Goal: Task Accomplishment & Management: Manage account settings

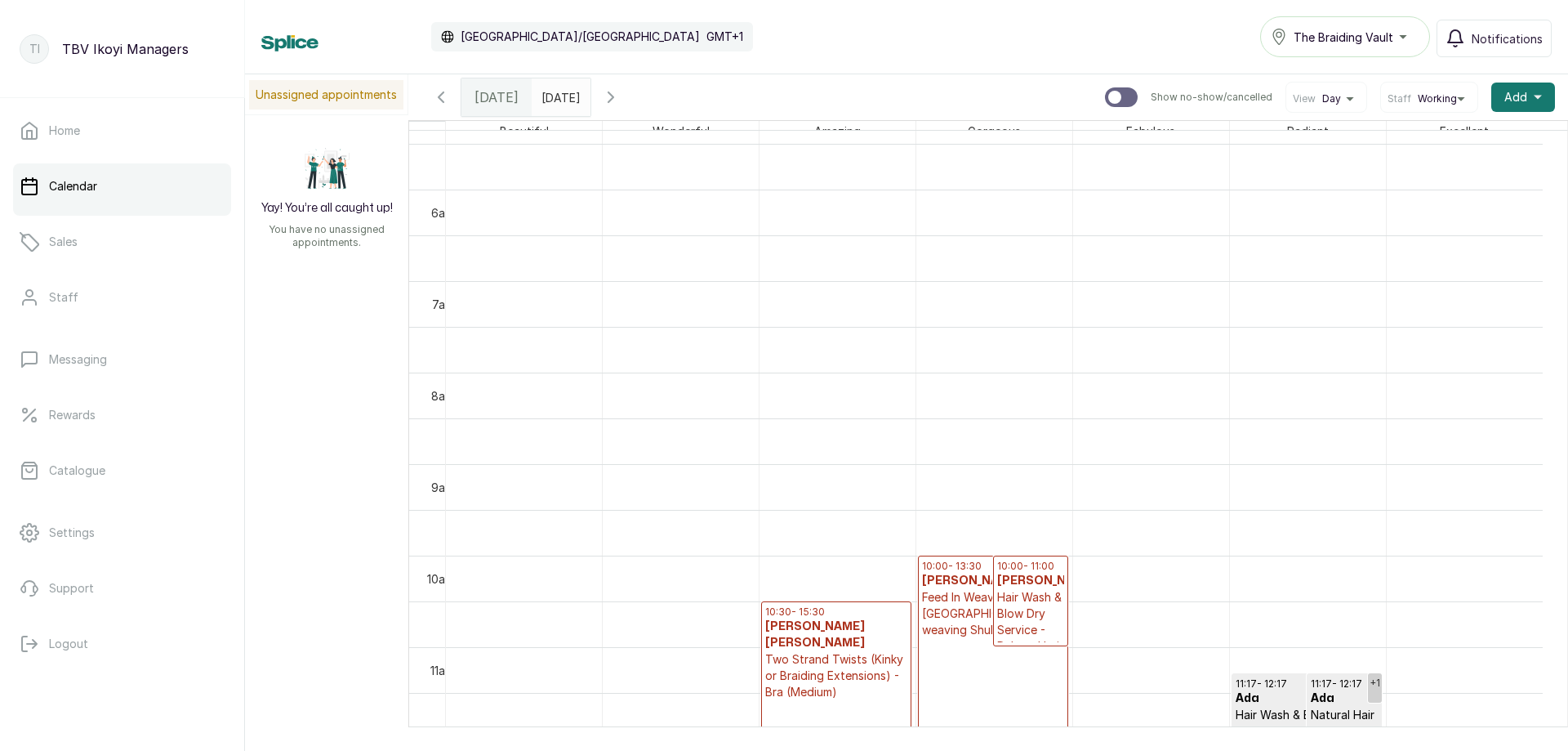
click at [620, 98] on icon "button" at bounding box center [610, 96] width 19 height 19
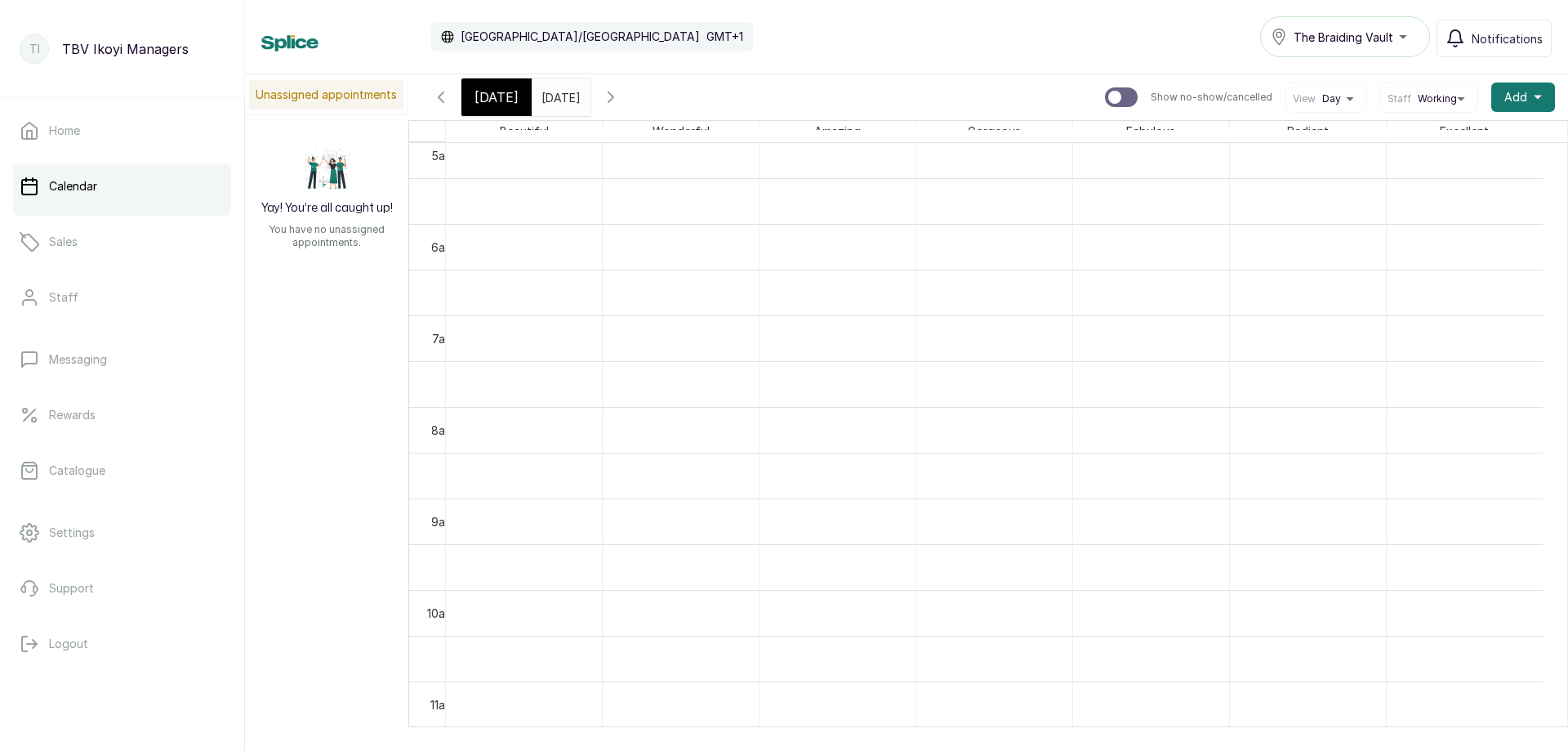
click at [458, 92] on button "Show no-show/cancelled" at bounding box center [440, 97] width 39 height 39
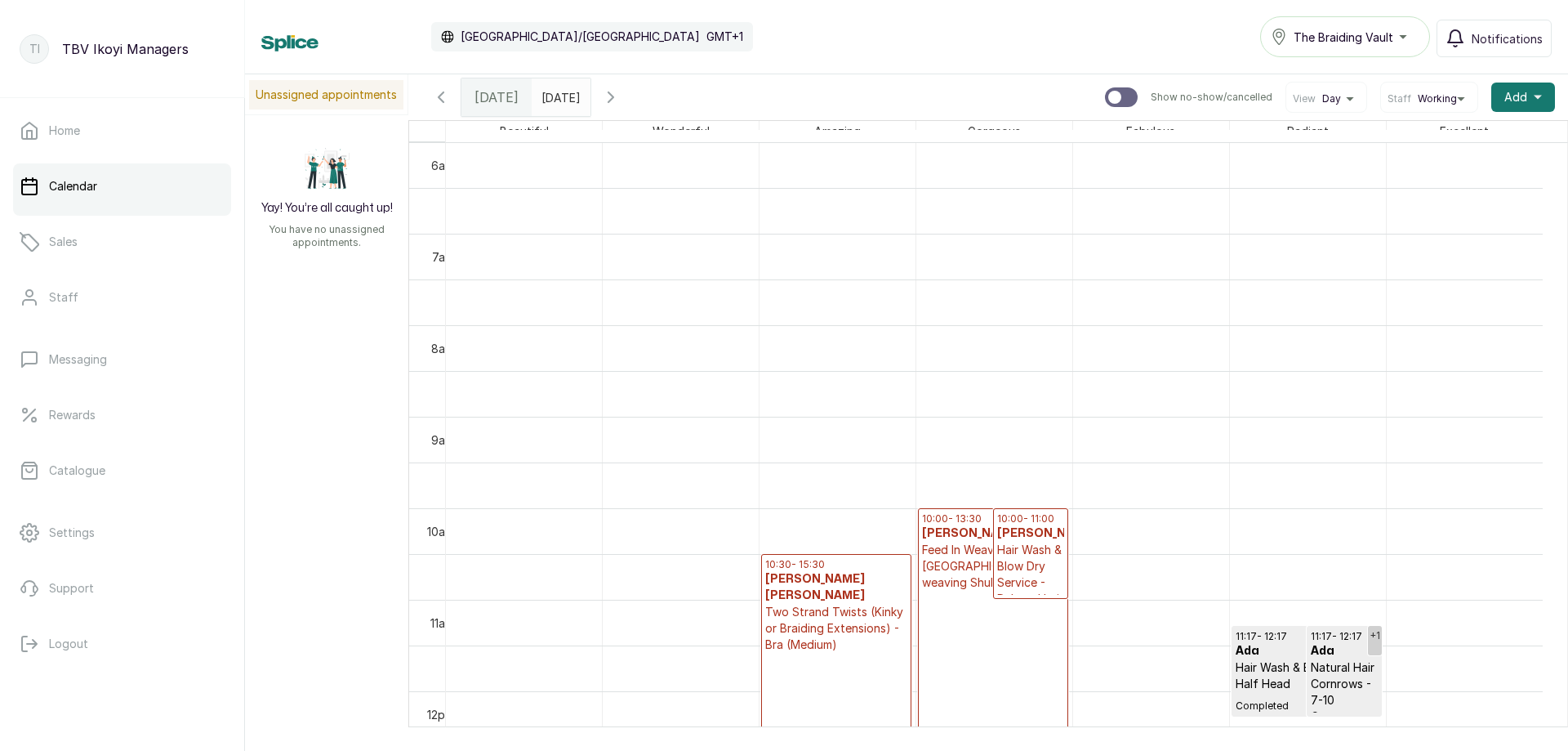
click at [1380, 34] on span "The Braiding Vault" at bounding box center [1343, 37] width 100 height 17
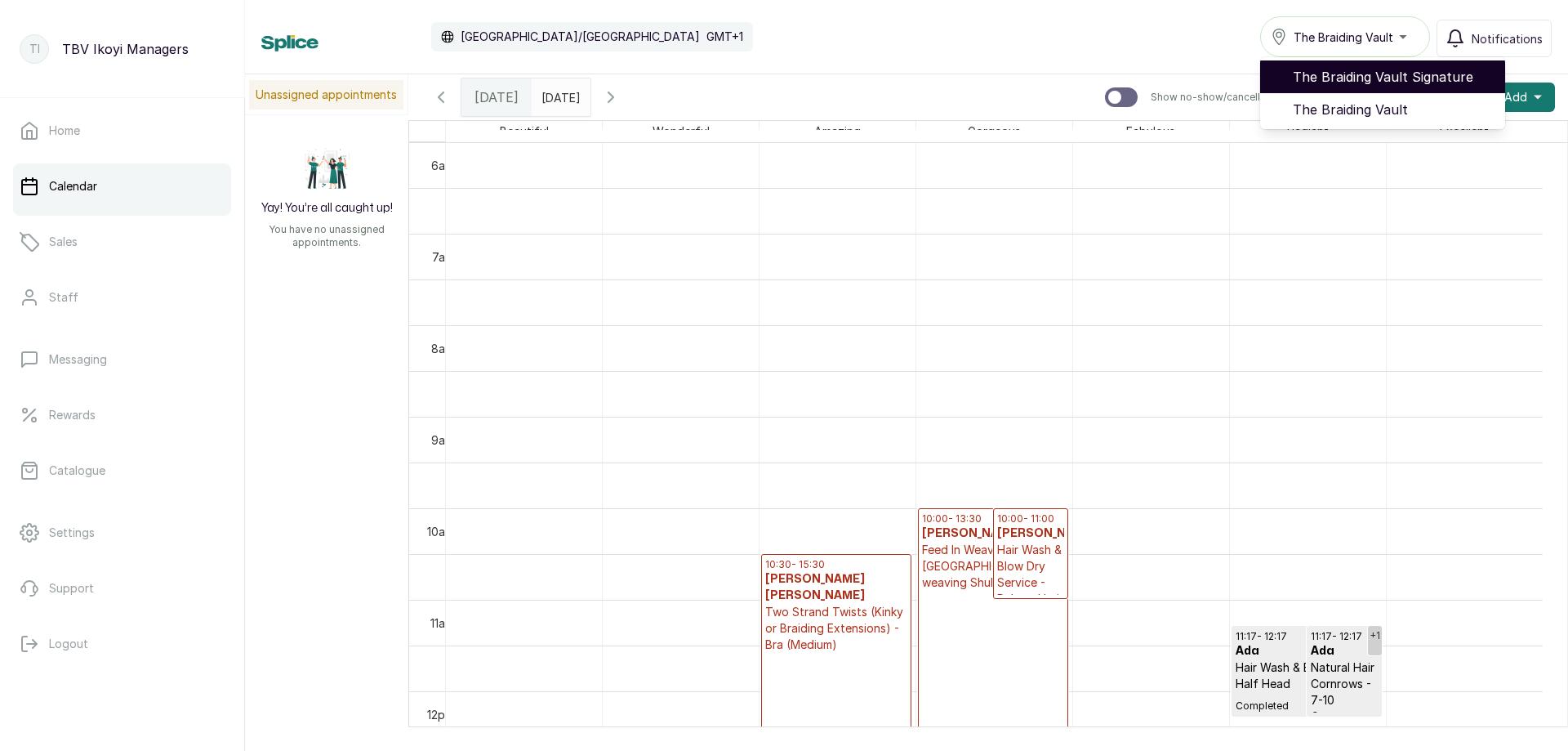
click at [1350, 83] on span "The Braiding Vault Signature" at bounding box center [1392, 76] width 199 height 19
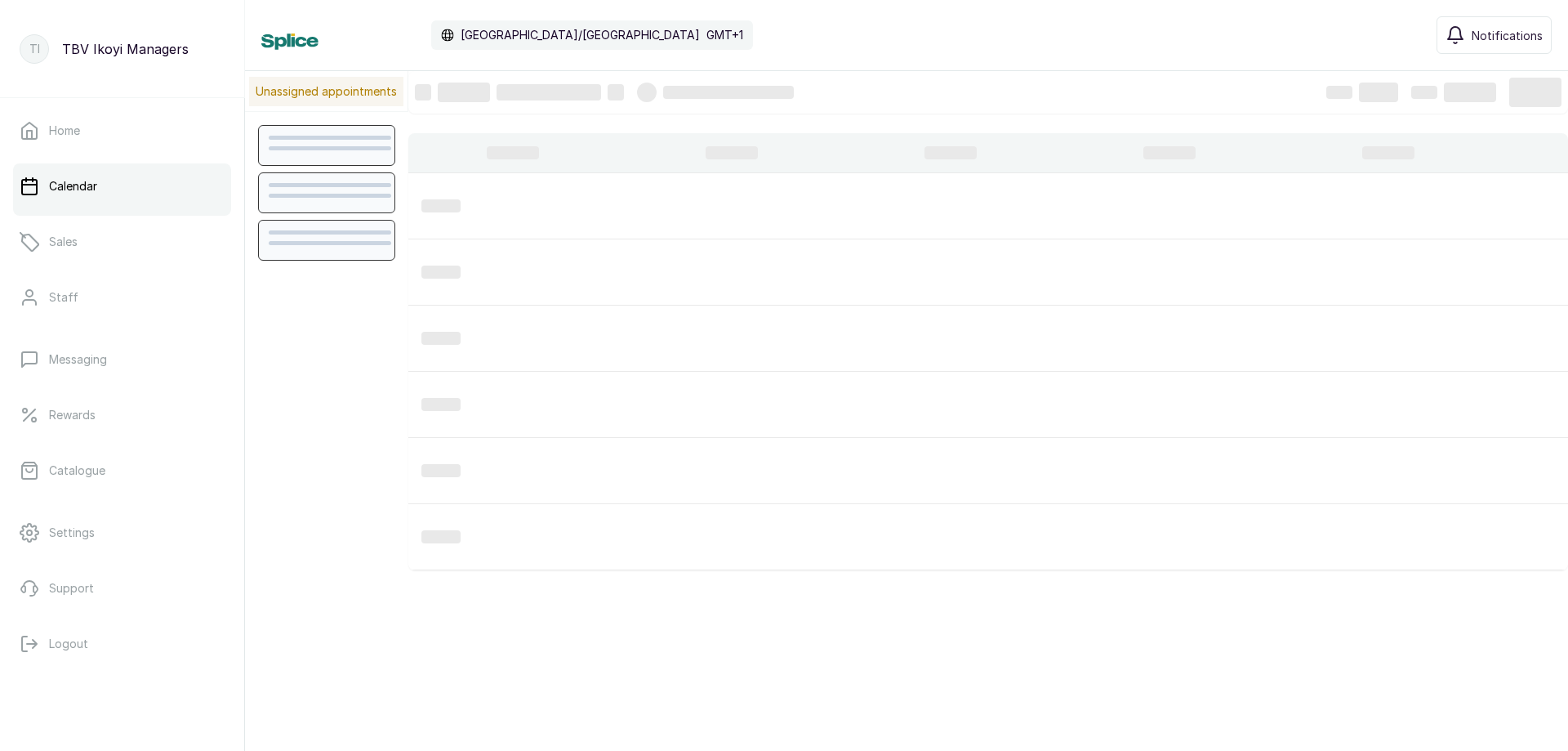
scroll to position [550, 0]
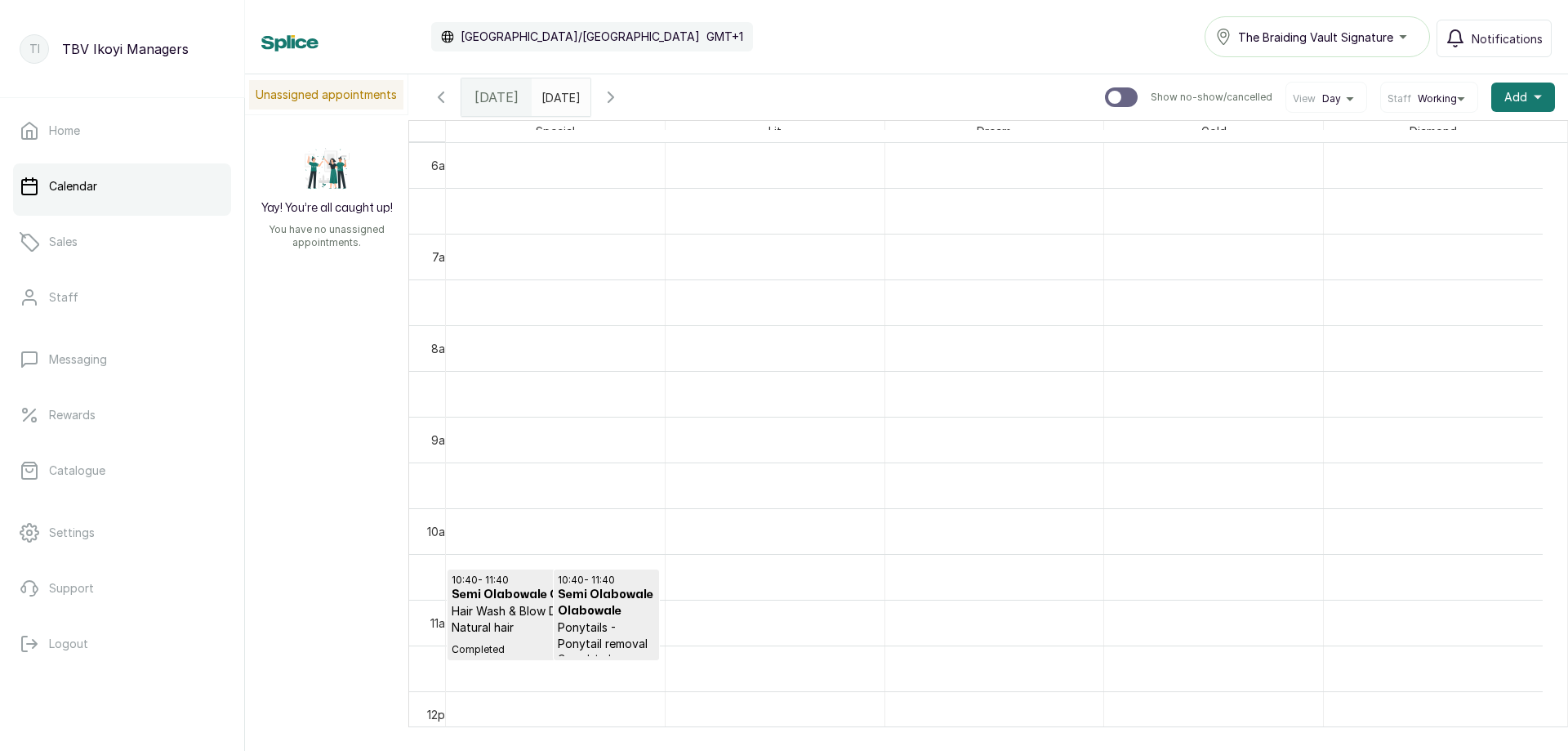
type input "dd/MM/yyyy"
click at [558, 92] on input "dd/MM/yyyy" at bounding box center [545, 93] width 26 height 28
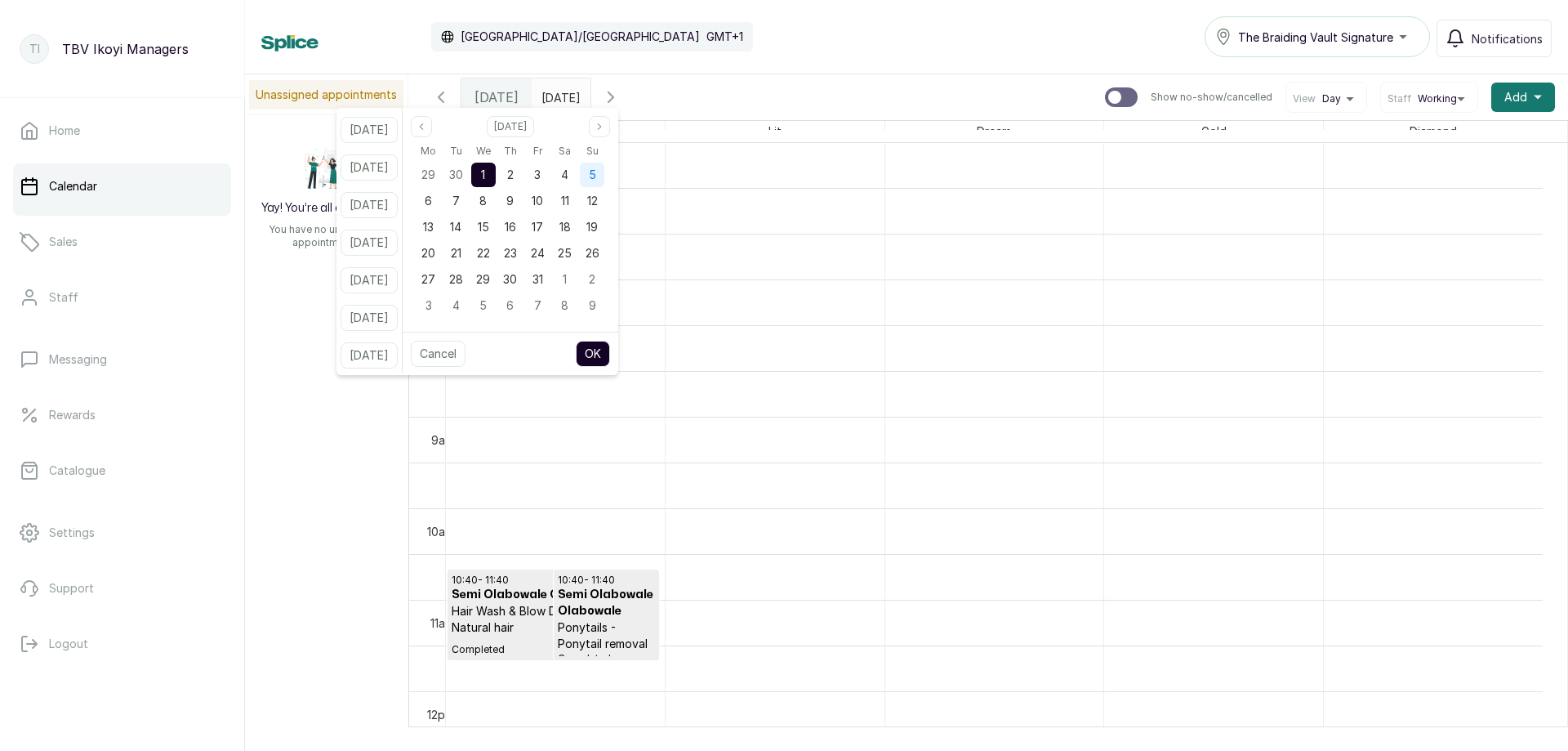
click at [599, 173] on div "5" at bounding box center [592, 174] width 24 height 24
click at [572, 177] on div "4" at bounding box center [565, 174] width 24 height 24
click at [610, 353] on button "OK" at bounding box center [593, 353] width 34 height 26
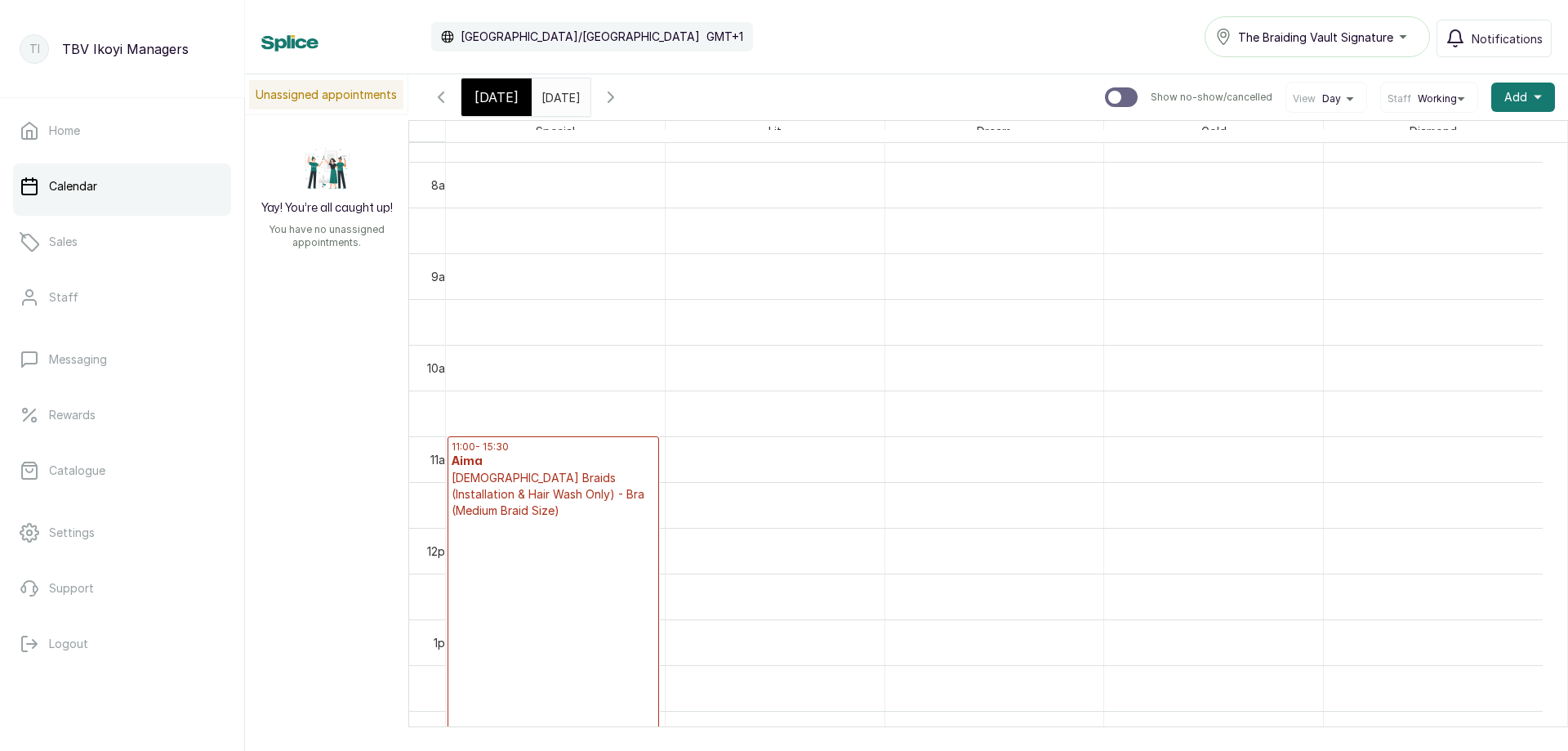
scroll to position [468, 0]
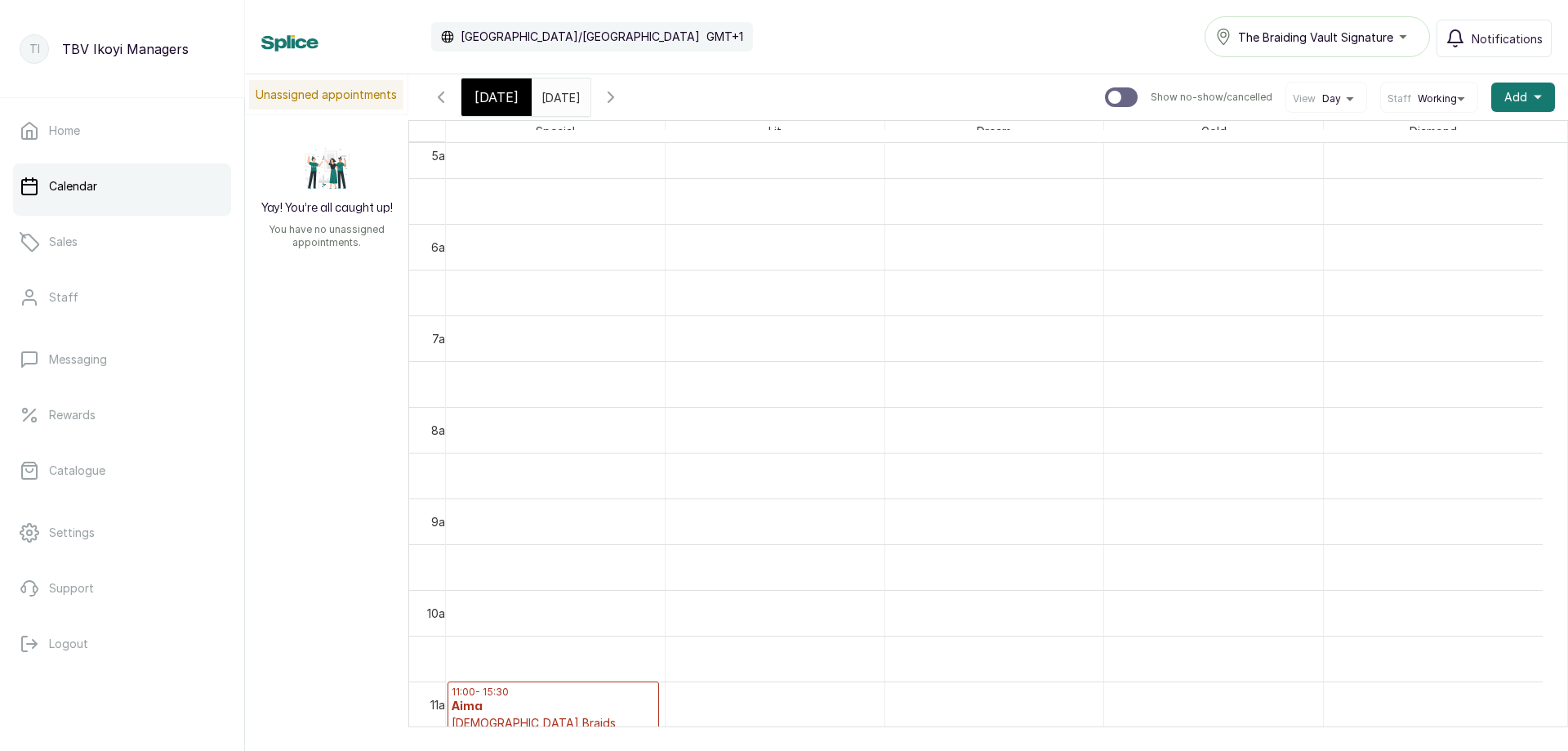
click at [498, 90] on span "[DATE]" at bounding box center [496, 96] width 44 height 19
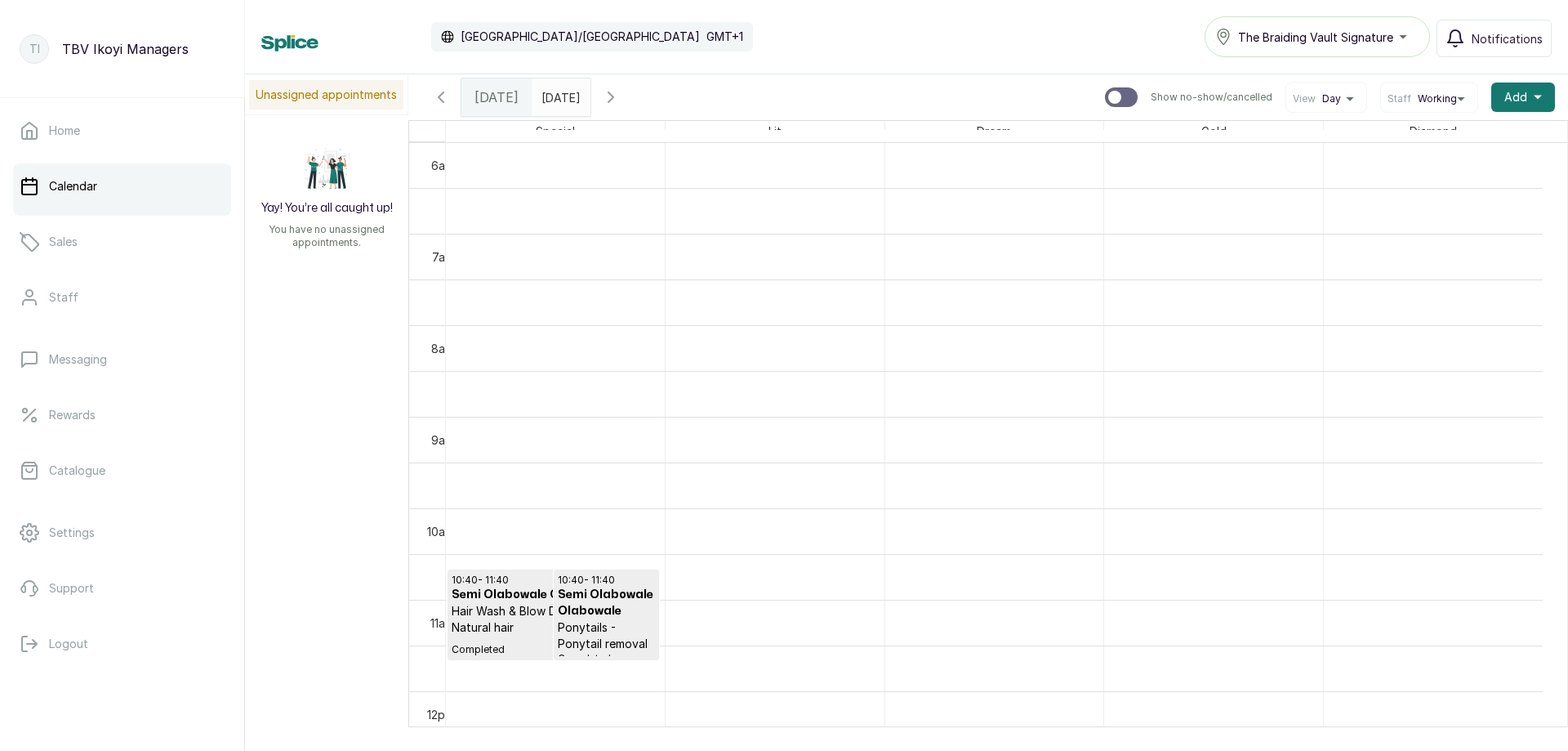
click at [558, 94] on input "04/10/2025" at bounding box center [545, 93] width 26 height 28
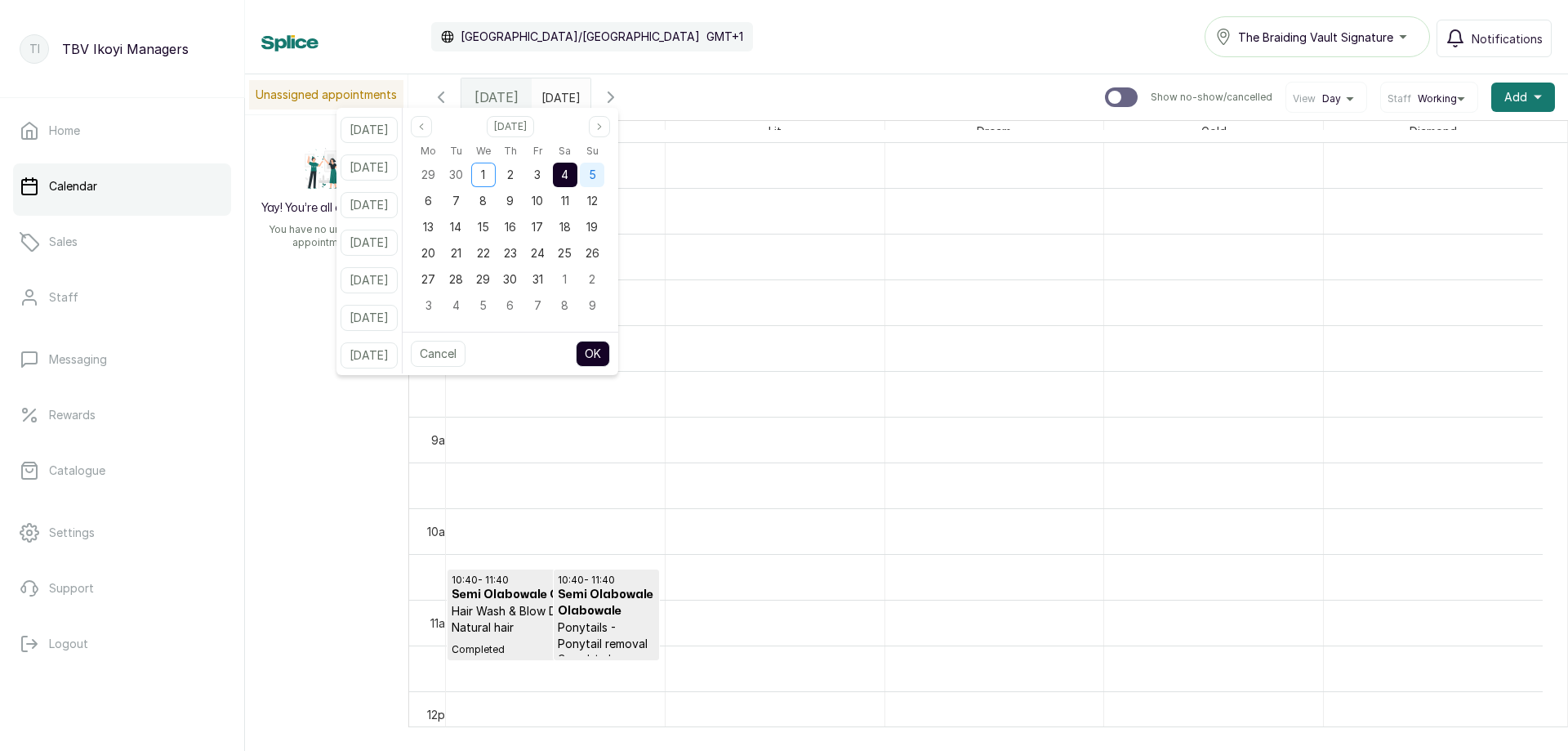
click at [596, 180] on span "5" at bounding box center [592, 174] width 8 height 14
click at [610, 346] on button "OK" at bounding box center [593, 353] width 34 height 26
type input "[DATE]"
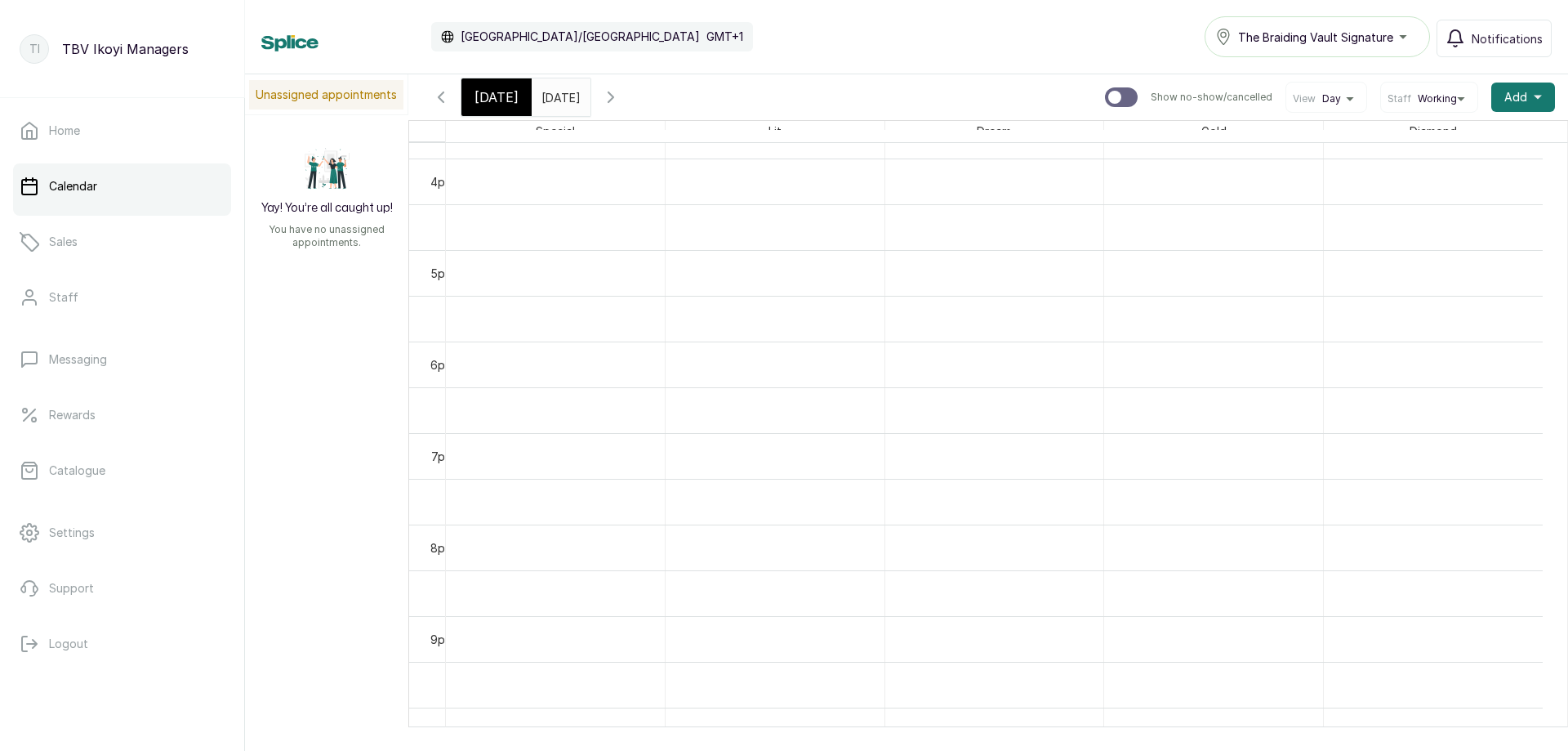
scroll to position [1122, 0]
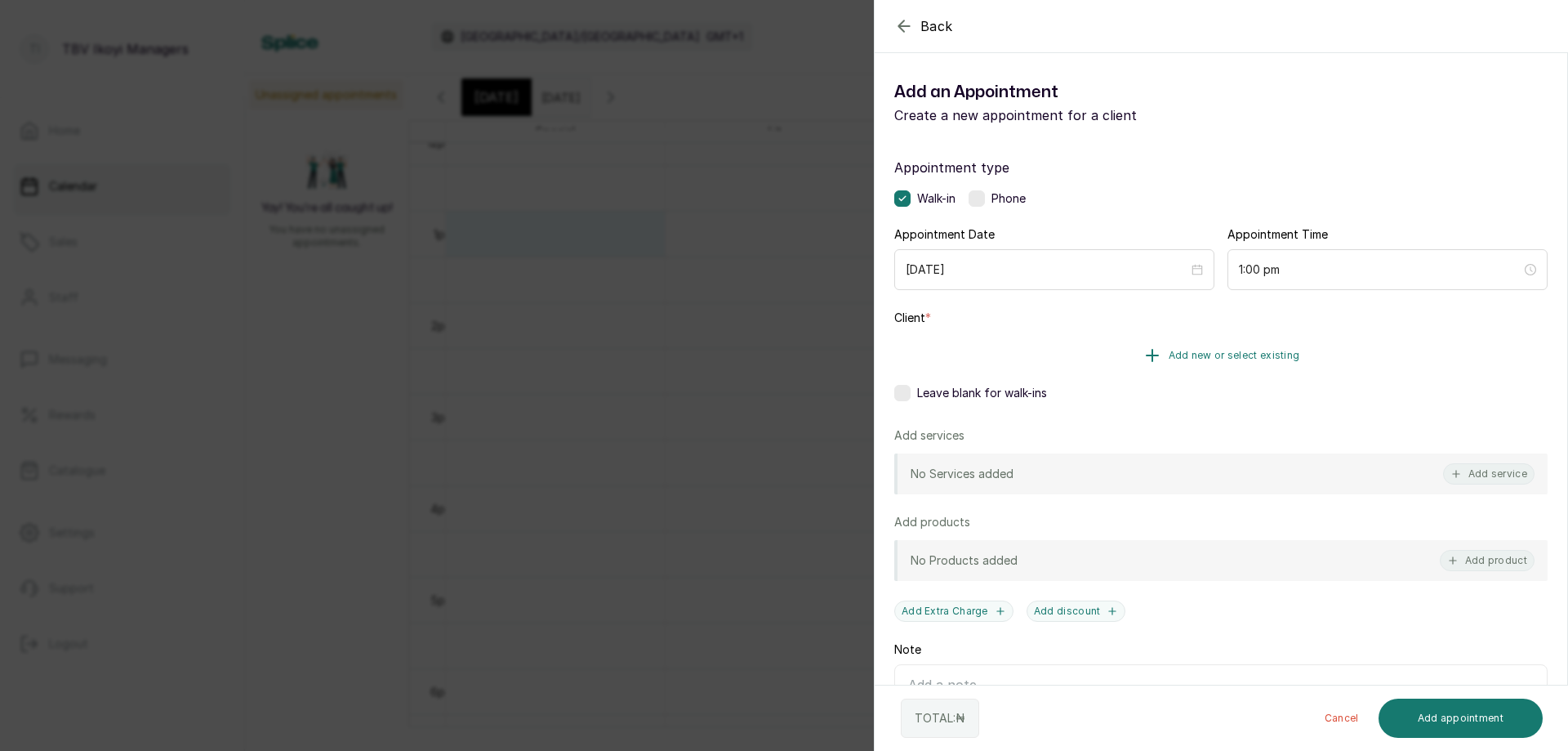
click at [1229, 358] on span "Add new or select existing" at bounding box center [1234, 356] width 131 height 13
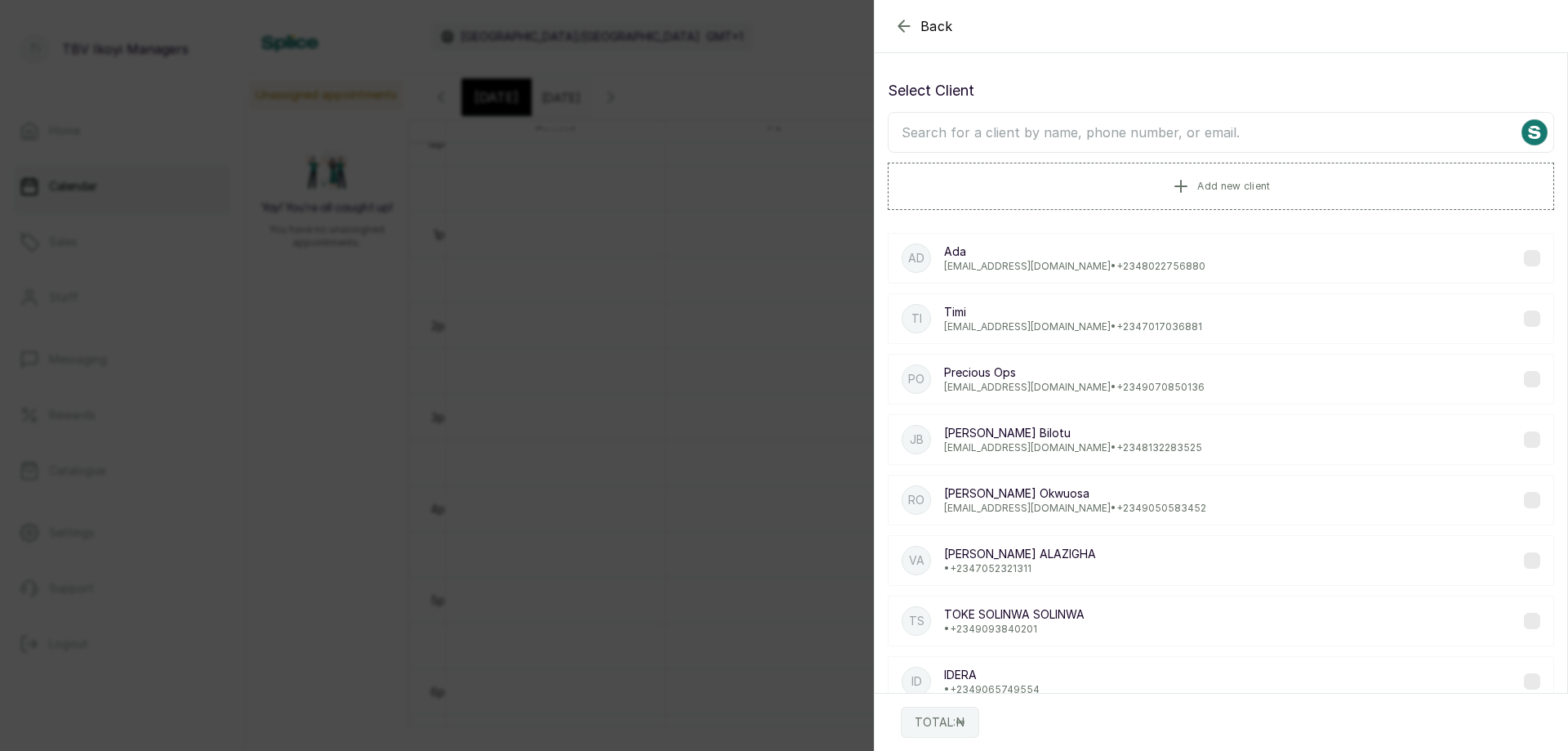
click at [1103, 144] on input "text" at bounding box center [1221, 132] width 666 height 41
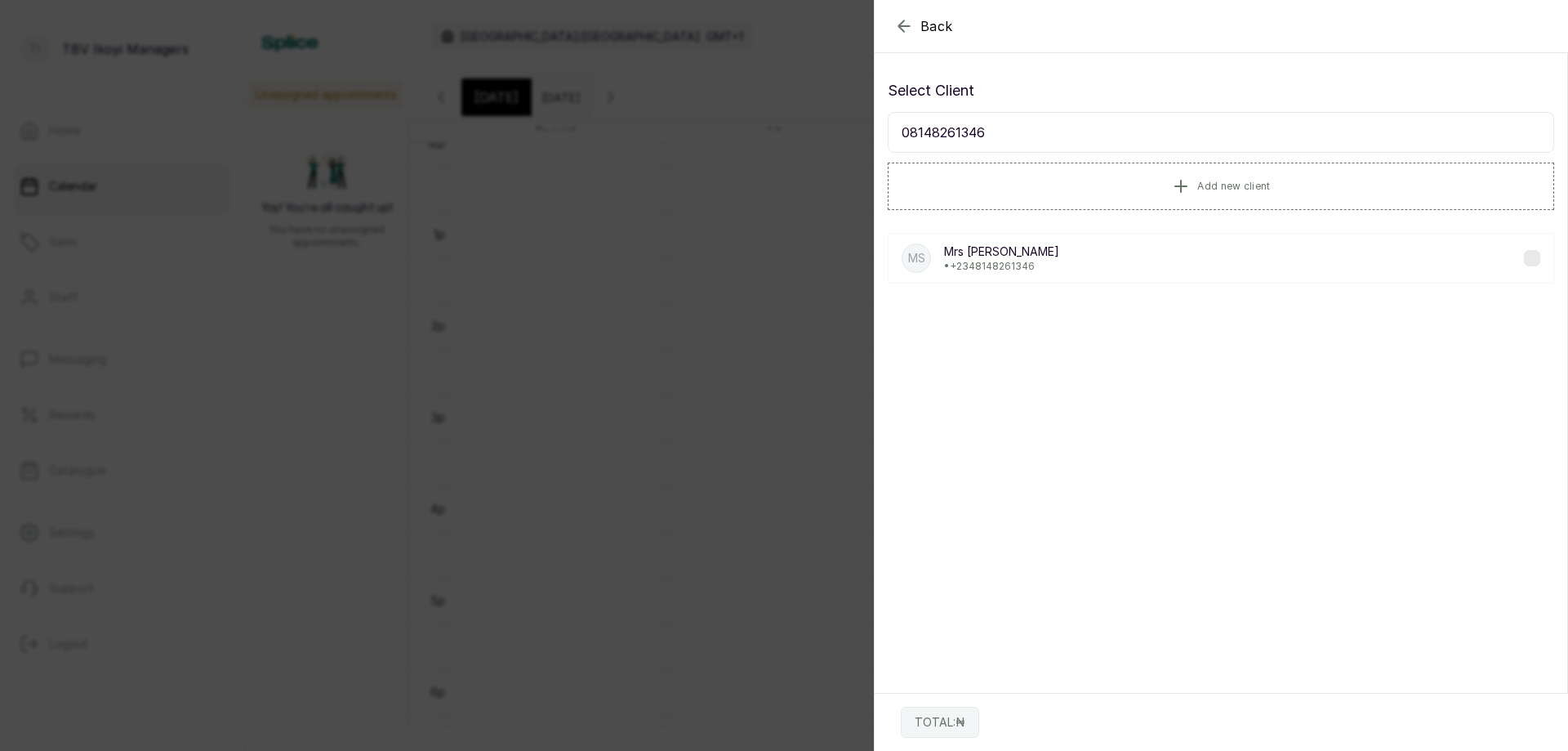
type input "08148261346"
click at [1058, 266] on div "Ms Mrs sophia • +234 8148261346" at bounding box center [1221, 258] width 666 height 50
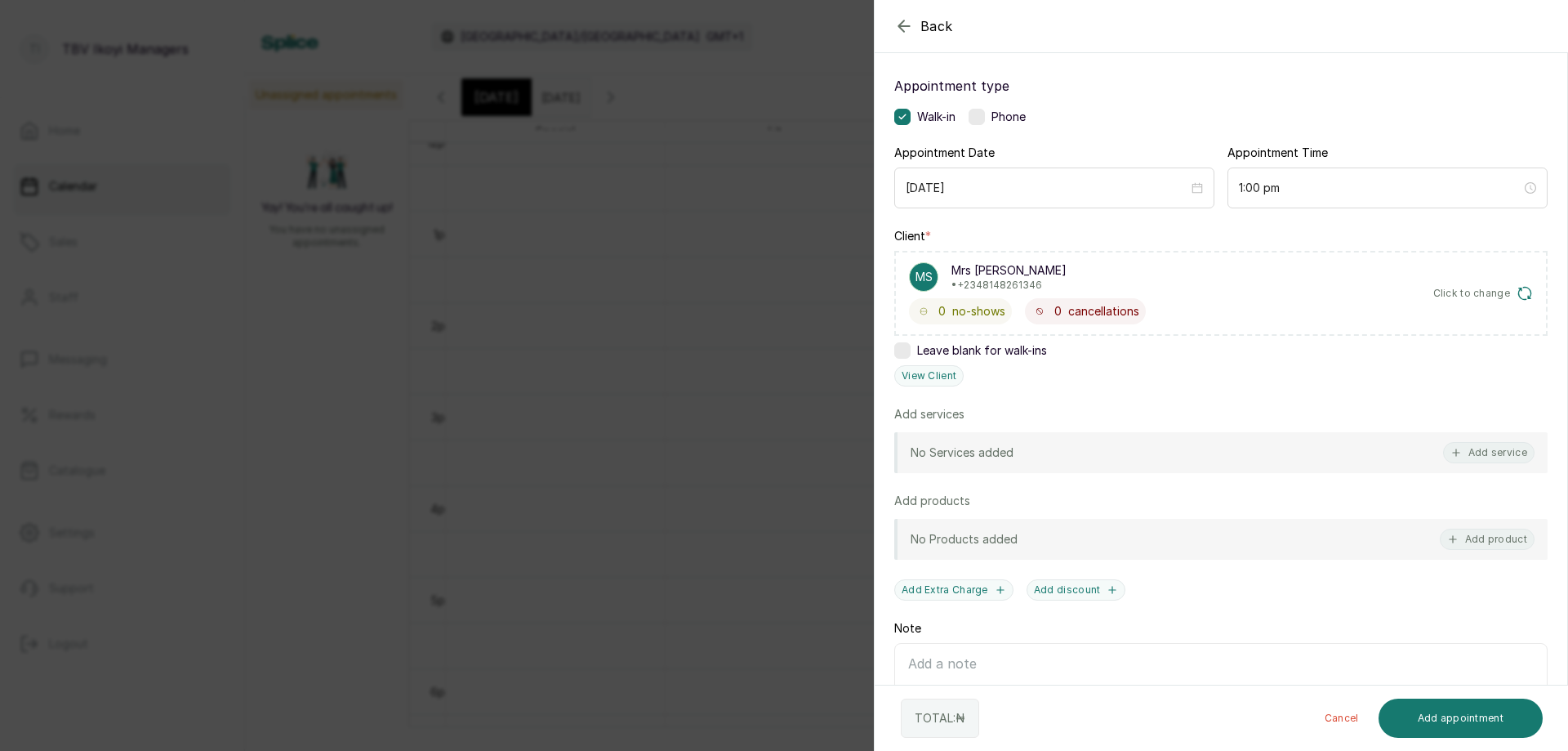
scroll to position [0, 0]
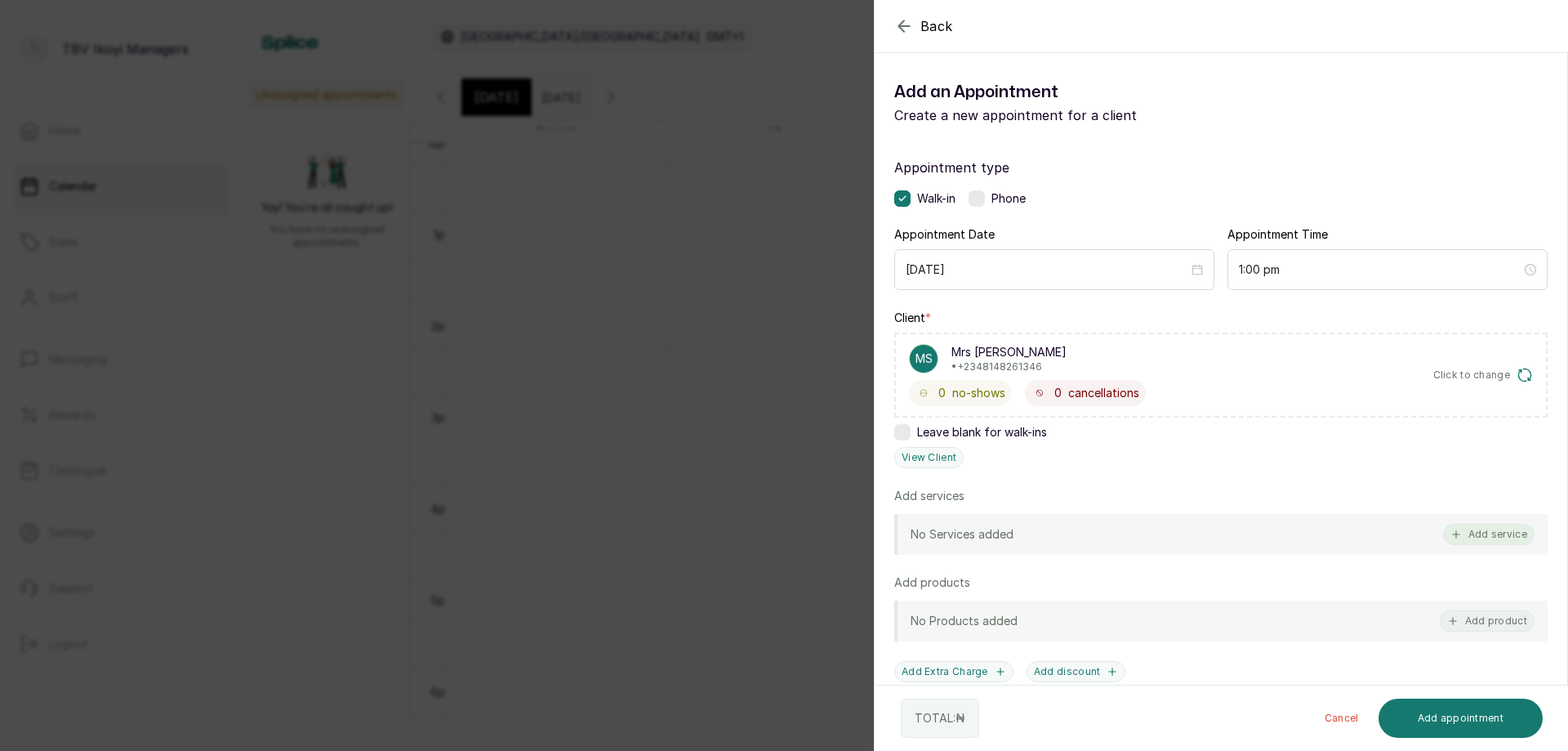
click at [1494, 538] on button "Add service" at bounding box center [1488, 533] width 91 height 21
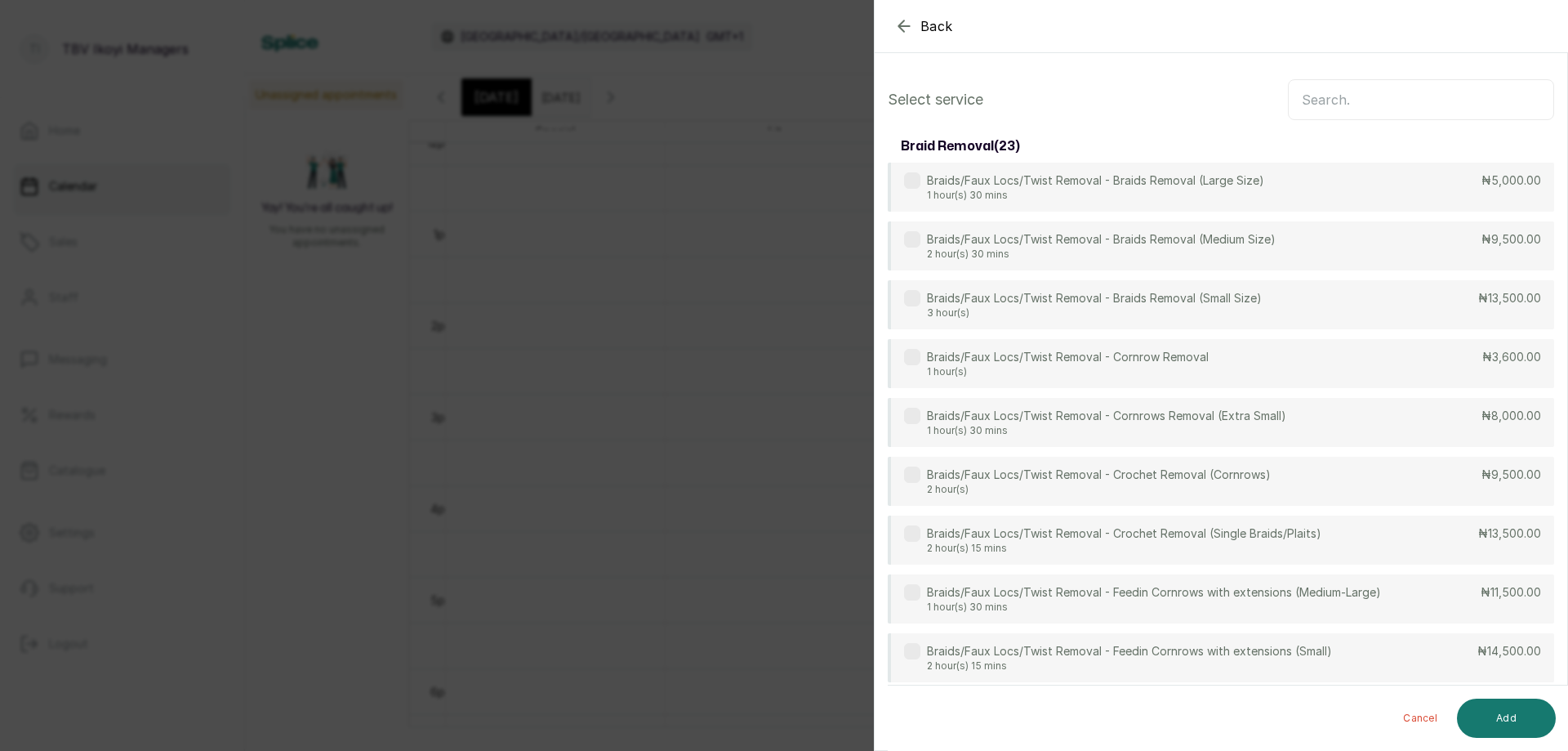
click at [1421, 96] on input "text" at bounding box center [1421, 100] width 266 height 41
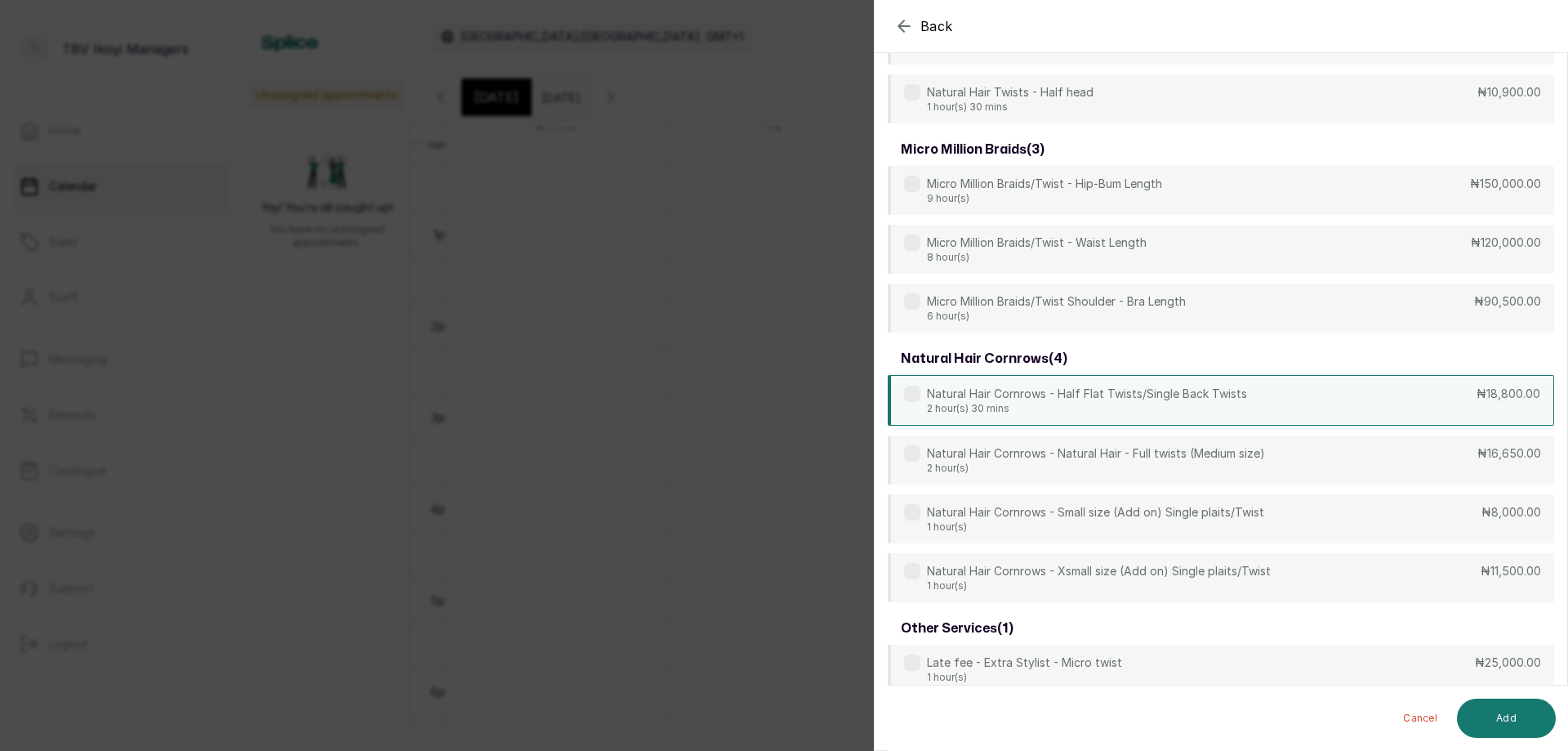
scroll to position [2770, 0]
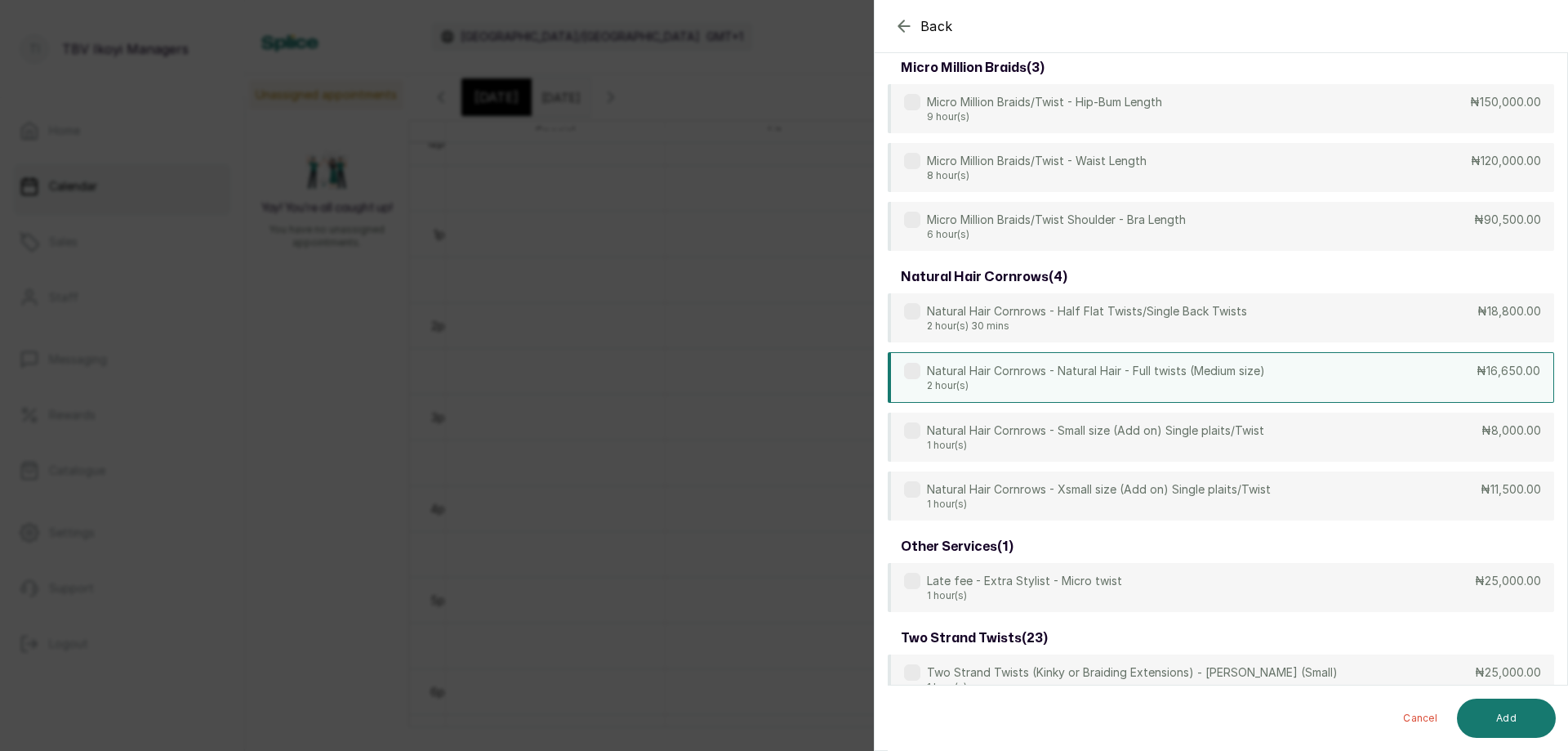
type input "TWIST"
click at [1055, 372] on p "Natural Hair Cornrows - Natural Hair - Full twists (Medium size)" at bounding box center [1096, 371] width 338 height 17
click at [1497, 712] on button "Add" at bounding box center [1507, 718] width 99 height 39
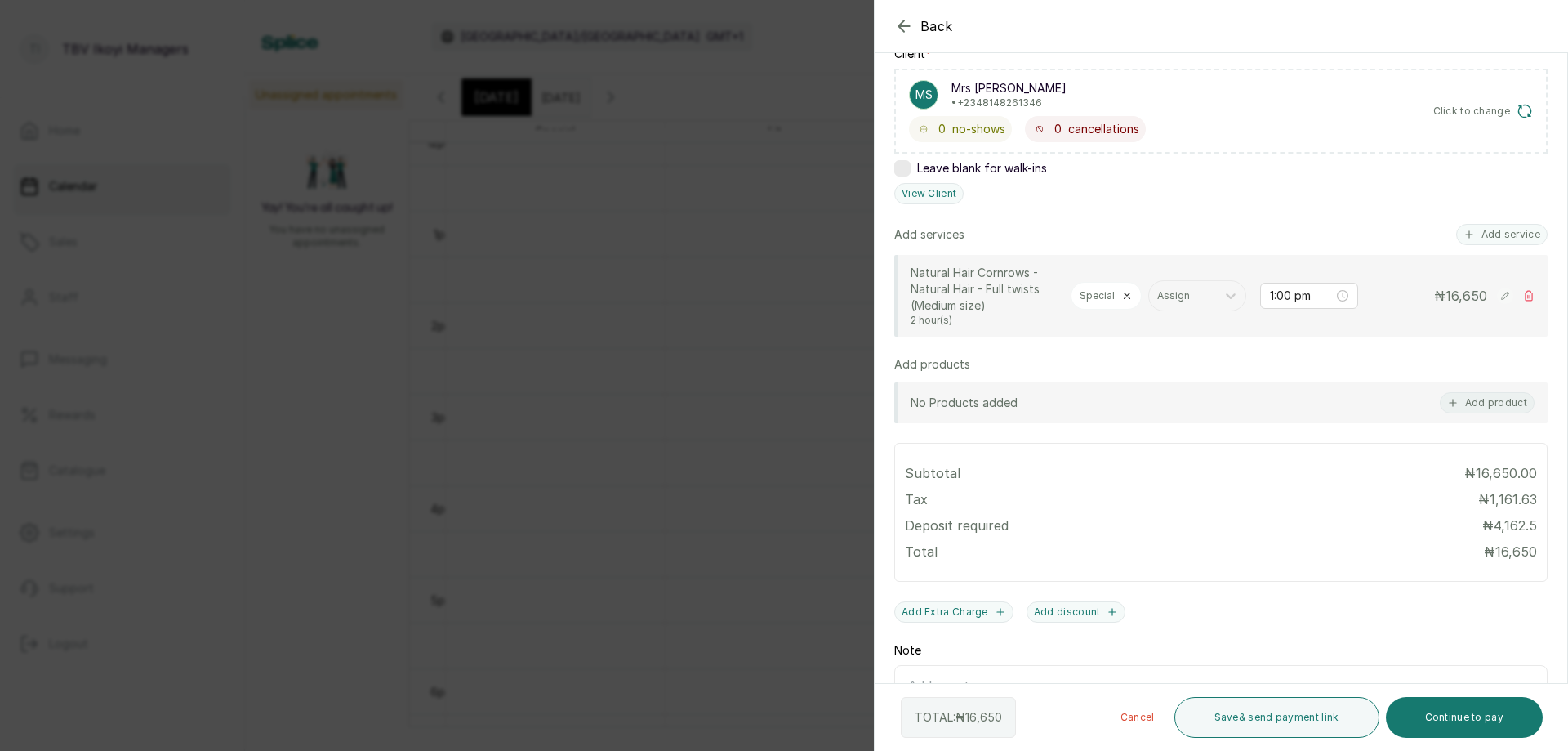
scroll to position [382, 0]
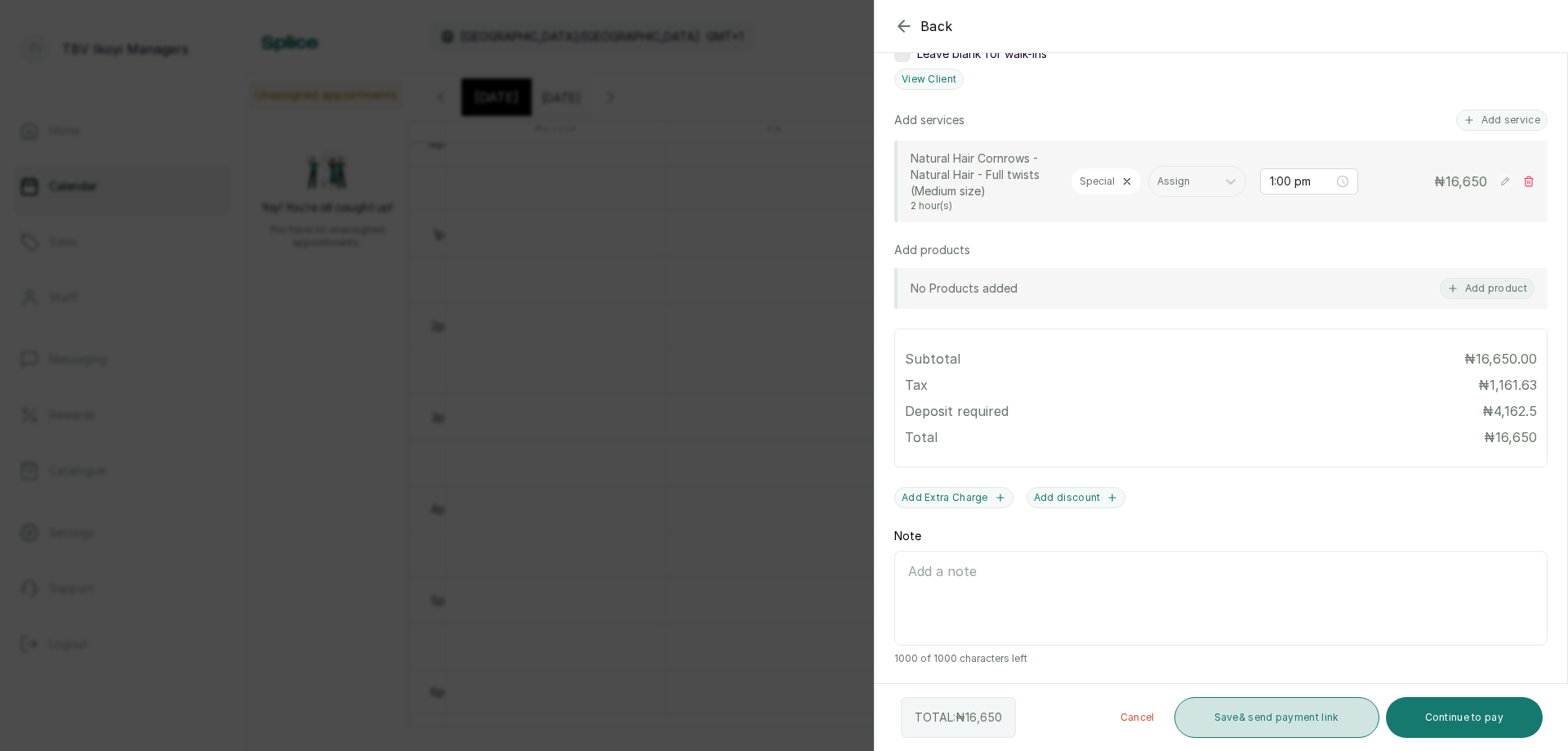
click at [1346, 721] on button "Save & send payment link" at bounding box center [1277, 717] width 205 height 41
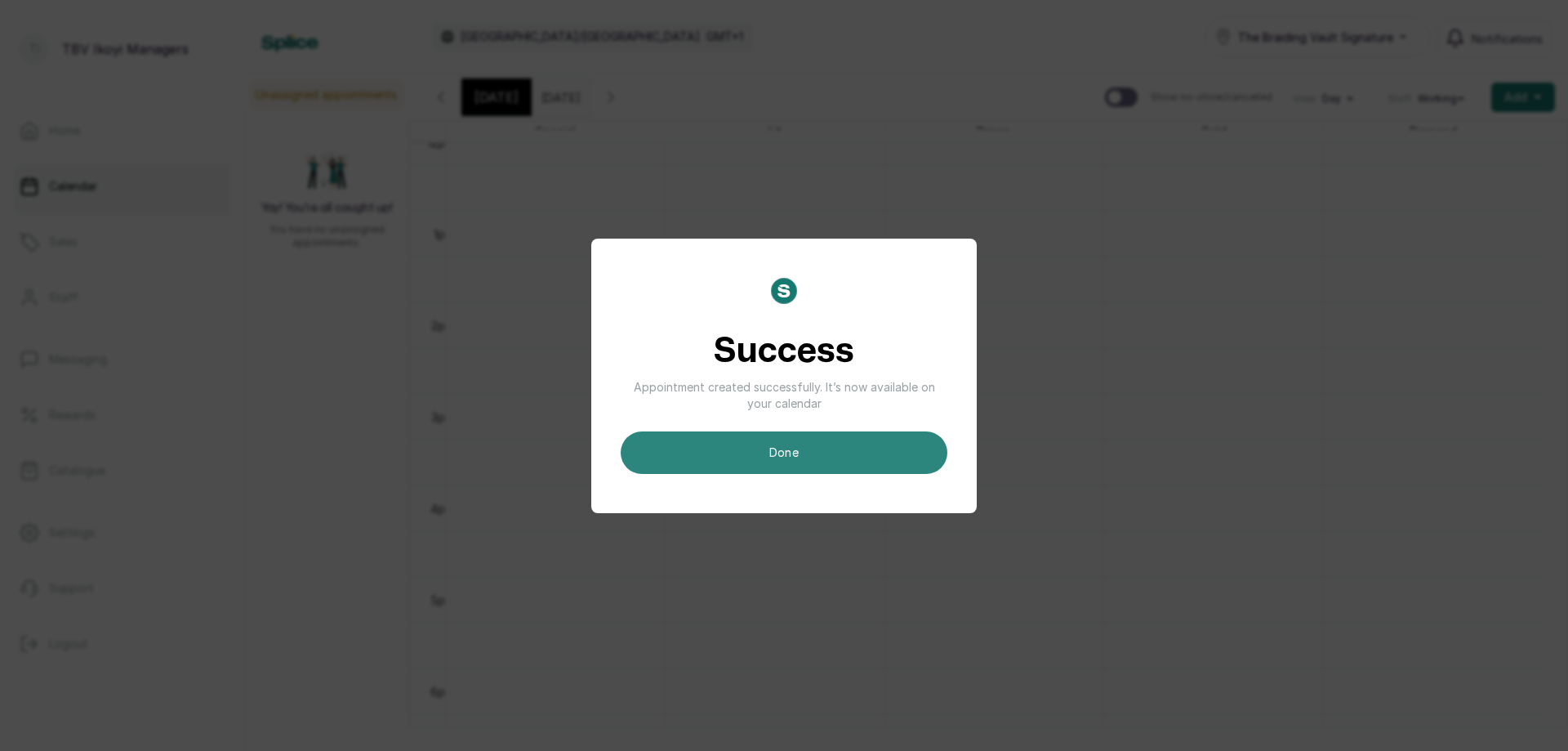
click at [892, 437] on button "done" at bounding box center [784, 452] width 326 height 43
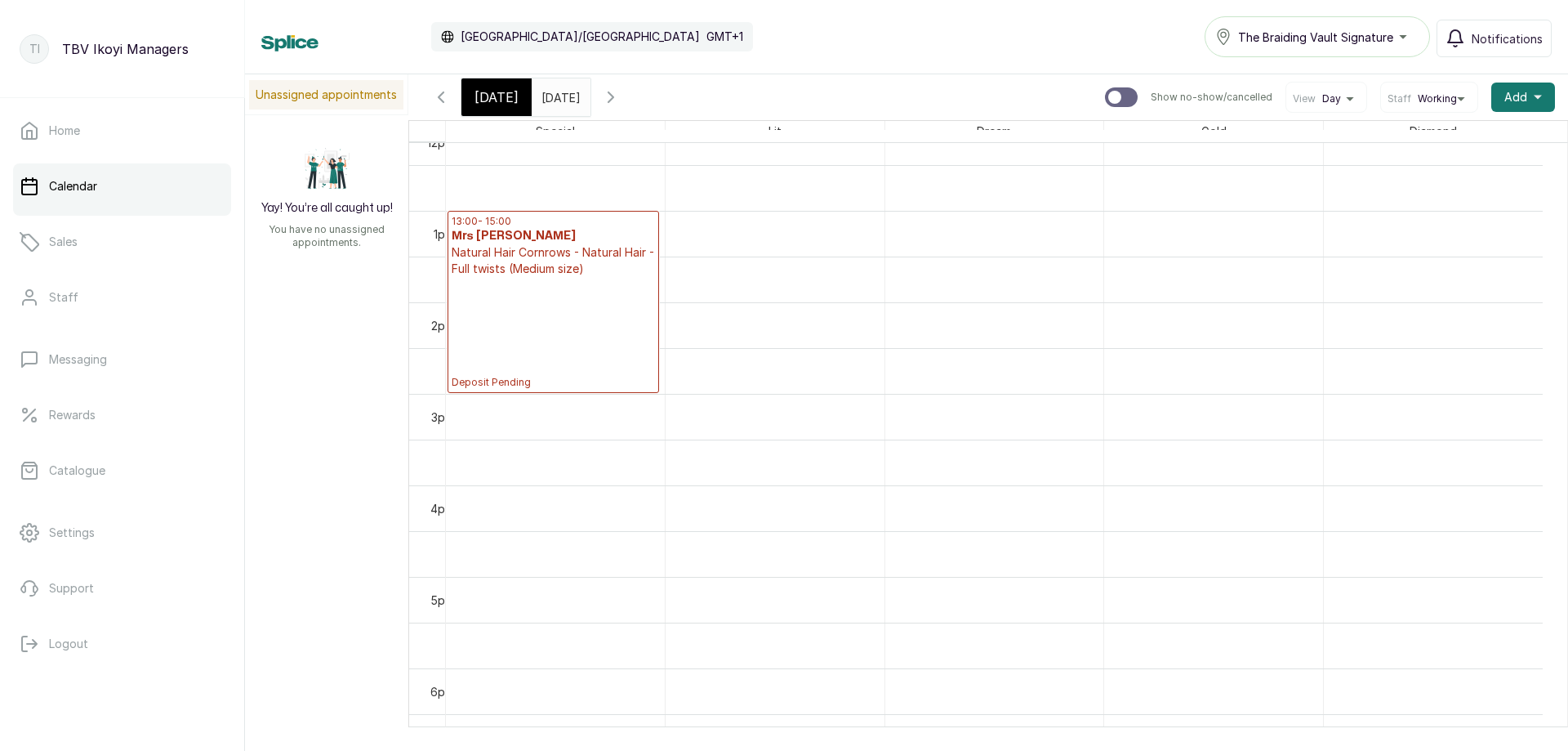
click at [519, 296] on p "Deposit Pending" at bounding box center [553, 333] width 203 height 112
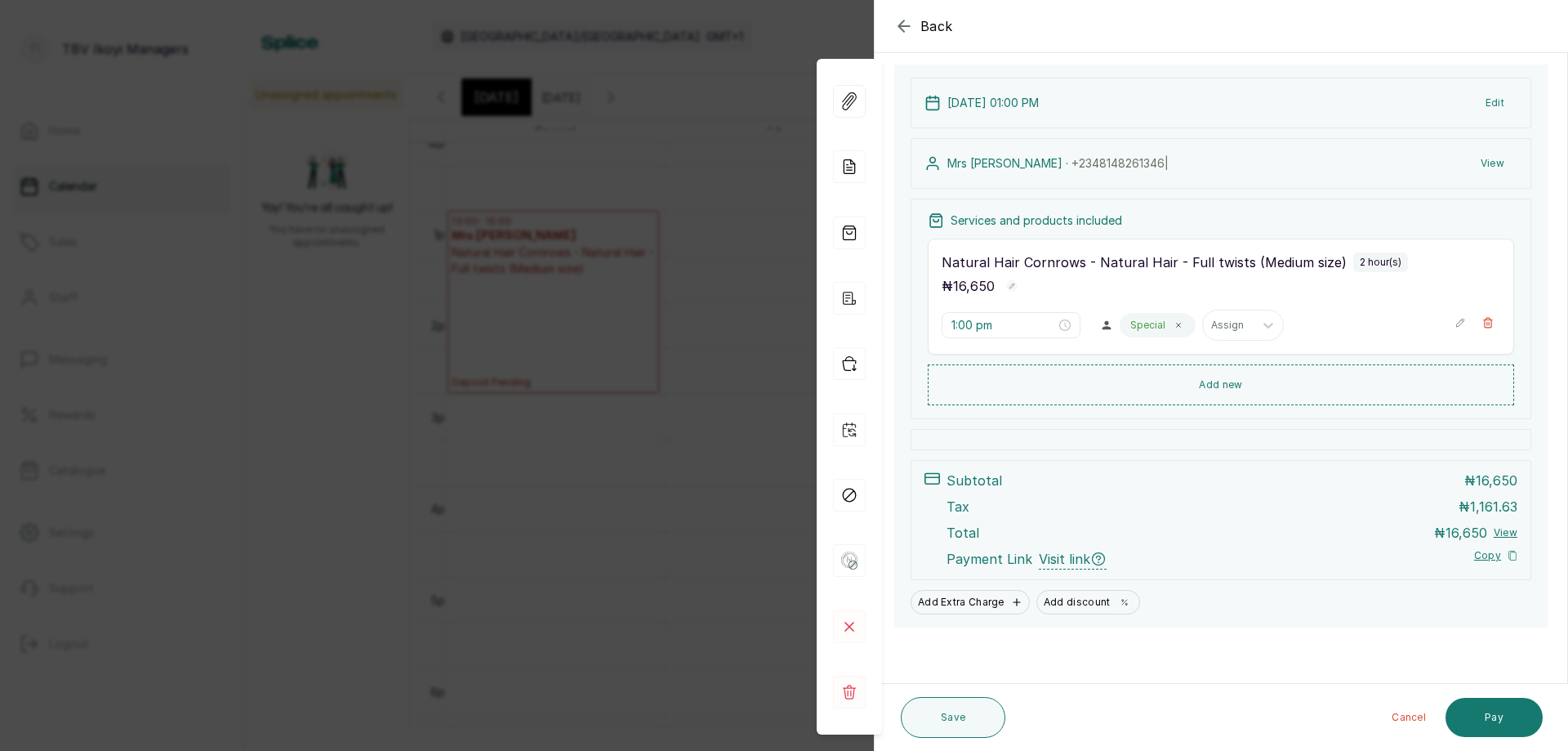
scroll to position [101, 0]
click at [1476, 723] on button "Pay" at bounding box center [1494, 717] width 97 height 39
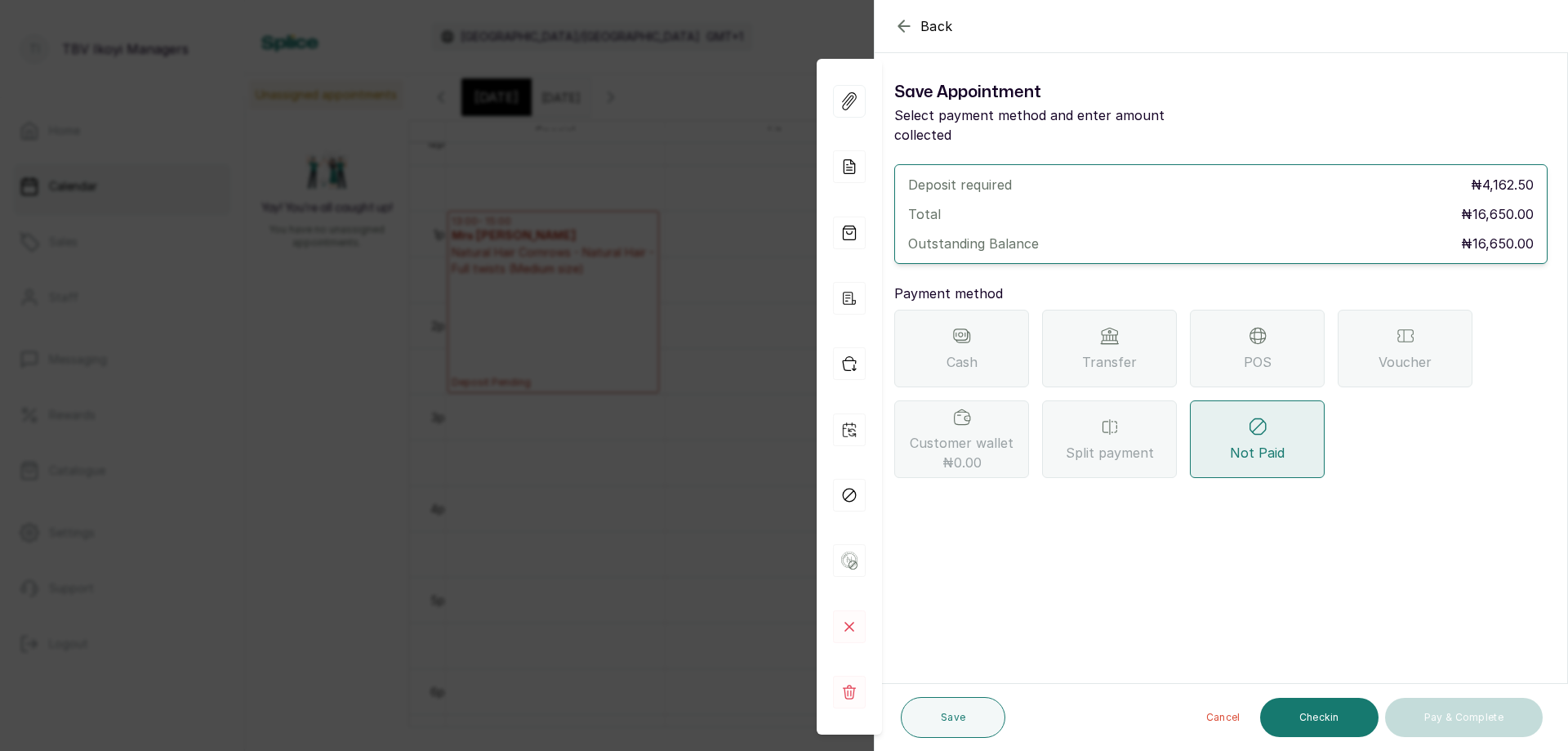
click at [1291, 321] on div "POS" at bounding box center [1257, 348] width 135 height 78
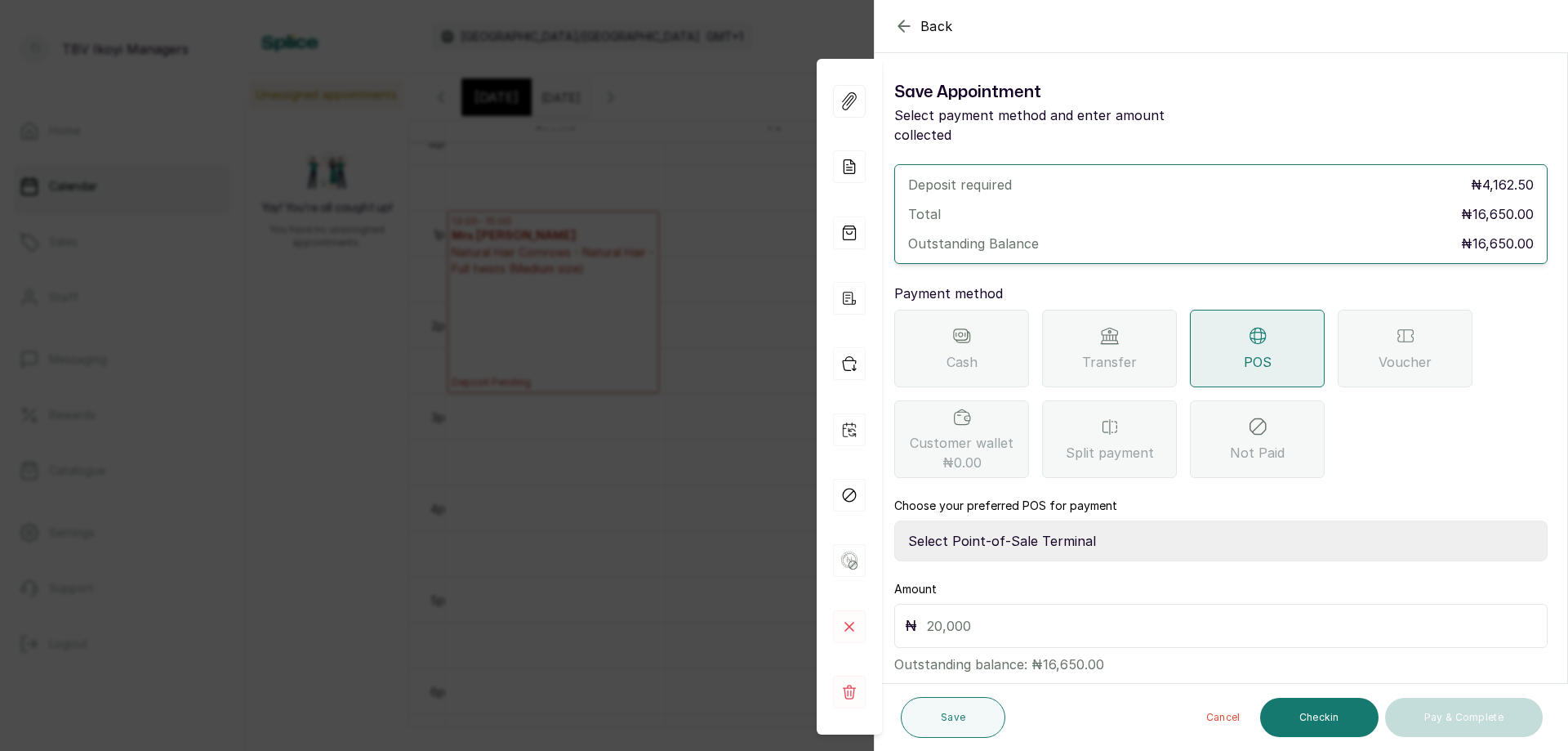
click at [1171, 520] on select "Select Point-of-Sale Terminal Traction TBV Ikoyi Wema Bank" at bounding box center [1221, 540] width 654 height 41
click at [901, 20] on icon "button" at bounding box center [903, 26] width 19 height 19
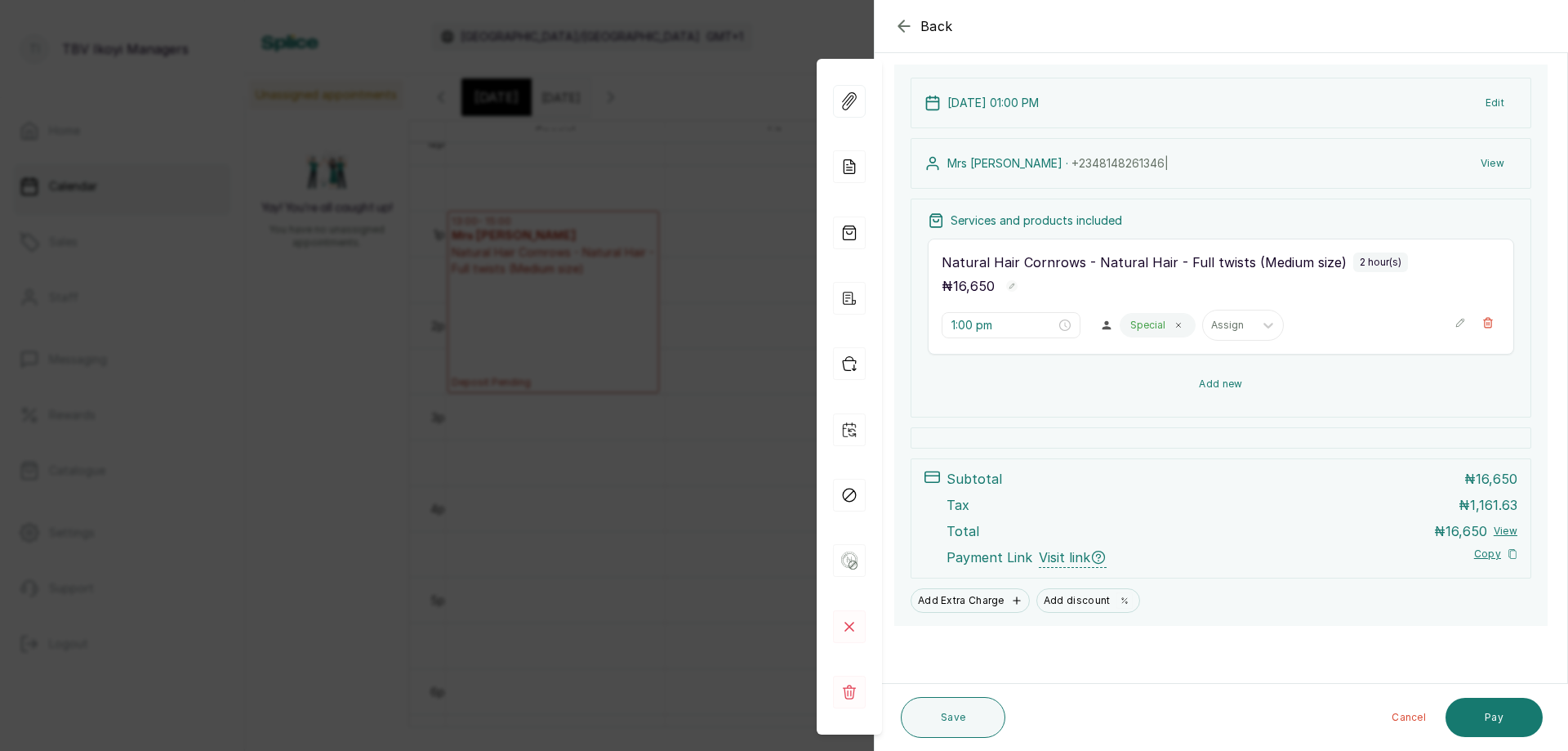
click at [1317, 388] on button "Add new" at bounding box center [1221, 383] width 587 height 39
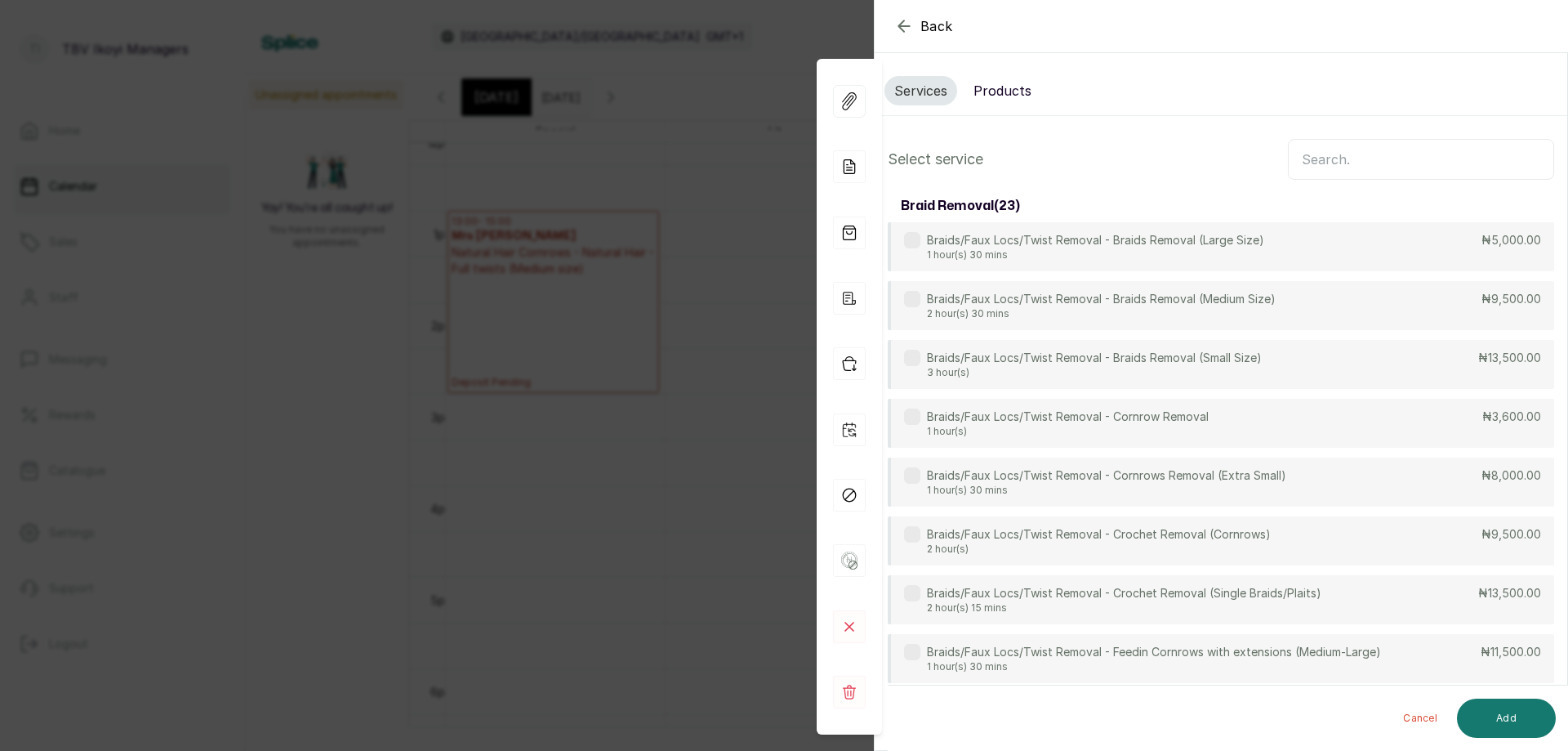
click at [1359, 157] on input "text" at bounding box center [1421, 159] width 266 height 41
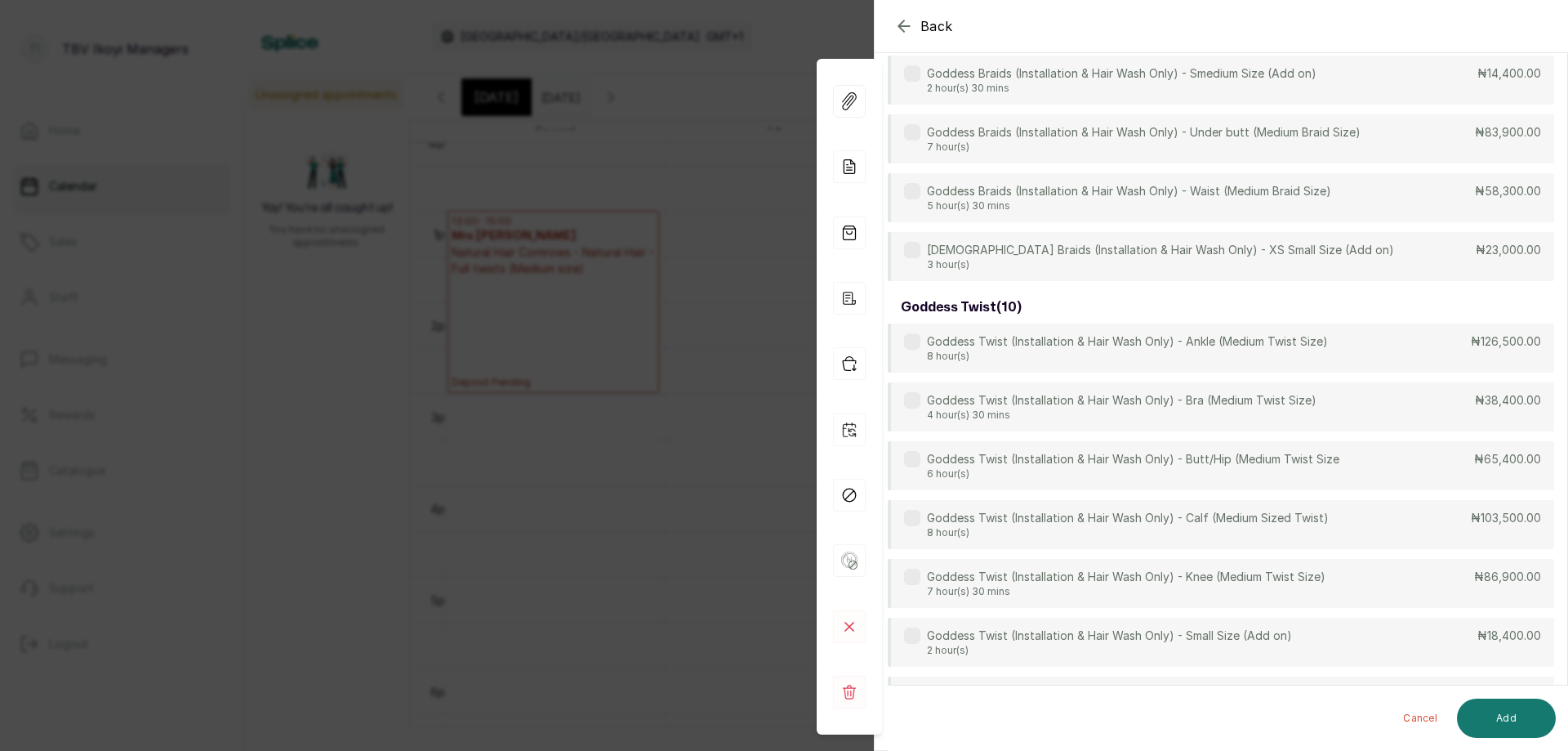
scroll to position [4488, 0]
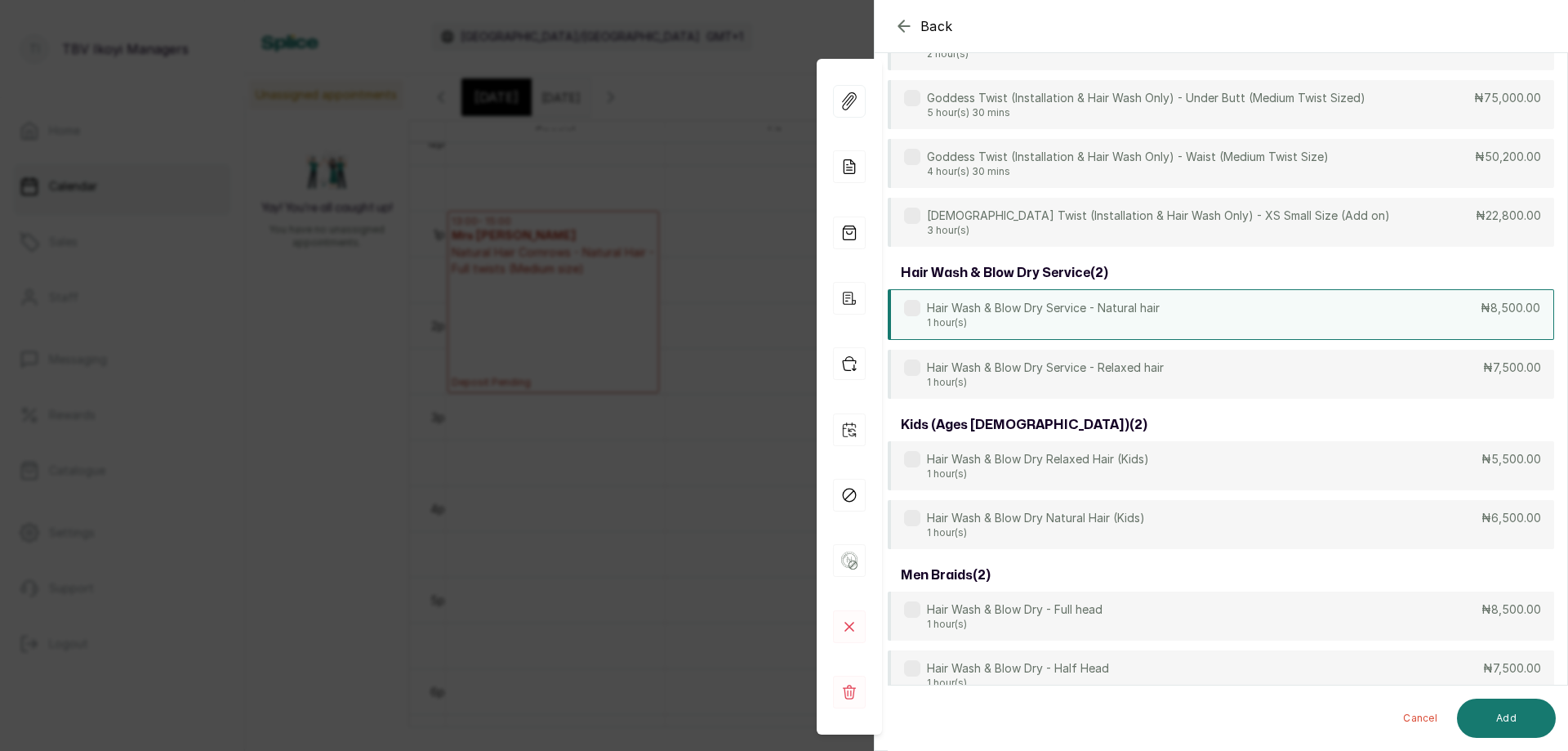
type input "wash"
click at [1214, 312] on div "Hair Wash & Blow Dry Service - Natural hair 1 hour(s) ₦8,500.00" at bounding box center [1221, 314] width 666 height 50
click at [1523, 717] on button "Add" at bounding box center [1507, 718] width 99 height 39
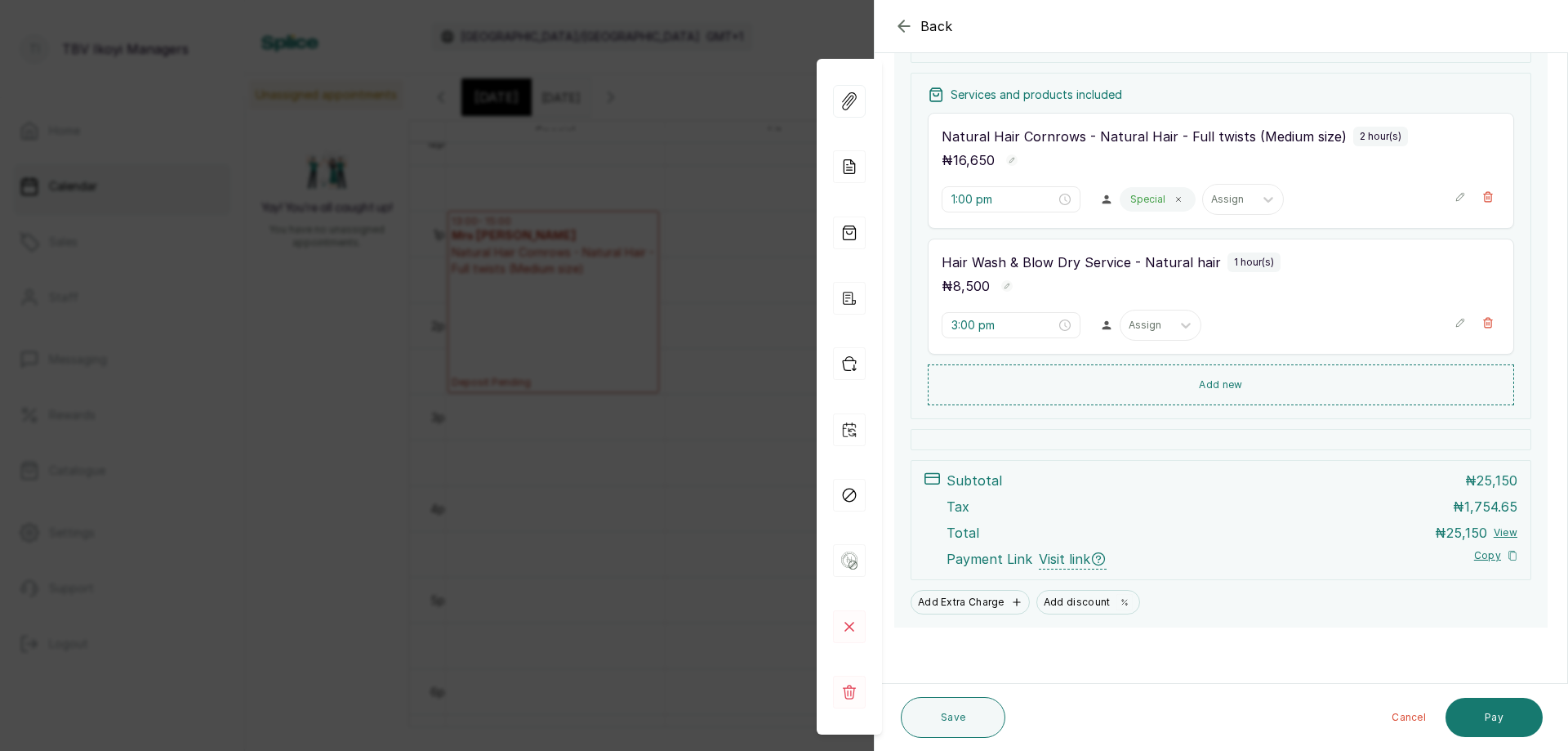
scroll to position [227, 0]
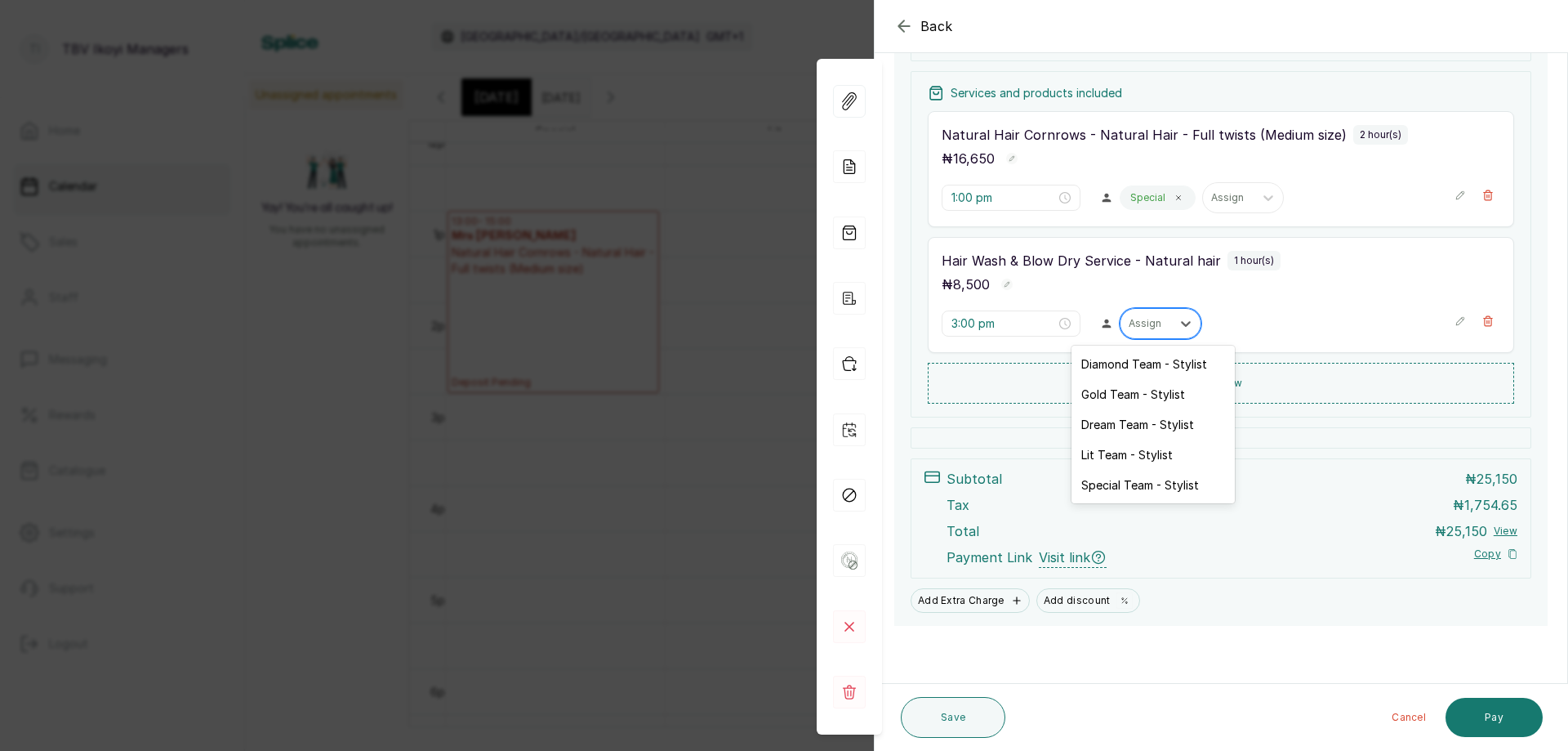
click at [1135, 332] on div "Assign" at bounding box center [1146, 323] width 50 height 21
click at [1131, 486] on div "Special Team - Stylist" at bounding box center [1153, 485] width 163 height 30
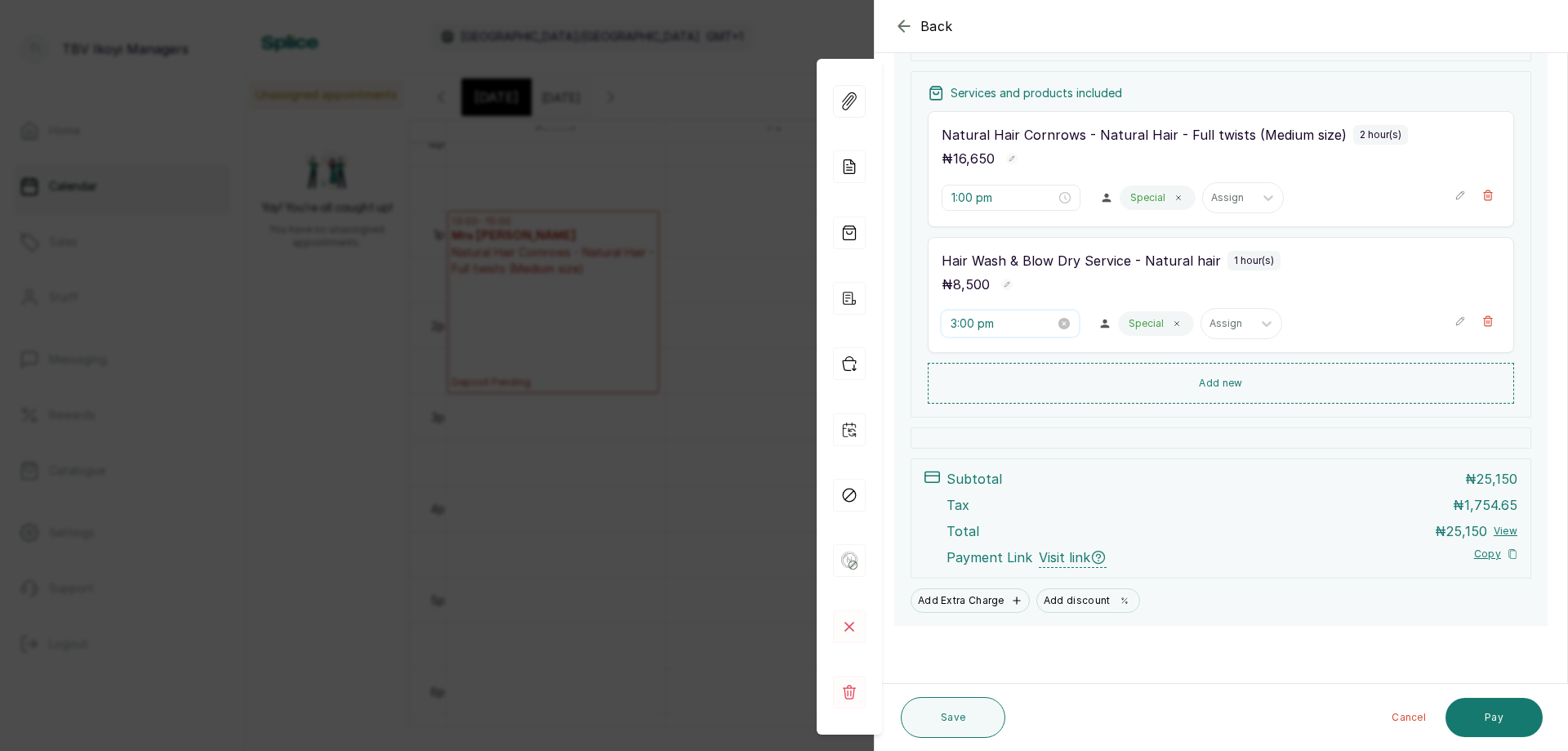
click at [1005, 322] on input "3:00 pm" at bounding box center [1003, 323] width 105 height 18
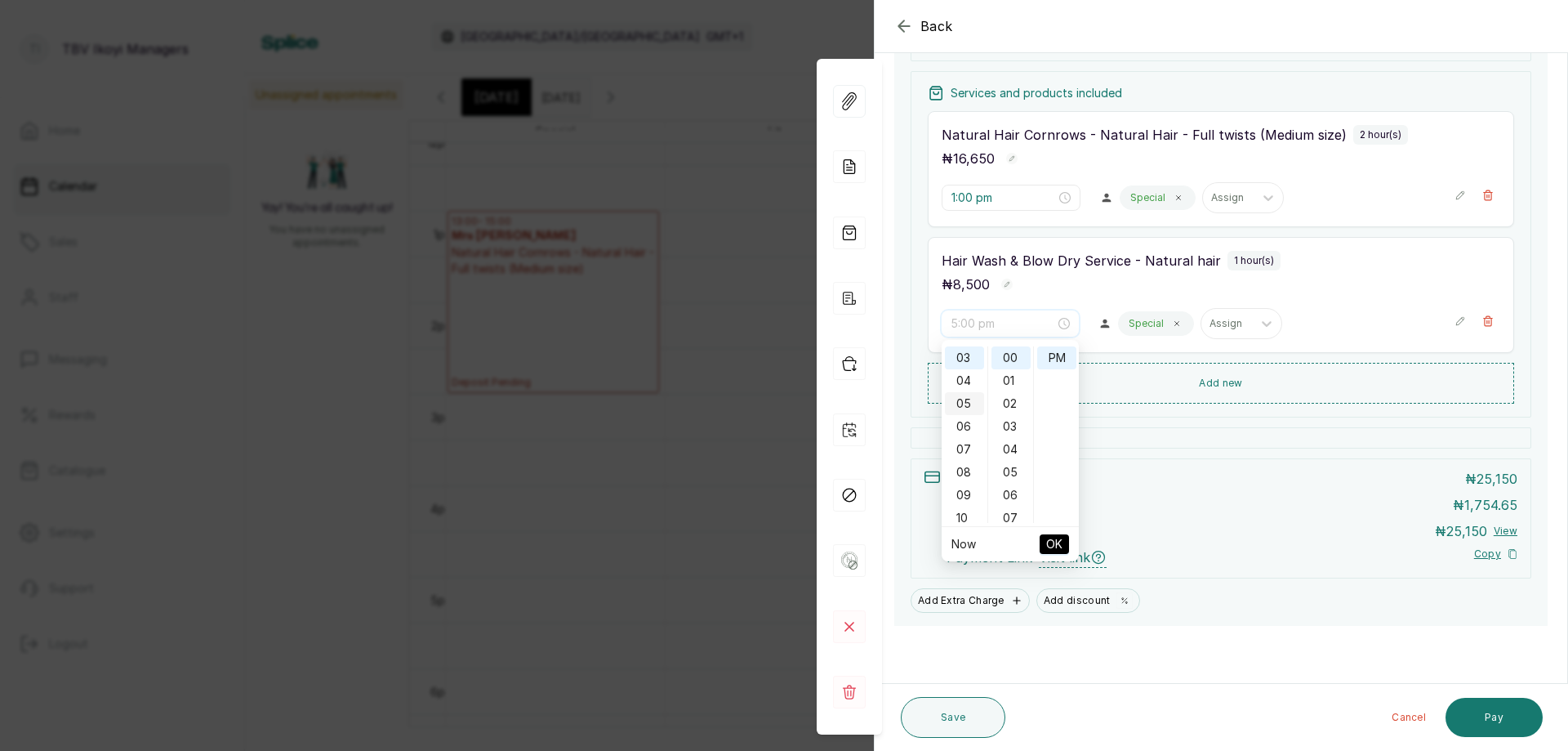
scroll to position [0, 0]
click at [972, 380] on div "01" at bounding box center [964, 380] width 39 height 23
type input "1:00 pm"
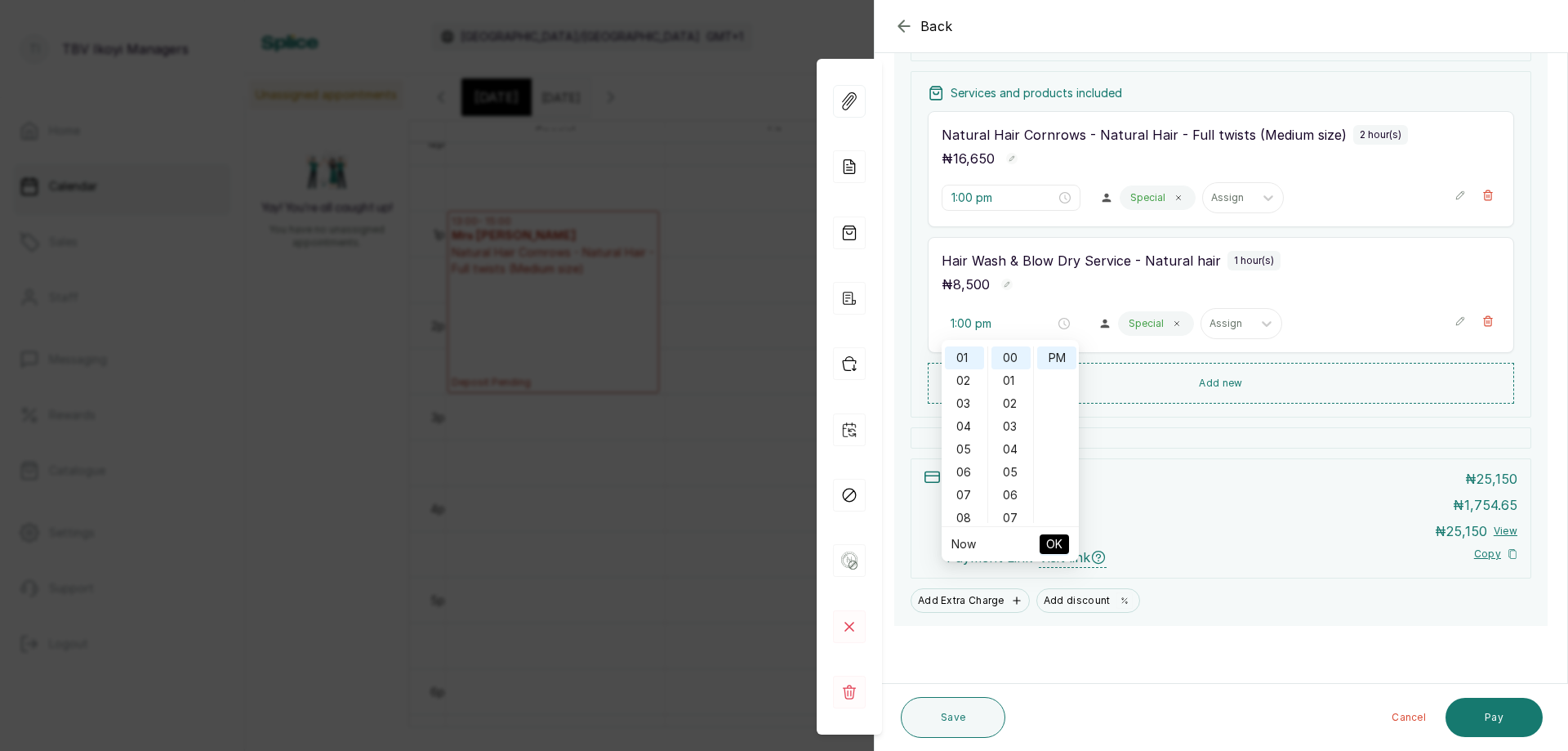
click at [1052, 543] on span "OK" at bounding box center [1055, 543] width 17 height 31
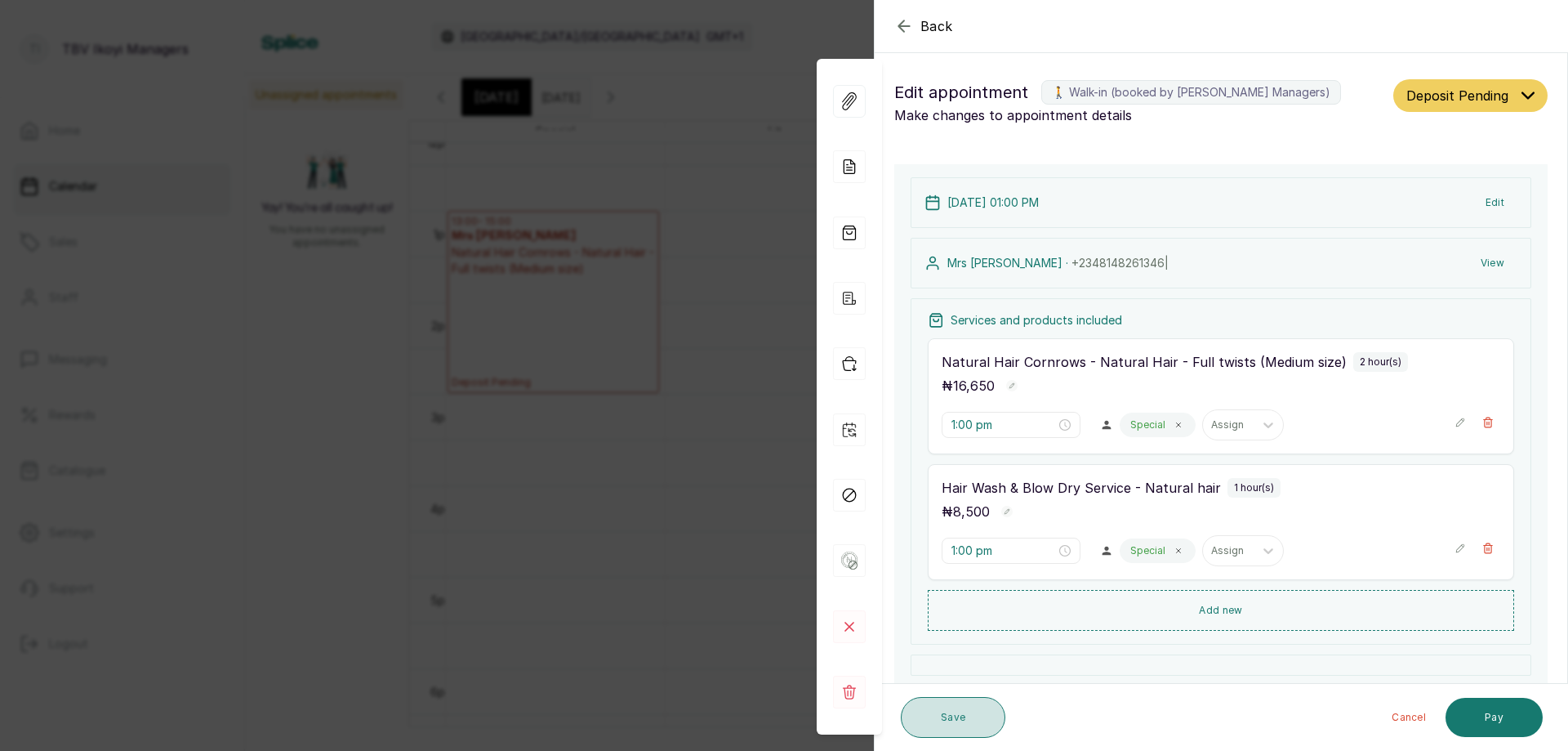
click at [932, 723] on button "Save" at bounding box center [953, 717] width 105 height 41
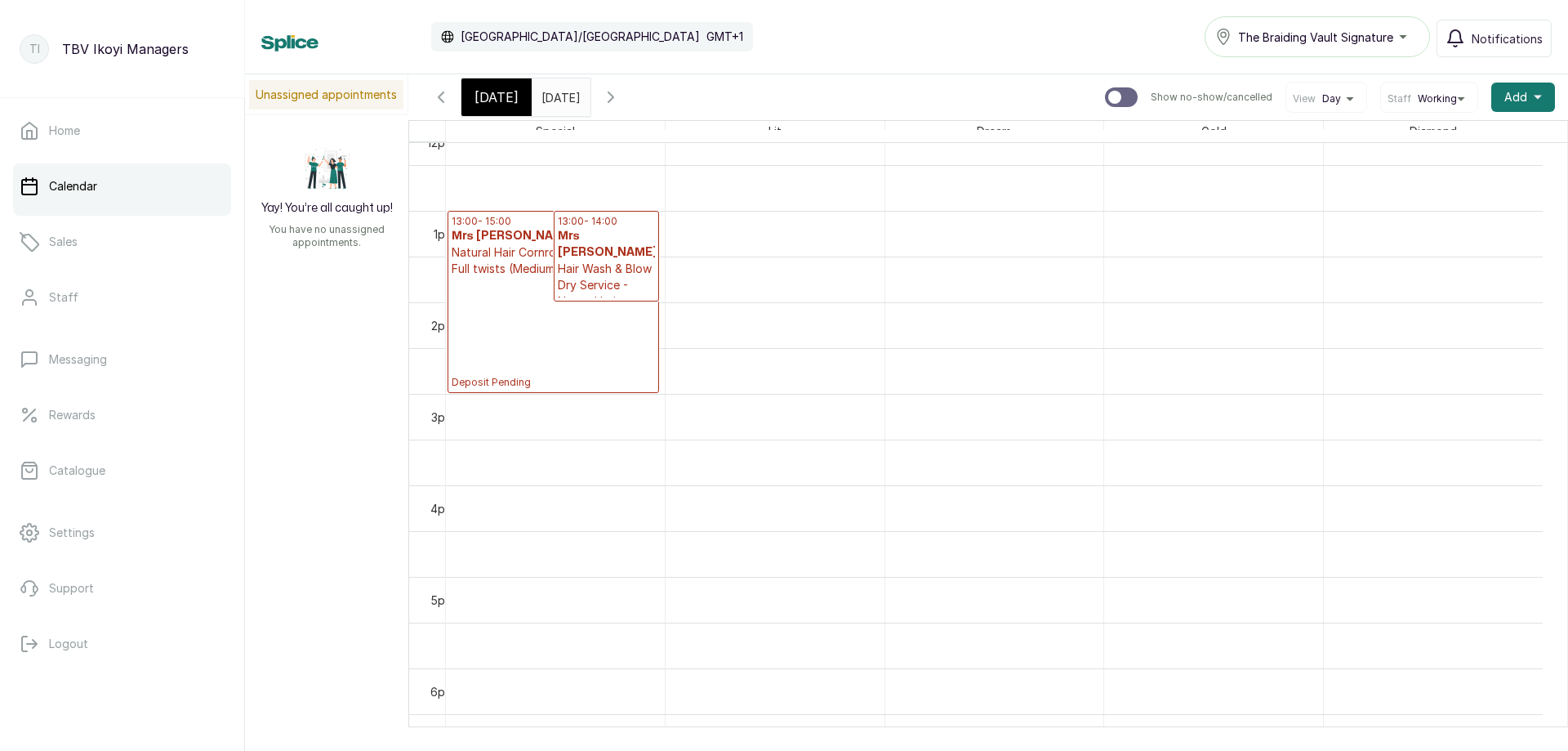
click at [642, 310] on p "Deposit Pending" at bounding box center [606, 316] width 98 height 13
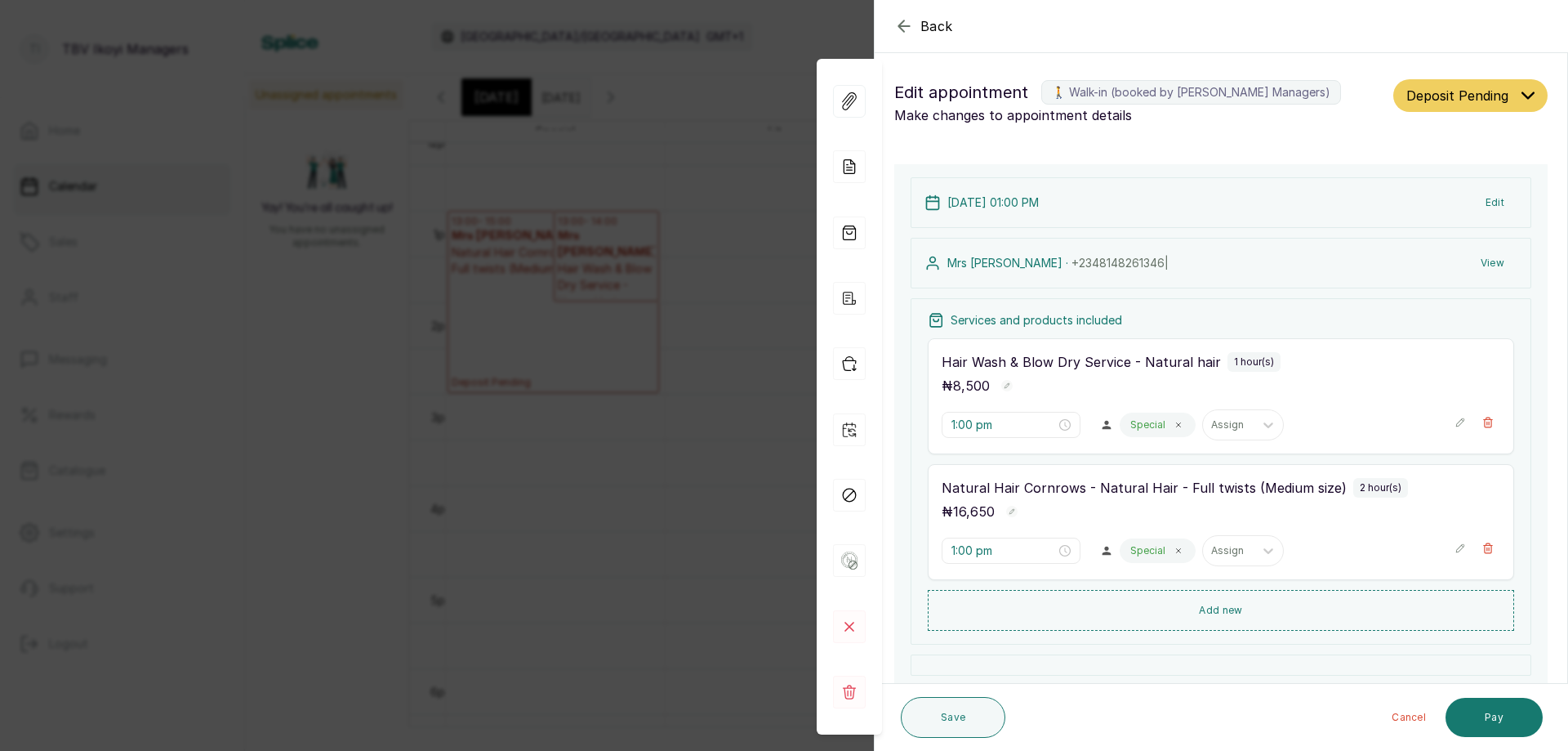
click at [903, 30] on icon "button" at bounding box center [903, 25] width 11 height 11
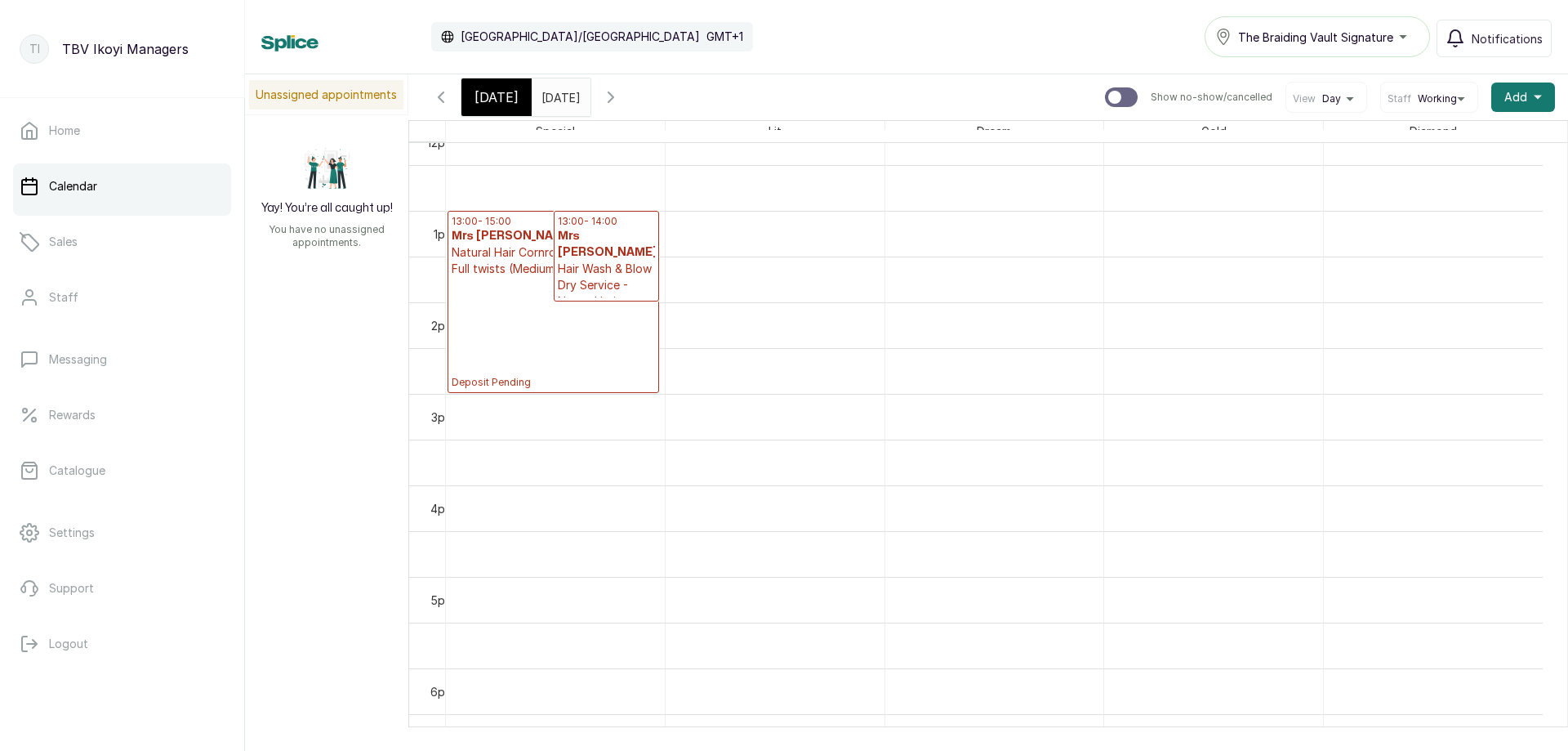
click at [440, 101] on icon "button" at bounding box center [440, 96] width 19 height 19
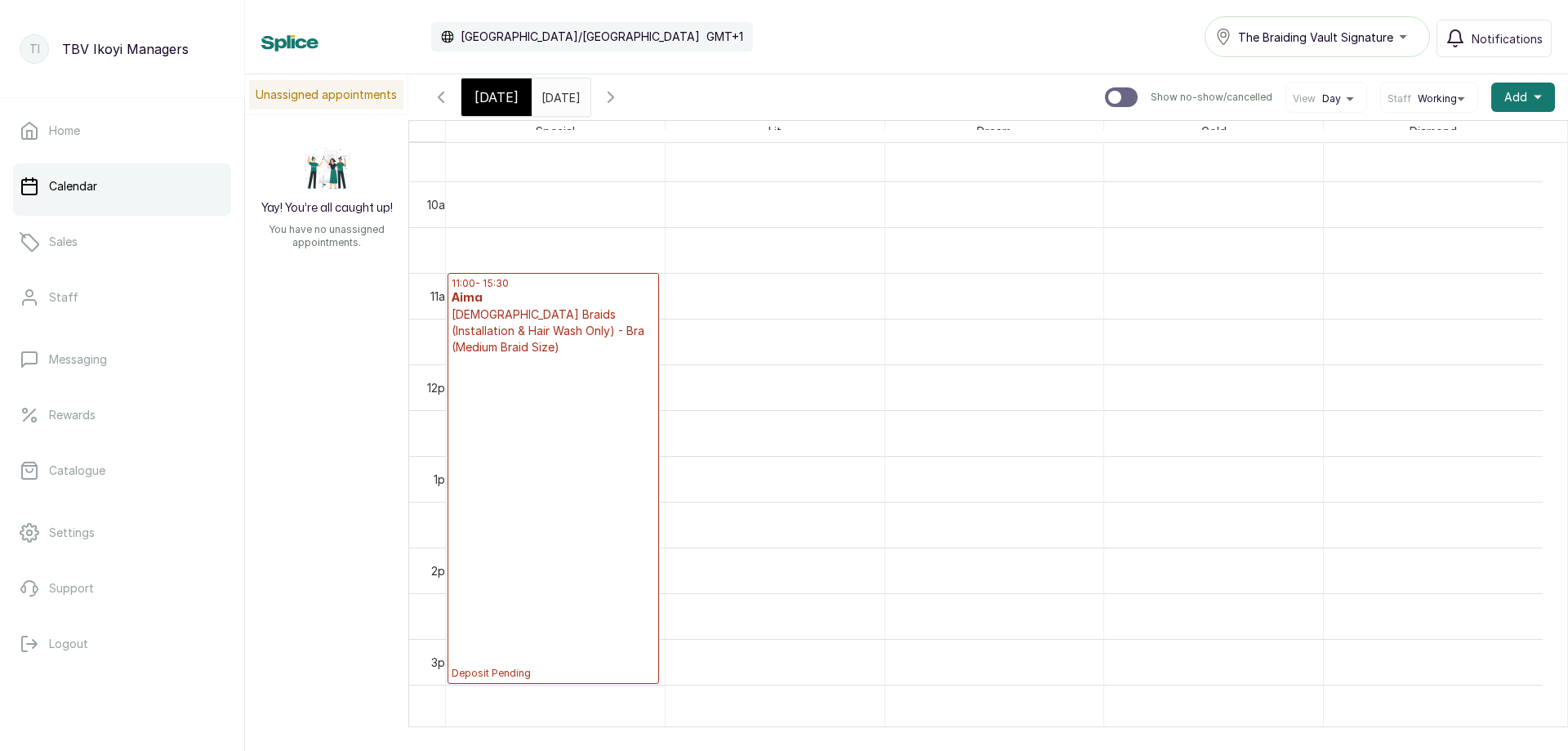
scroll to position [713, 0]
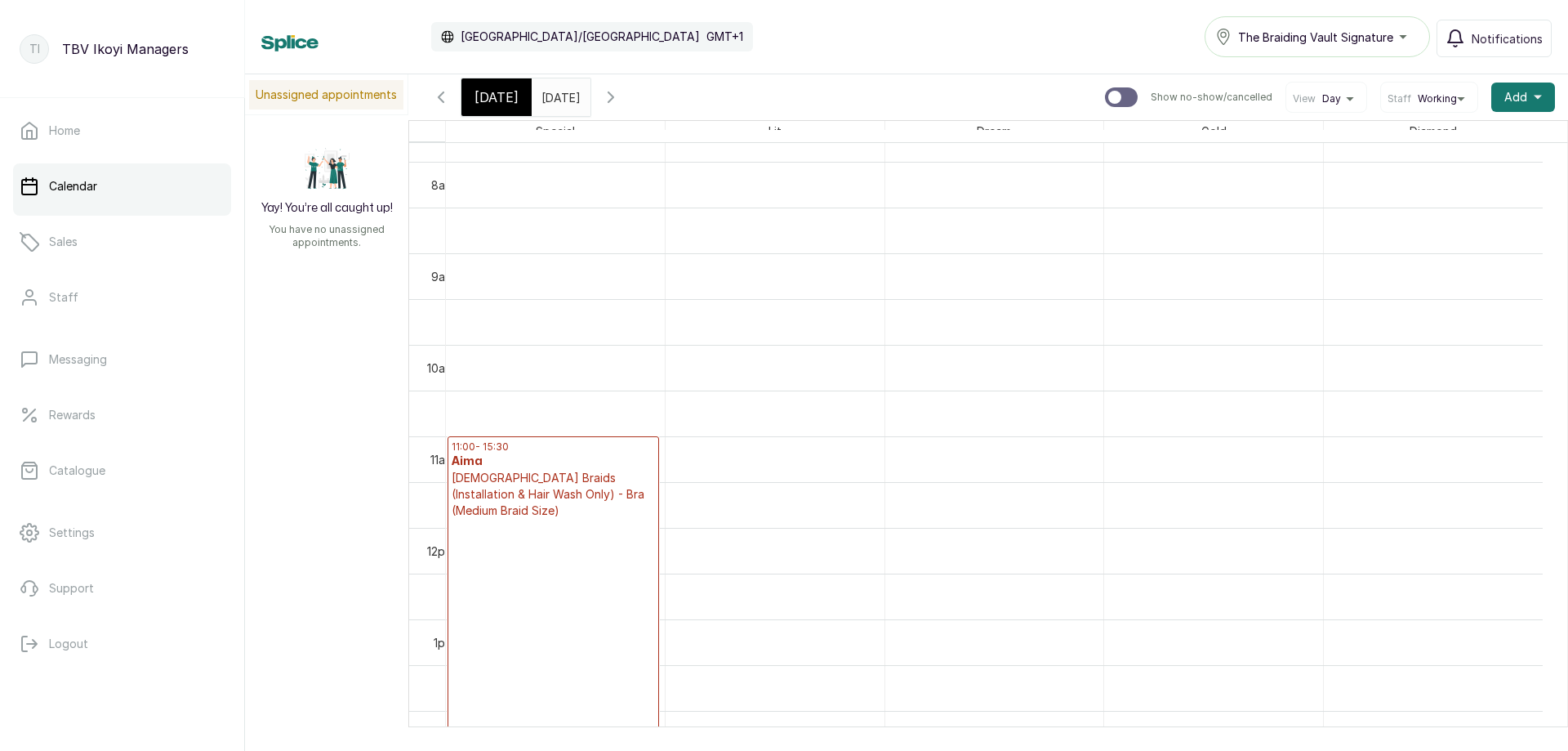
click at [498, 108] on div "[DATE]" at bounding box center [496, 97] width 70 height 38
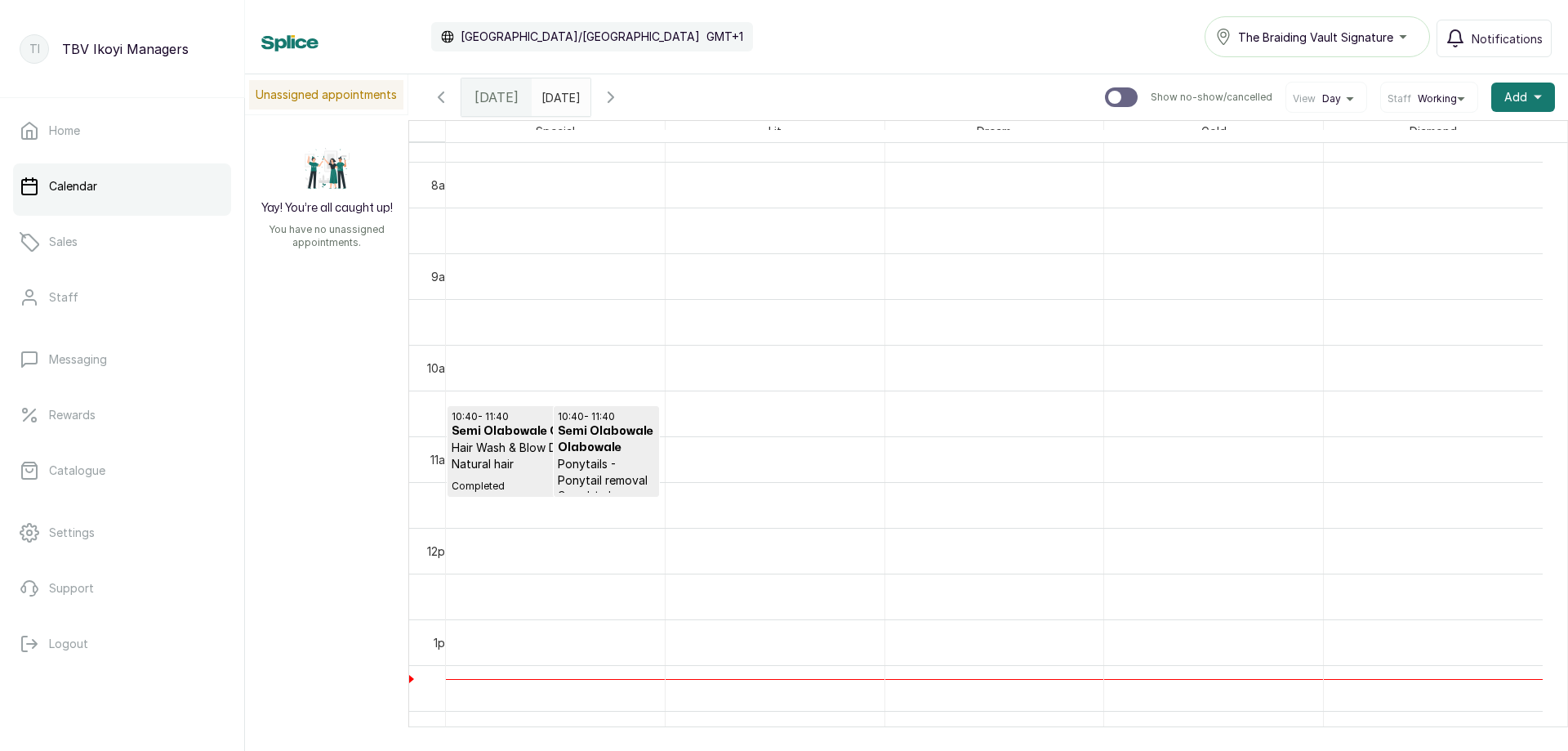
click at [589, 94] on span at bounding box center [573, 93] width 31 height 28
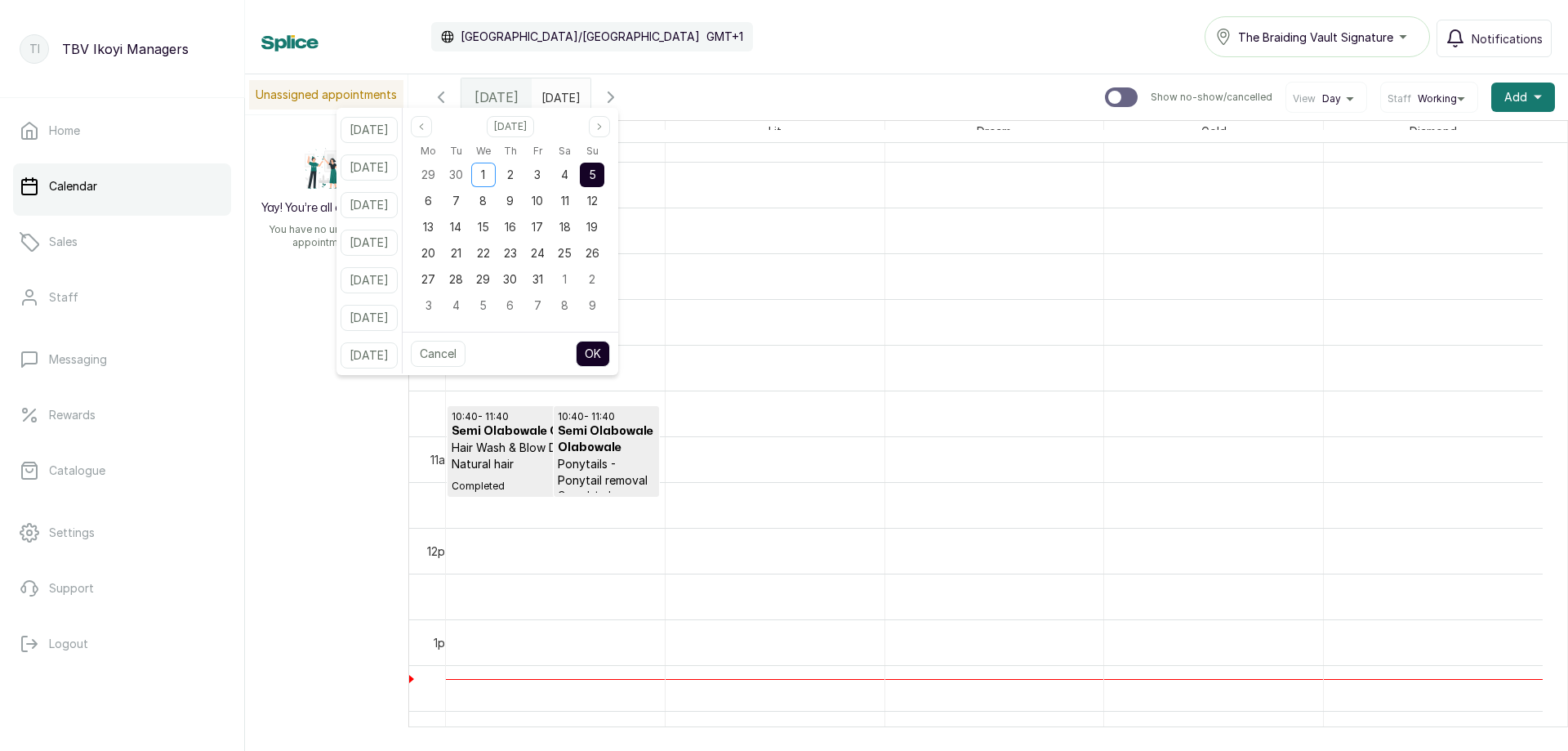
click at [596, 177] on span "5" at bounding box center [592, 174] width 8 height 14
click at [610, 351] on button "OK" at bounding box center [593, 353] width 34 height 26
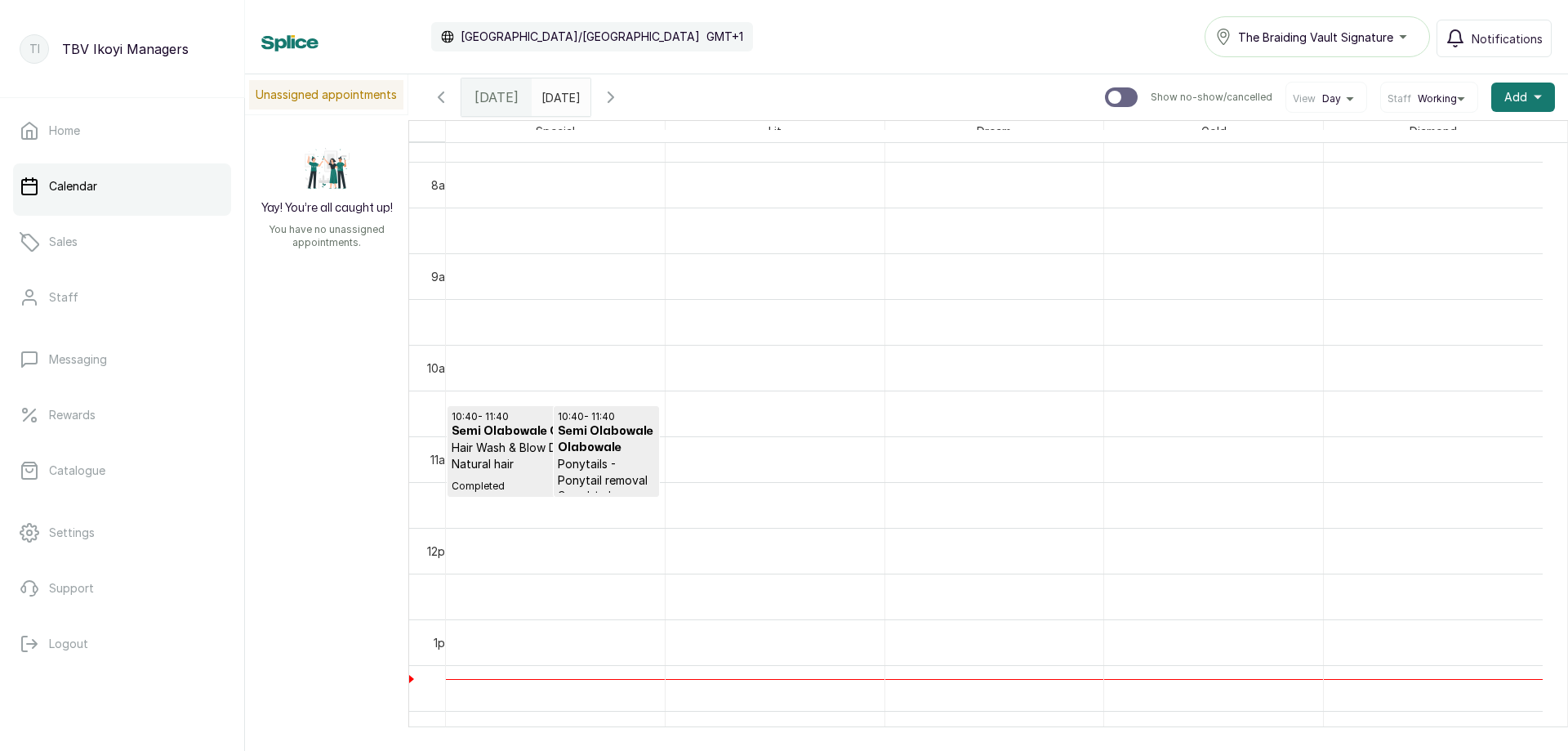
click at [579, 97] on icon "calender simple" at bounding box center [574, 92] width 10 height 11
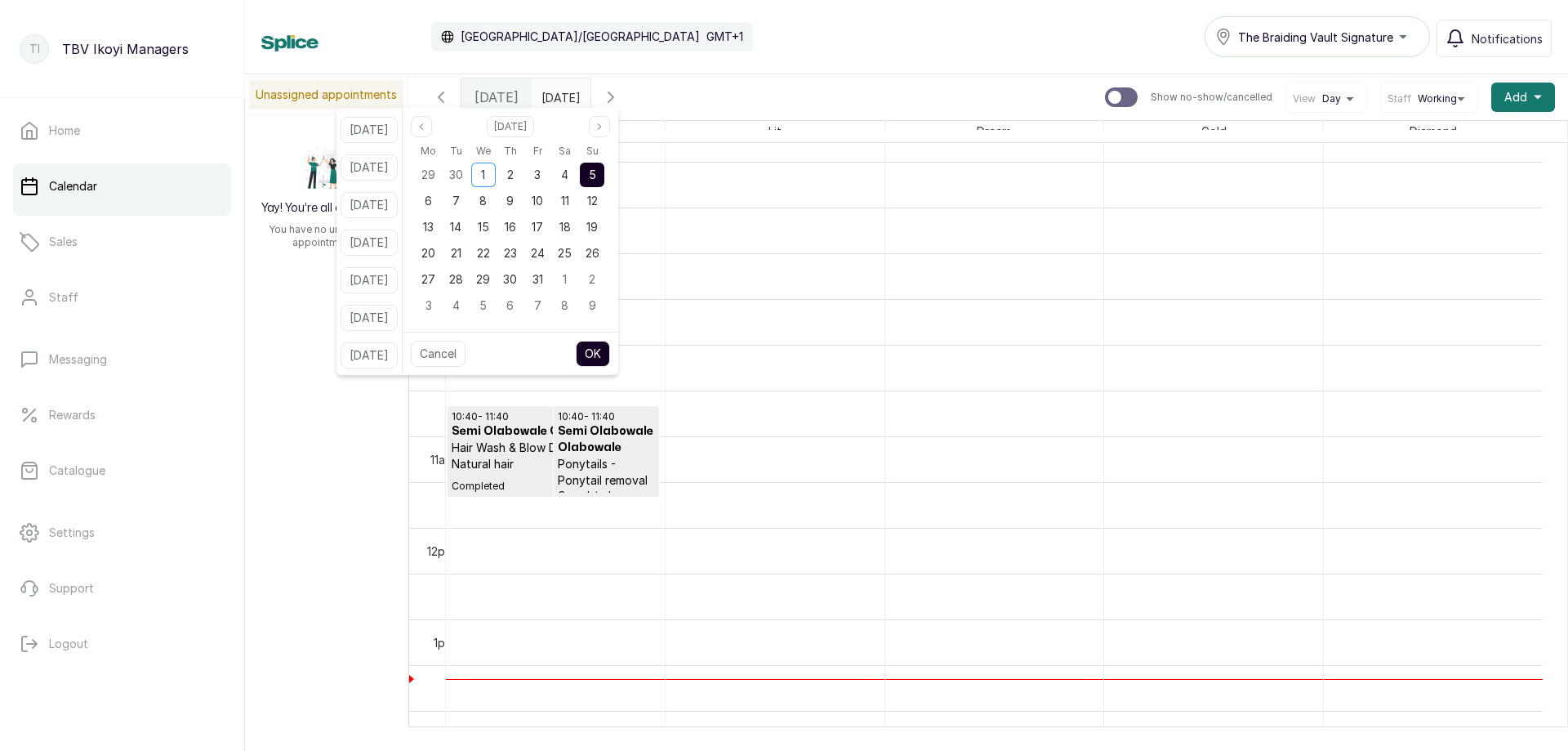
click at [604, 165] on div "5" at bounding box center [592, 174] width 24 height 24
click at [605, 352] on button "OK" at bounding box center [593, 353] width 34 height 26
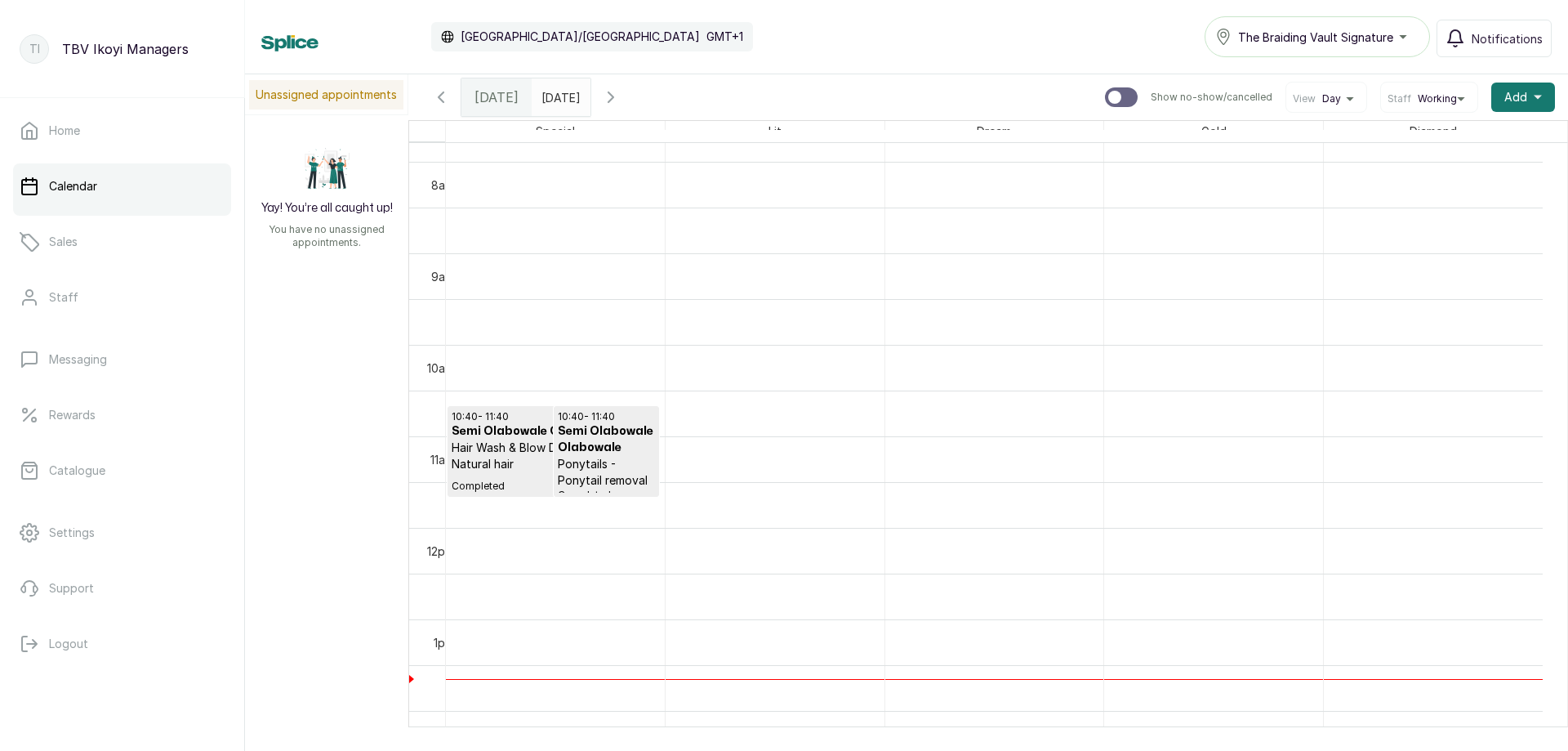
click at [620, 100] on icon "button" at bounding box center [610, 96] width 19 height 19
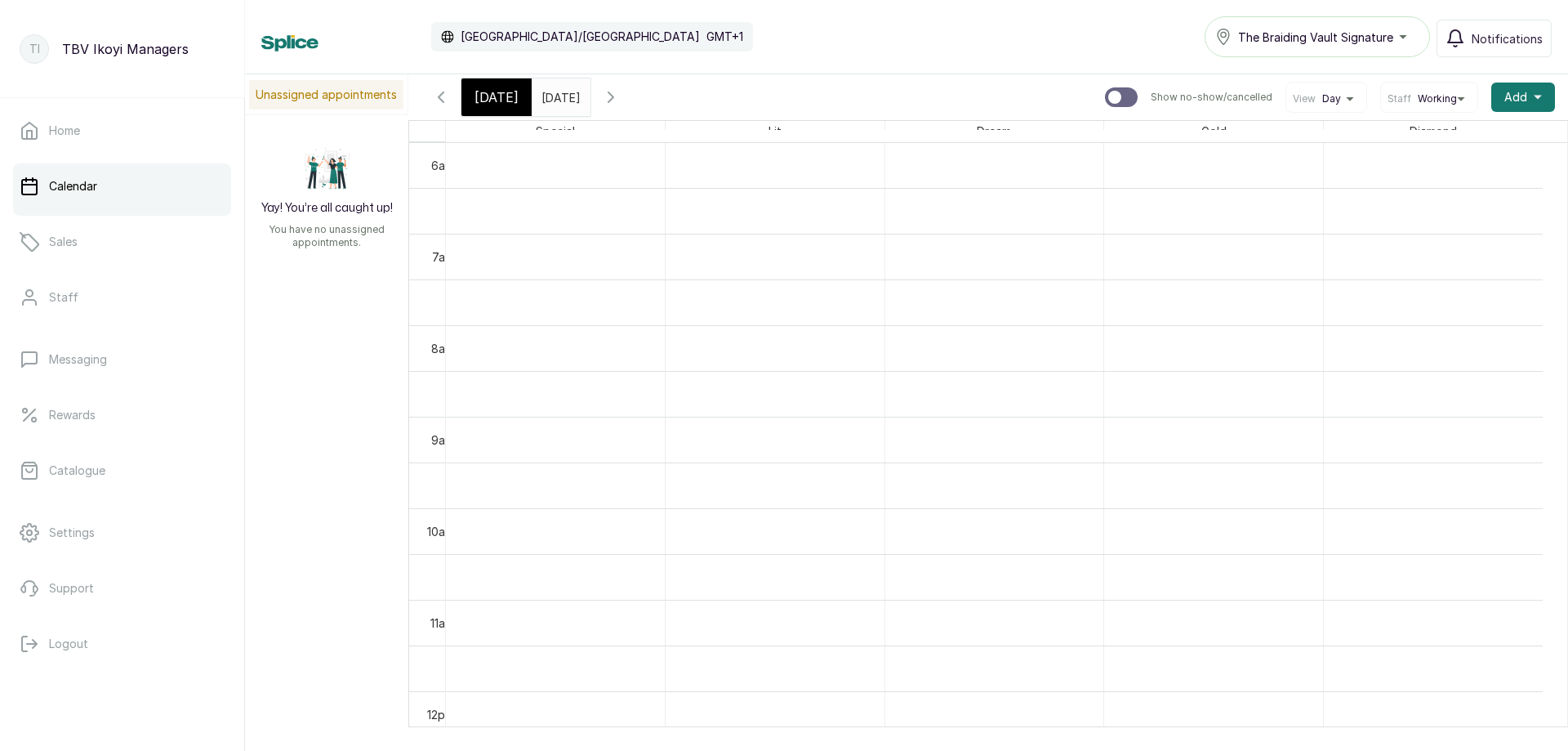
click at [620, 94] on icon "button" at bounding box center [610, 96] width 19 height 19
click at [614, 101] on icon "button" at bounding box center [611, 97] width 5 height 10
click at [620, 101] on icon "button" at bounding box center [610, 96] width 19 height 19
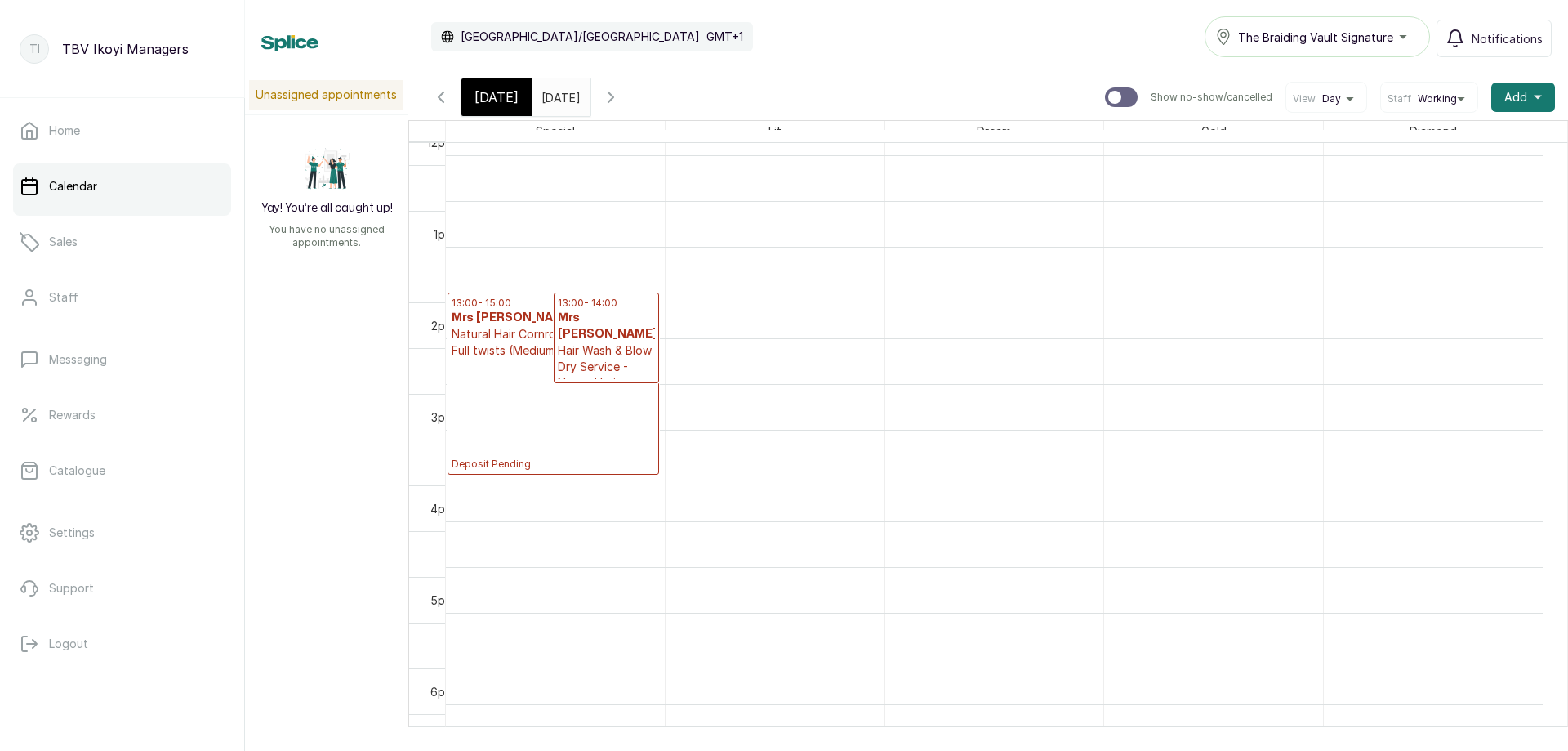
scroll to position [1040, 0]
click at [610, 372] on p "Hair Wash & Blow Dry Service - Natural hair" at bounding box center [606, 367] width 98 height 49
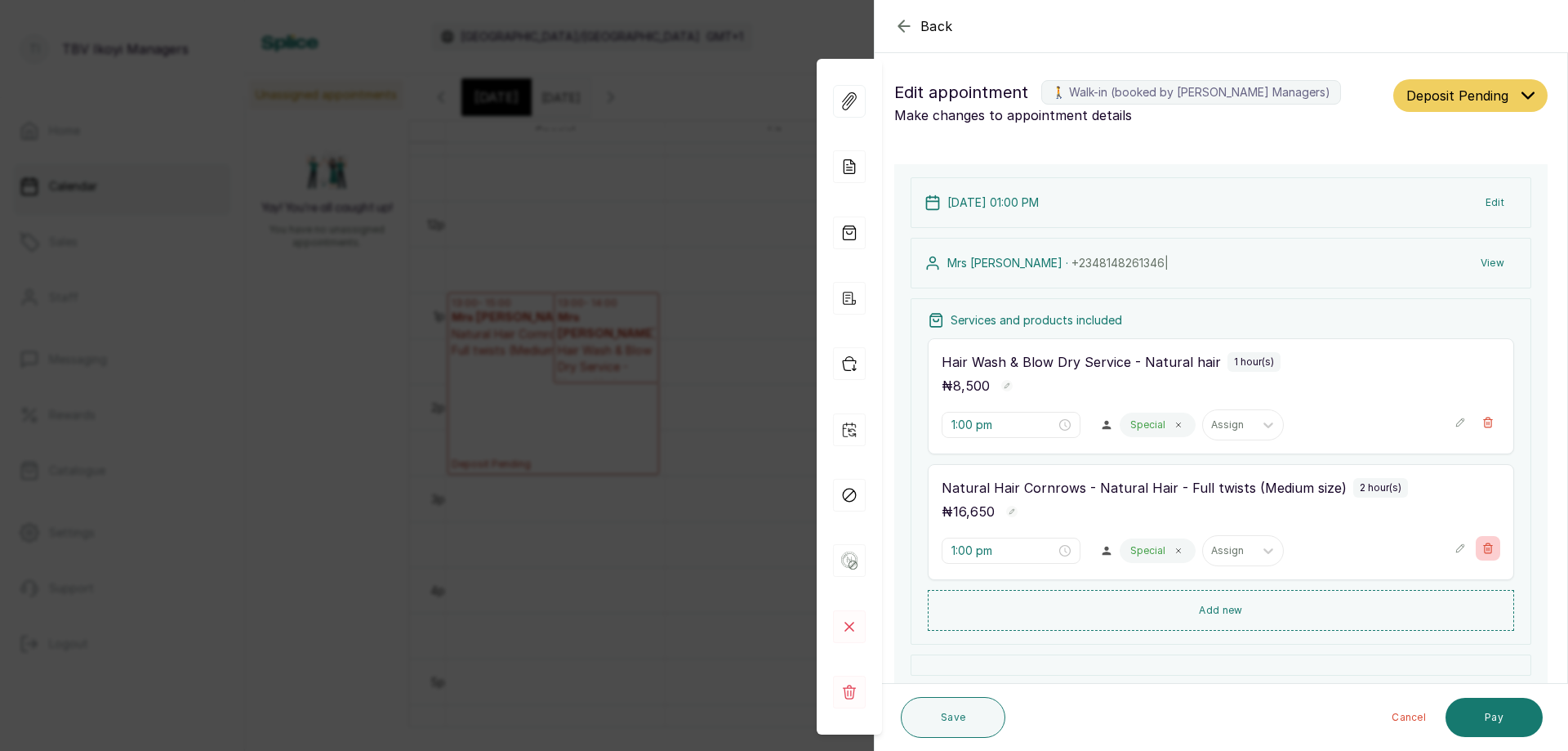
click at [1484, 548] on icon "button" at bounding box center [1488, 548] width 9 height 10
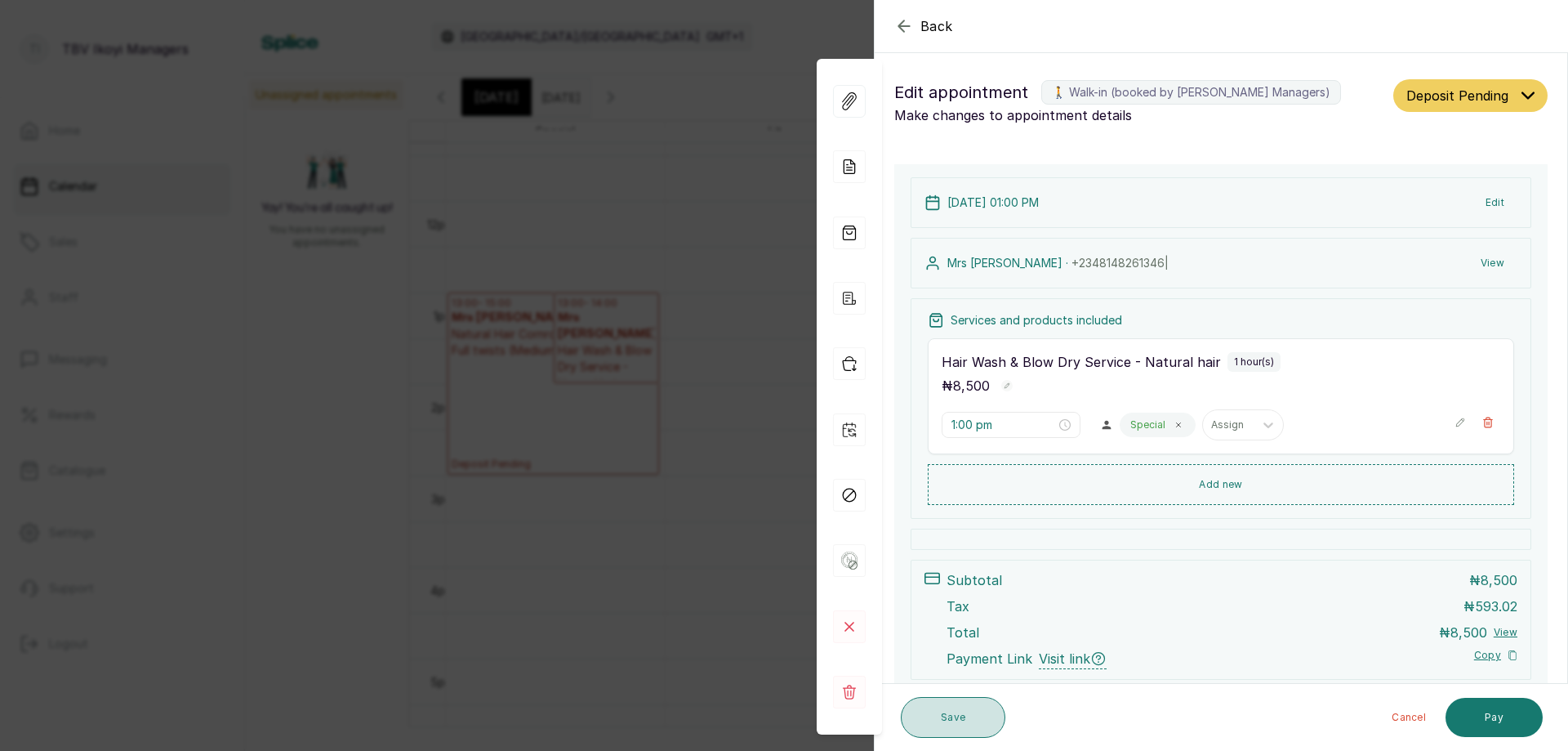
click at [966, 725] on button "Save" at bounding box center [953, 717] width 105 height 41
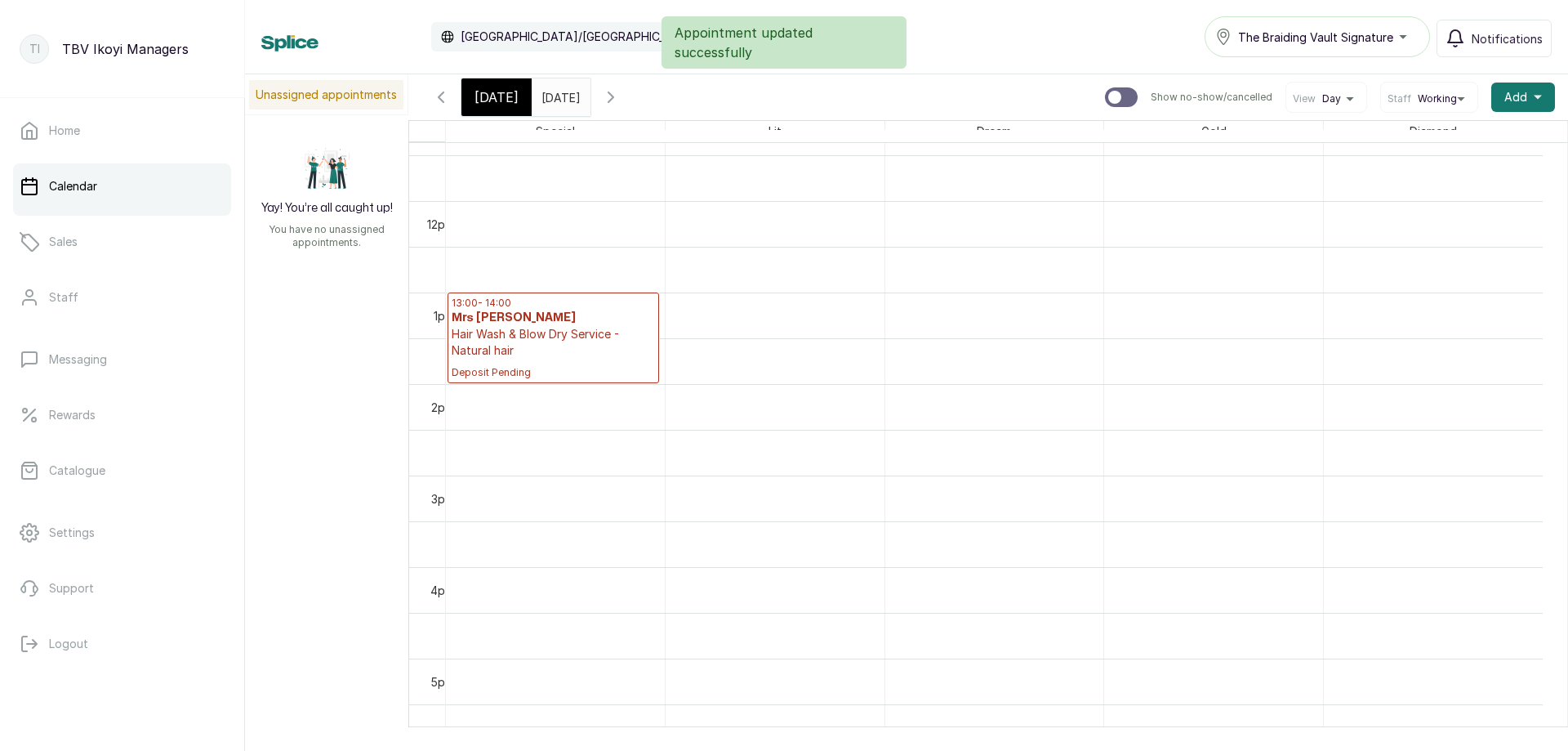
click at [635, 364] on p "Deposit Pending" at bounding box center [553, 368] width 203 height 20
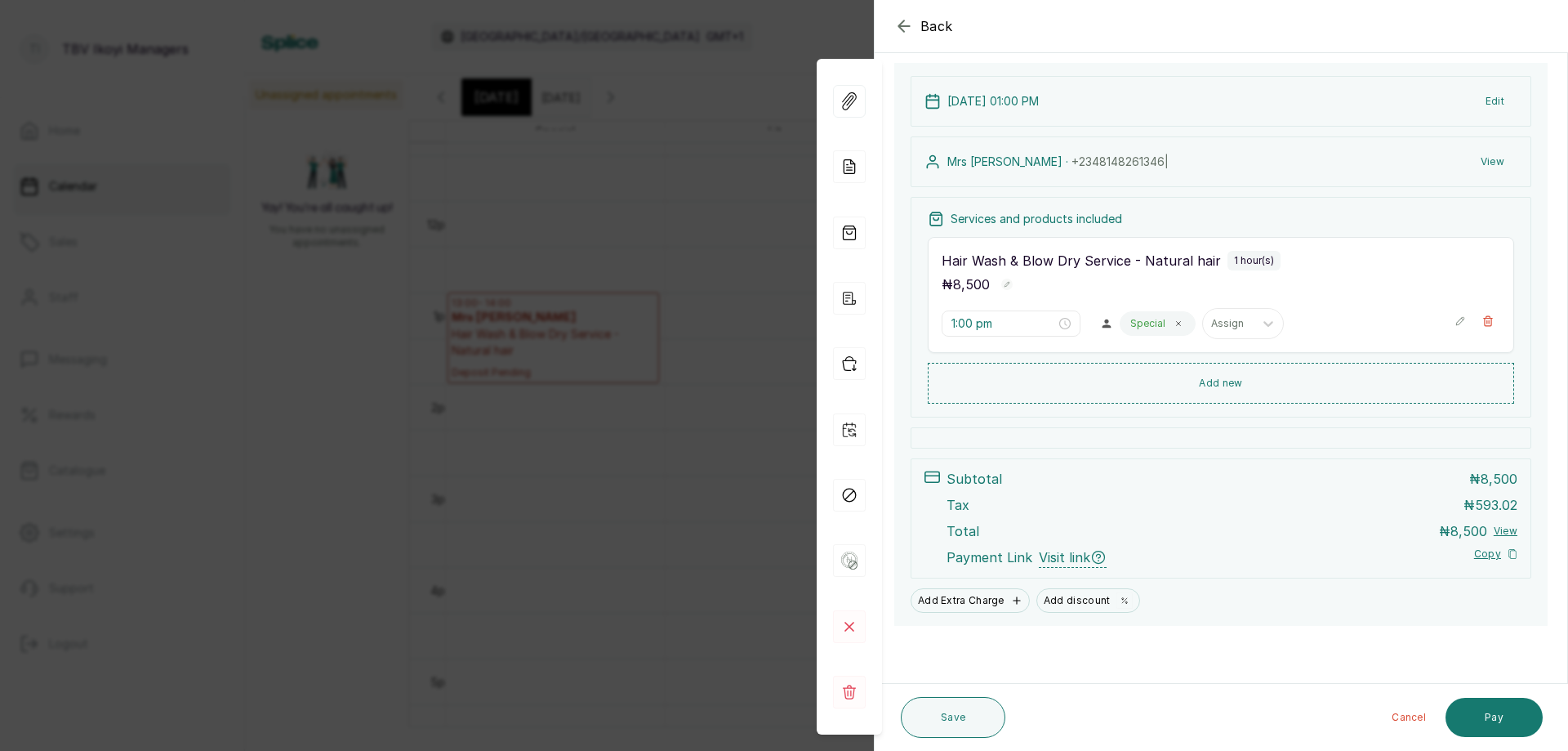
scroll to position [0, 0]
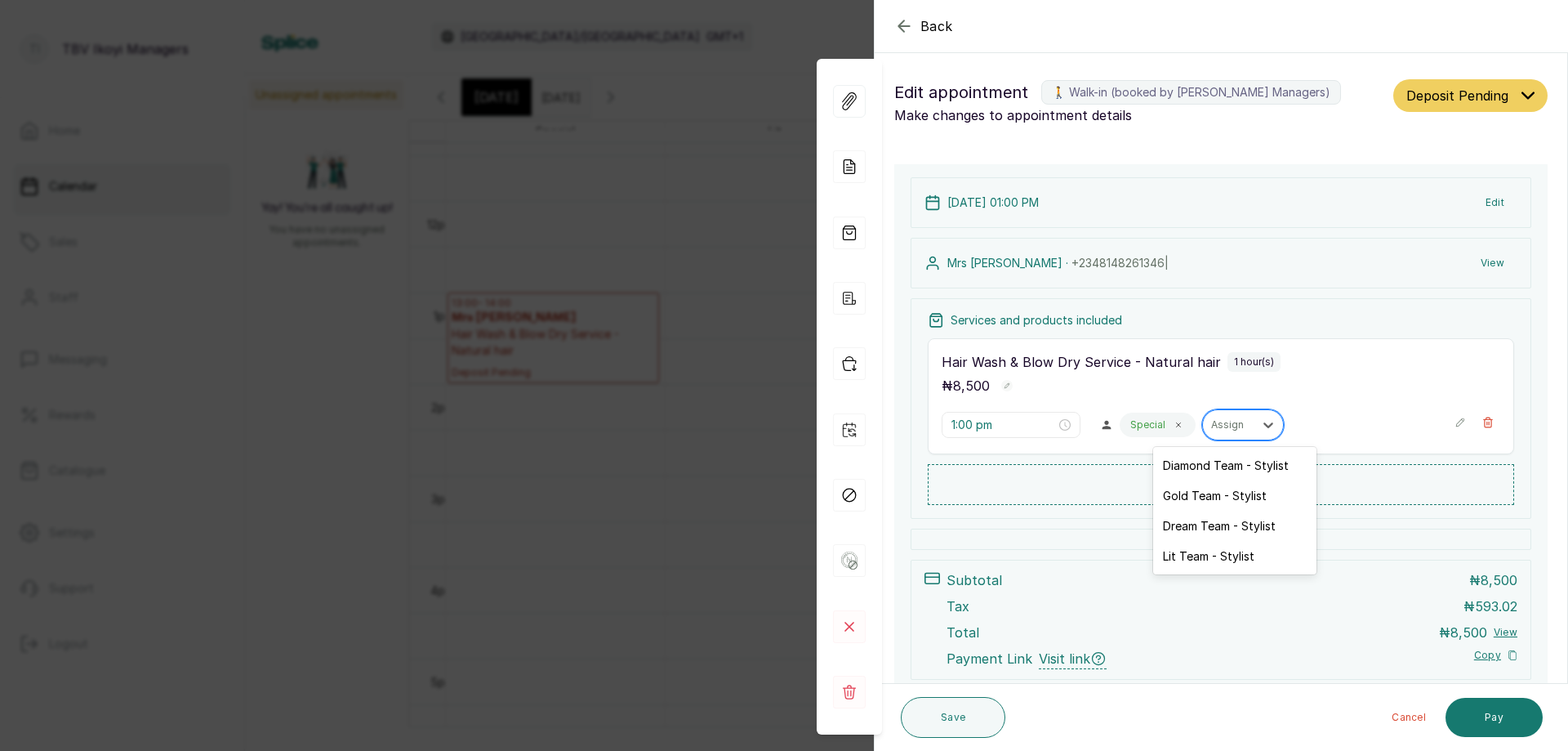
click at [1238, 432] on div "Assign" at bounding box center [1228, 424] width 50 height 21
click at [1154, 434] on div "Special" at bounding box center [1158, 424] width 76 height 24
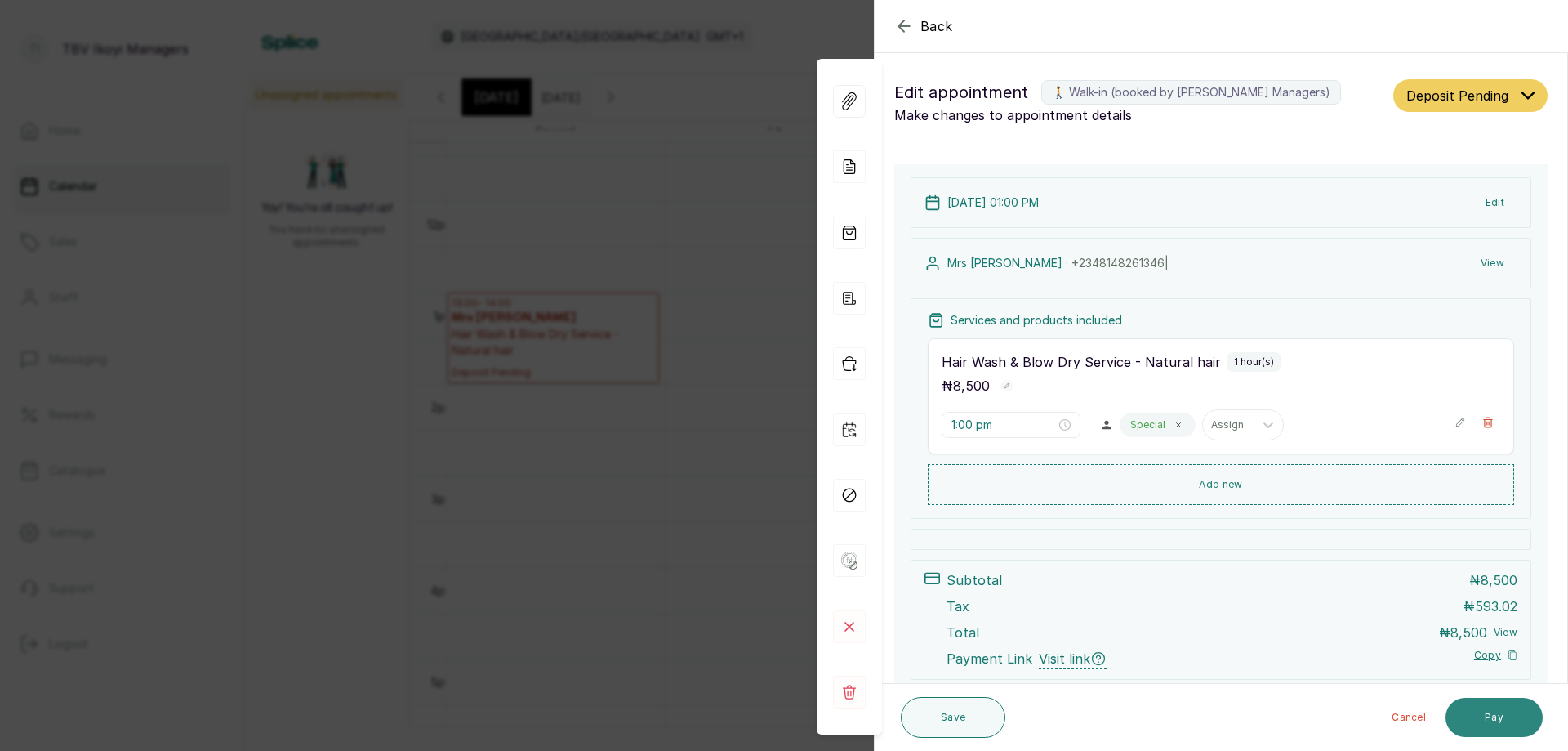
click at [1462, 715] on button "Pay" at bounding box center [1494, 717] width 97 height 39
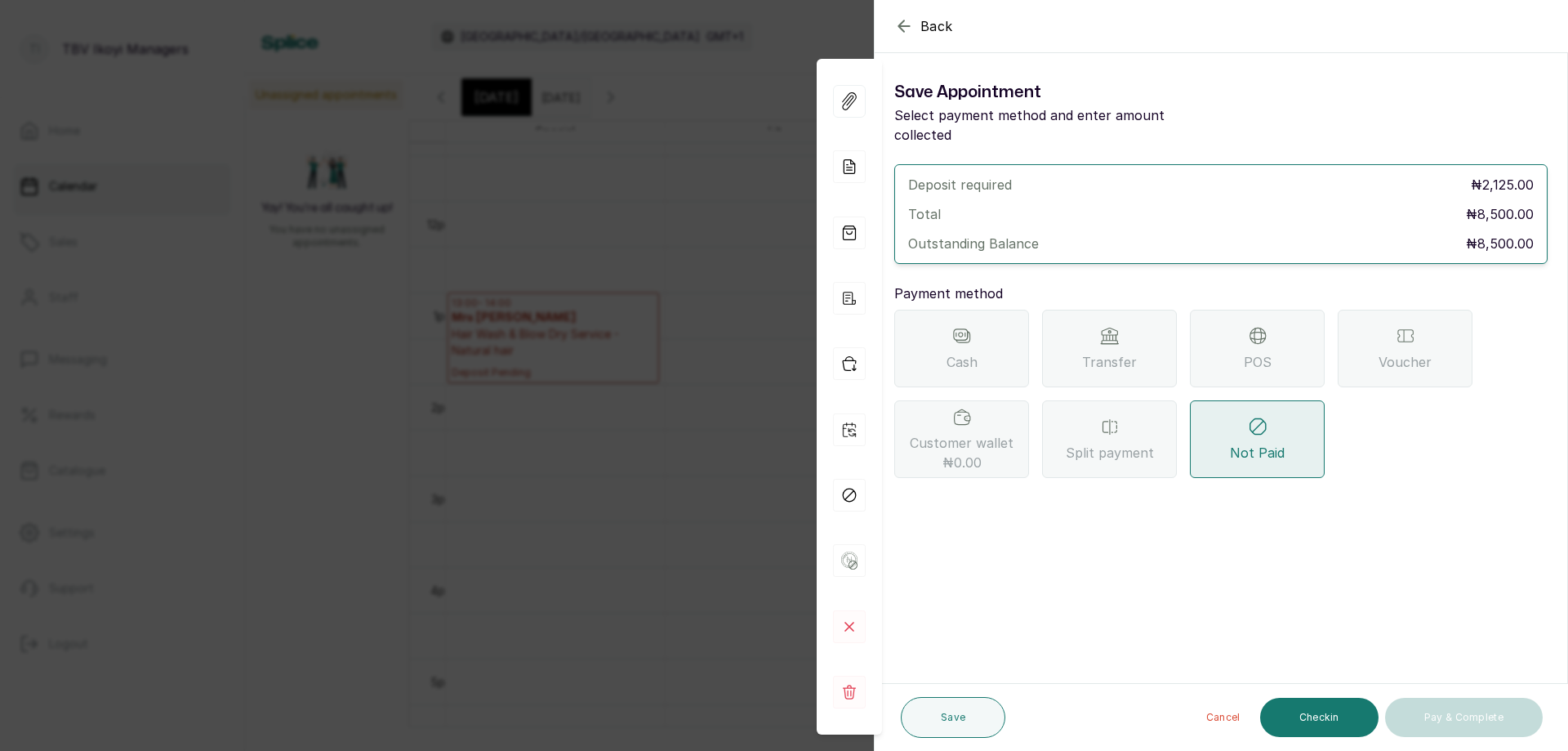
click at [1203, 316] on div "POS" at bounding box center [1257, 348] width 135 height 78
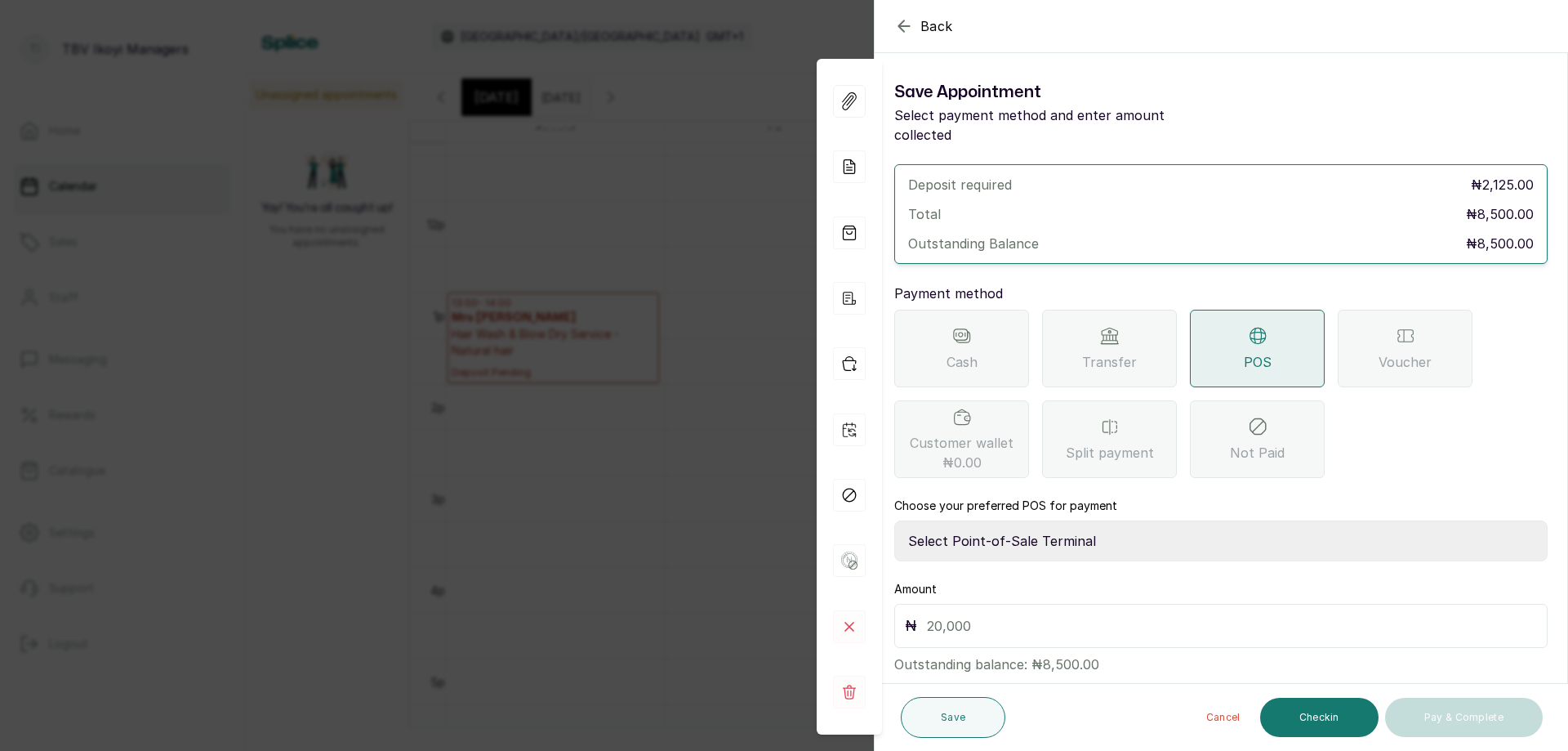
click at [1097, 615] on input "text" at bounding box center [1231, 625] width 610 height 23
type input "10,500"
click at [1140, 520] on select "Select Point-of-Sale Terminal Traction TBV Ikoyi Wema Bank" at bounding box center [1221, 540] width 654 height 41
select select "39210e6c-3b8d-4b88-bda6-239acd35150f"
click at [894, 520] on select "Select Point-of-Sale Terminal Traction TBV Ikoyi Wema Bank" at bounding box center [1221, 540] width 654 height 41
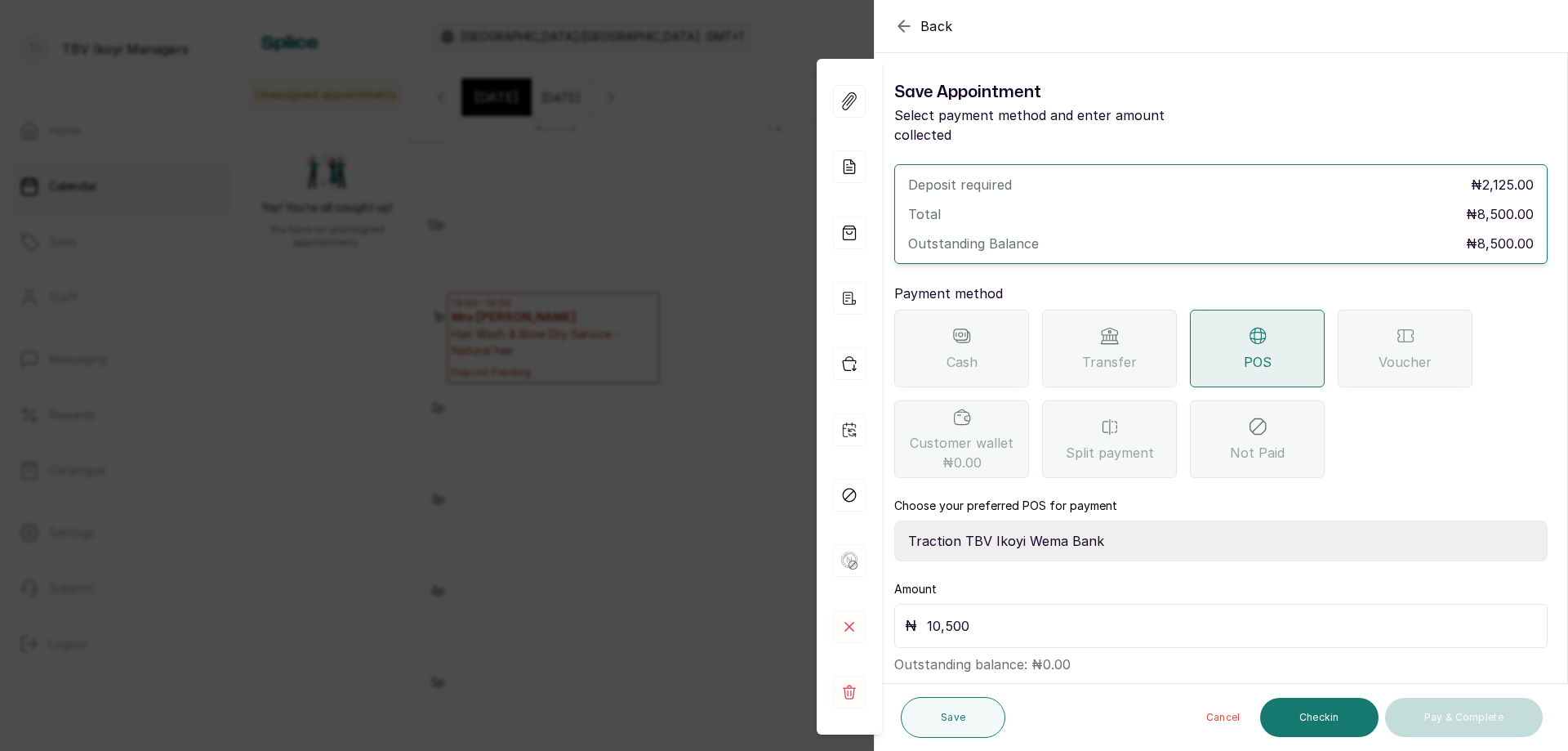
click at [1164, 522] on select "Select Point-of-Sale Terminal Traction TBV Ikoyi Wema Bank" at bounding box center [1221, 540] width 654 height 41
click at [894, 520] on select "Select Point-of-Sale Terminal Traction TBV Ikoyi Wema Bank" at bounding box center [1221, 540] width 654 height 41
click at [1134, 520] on select "Select Point-of-Sale Terminal Traction TBV Ikoyi Wema Bank" at bounding box center [1221, 540] width 654 height 41
select select "39210e6c-3b8d-4b88-bda6-239acd35150f"
click at [894, 520] on select "Select Point-of-Sale Terminal Traction TBV Ikoyi Wema Bank" at bounding box center [1221, 540] width 654 height 41
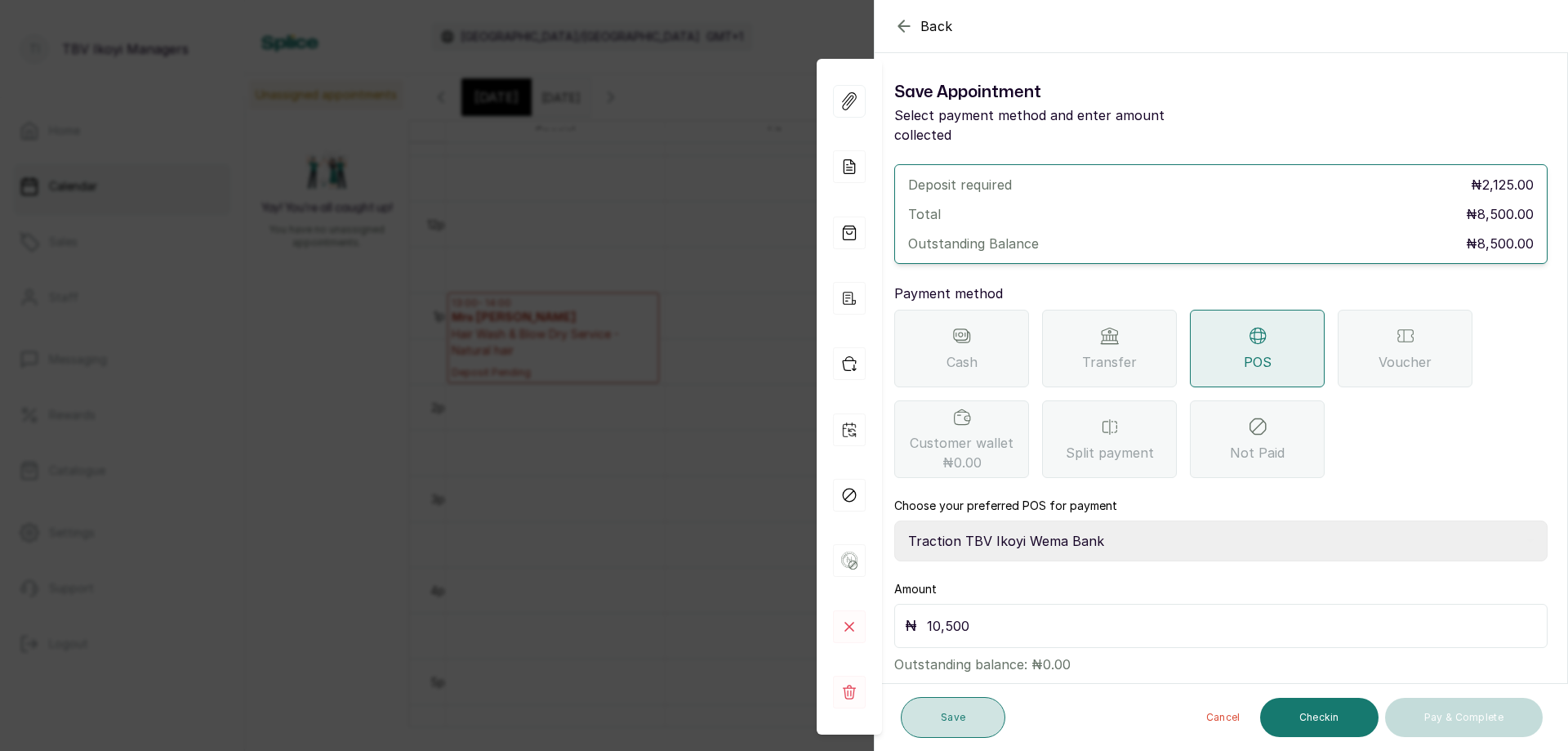
click at [959, 726] on button "Save" at bounding box center [953, 717] width 105 height 41
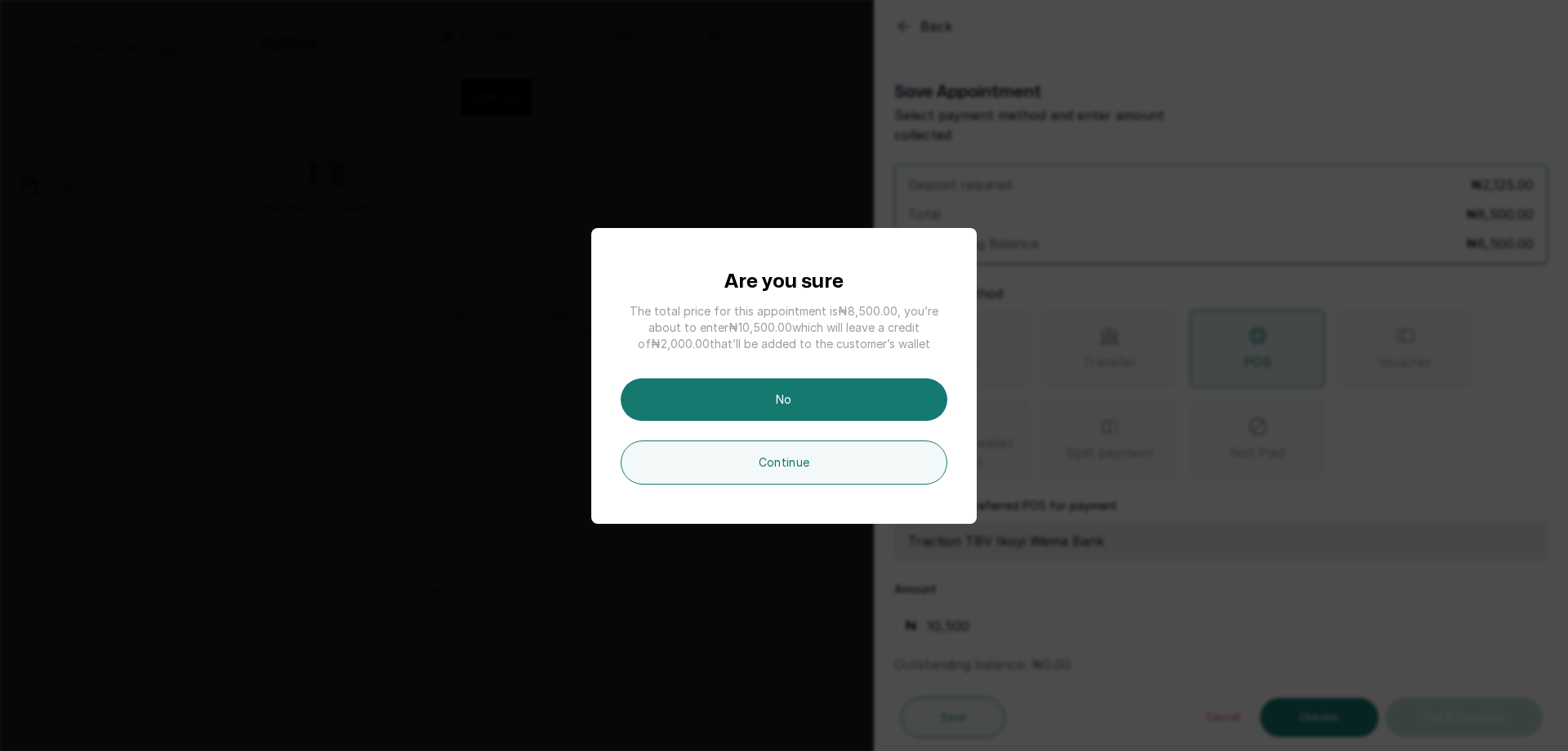
click at [1311, 556] on div "Are you sure The total price for this appointment is ₦8,500.00 , you’re about t…" at bounding box center [784, 375] width 1568 height 751
click at [827, 391] on button "No" at bounding box center [784, 399] width 326 height 43
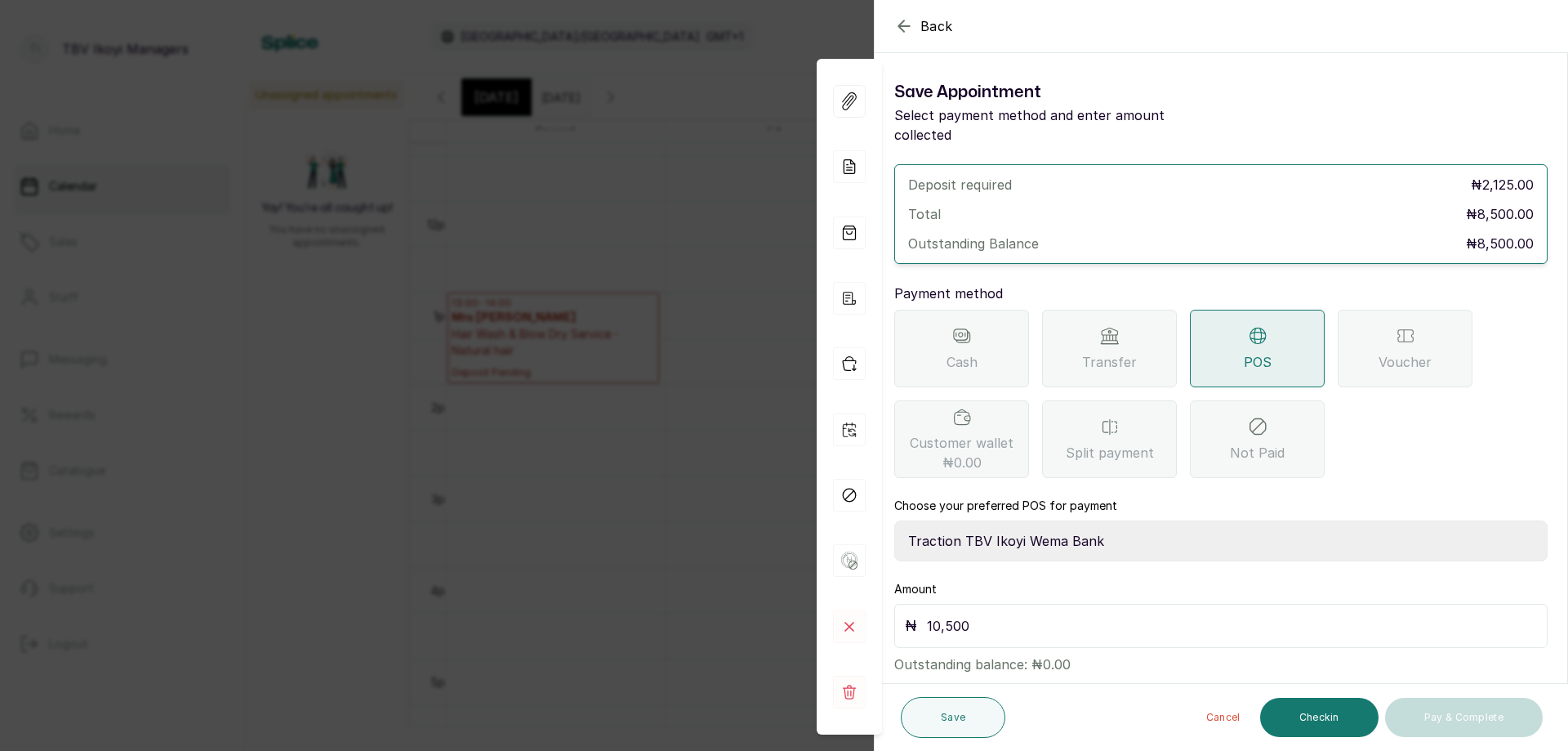
click at [902, 17] on icon "button" at bounding box center [903, 26] width 19 height 19
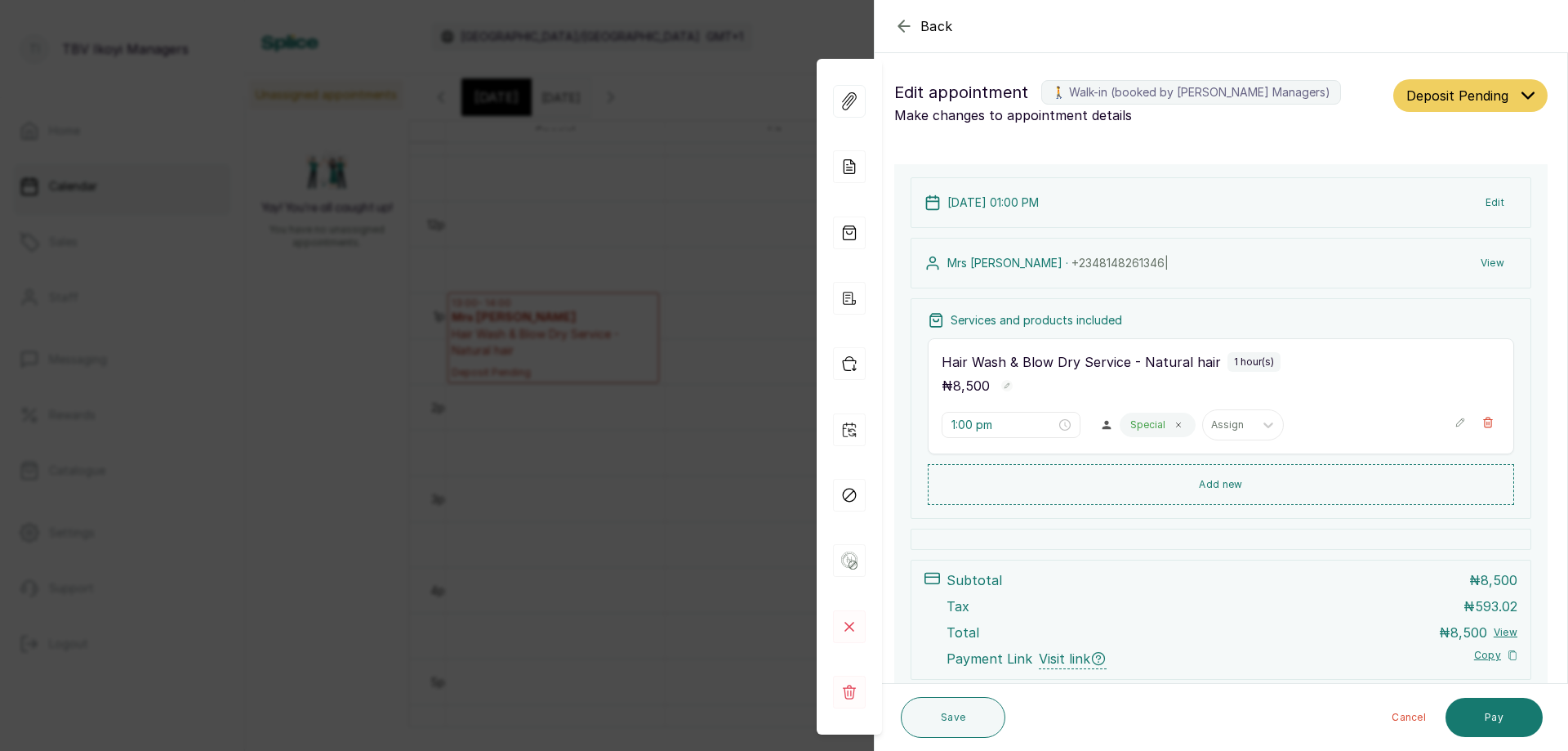
click at [909, 19] on icon "button" at bounding box center [903, 26] width 19 height 19
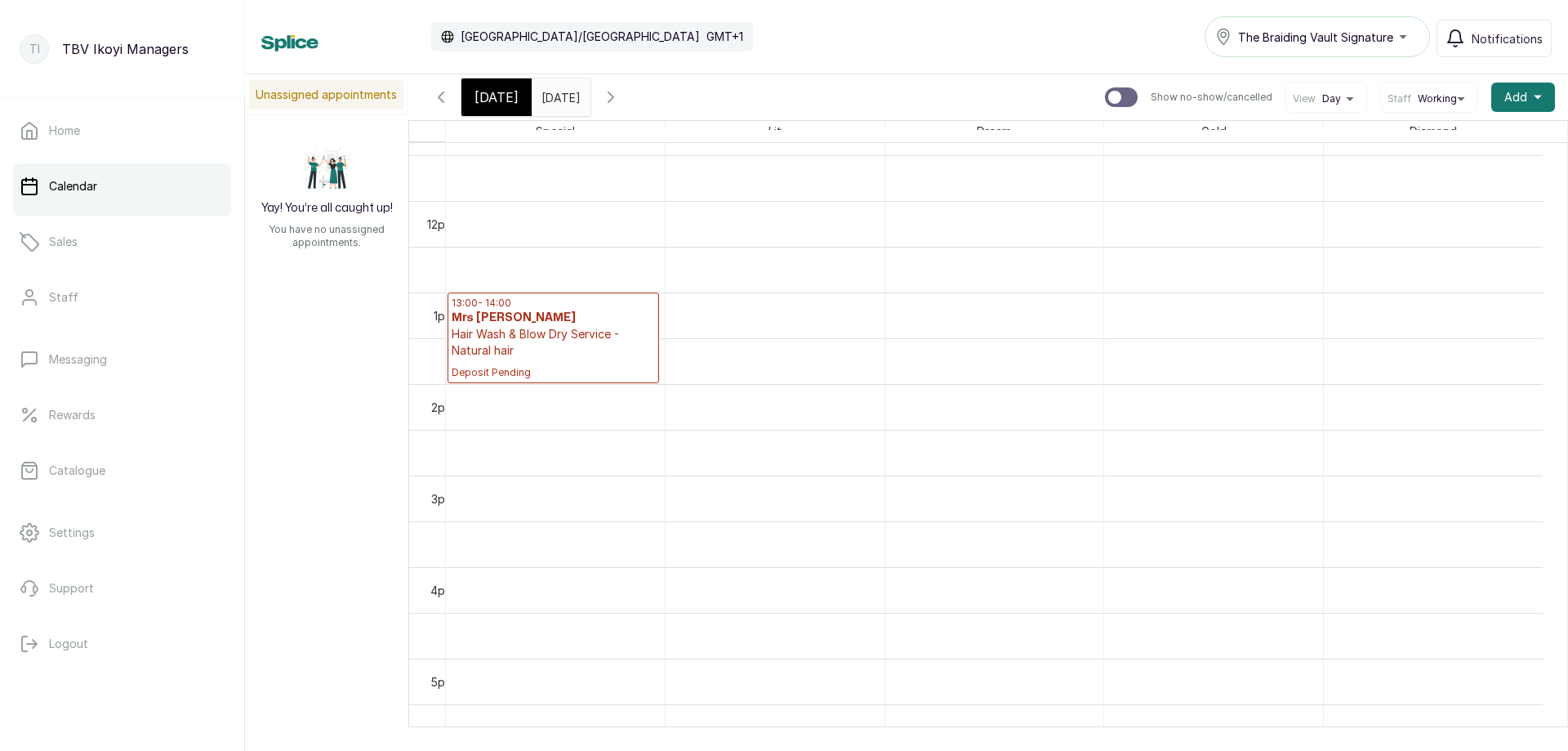
click at [587, 319] on h3 "Mrs [PERSON_NAME]" at bounding box center [553, 318] width 203 height 17
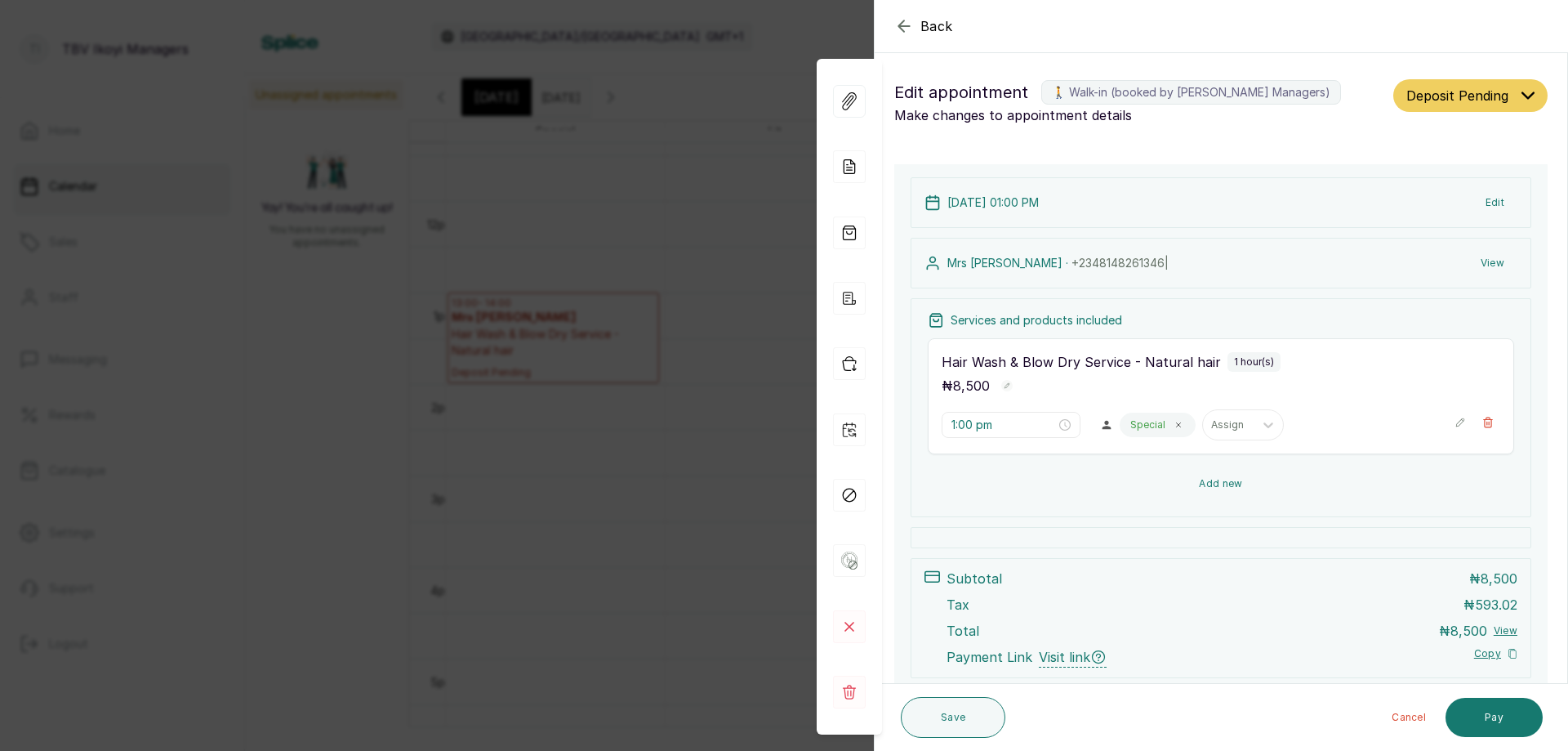
click at [1254, 487] on button "Add new" at bounding box center [1221, 483] width 587 height 39
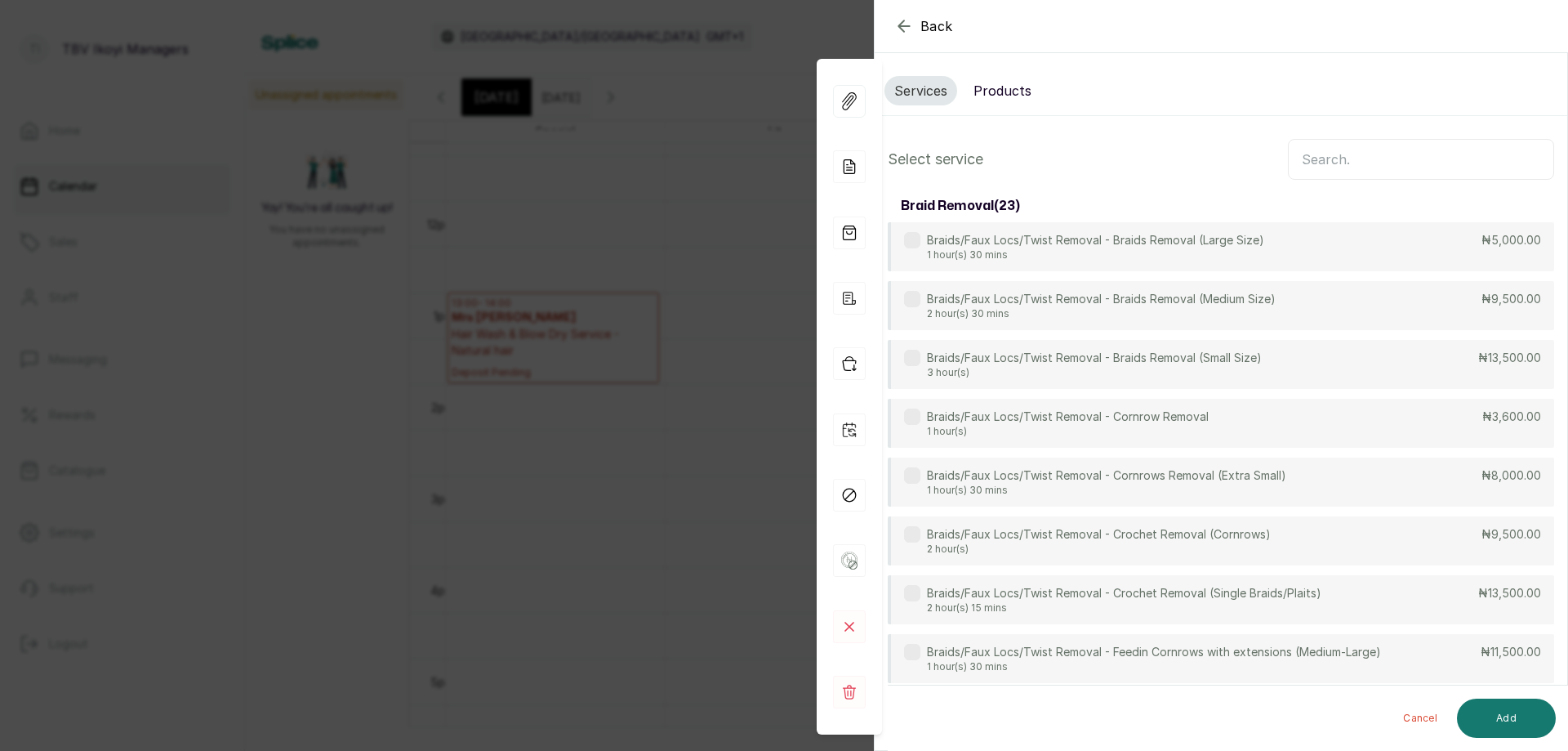
click at [1341, 157] on input "text" at bounding box center [1421, 159] width 266 height 41
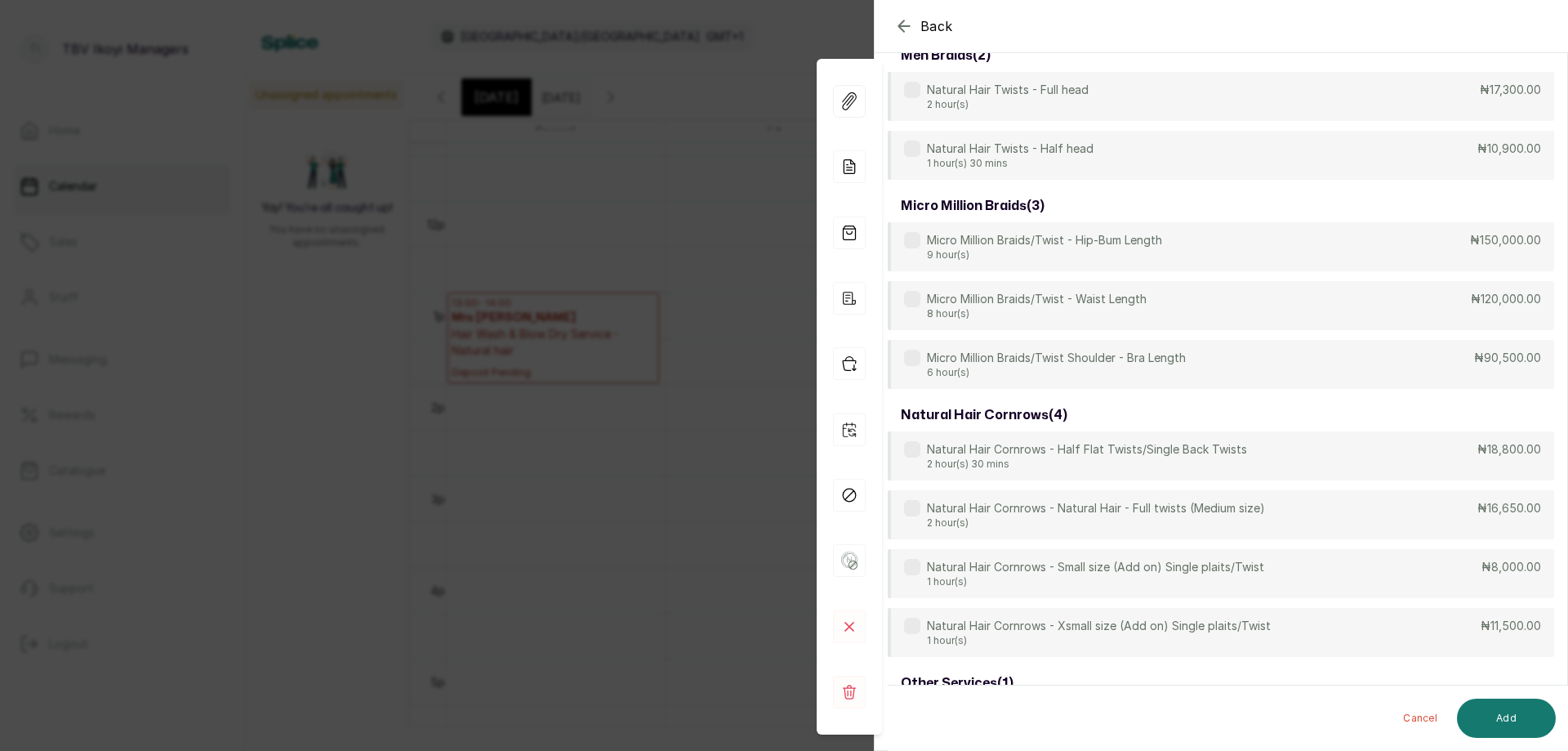
scroll to position [2693, 0]
type input "twist"
click at [1205, 518] on p "2 hour(s)" at bounding box center [1096, 524] width 338 height 13
click at [1514, 716] on button "Add" at bounding box center [1507, 718] width 99 height 39
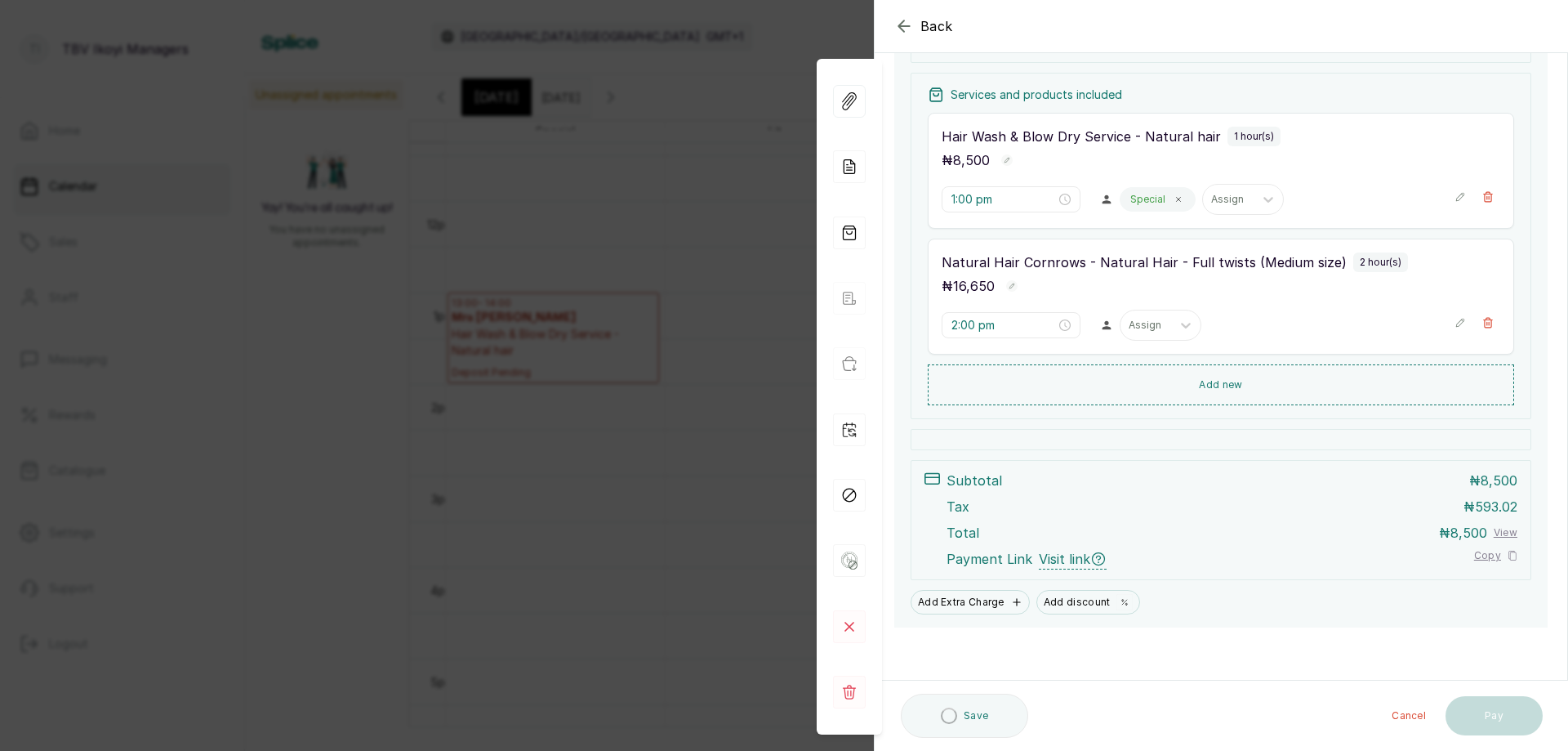
scroll to position [227, 0]
click at [1014, 318] on input "2:00 pm" at bounding box center [1004, 323] width 105 height 18
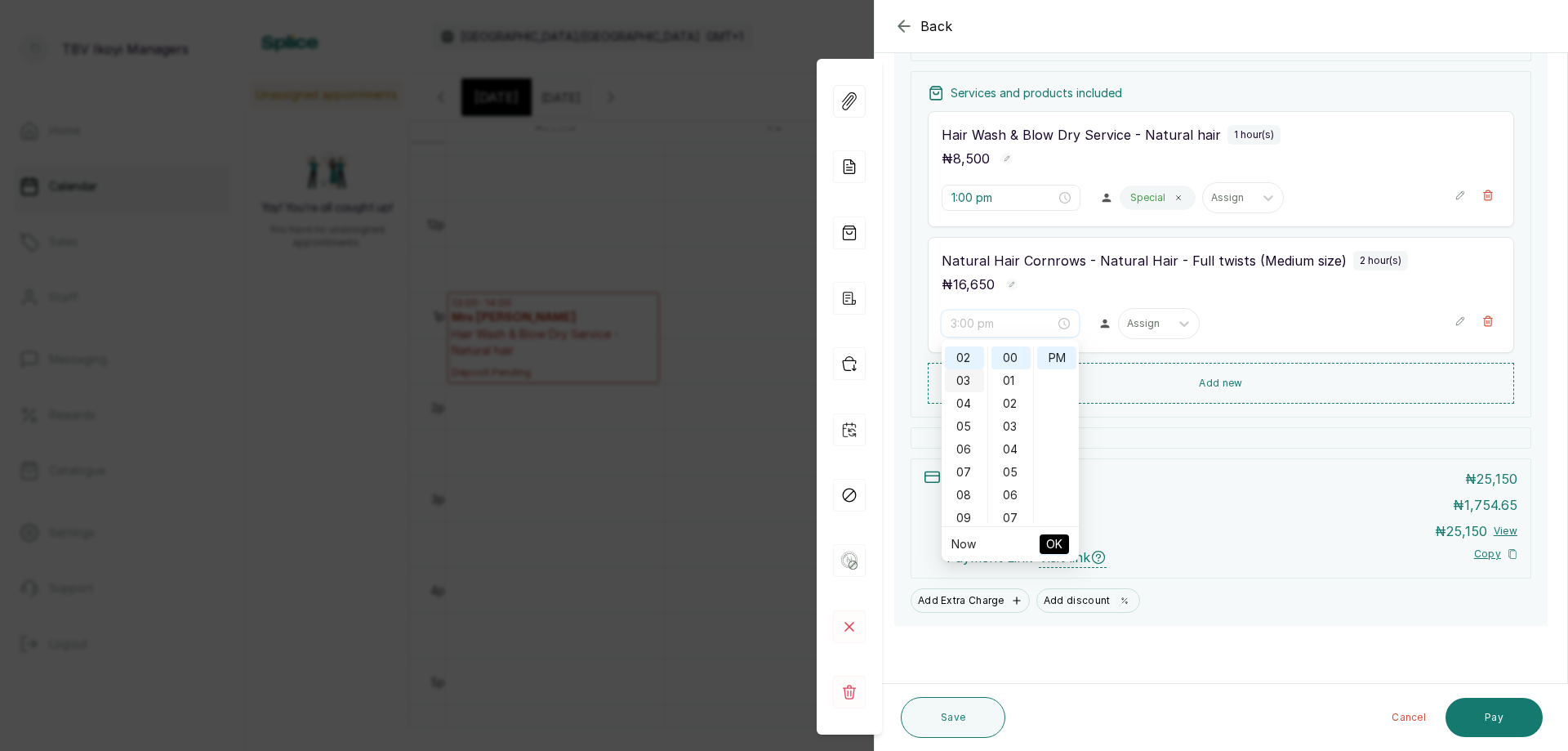
scroll to position [0, 0]
click at [971, 381] on div "01" at bounding box center [964, 380] width 39 height 23
type input "1:00 pm"
click at [1047, 543] on span "OK" at bounding box center [1055, 543] width 17 height 31
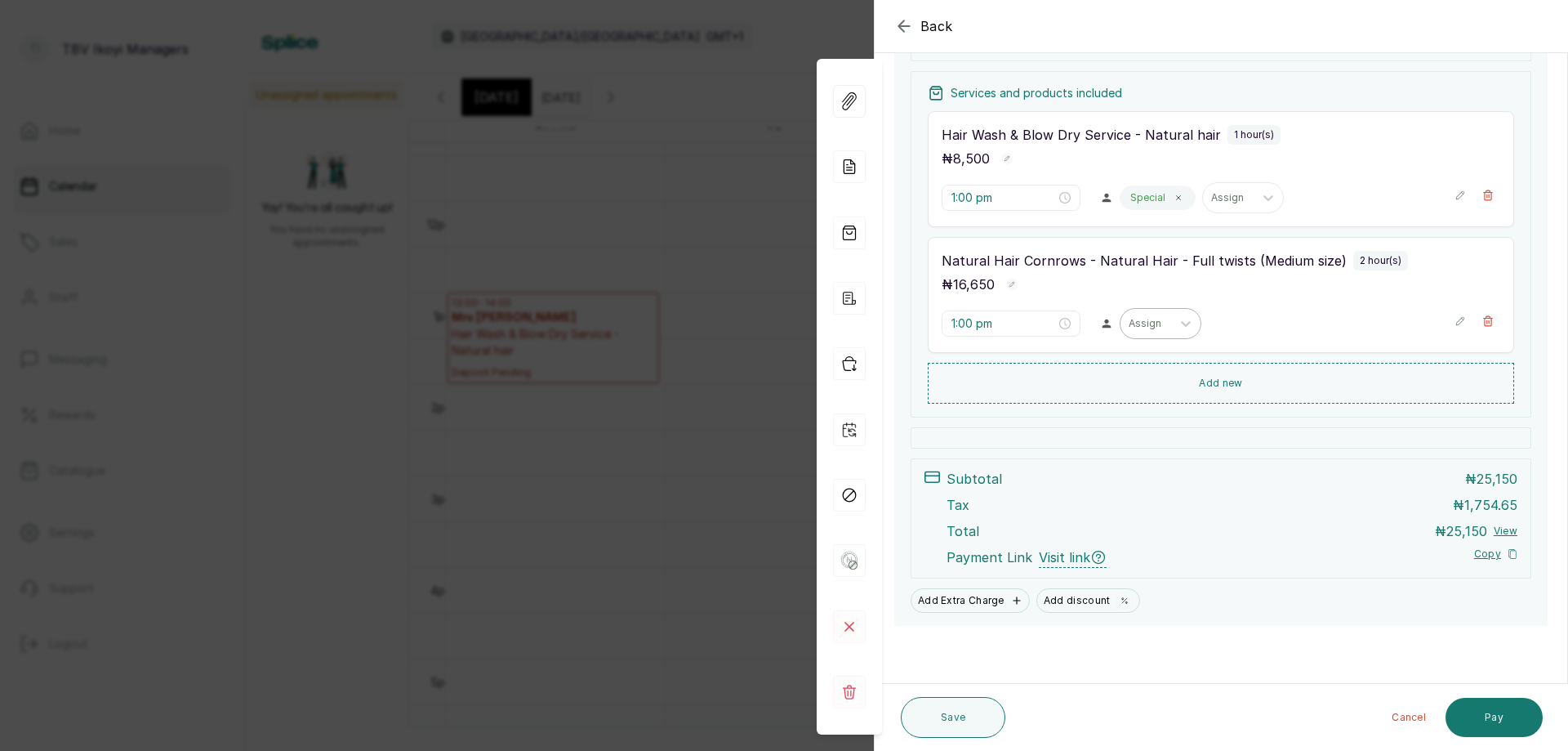
scroll to position [227, 0]
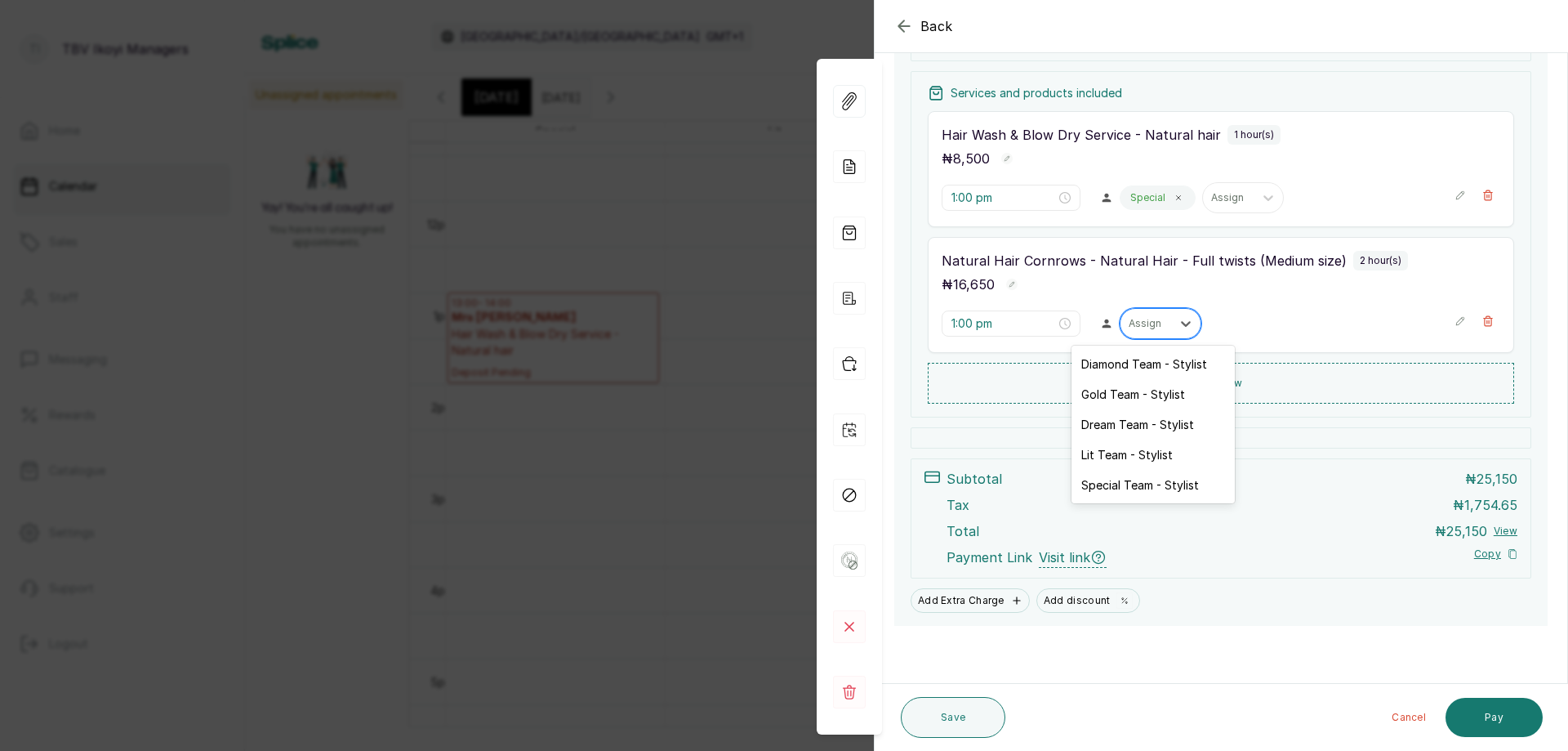
click at [1148, 321] on div at bounding box center [1145, 324] width 34 height 15
click at [1117, 481] on div "Special Team - Stylist" at bounding box center [1153, 485] width 163 height 30
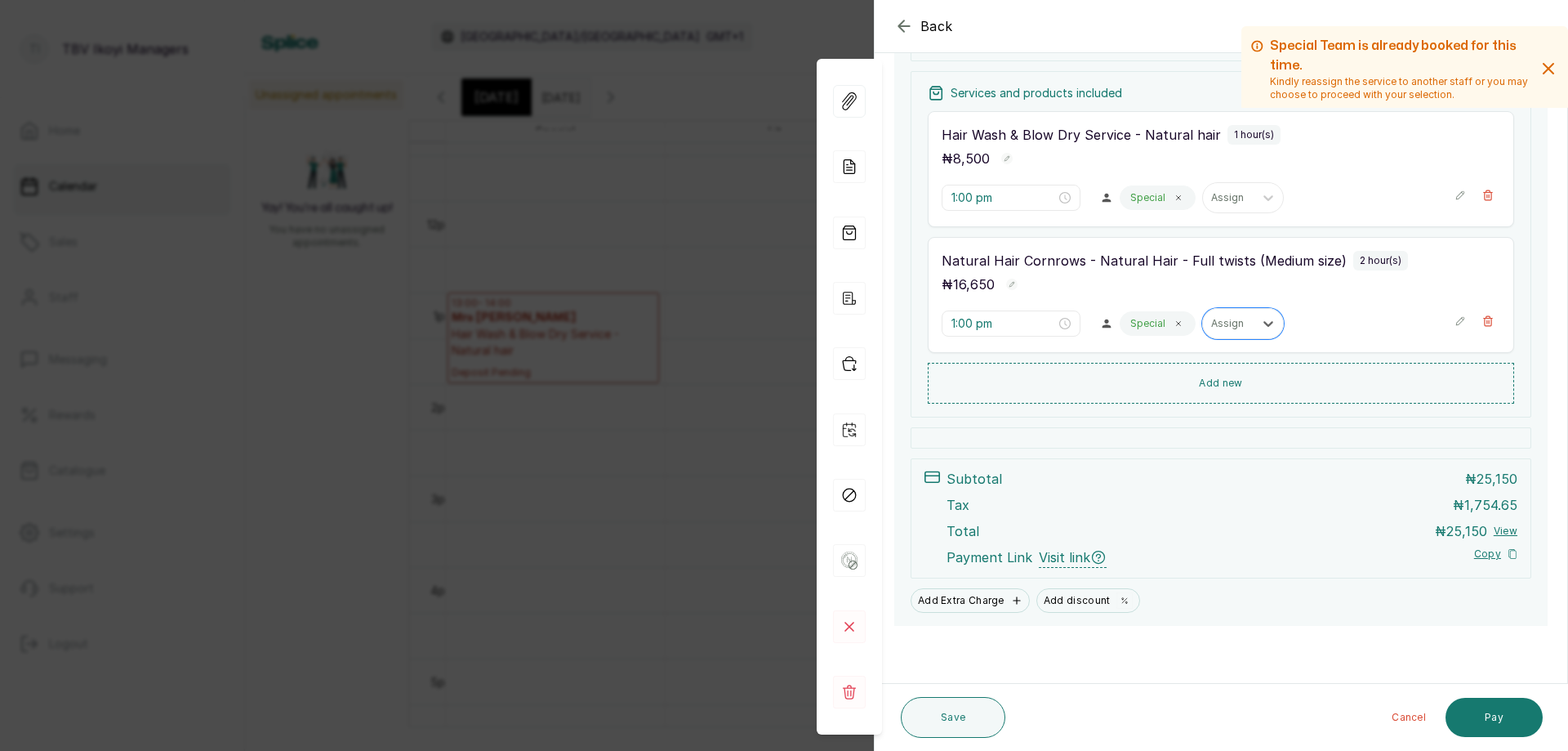
scroll to position [0, 0]
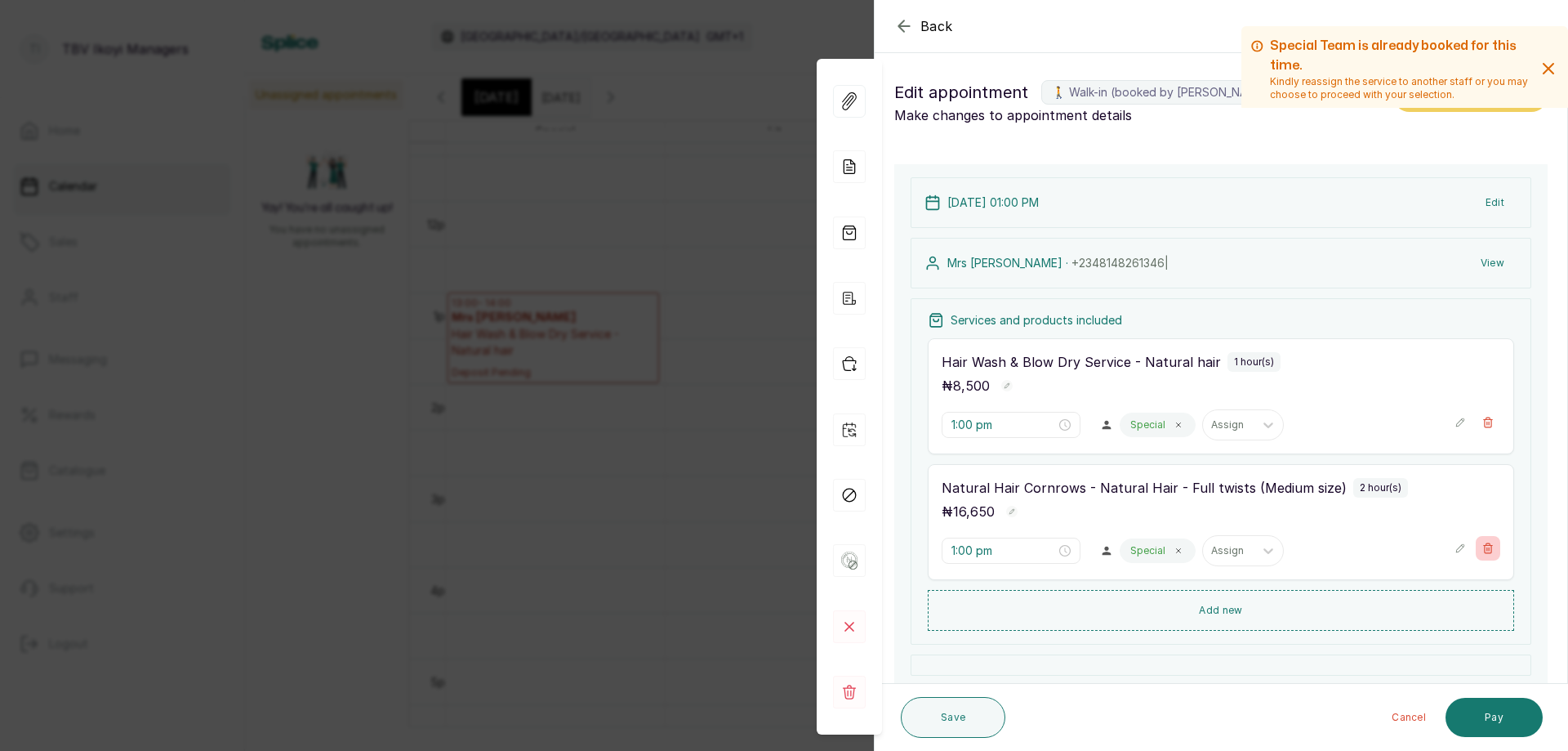
click at [1484, 545] on icon "button" at bounding box center [1488, 548] width 9 height 10
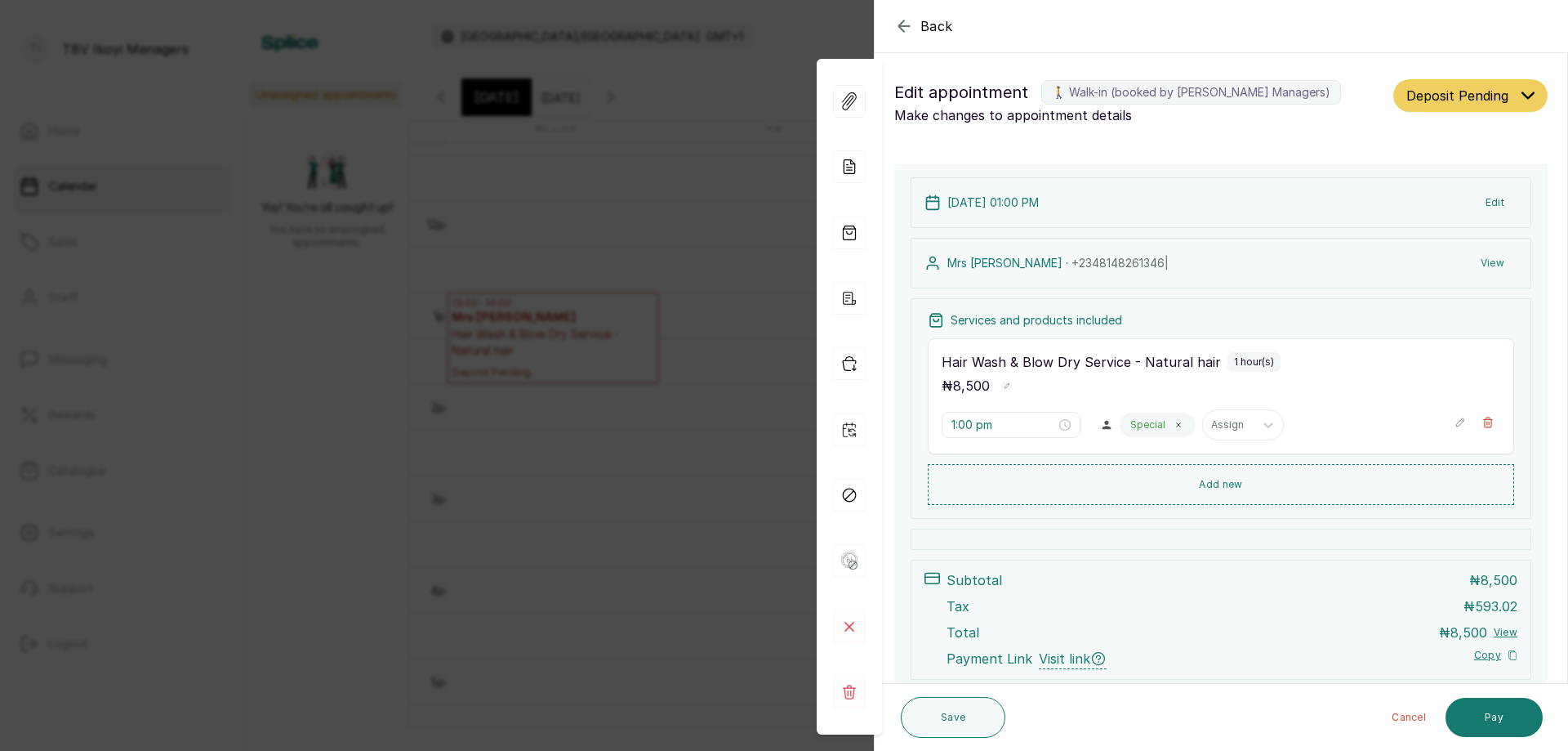
click at [902, 22] on icon "button" at bounding box center [903, 25] width 11 height 11
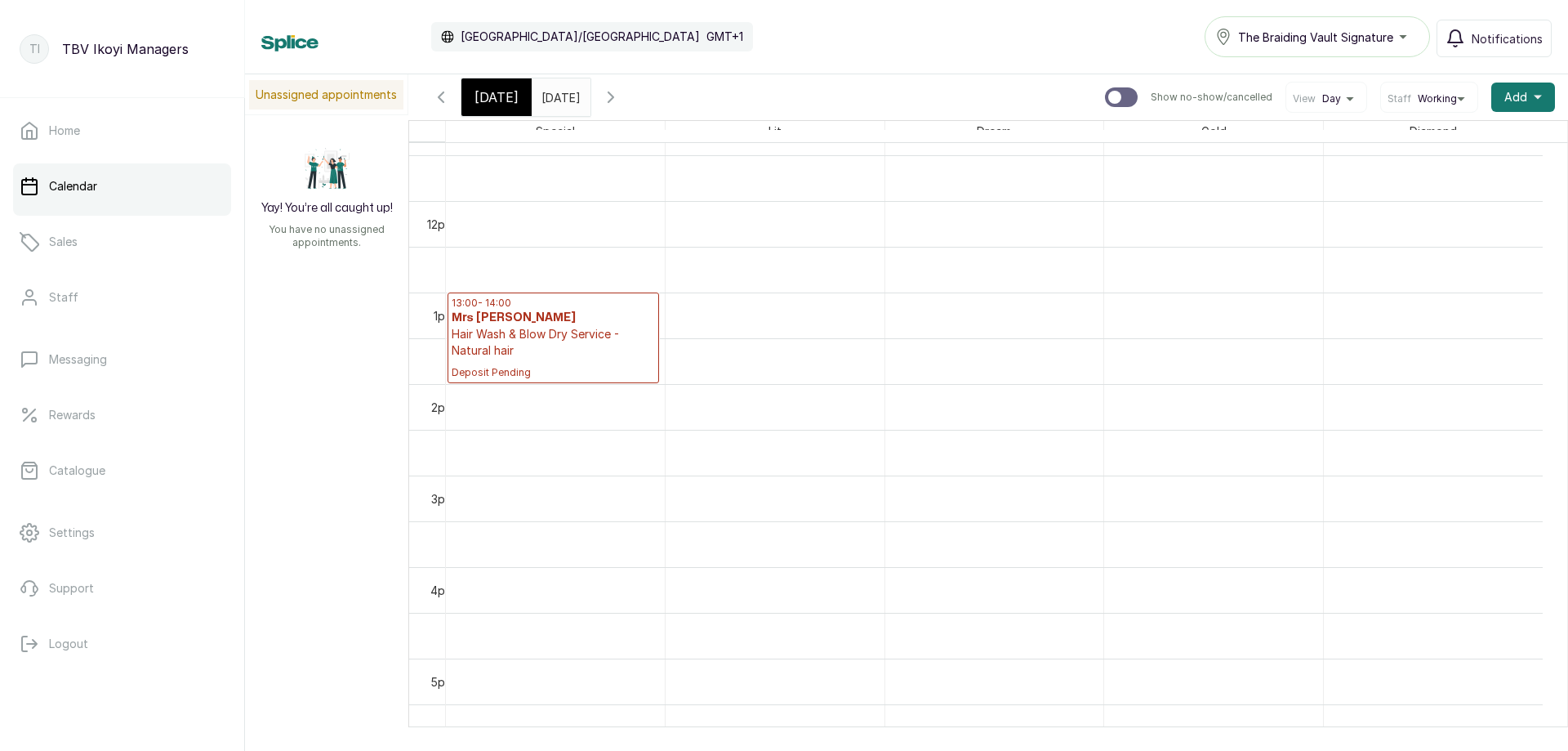
click at [588, 324] on h3 "Mrs [PERSON_NAME]" at bounding box center [553, 318] width 203 height 17
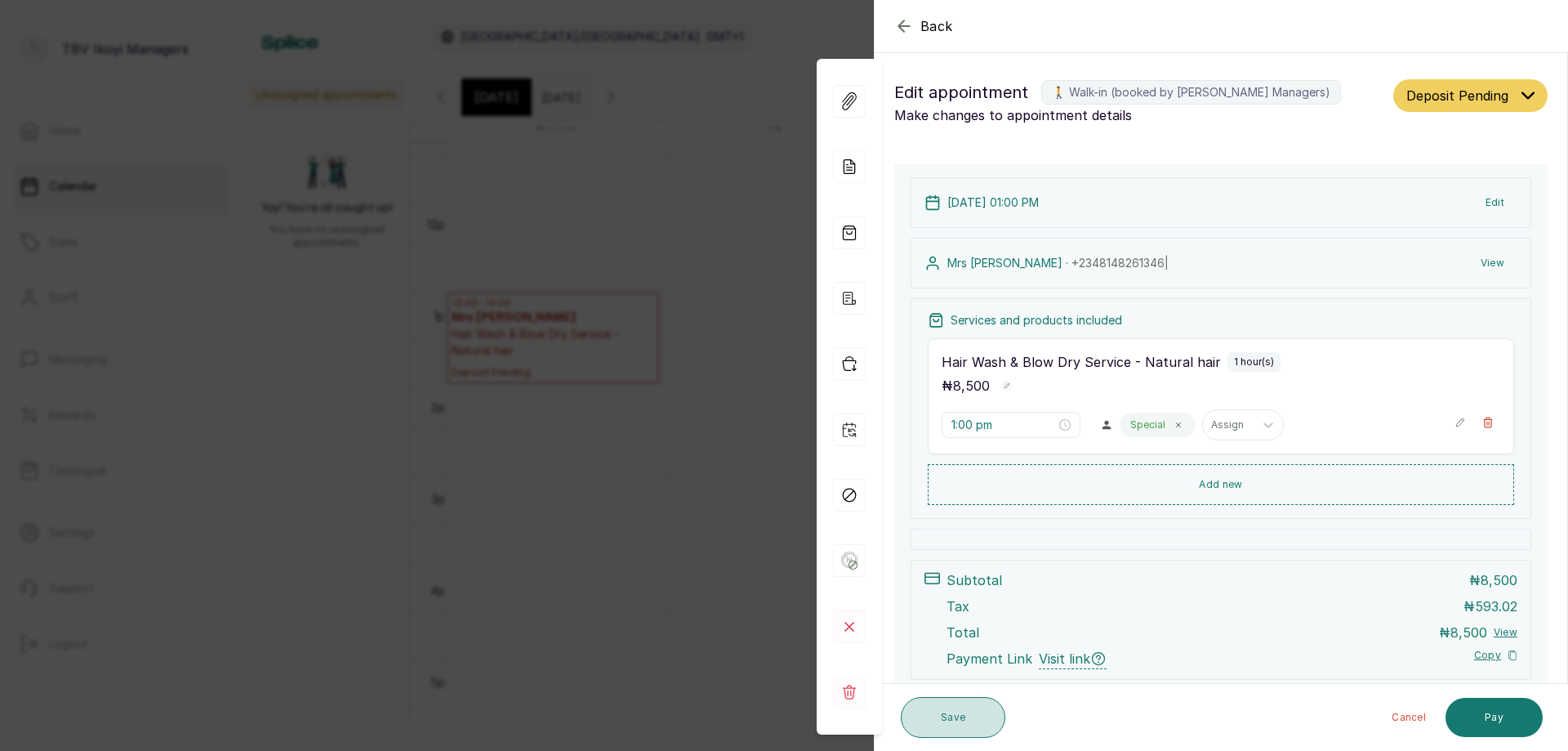
click at [979, 718] on button "Save" at bounding box center [953, 717] width 105 height 41
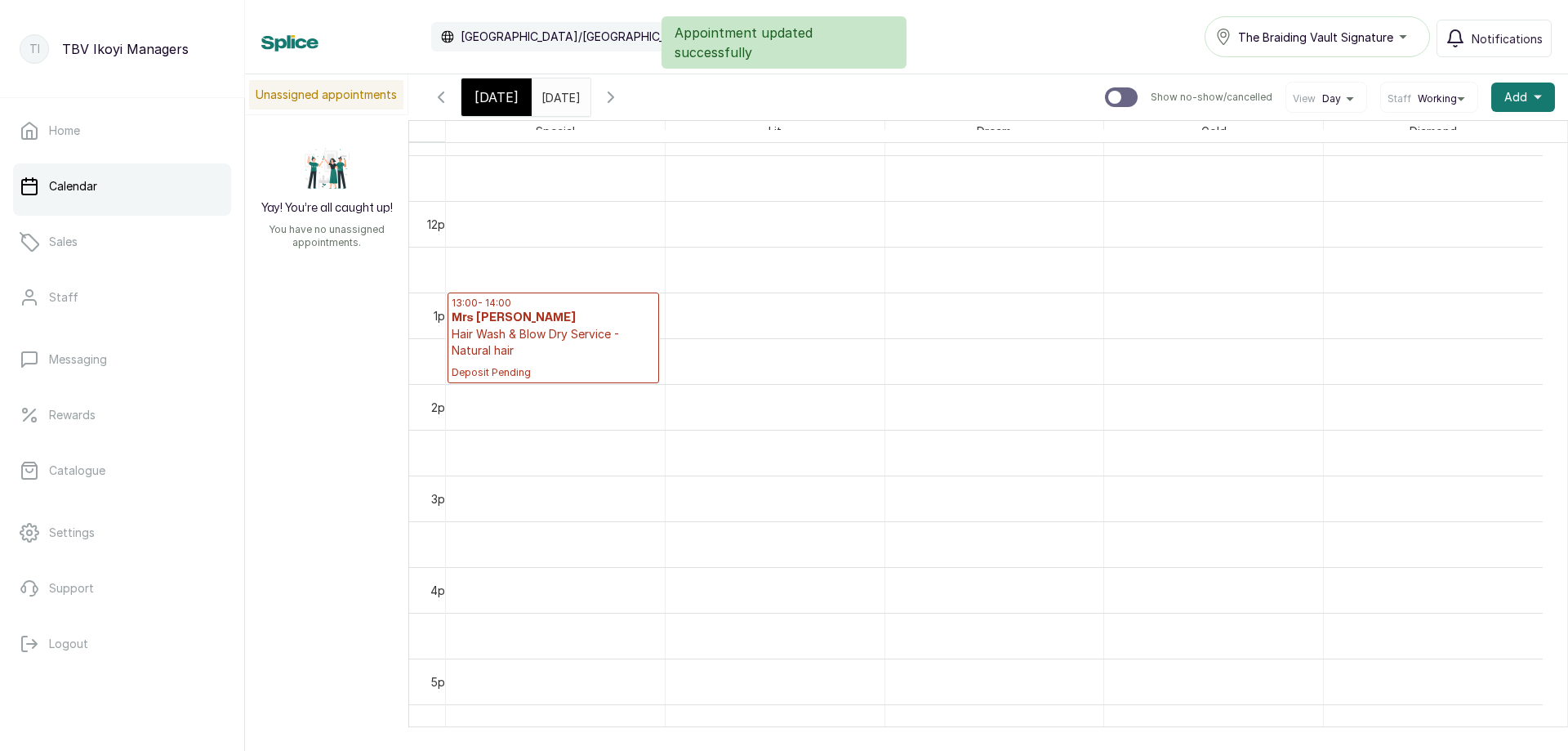
click at [576, 370] on p "Deposit Pending" at bounding box center [553, 368] width 203 height 20
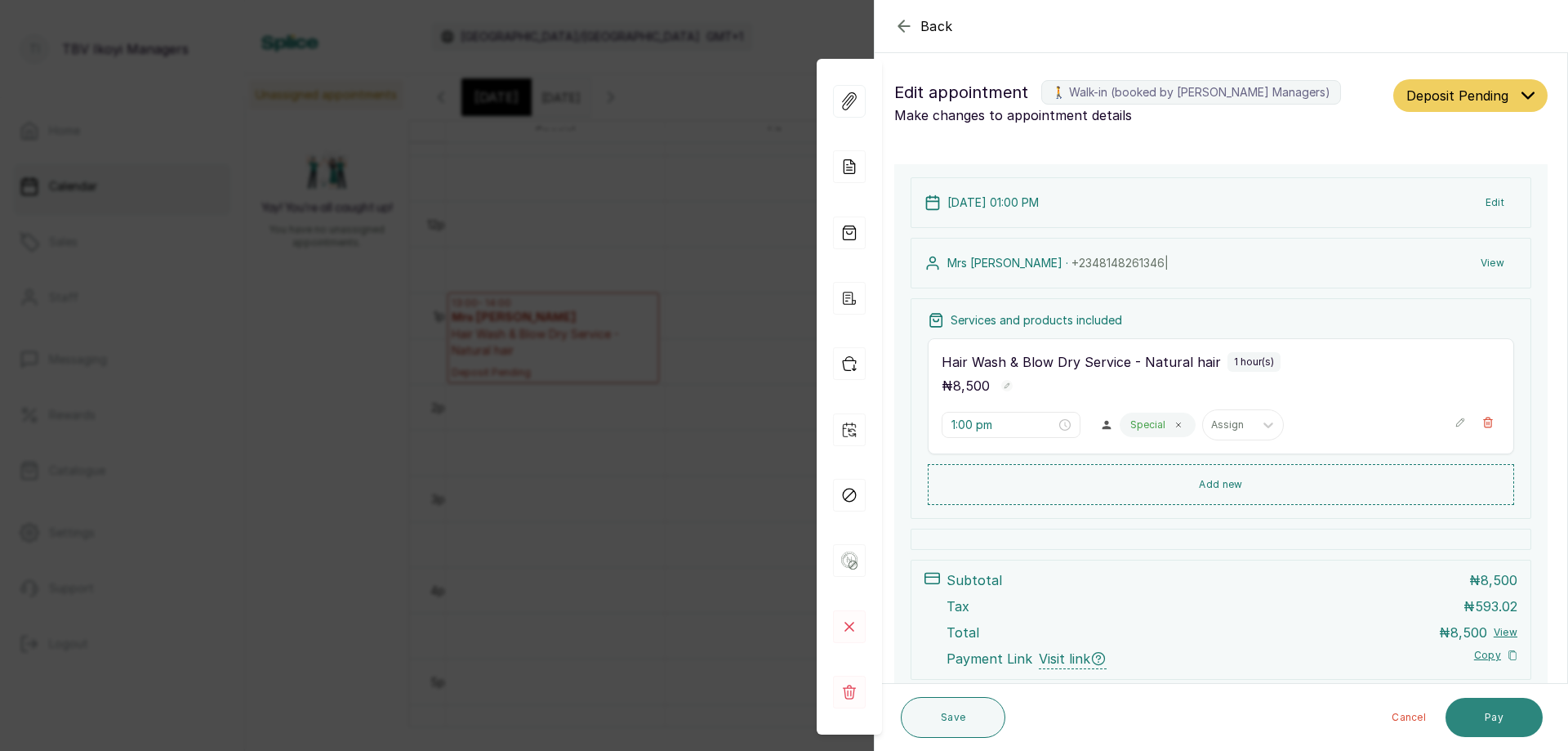
click at [1504, 723] on button "Pay" at bounding box center [1494, 717] width 97 height 39
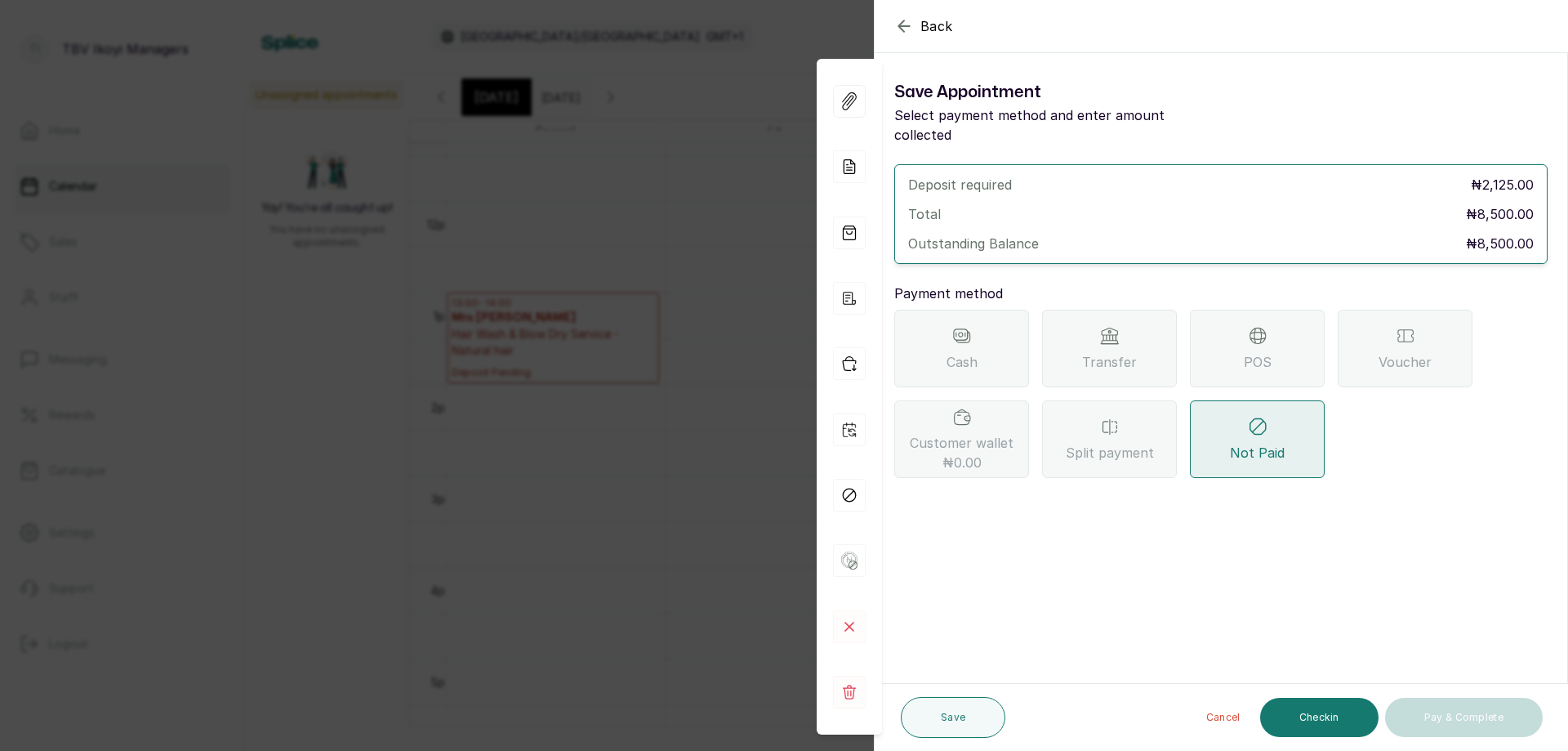
click at [1216, 340] on div "POS" at bounding box center [1257, 348] width 135 height 78
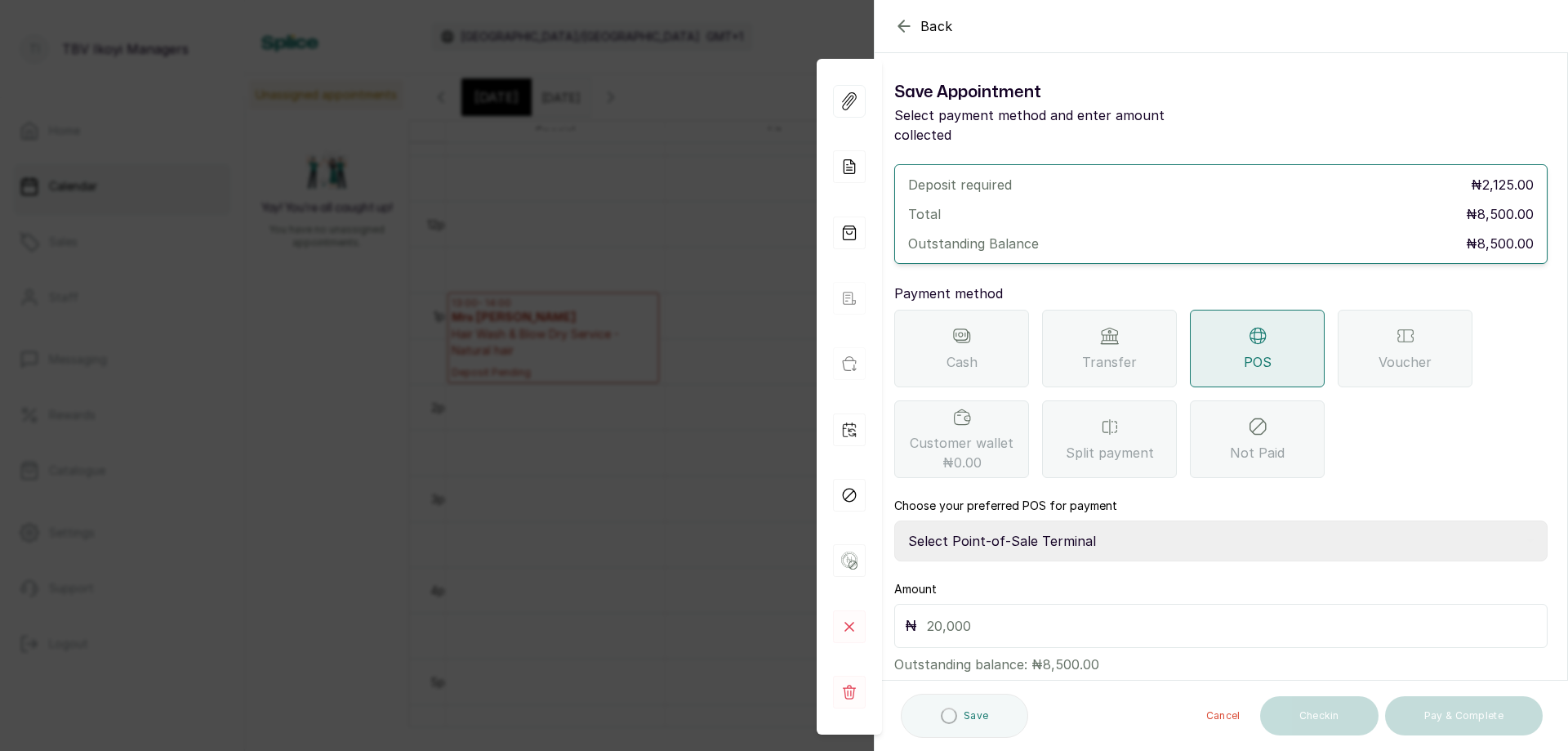
click at [1139, 522] on select "Select Point-of-Sale Terminal Traction TBV Ikoyi Wema Bank" at bounding box center [1221, 540] width 654 height 41
select select "39210e6c-3b8d-4b88-bda6-239acd35150f"
click at [894, 520] on select "Select Point-of-Sale Terminal Traction TBV Ikoyi Wema Bank" at bounding box center [1221, 540] width 654 height 41
click at [1075, 615] on input "text" at bounding box center [1231, 625] width 610 height 23
type input "10,500"
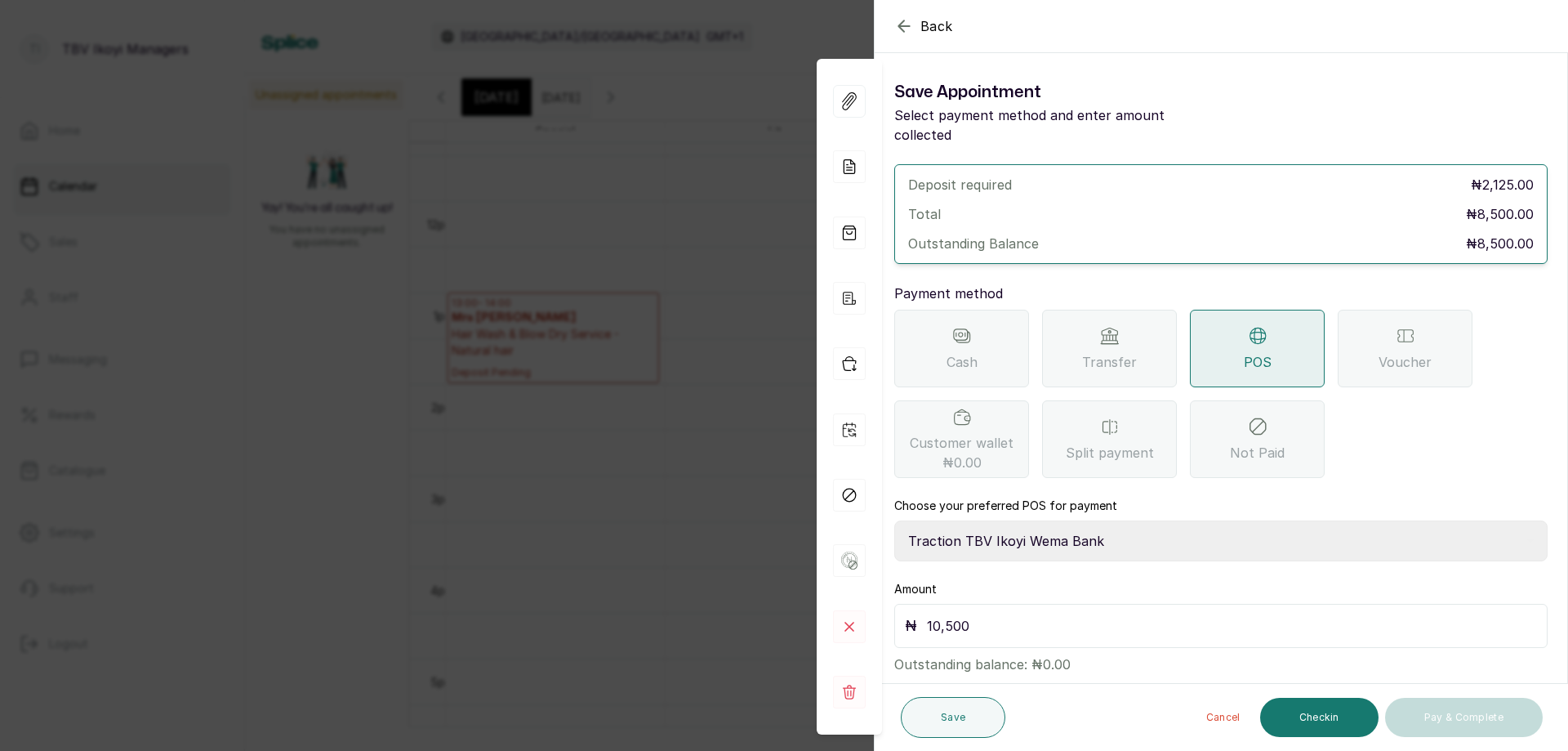
click at [894, 21] on icon "button" at bounding box center [903, 26] width 19 height 19
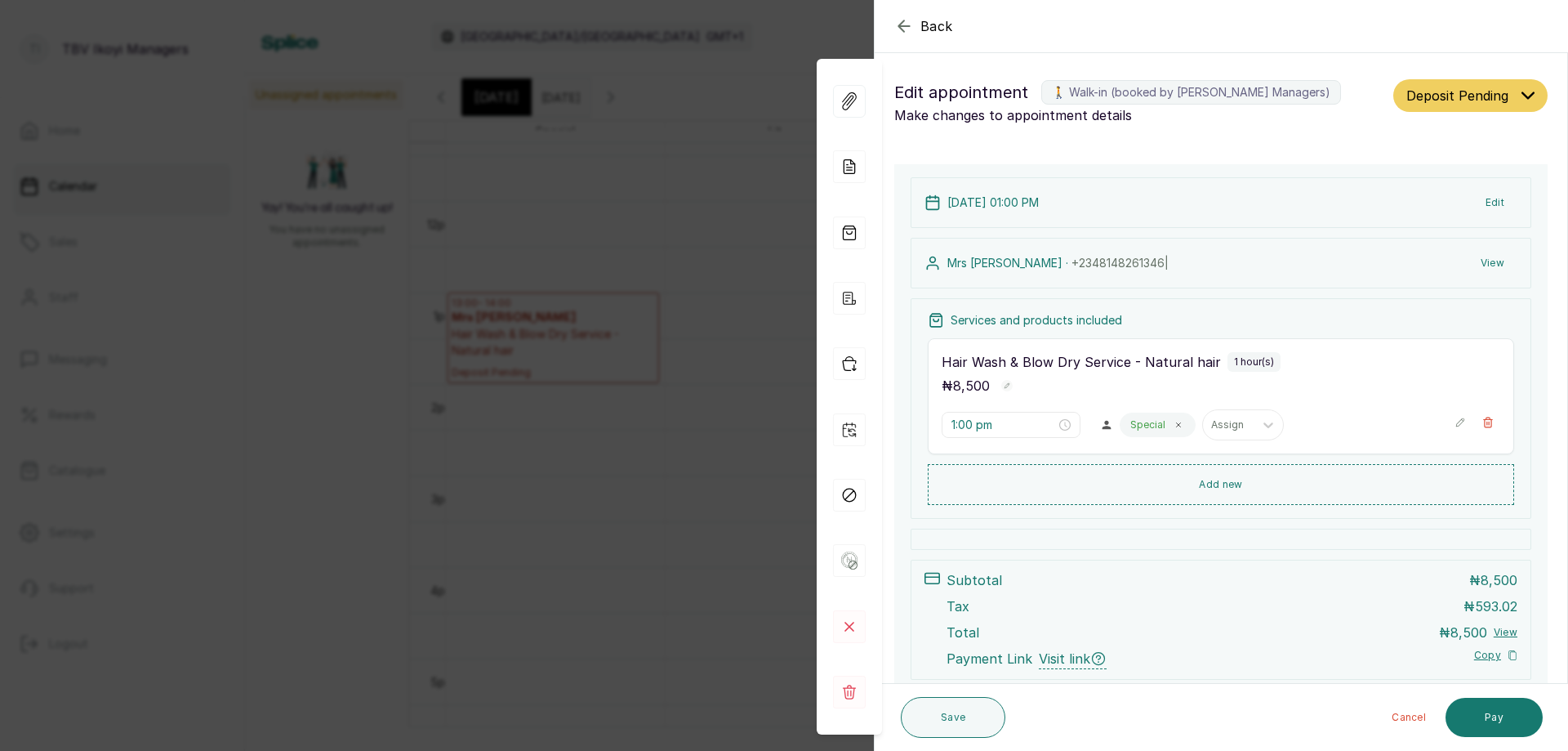
click at [1128, 385] on div "₦ 8,500" at bounding box center [1221, 385] width 558 height 21
click at [1102, 368] on p "Hair Wash & Blow Dry Service - Natural hair" at bounding box center [1082, 362] width 280 height 19
click at [1090, 365] on p "Hair Wash & Blow Dry Service - Natural hair" at bounding box center [1082, 362] width 280 height 19
click at [1484, 422] on icon "button" at bounding box center [1488, 423] width 9 height 10
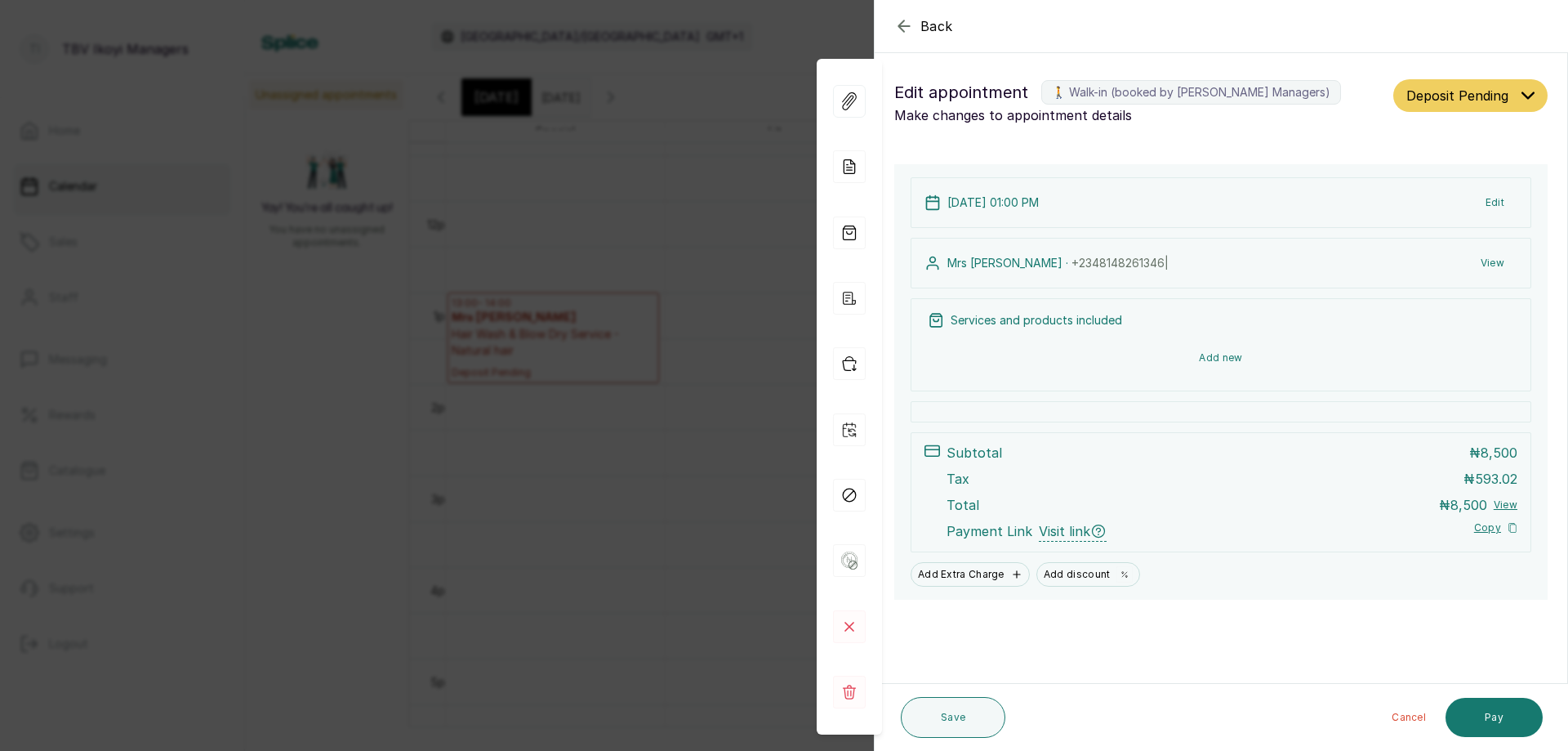
click at [1265, 353] on button "Add new" at bounding box center [1221, 357] width 587 height 39
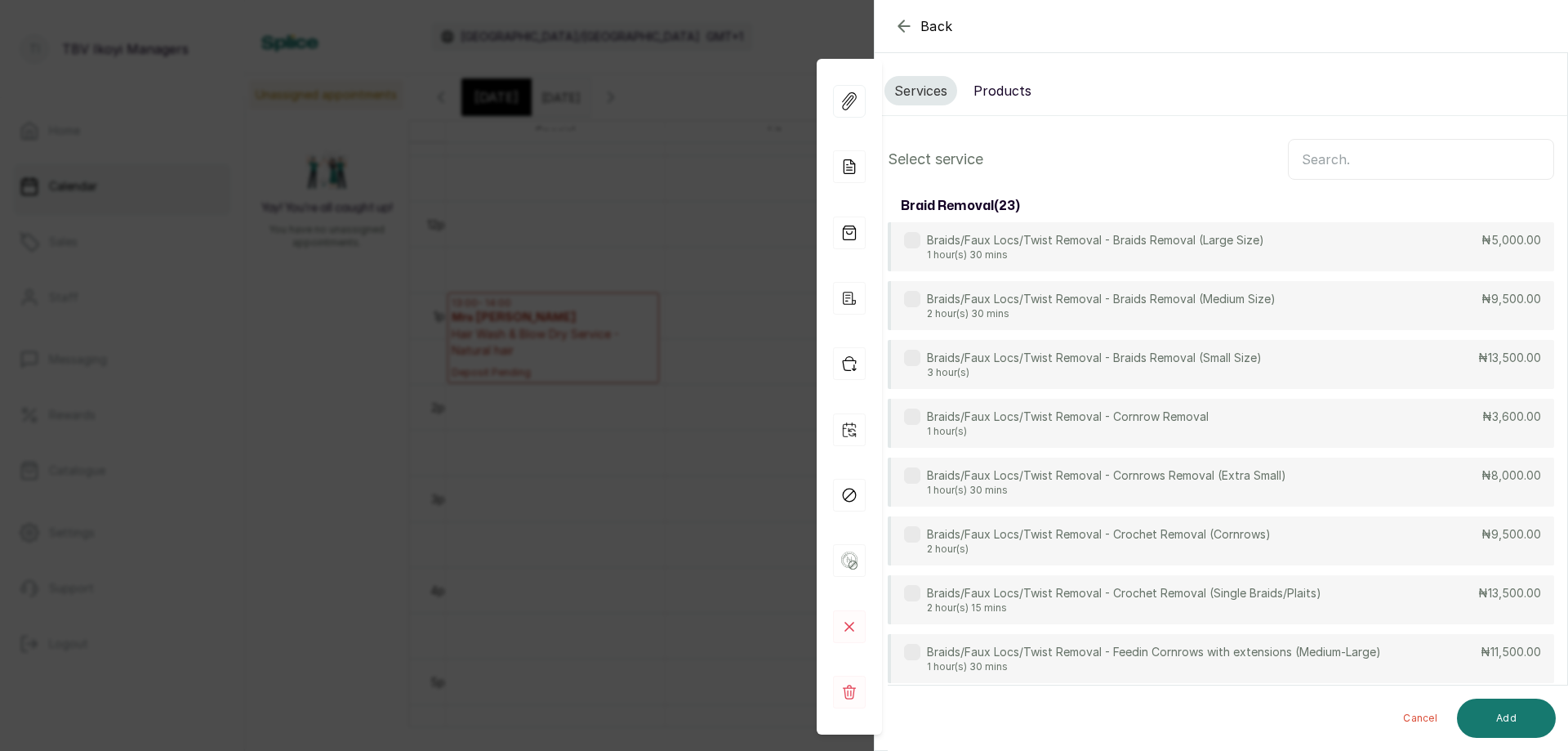
click at [1411, 162] on input "text" at bounding box center [1421, 159] width 266 height 41
type input "1"
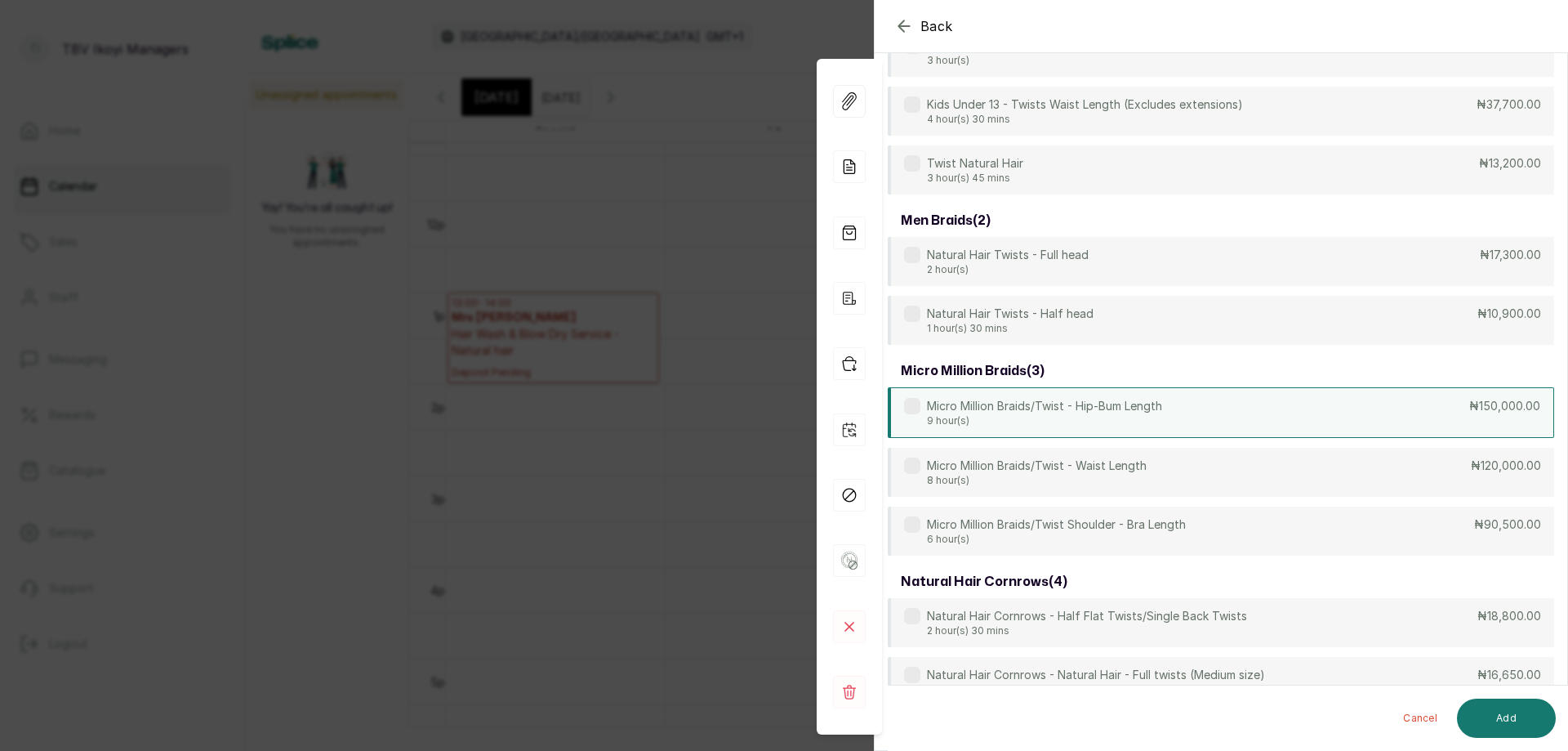
scroll to position [2609, 0]
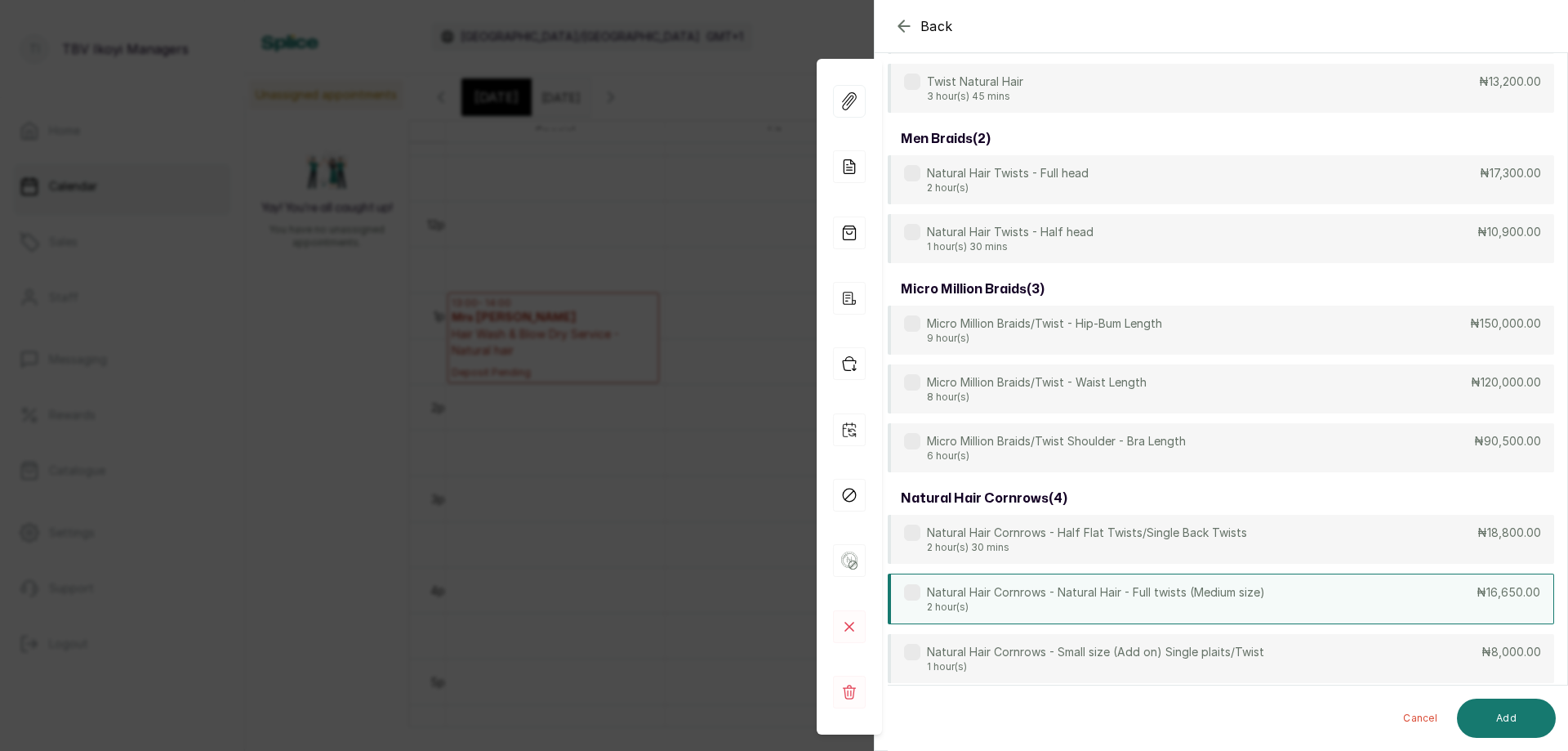
type input "twist"
click at [1275, 584] on div "Natural Hair Cornrows - Natural Hair - Full twists (Medium size) 2 hour(s) ₦16,…" at bounding box center [1221, 599] width 666 height 50
click at [1536, 729] on button "Add" at bounding box center [1507, 718] width 99 height 39
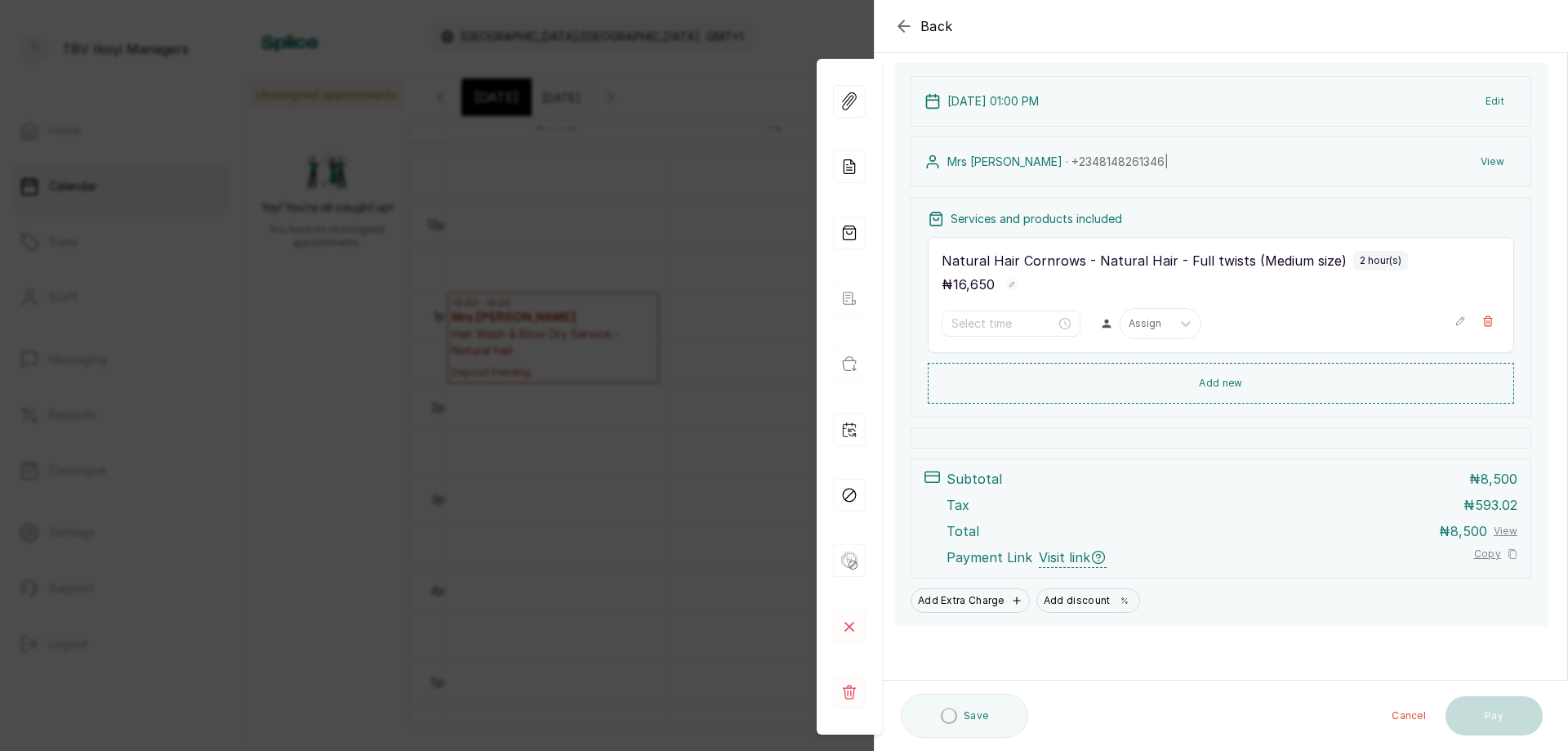
scroll to position [101, 0]
type input "1:00 pm"
click at [1465, 718] on button "Pay" at bounding box center [1494, 717] width 97 height 39
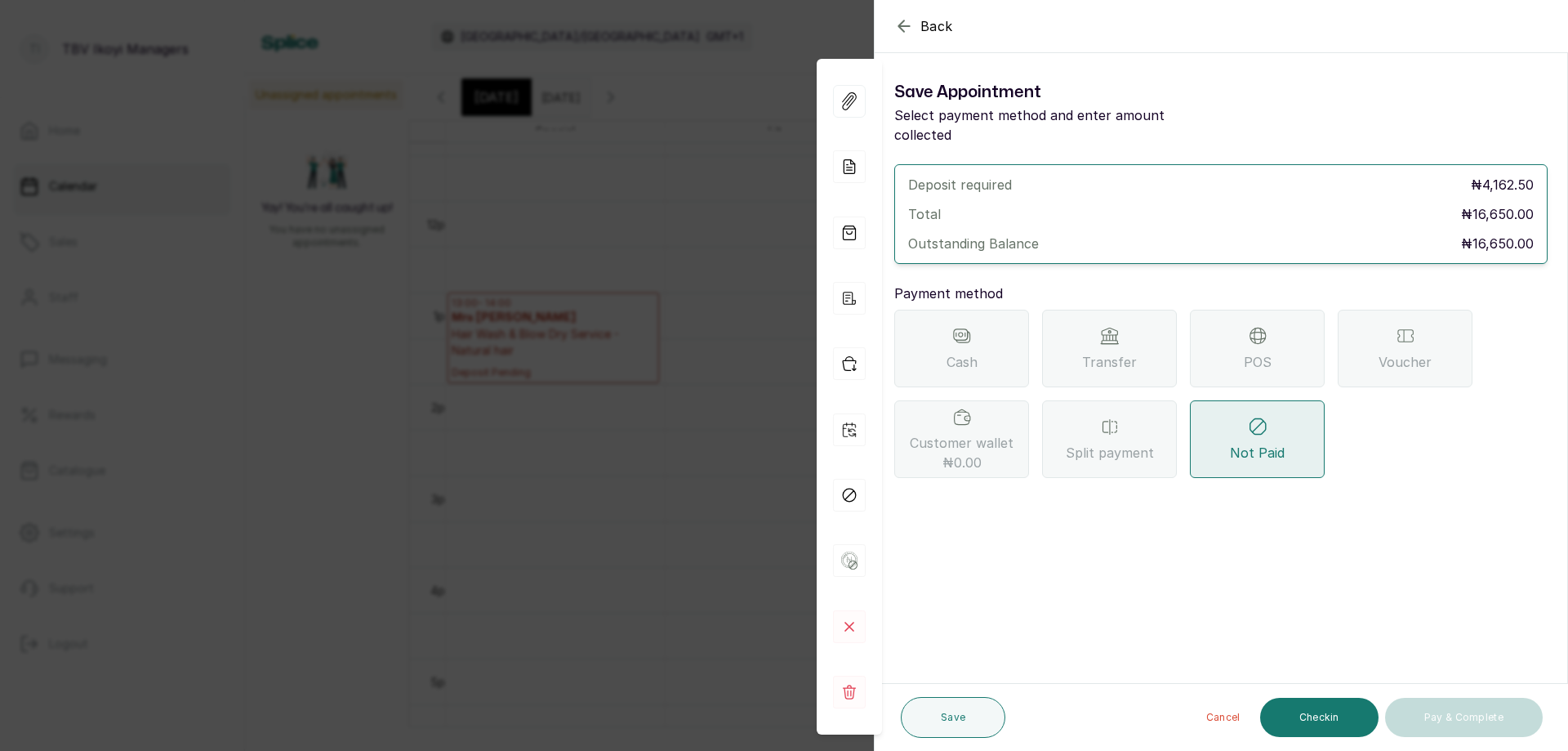
click at [1226, 328] on div "POS" at bounding box center [1257, 348] width 135 height 78
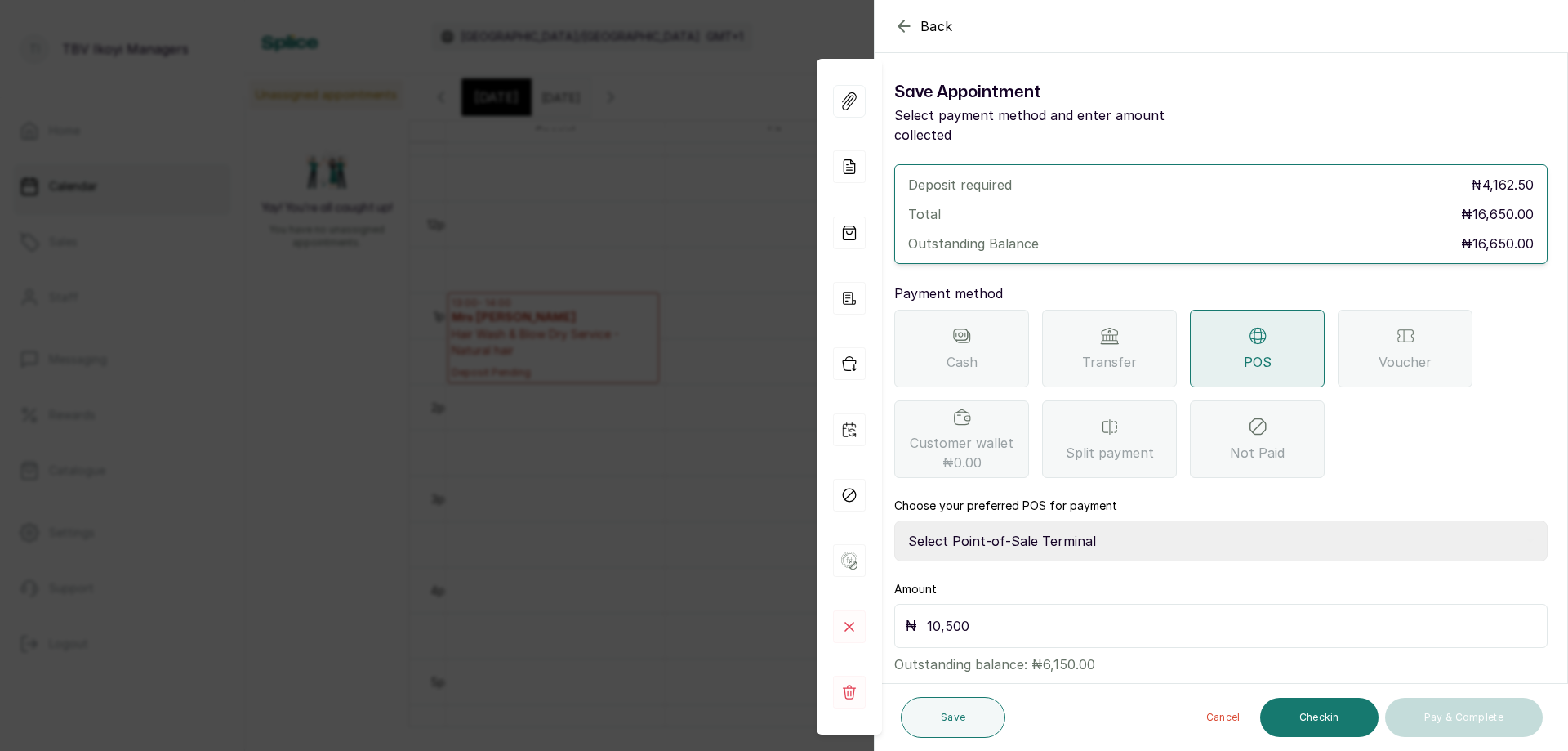
click at [902, 32] on icon "button" at bounding box center [903, 26] width 19 height 19
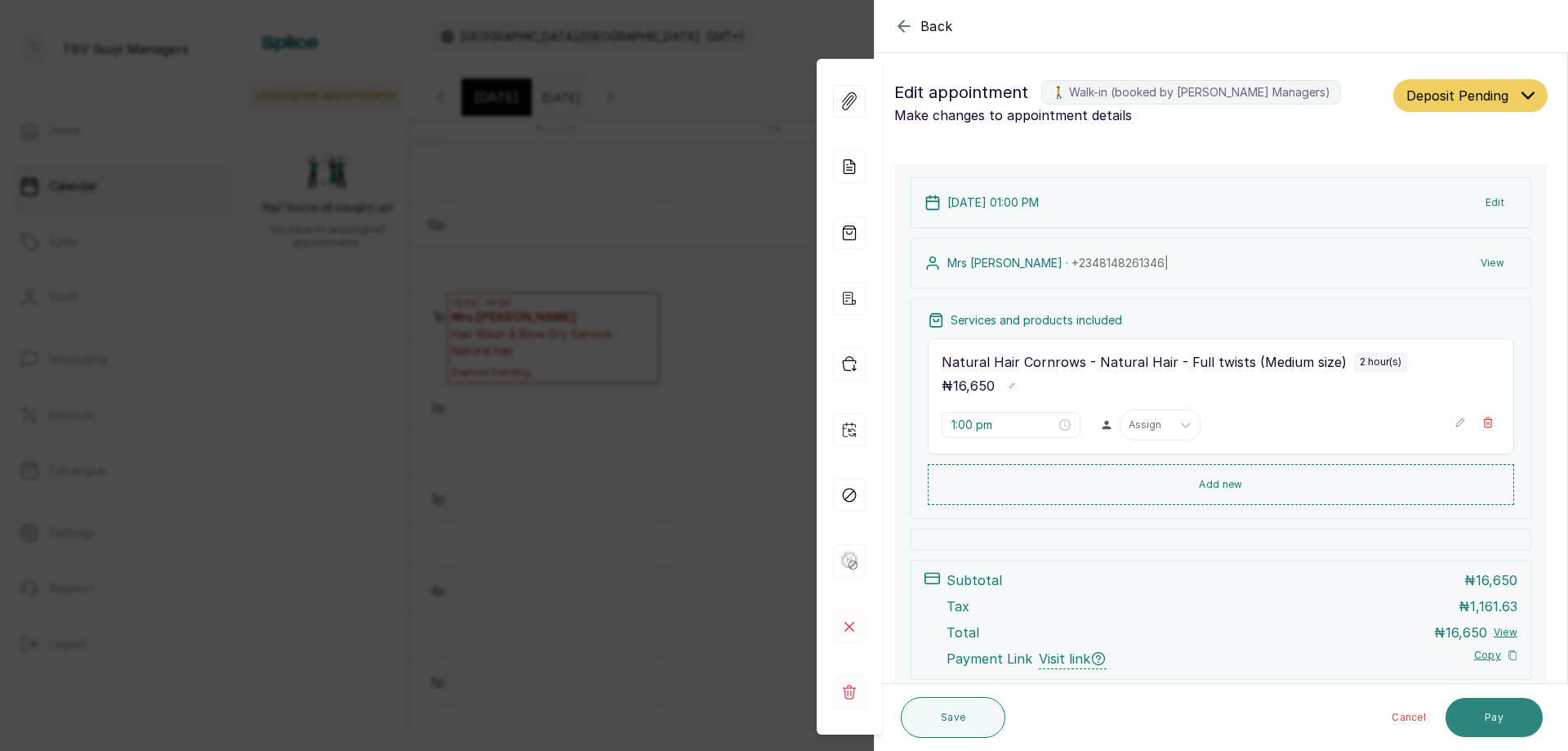
click at [1491, 720] on button "Pay" at bounding box center [1494, 717] width 97 height 39
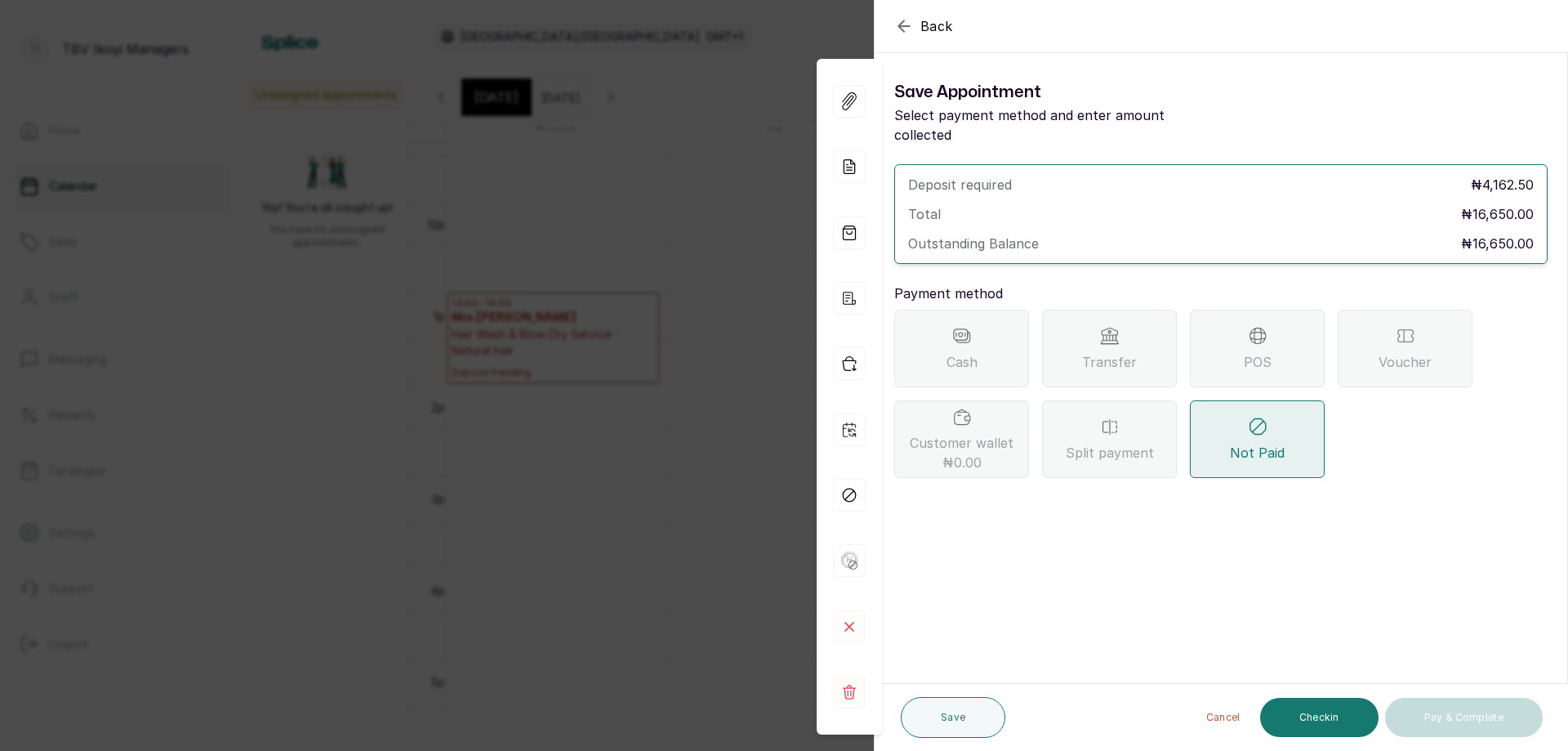
click at [1273, 338] on div "POS" at bounding box center [1257, 348] width 135 height 78
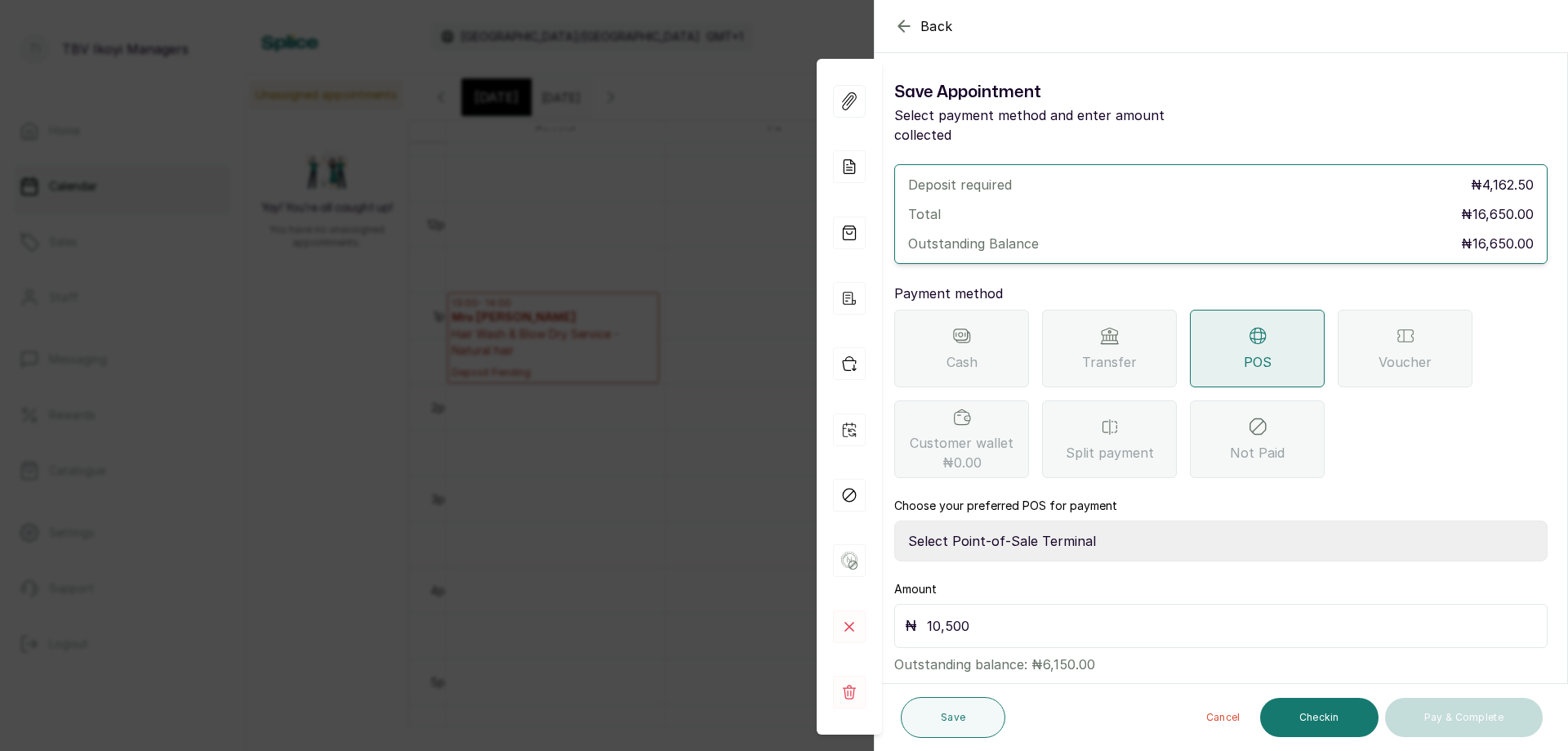
scroll to position [16, 0]
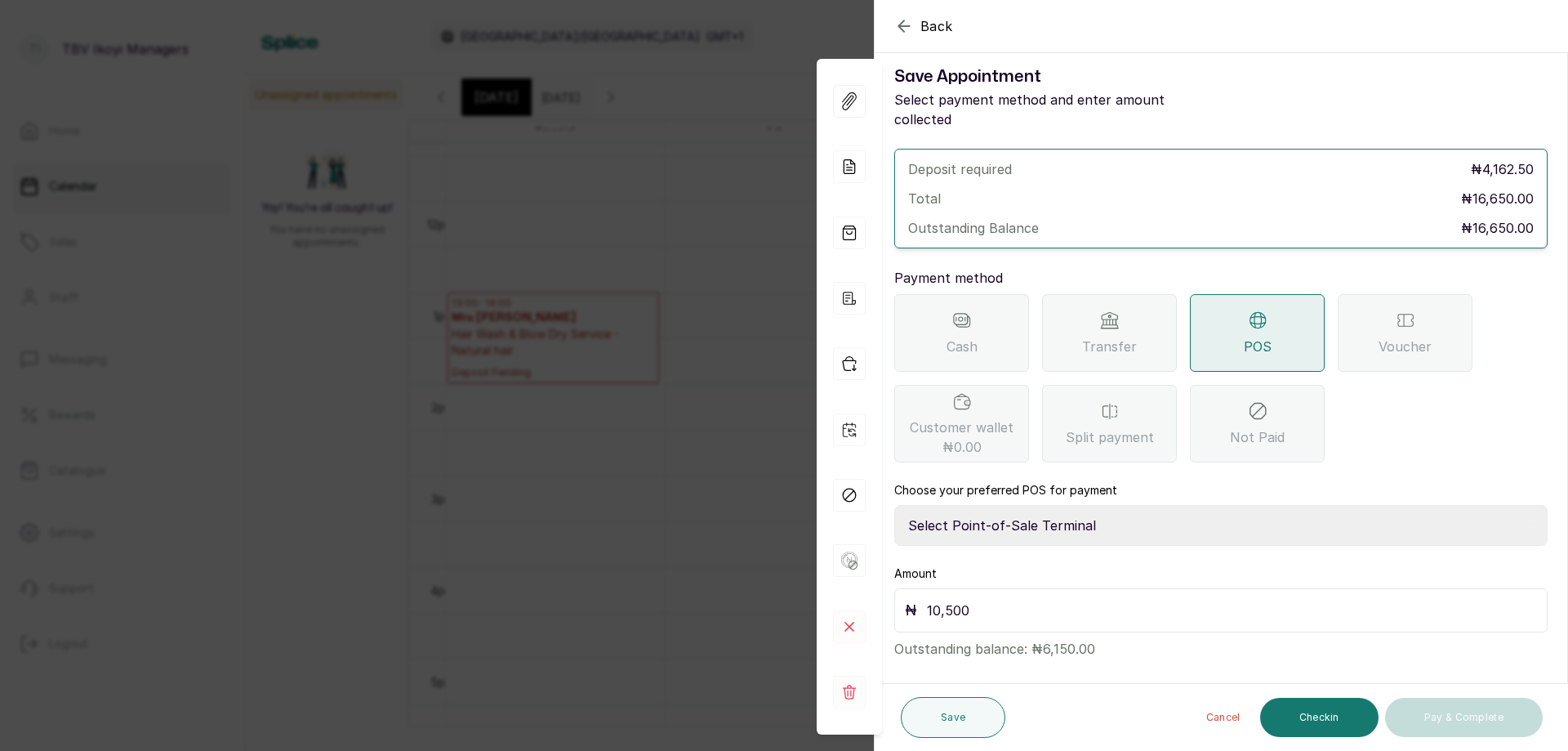
click at [1180, 632] on p "Outstanding balance: ₦6,150.00" at bounding box center [1221, 645] width 654 height 26
click at [933, 723] on button "Save" at bounding box center [953, 717] width 105 height 41
click at [975, 712] on button "Save" at bounding box center [953, 717] width 105 height 41
click at [950, 724] on button "Save" at bounding box center [953, 717] width 105 height 41
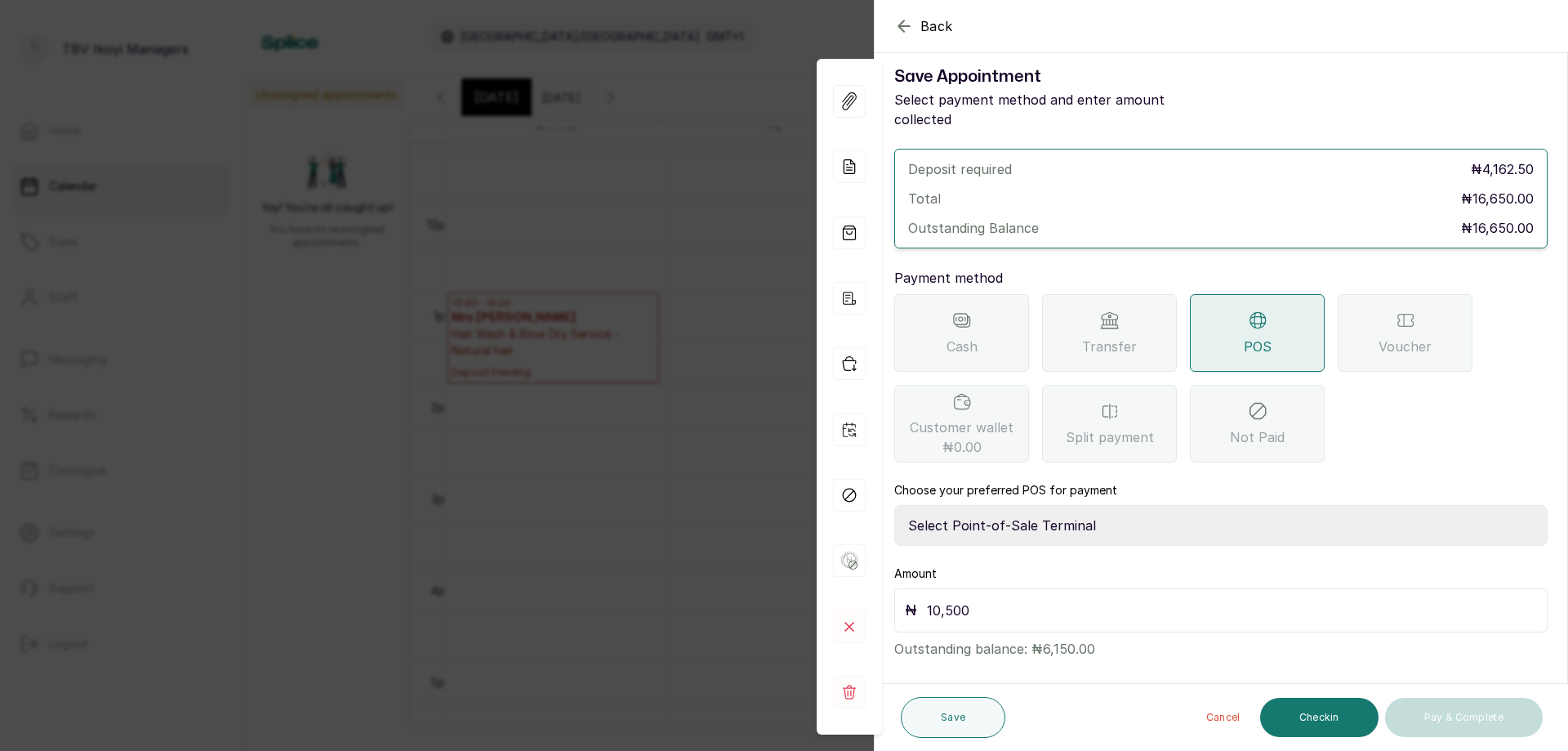
click at [897, 21] on icon "button" at bounding box center [903, 26] width 19 height 19
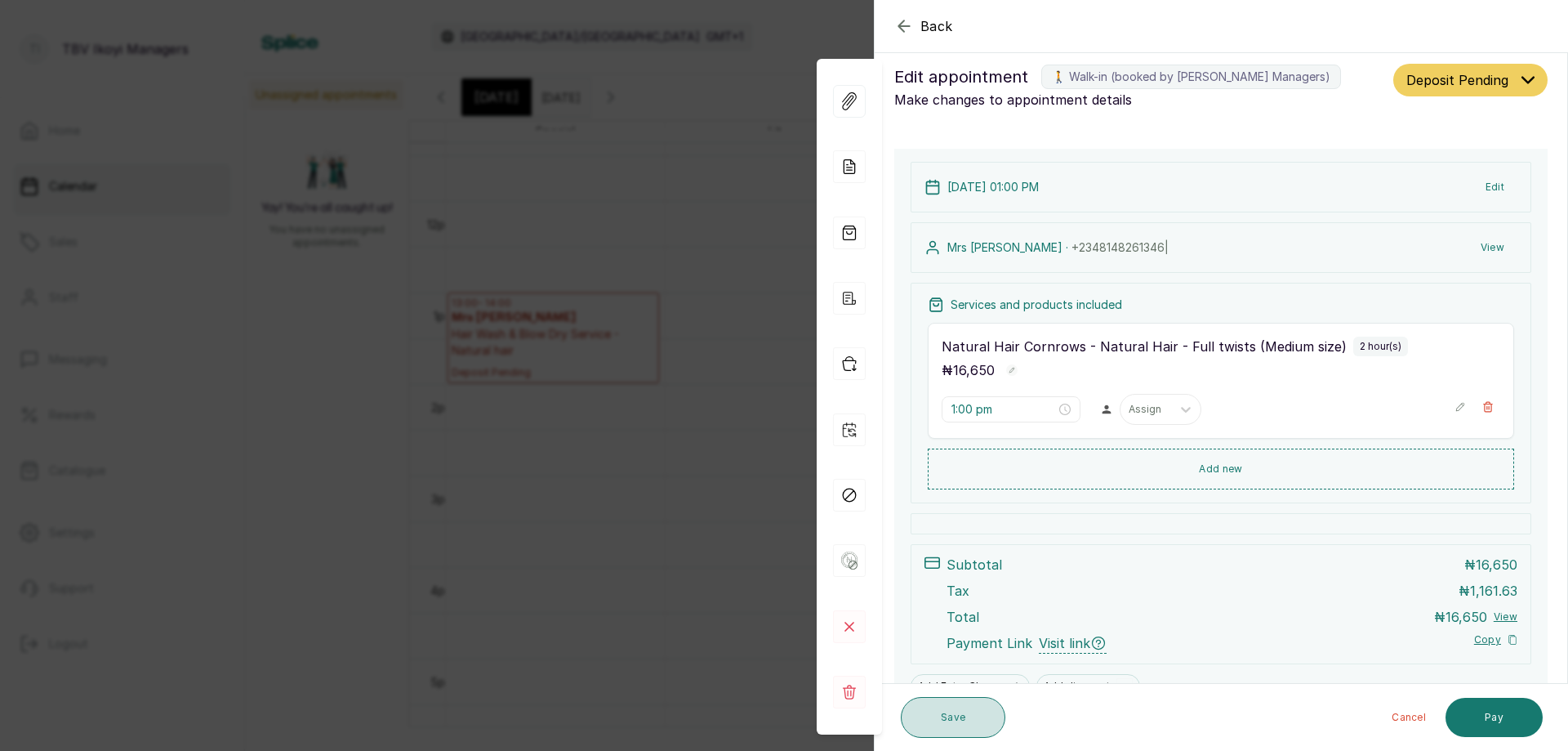
click at [946, 719] on button "Save" at bounding box center [953, 717] width 105 height 41
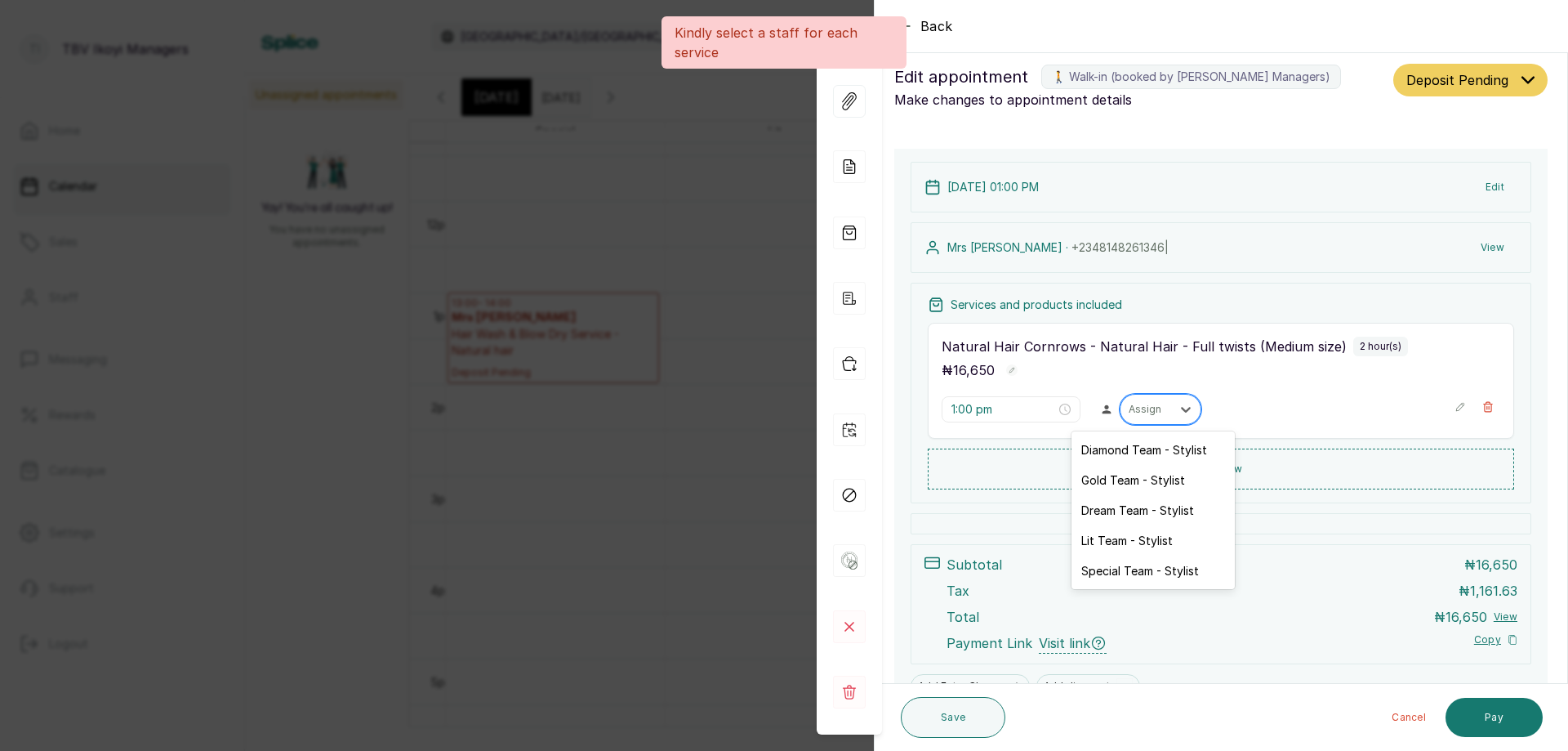
click at [1154, 409] on div at bounding box center [1145, 409] width 34 height 15
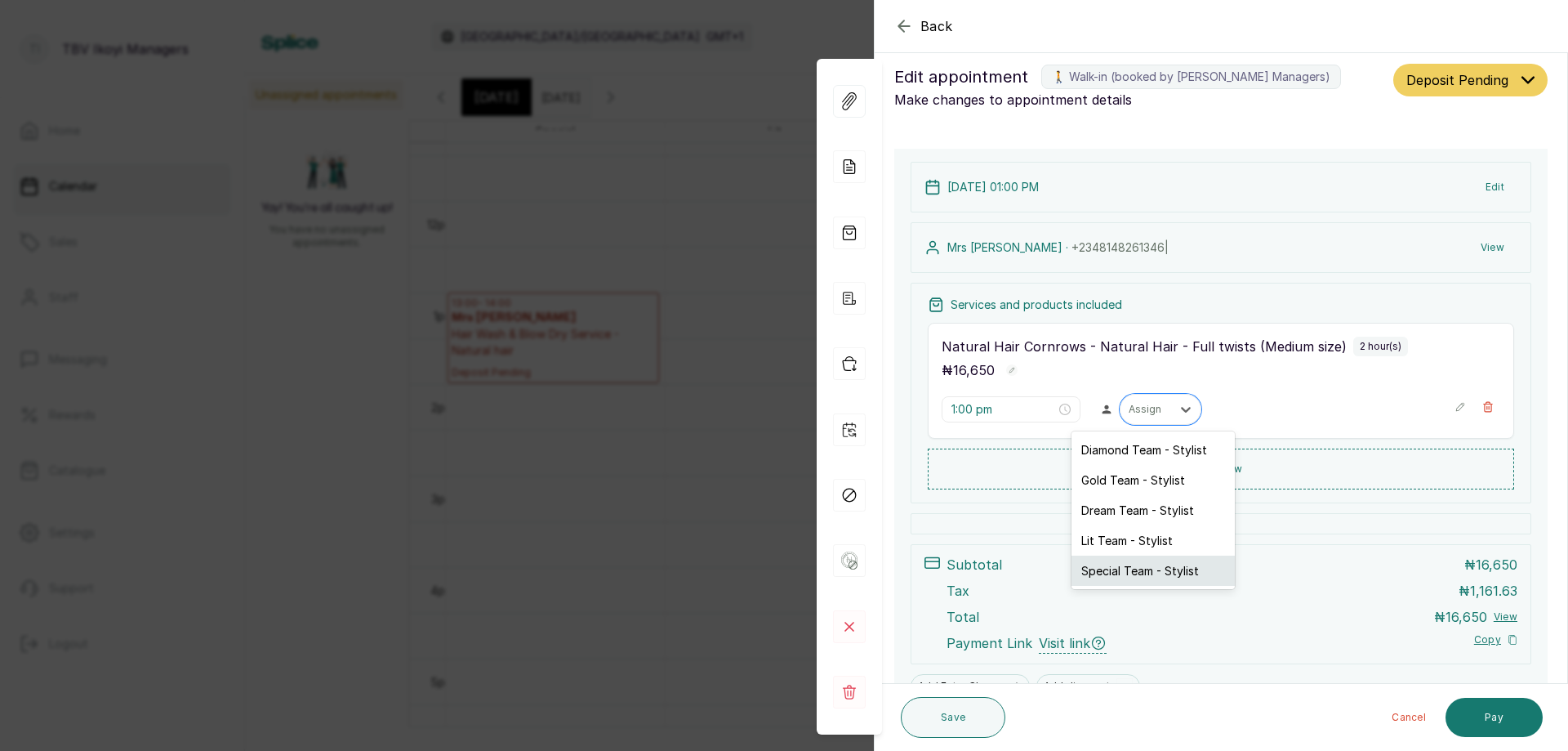
click at [1118, 560] on div "Special Team - Stylist" at bounding box center [1153, 570] width 163 height 30
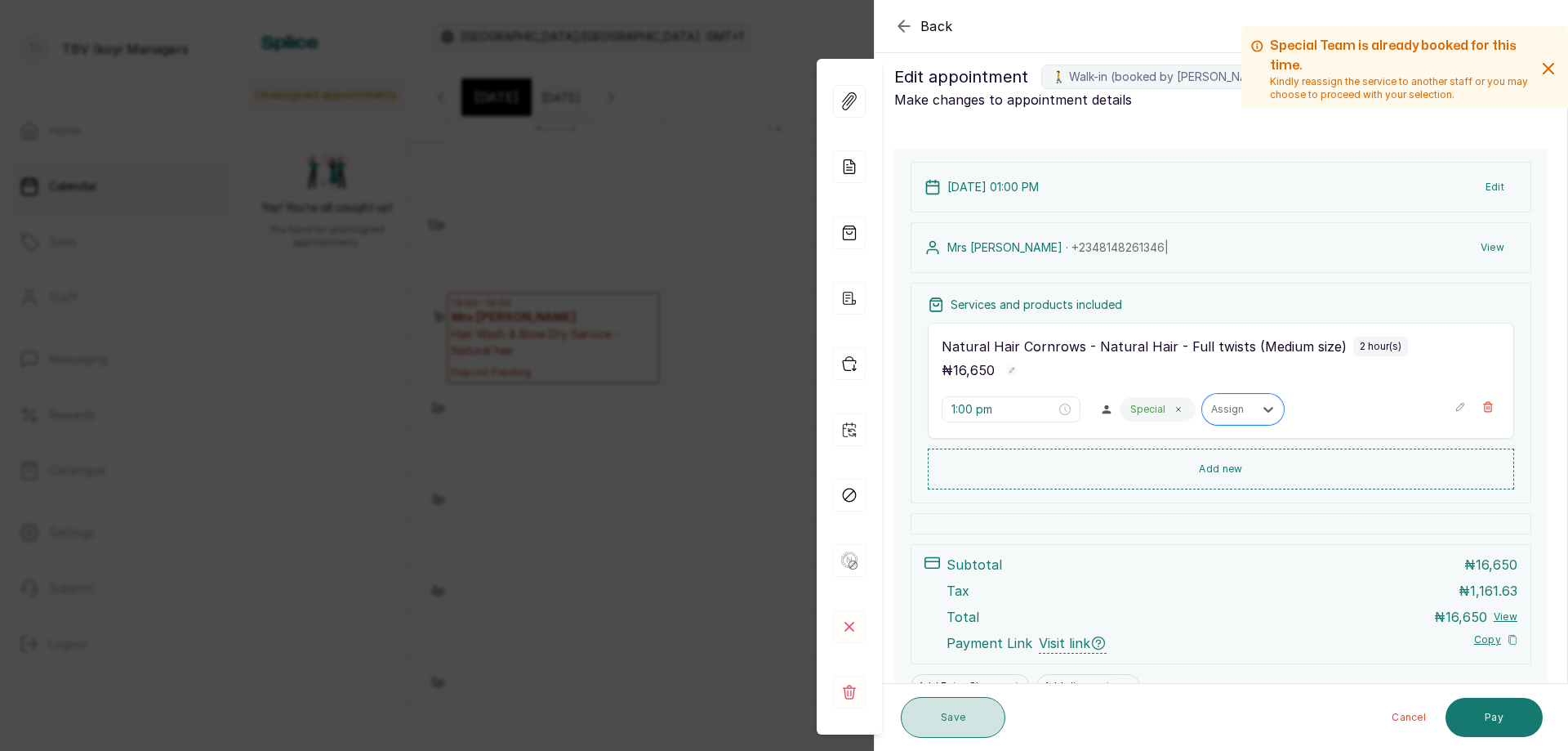
click at [939, 712] on button "Save" at bounding box center [953, 717] width 105 height 41
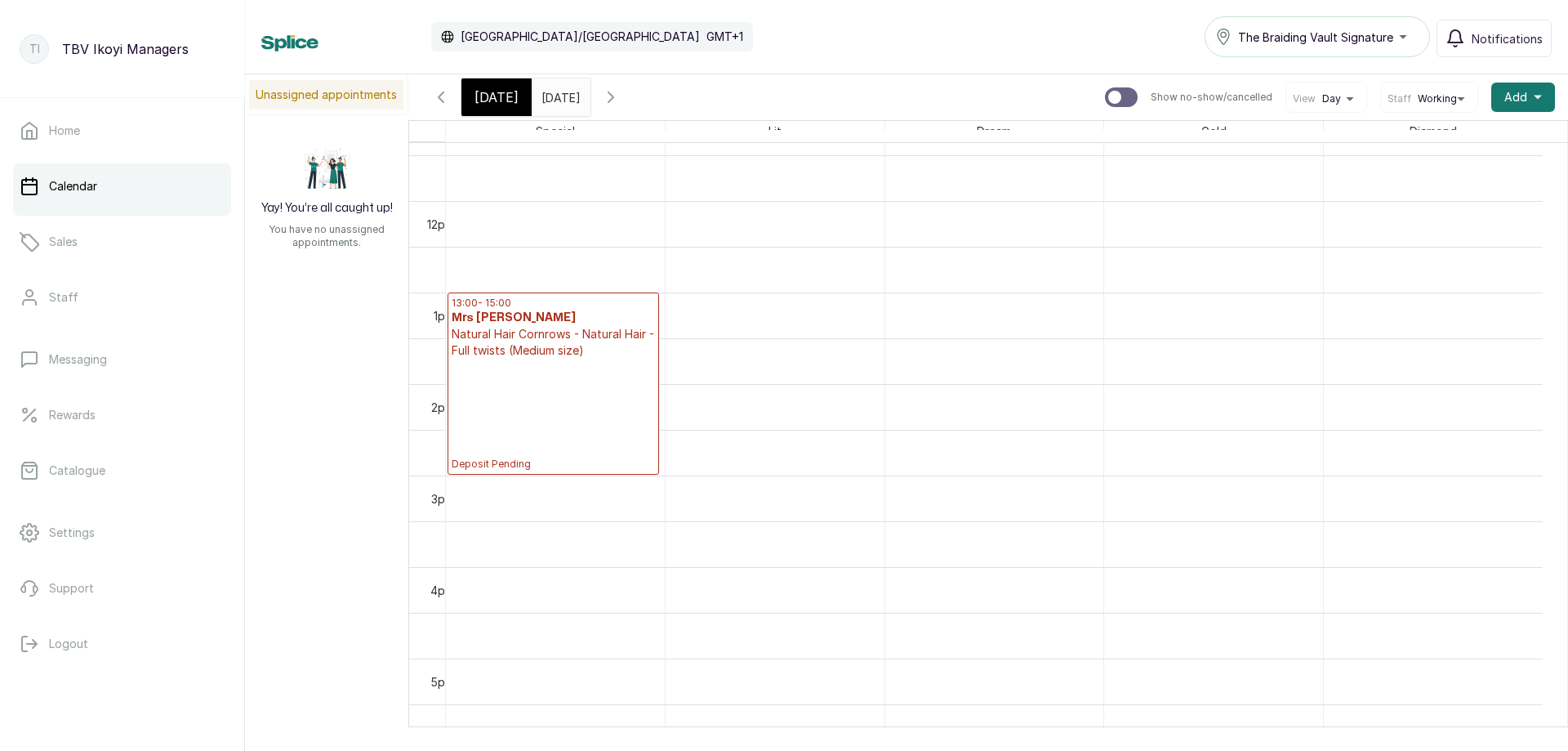
click at [581, 404] on p "Deposit Pending" at bounding box center [553, 414] width 203 height 112
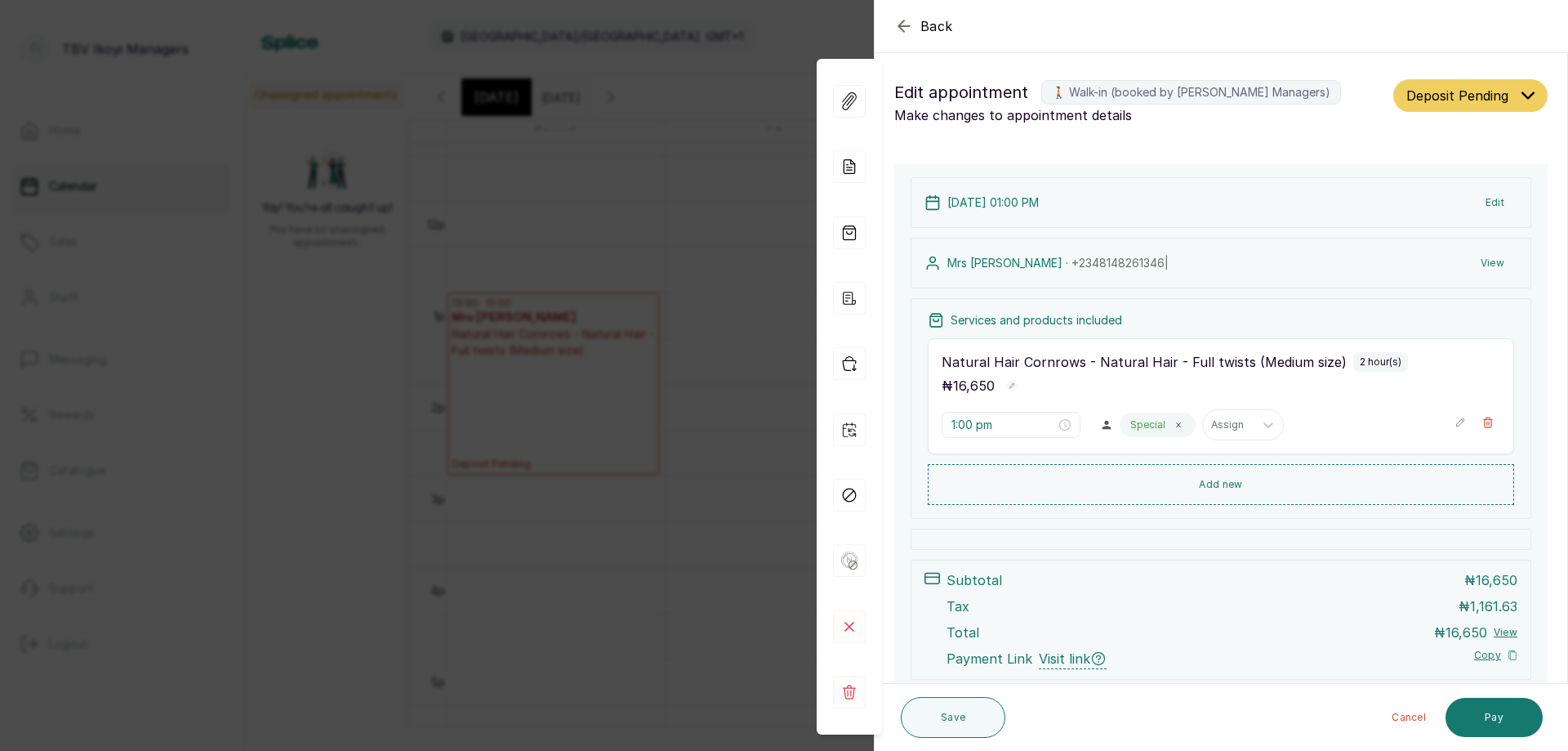
click at [904, 17] on icon "button" at bounding box center [903, 26] width 19 height 19
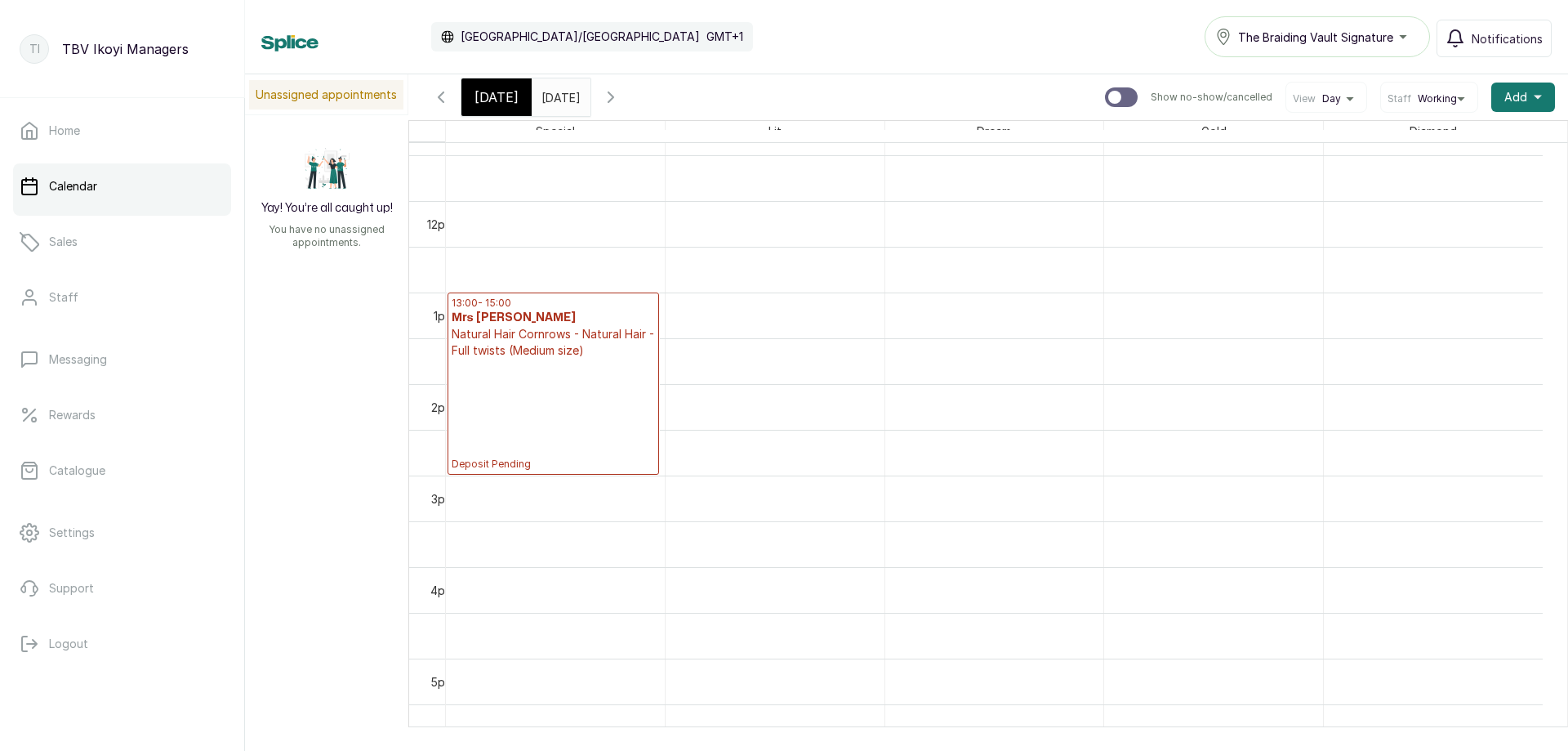
click at [470, 408] on p "Deposit Pending" at bounding box center [553, 414] width 203 height 112
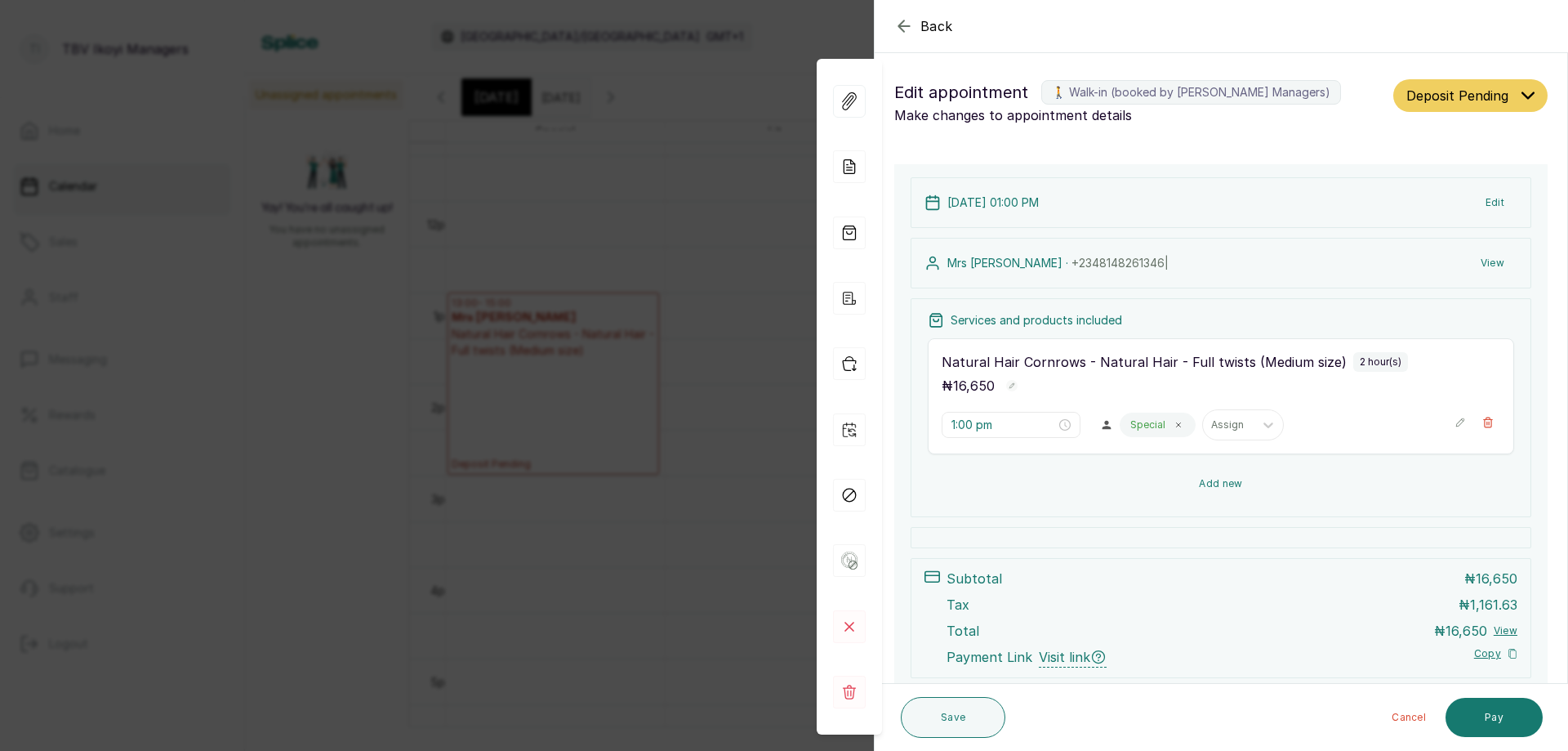
click at [1276, 488] on button "Add new" at bounding box center [1221, 483] width 587 height 39
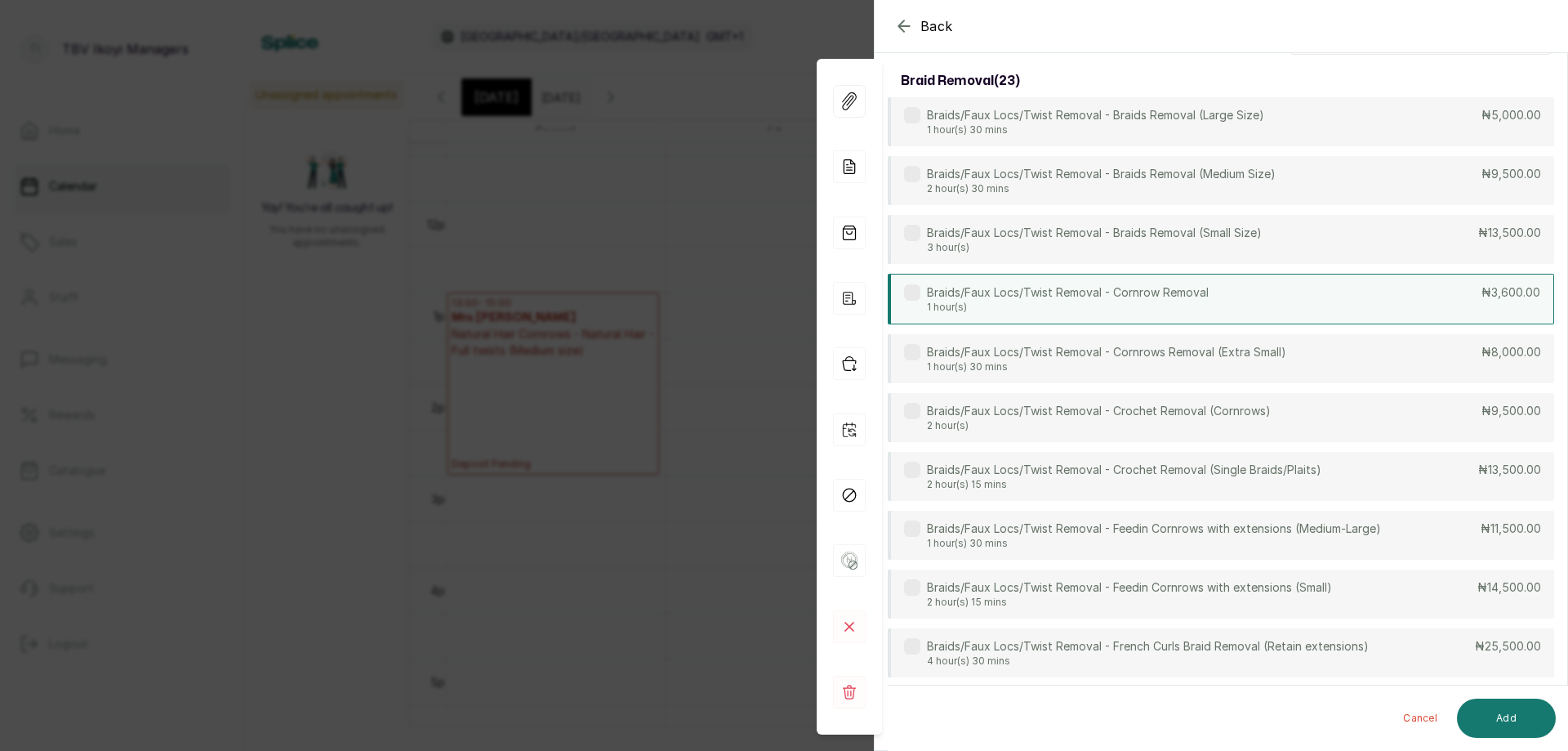
scroll to position [0, 0]
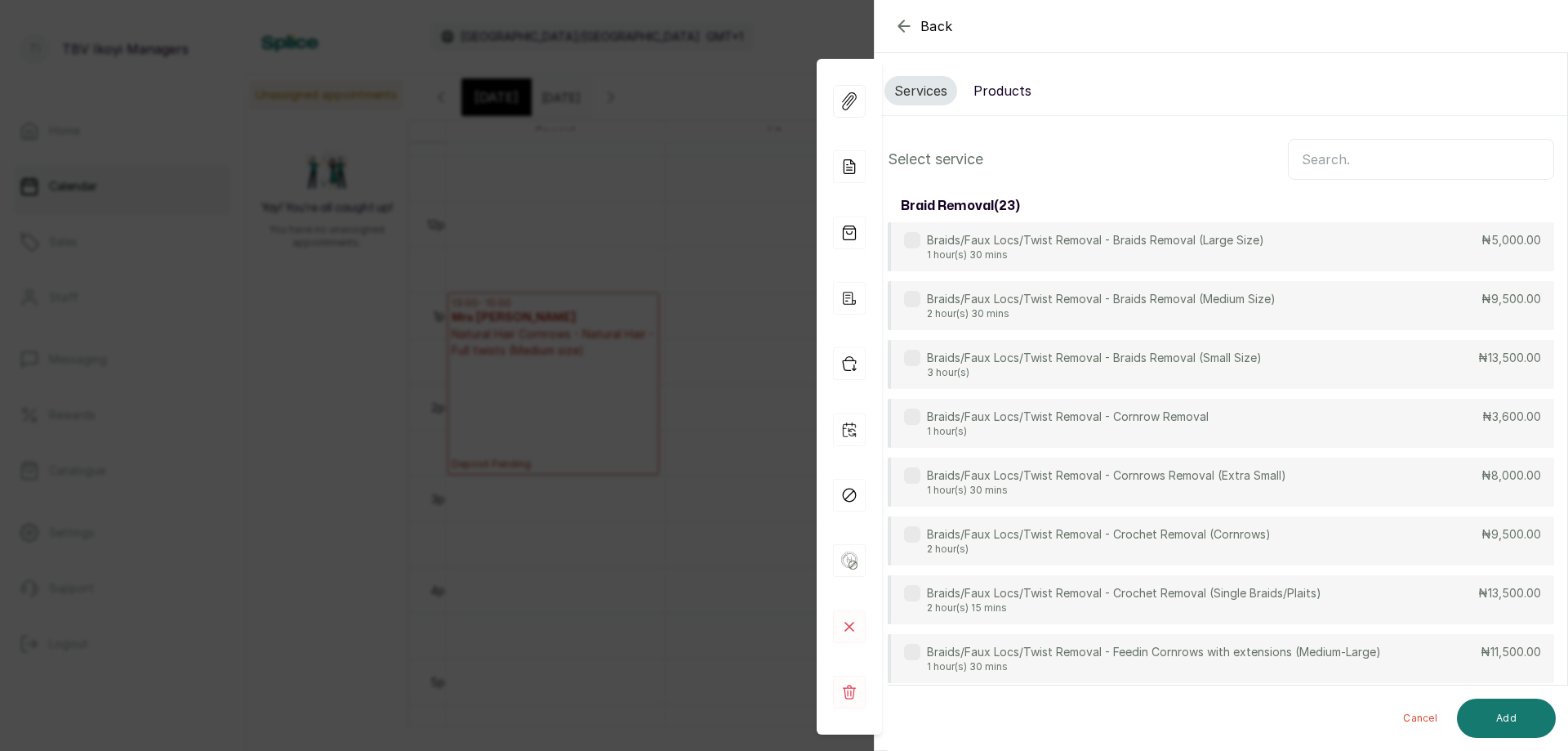
click at [1339, 162] on input "text" at bounding box center [1421, 159] width 266 height 41
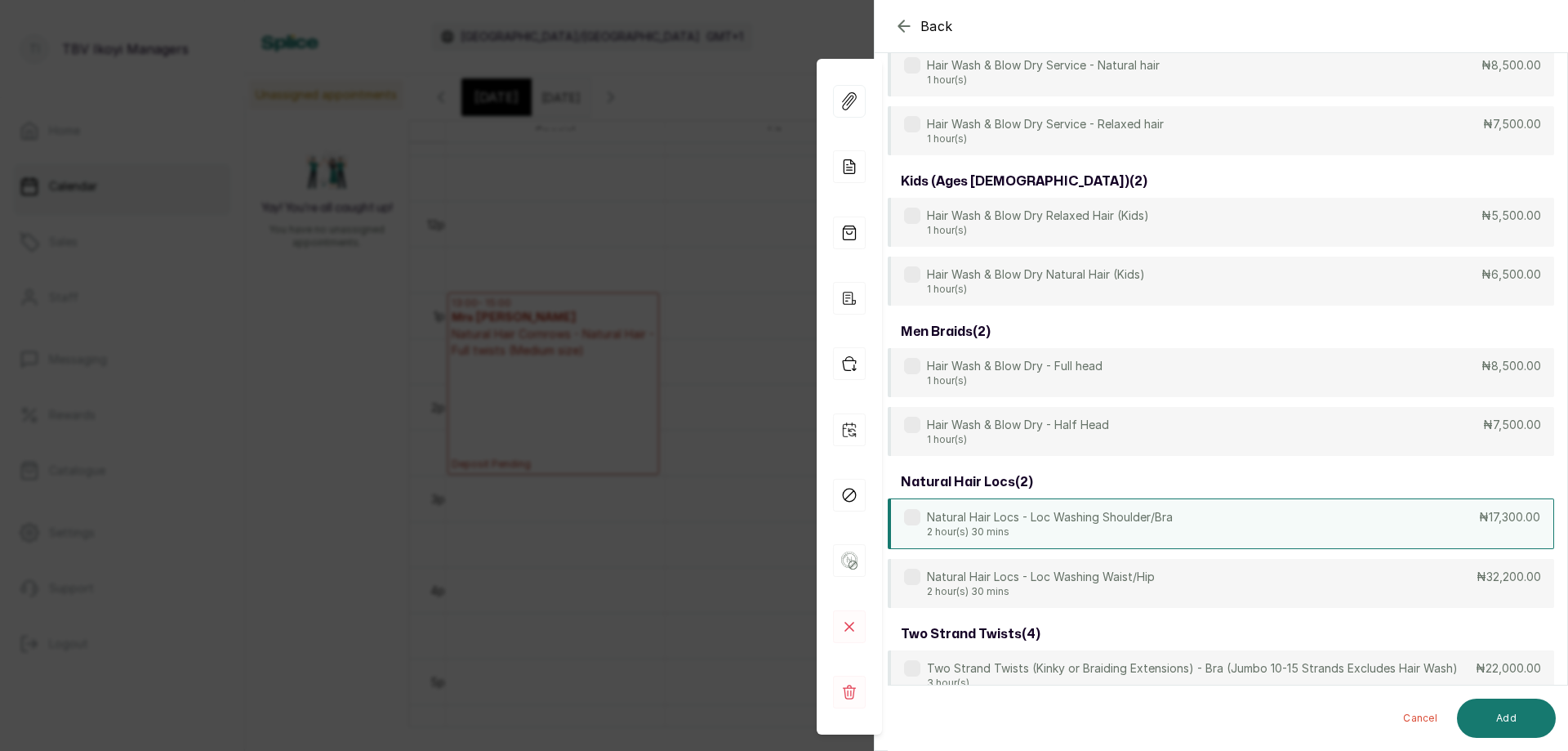
scroll to position [4566, 0]
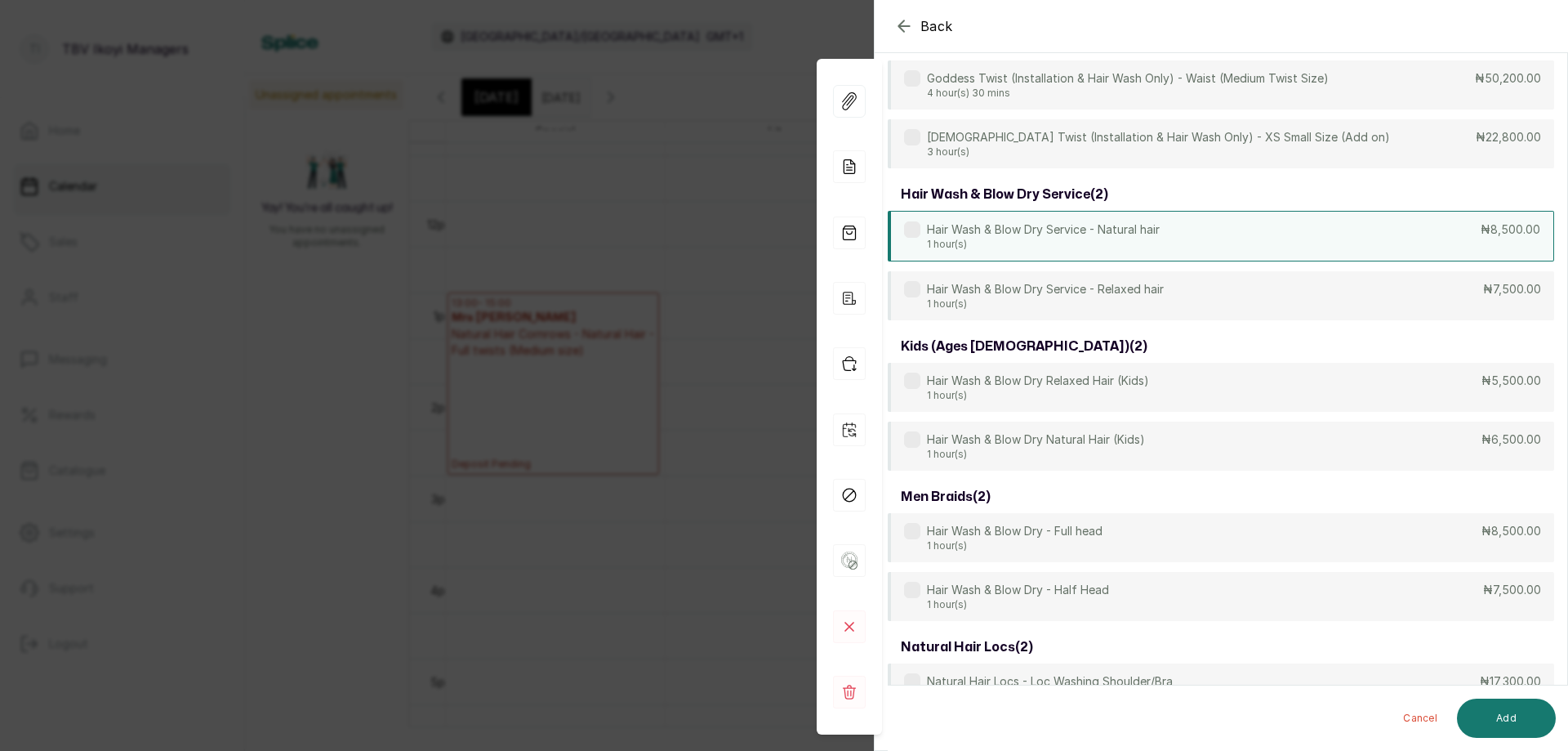
type input "wash"
click at [1195, 237] on div "Hair Wash & Blow Dry Service - Natural hair 1 hour(s) ₦8,500.00" at bounding box center [1221, 236] width 666 height 50
click at [1484, 707] on button "Add" at bounding box center [1507, 718] width 99 height 39
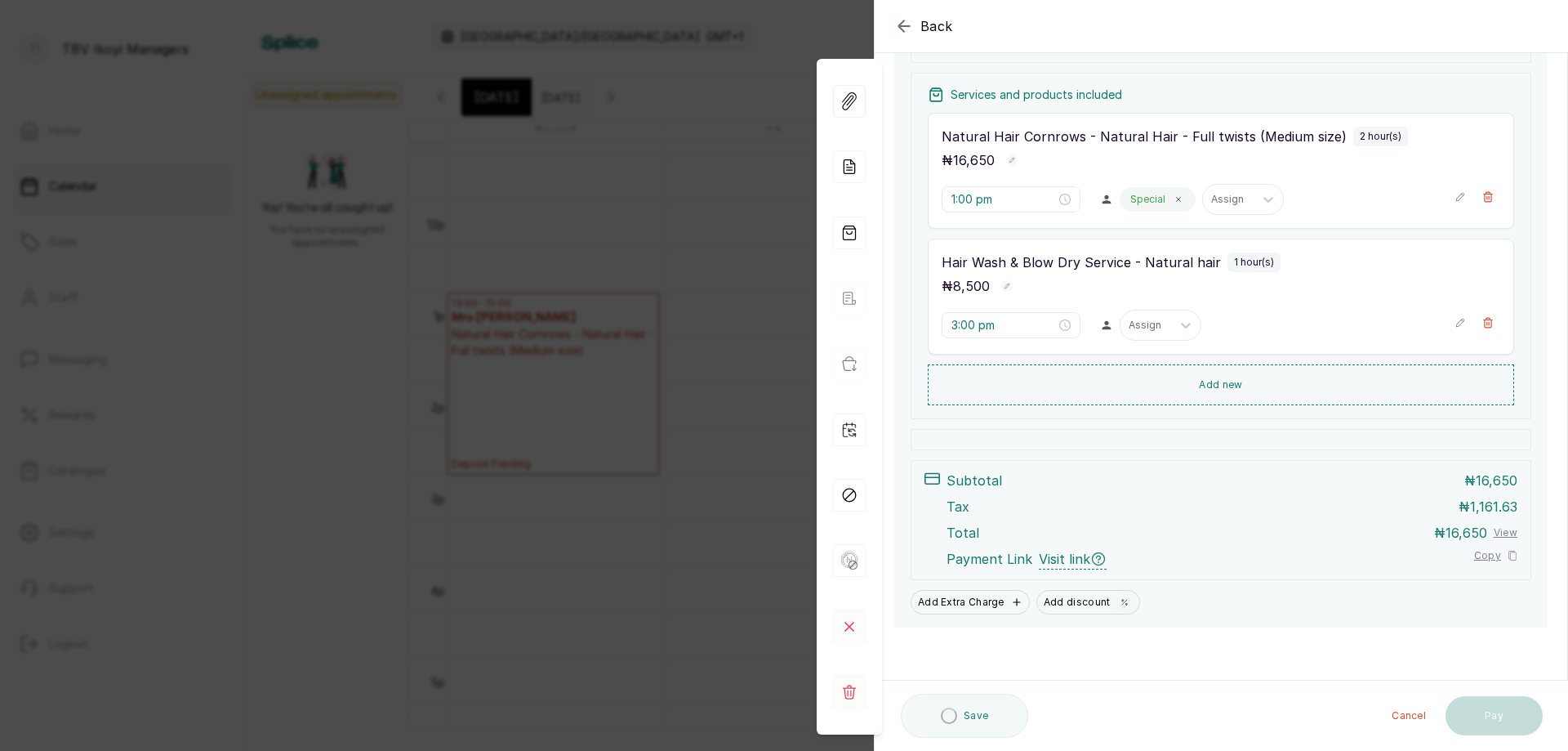
scroll to position [227, 0]
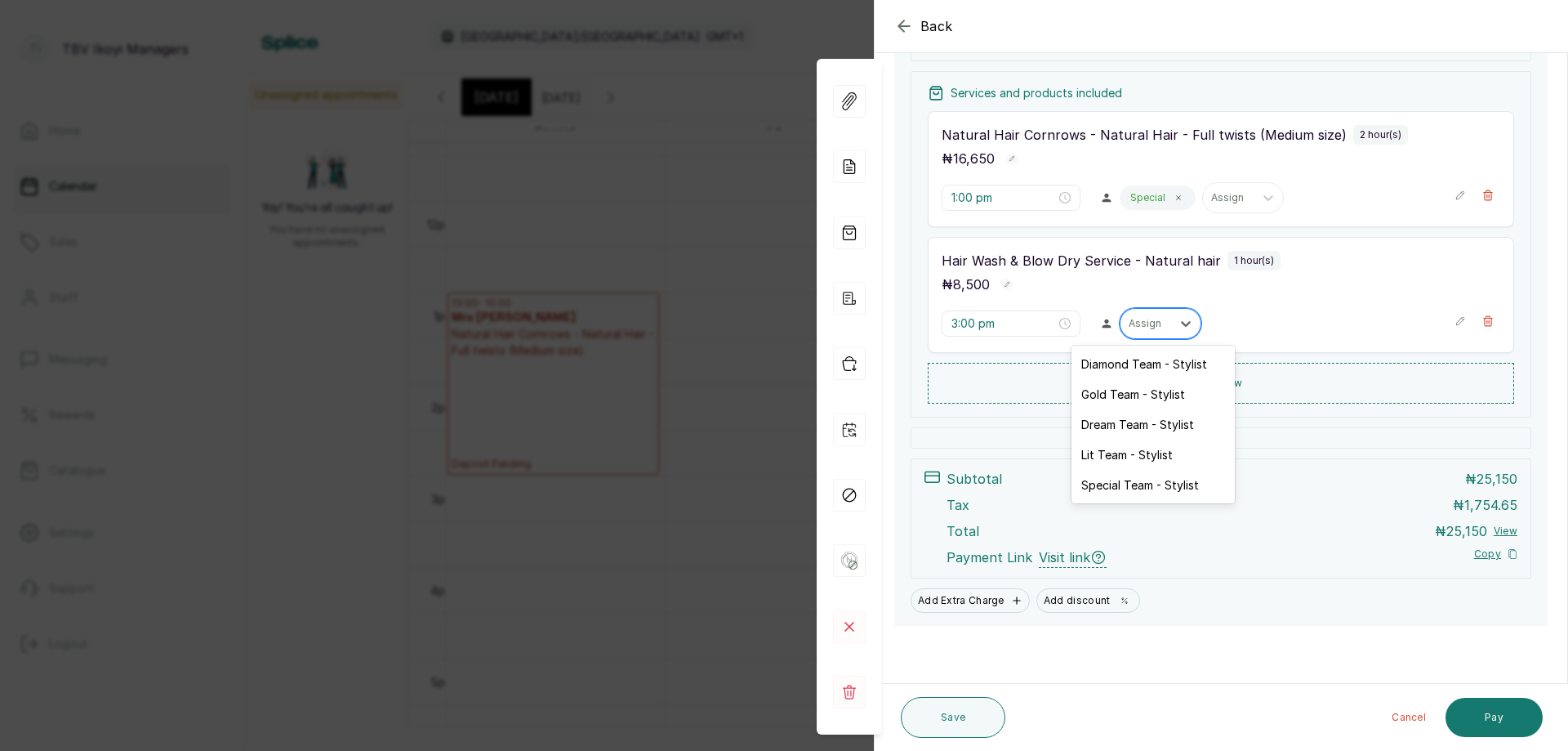
click at [1140, 327] on div at bounding box center [1145, 324] width 34 height 15
click at [1127, 487] on div "Special Team - Stylist" at bounding box center [1153, 485] width 163 height 30
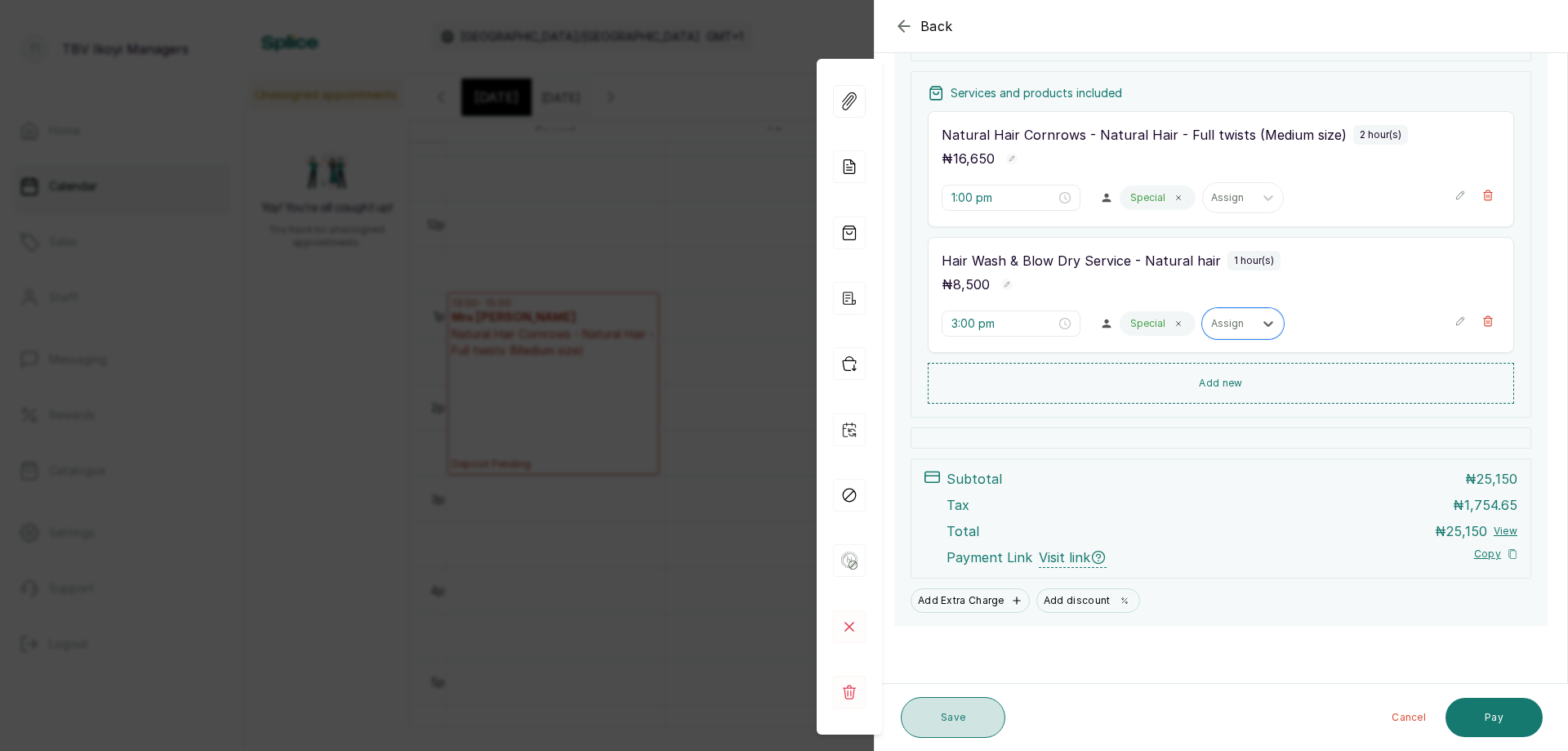
click at [959, 713] on button "Save" at bounding box center [953, 717] width 105 height 41
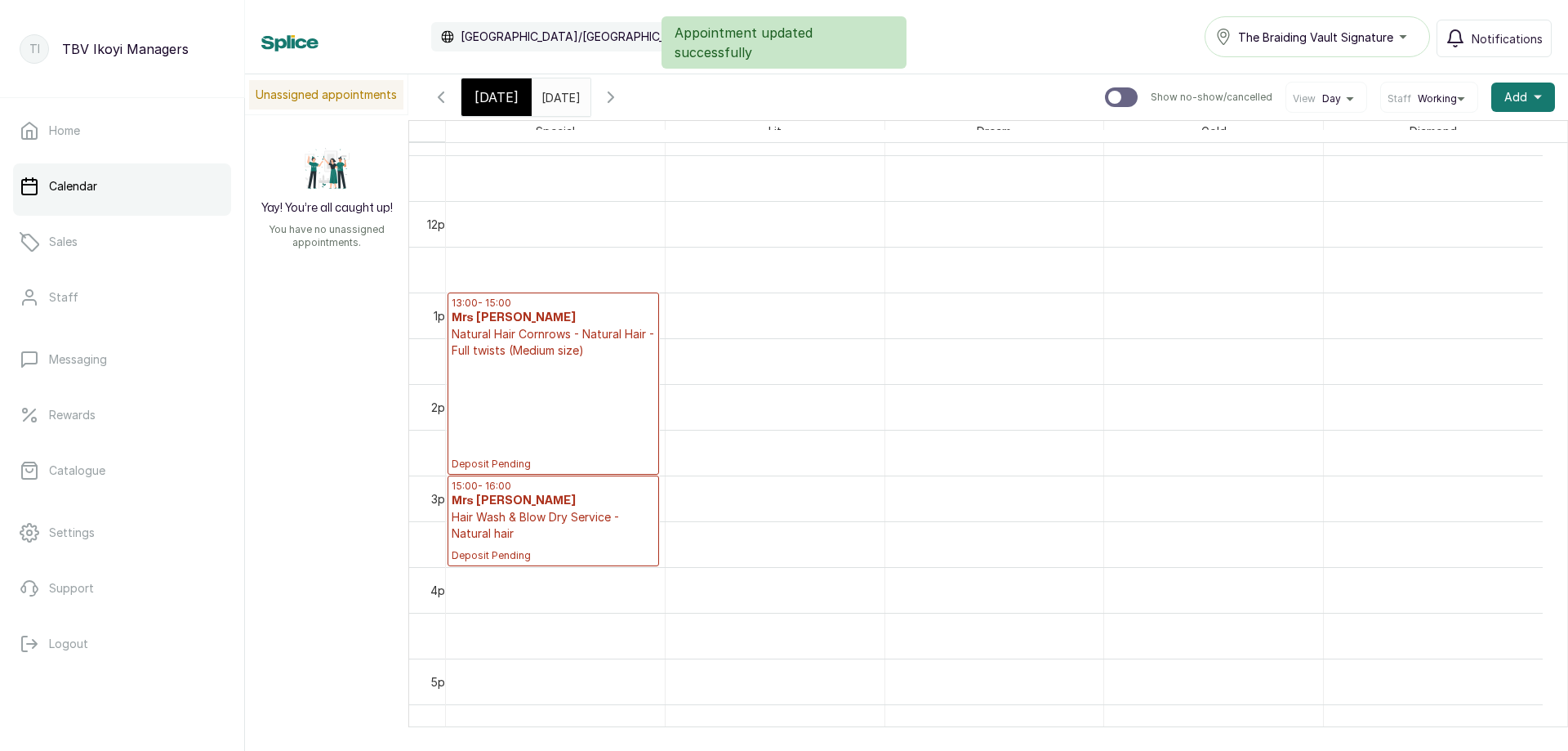
click at [577, 504] on h3 "Mrs [PERSON_NAME]" at bounding box center [553, 501] width 203 height 17
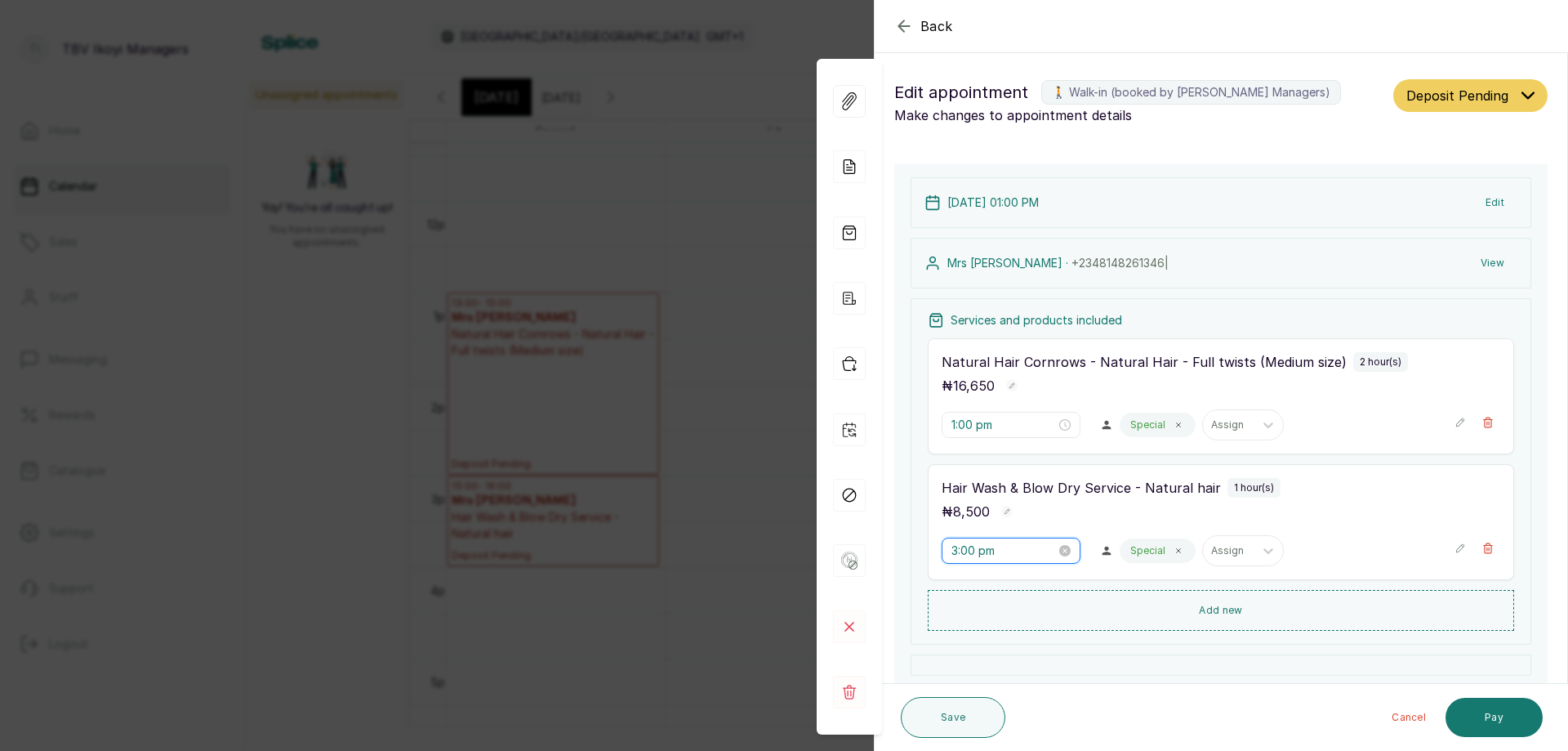
click at [983, 555] on input "3:00 pm" at bounding box center [1004, 550] width 105 height 18
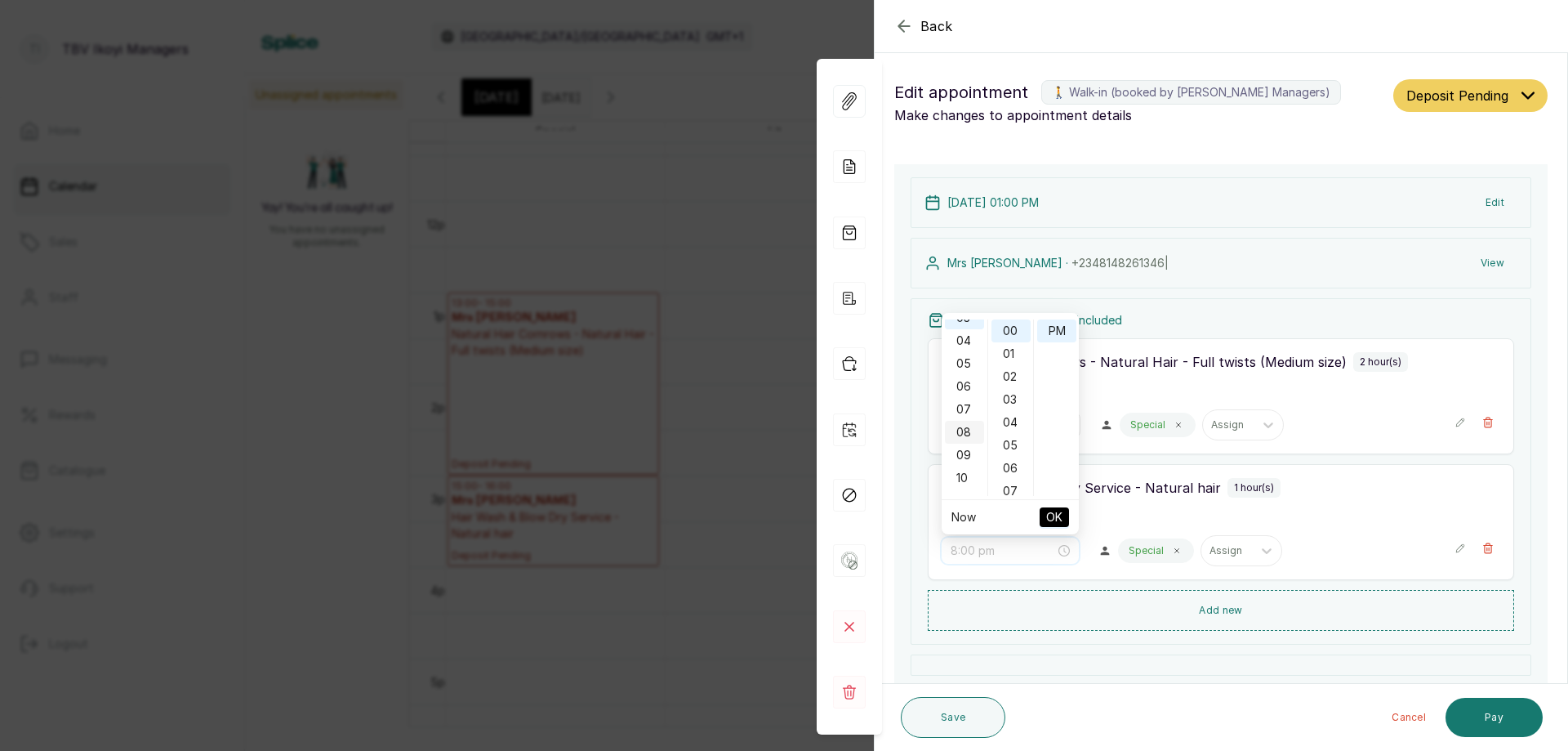
scroll to position [0, 0]
click at [959, 352] on div "01" at bounding box center [964, 353] width 39 height 23
type input "1:00 pm"
click at [1055, 517] on span "OK" at bounding box center [1055, 517] width 17 height 31
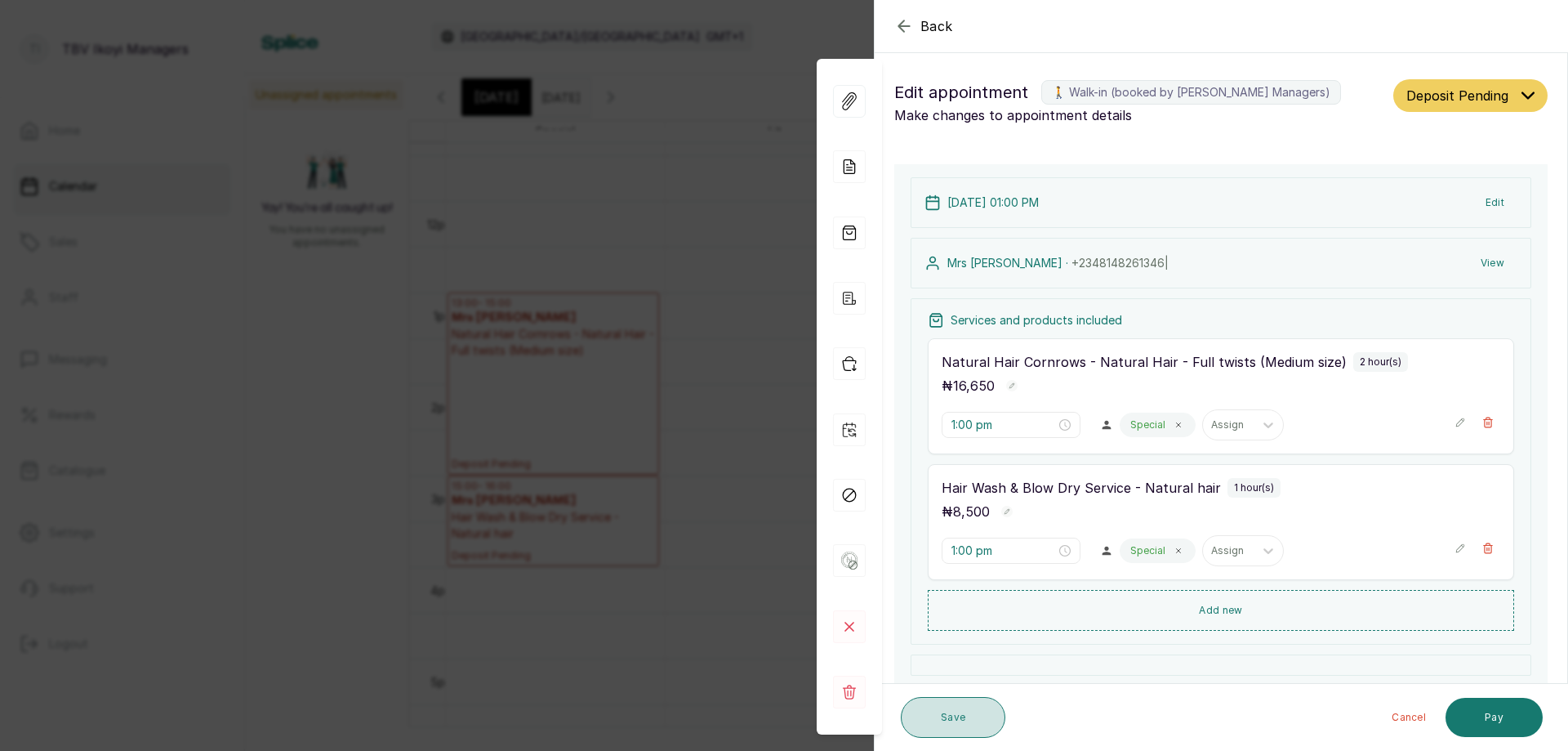
click at [944, 721] on button "Save" at bounding box center [953, 717] width 105 height 41
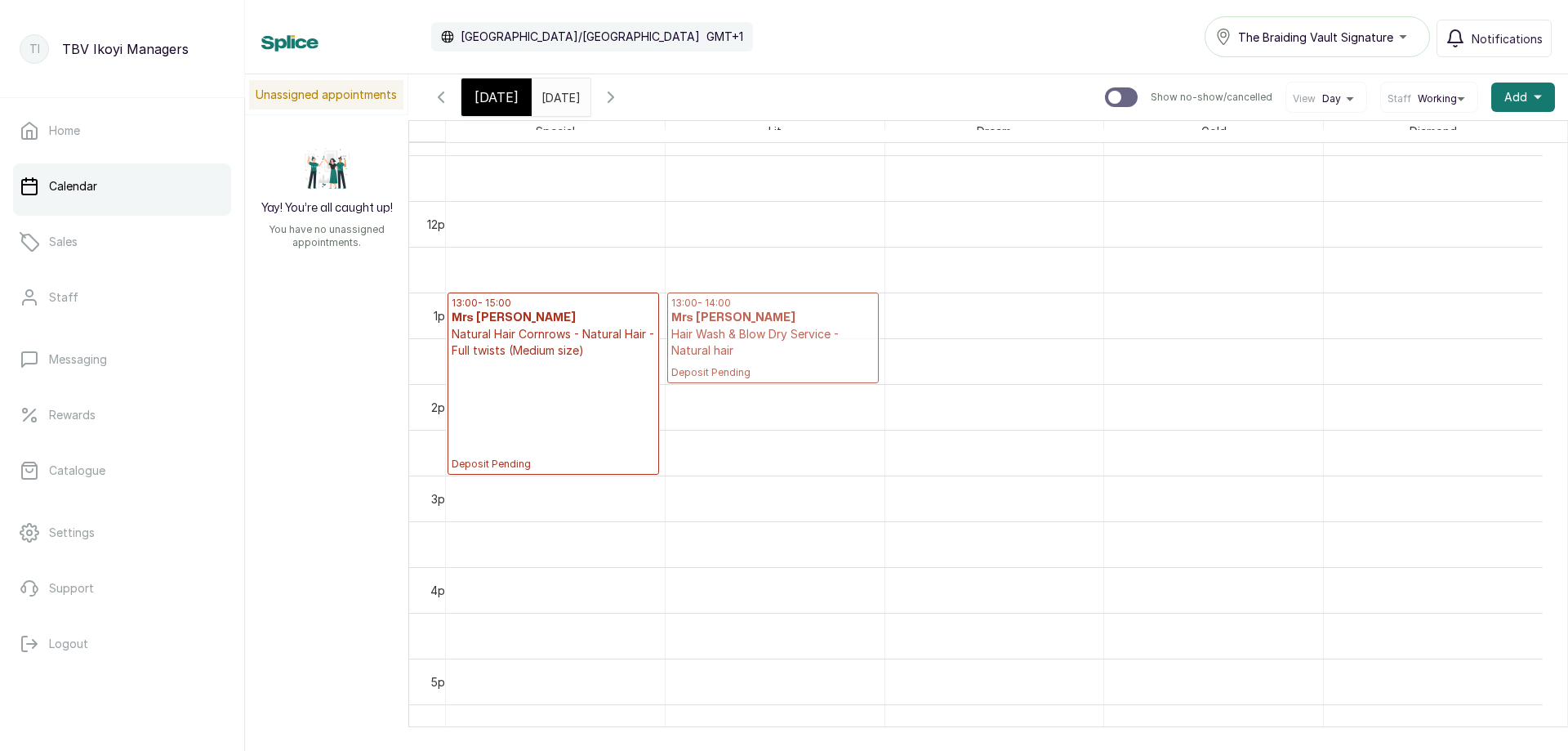
drag, startPoint x: 630, startPoint y: 320, endPoint x: 701, endPoint y: 311, distance: 71.6
click at [701, 311] on tr "13:00 - 15:00 Mrs sophia Natural Hair Cornrows - Natural Hair - Full twists (Me…" at bounding box center [995, 201] width 1097 height 2196
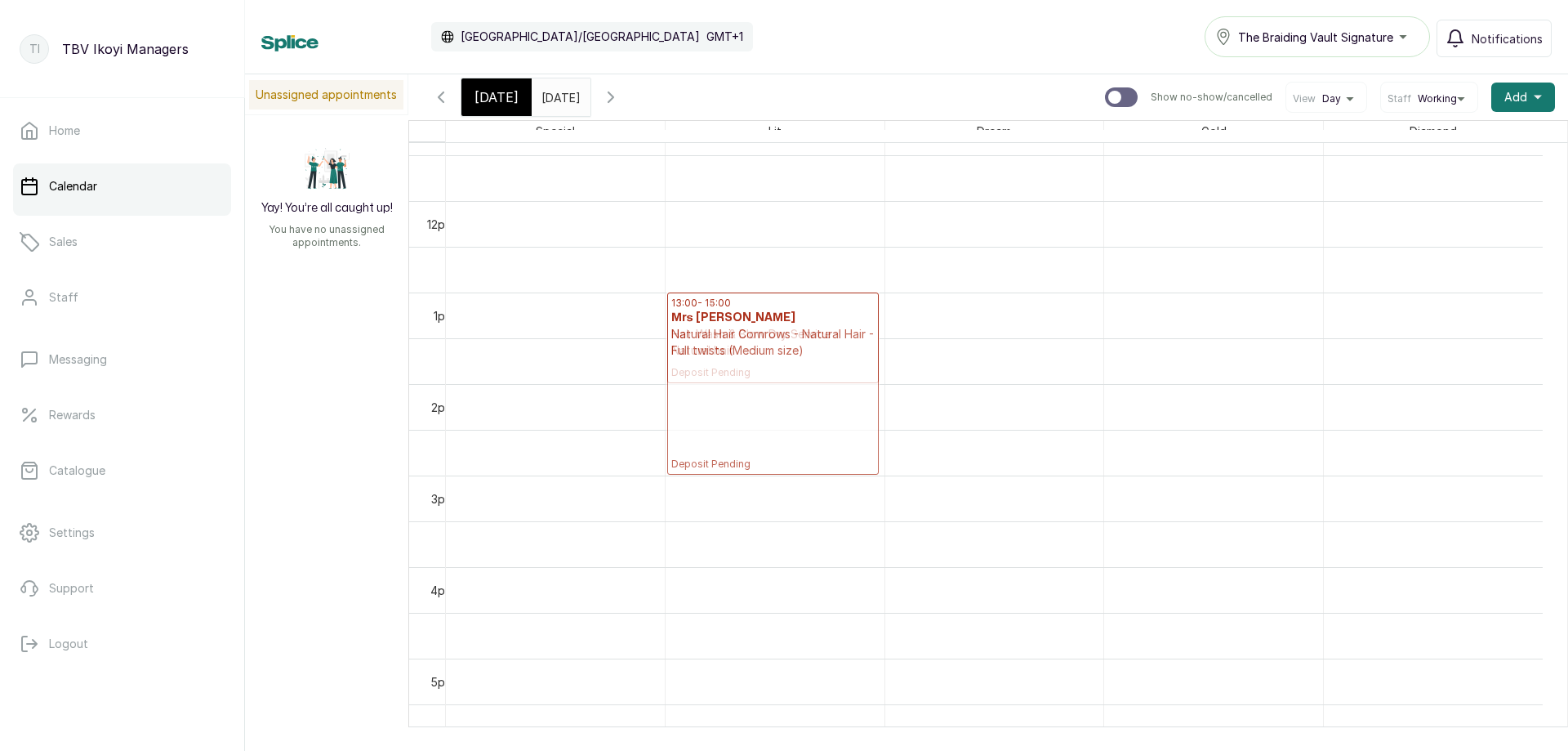
drag, startPoint x: 571, startPoint y: 327, endPoint x: 729, endPoint y: 325, distance: 158.0
click at [729, 325] on tr "13:00 - 15:00 Mrs sophia Natural Hair Cornrows - Natural Hair - Full twists (Me…" at bounding box center [995, 201] width 1097 height 2196
click at [1301, 39] on span "The Braiding Vault Signature" at bounding box center [1315, 37] width 155 height 17
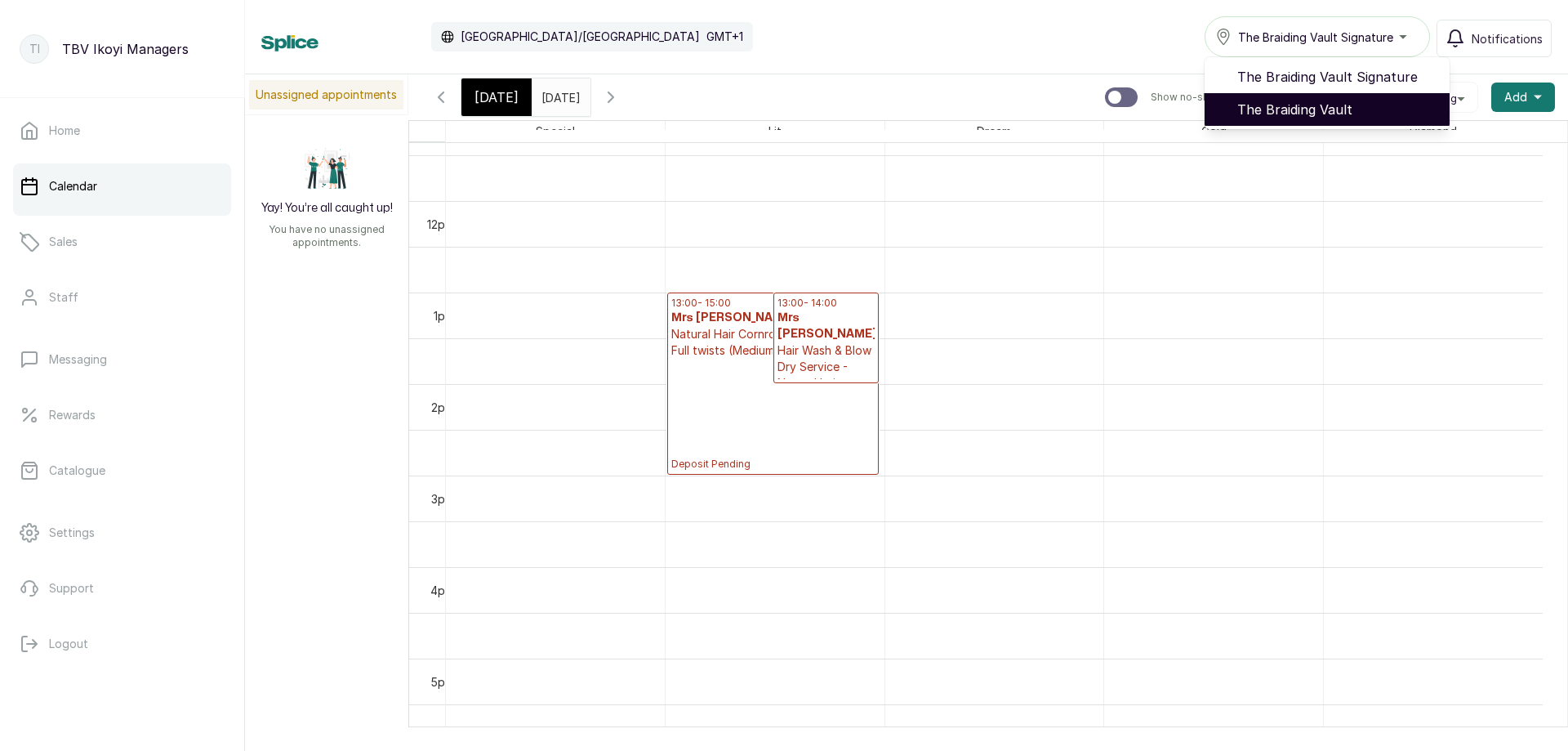
click at [1308, 100] on span "The Braiding Vault" at bounding box center [1337, 109] width 199 height 19
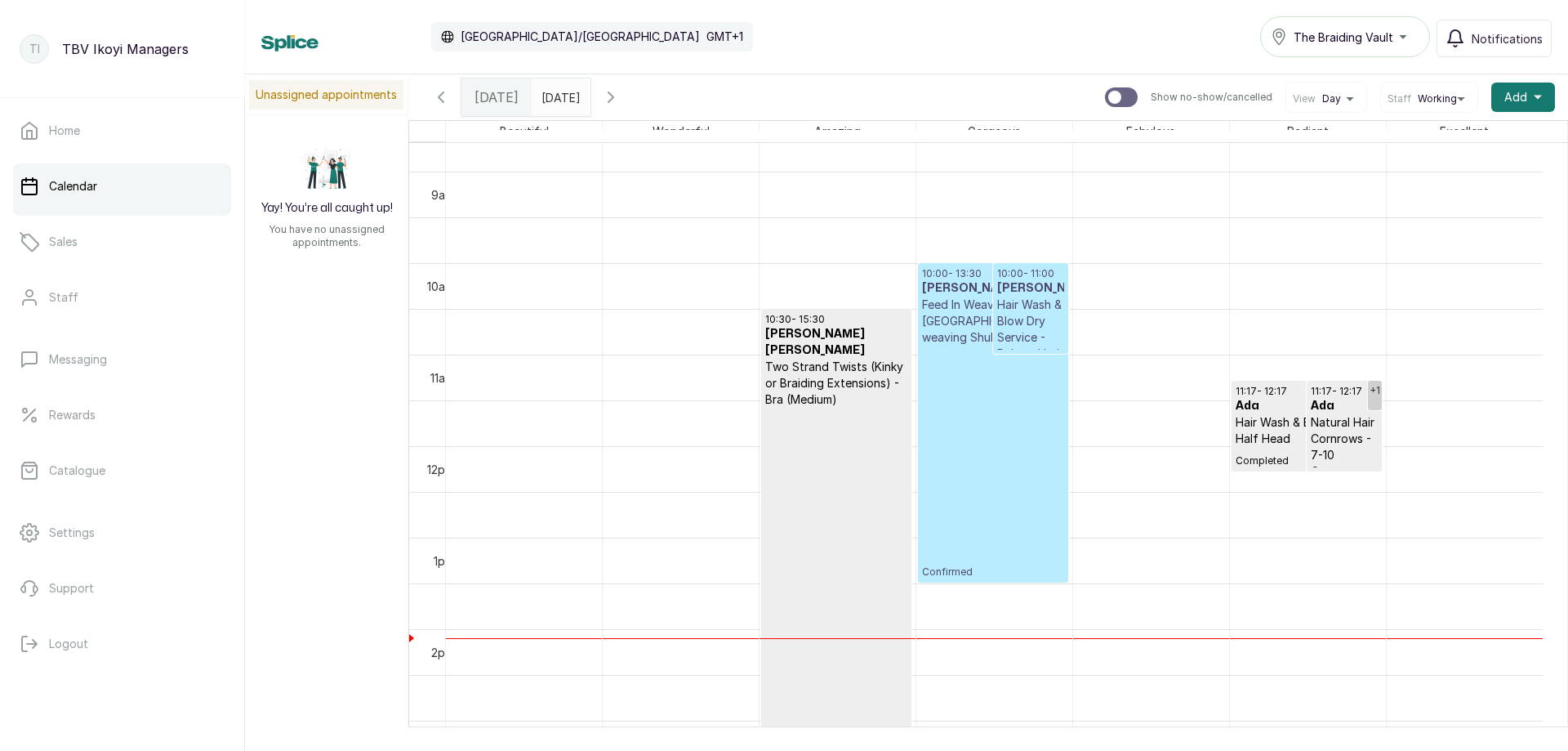
scroll to position [713, 0]
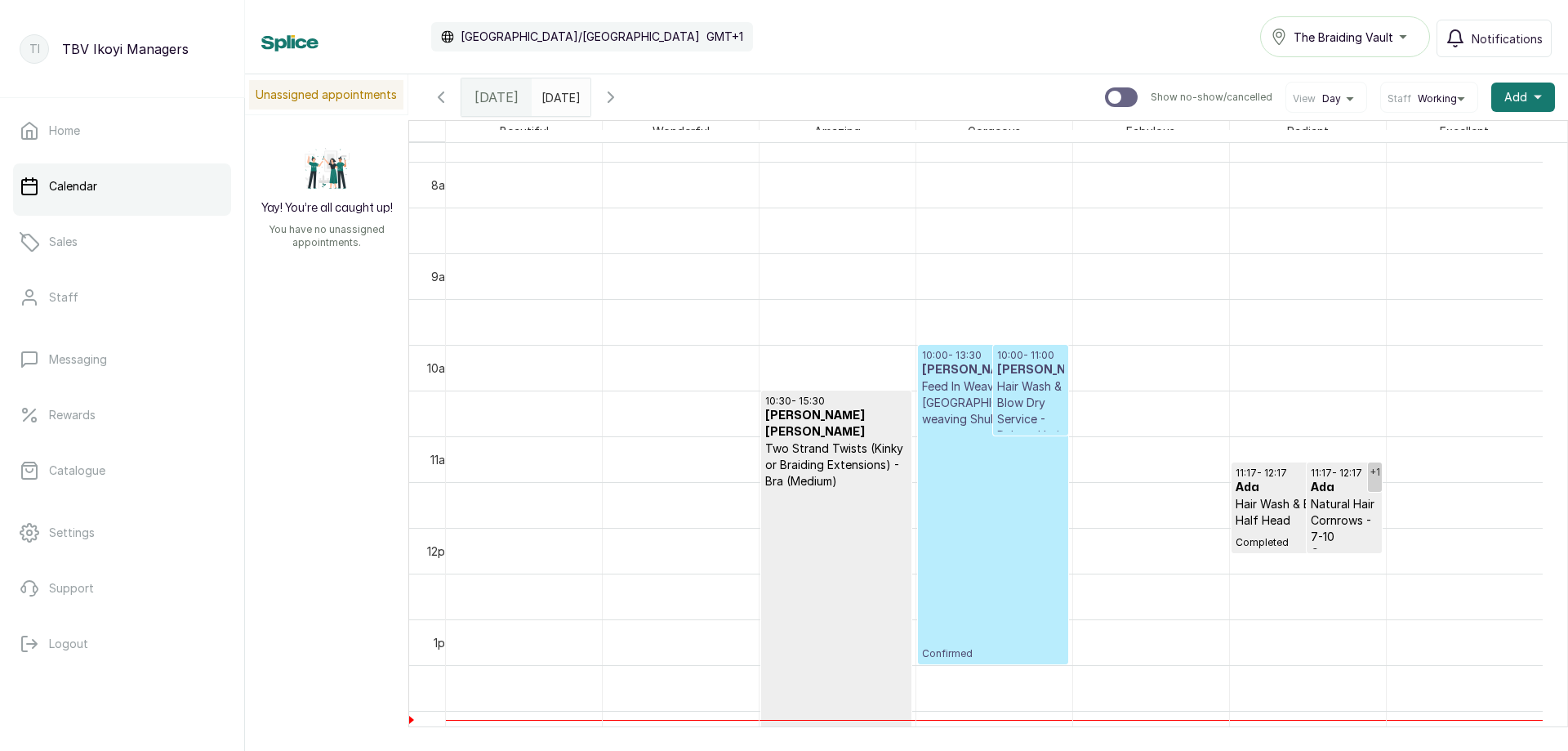
click at [1011, 460] on p "Confirmed" at bounding box center [994, 543] width 142 height 233
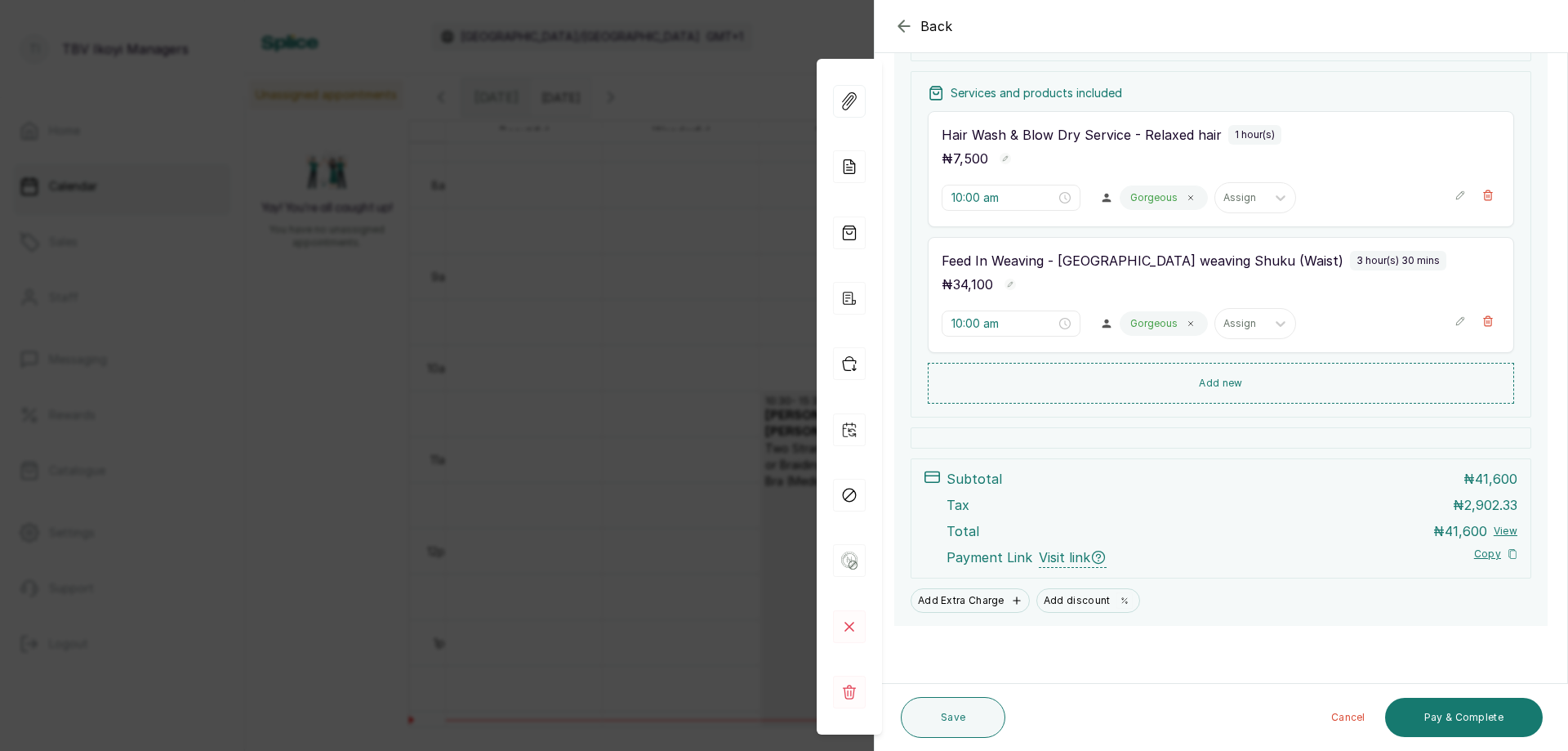
scroll to position [0, 0]
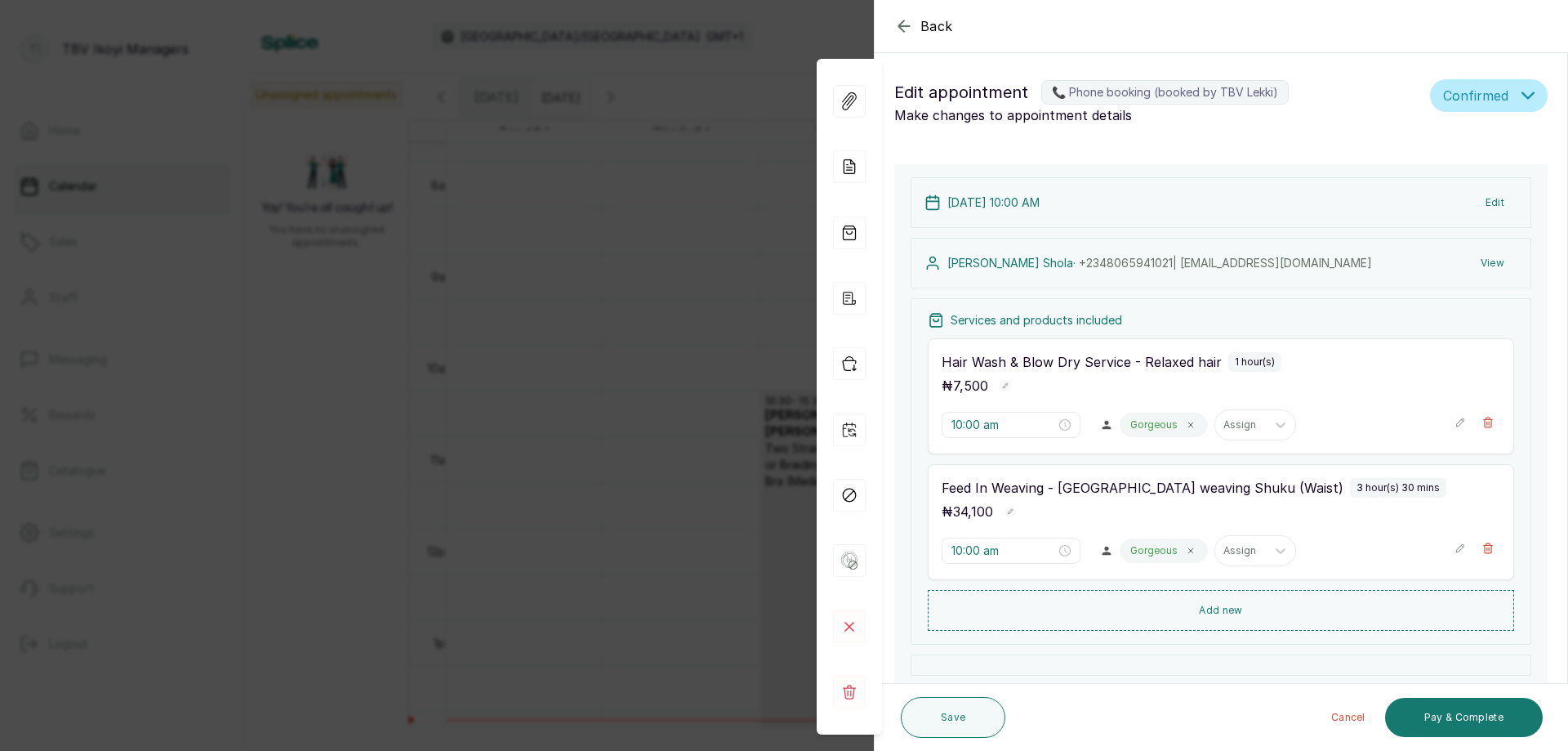
click at [904, 29] on icon "button" at bounding box center [903, 26] width 19 height 19
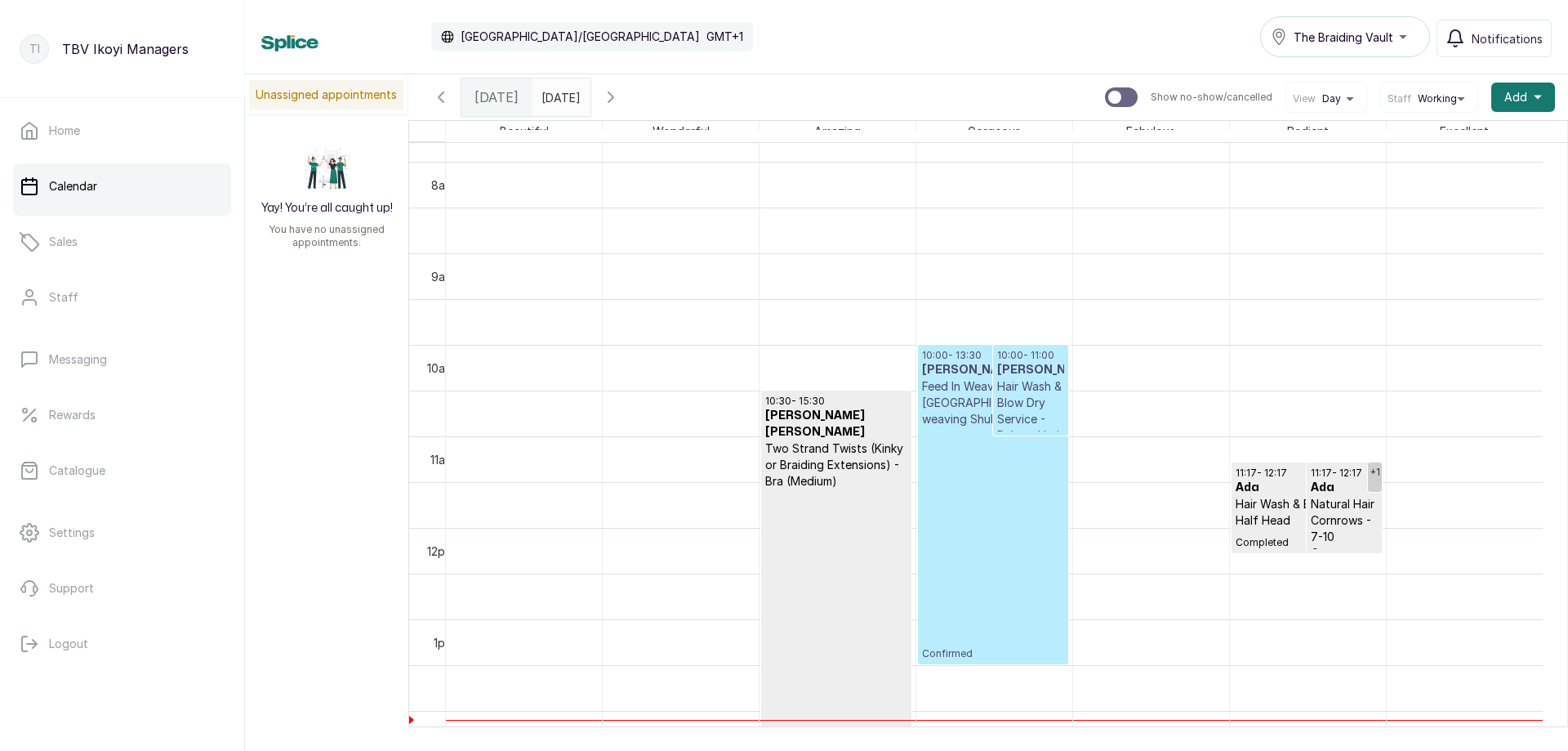
click at [1006, 445] on p "Confirmed" at bounding box center [994, 543] width 142 height 233
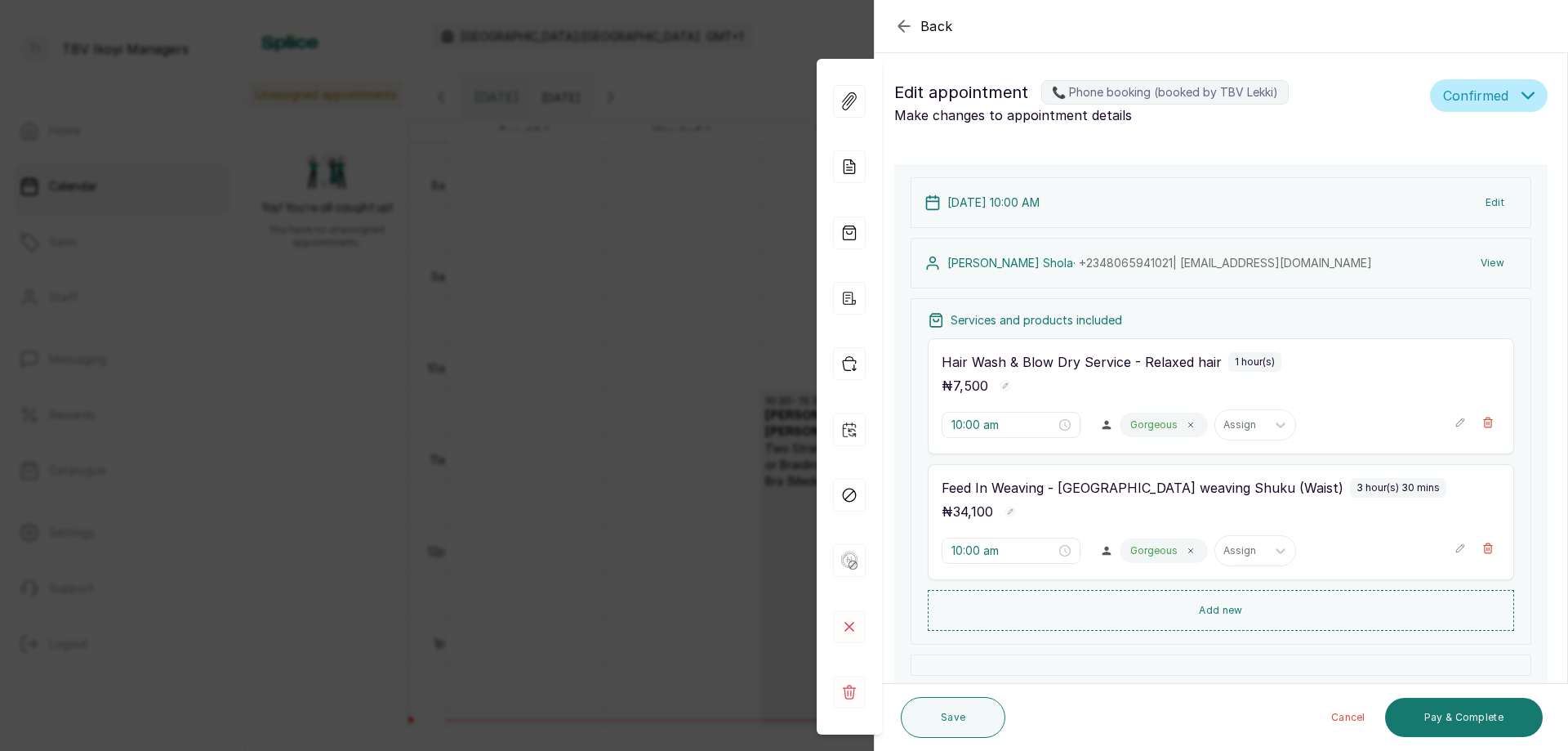
click at [898, 24] on icon "button" at bounding box center [903, 26] width 19 height 19
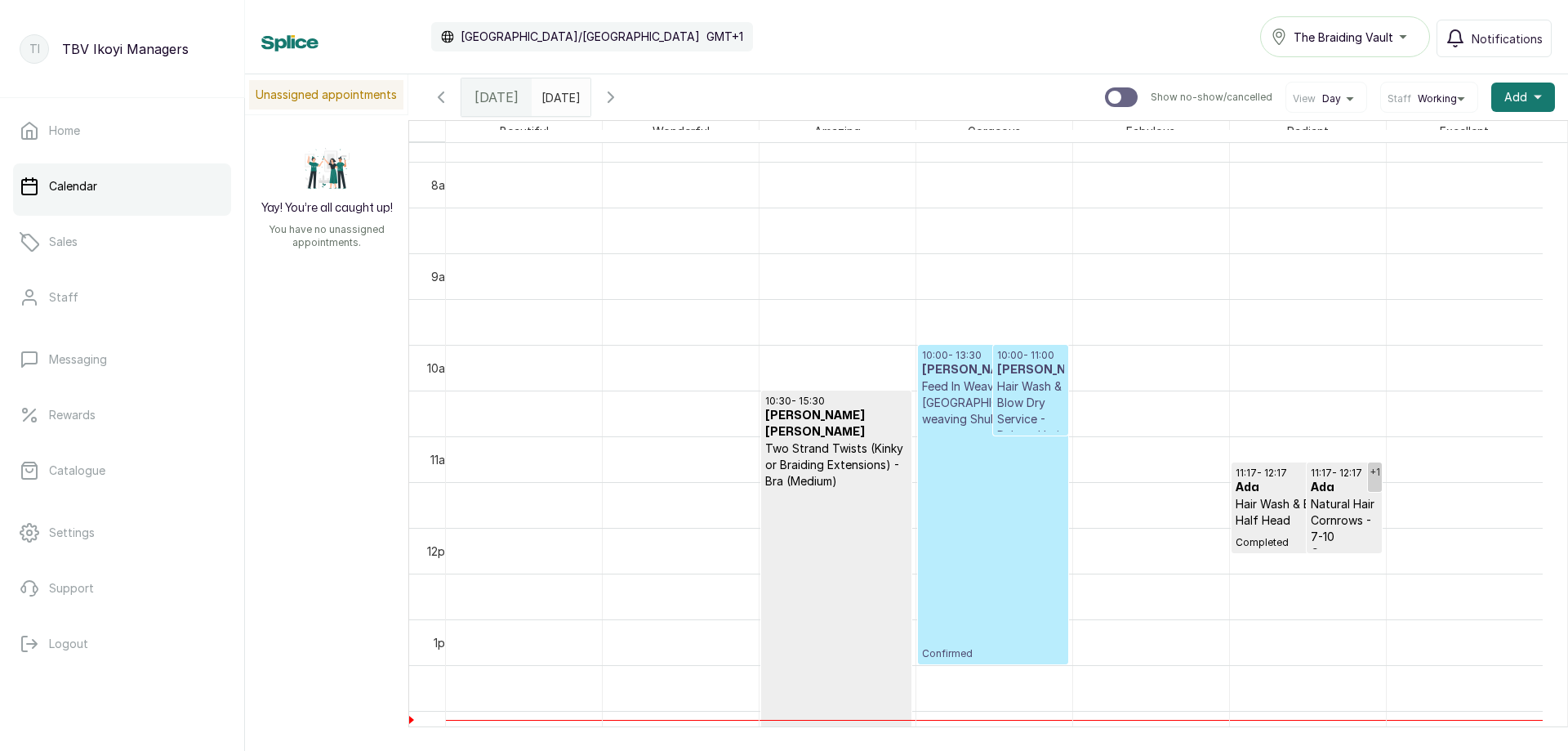
click at [1000, 487] on p "Confirmed" at bounding box center [994, 543] width 142 height 233
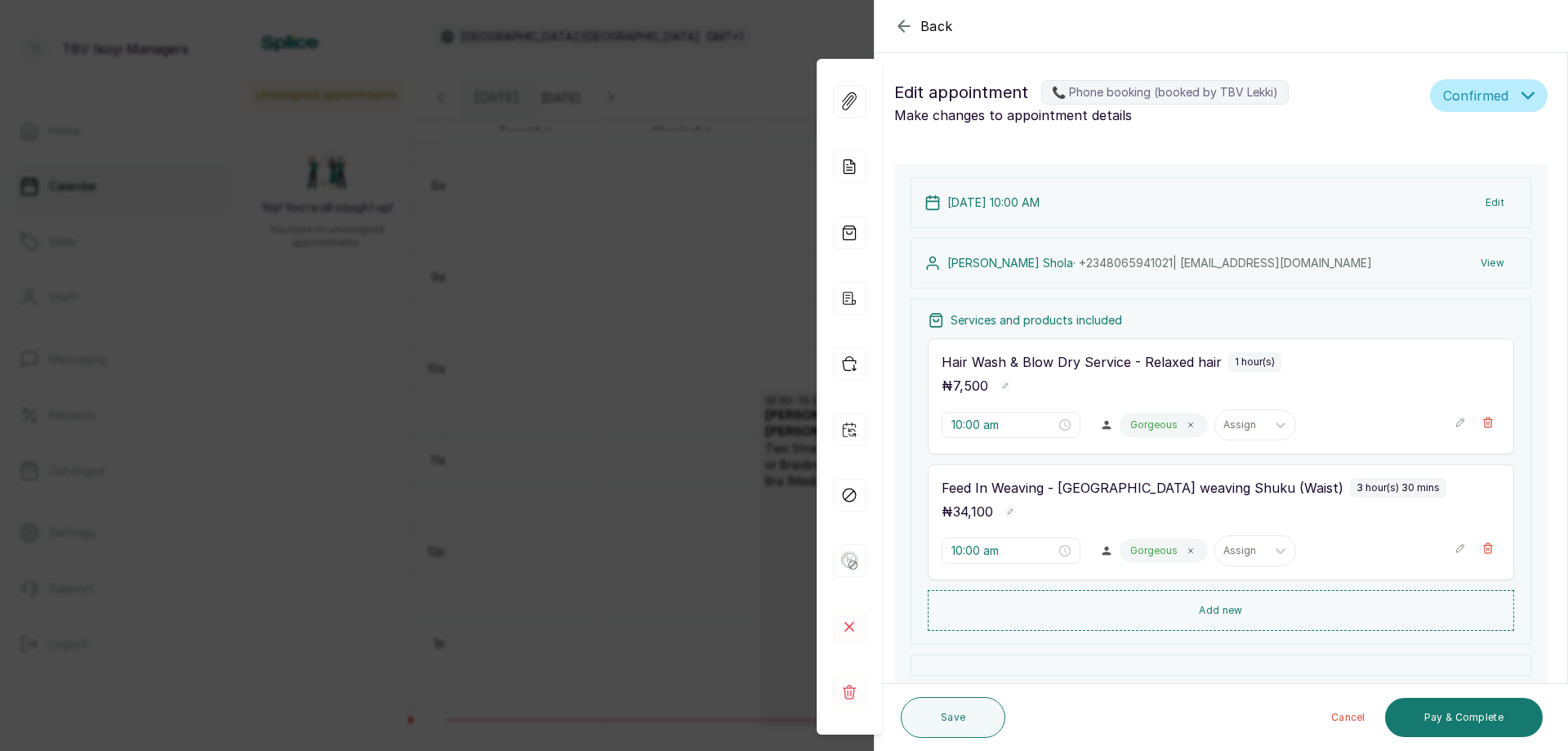
click at [912, 17] on icon "button" at bounding box center [903, 26] width 19 height 19
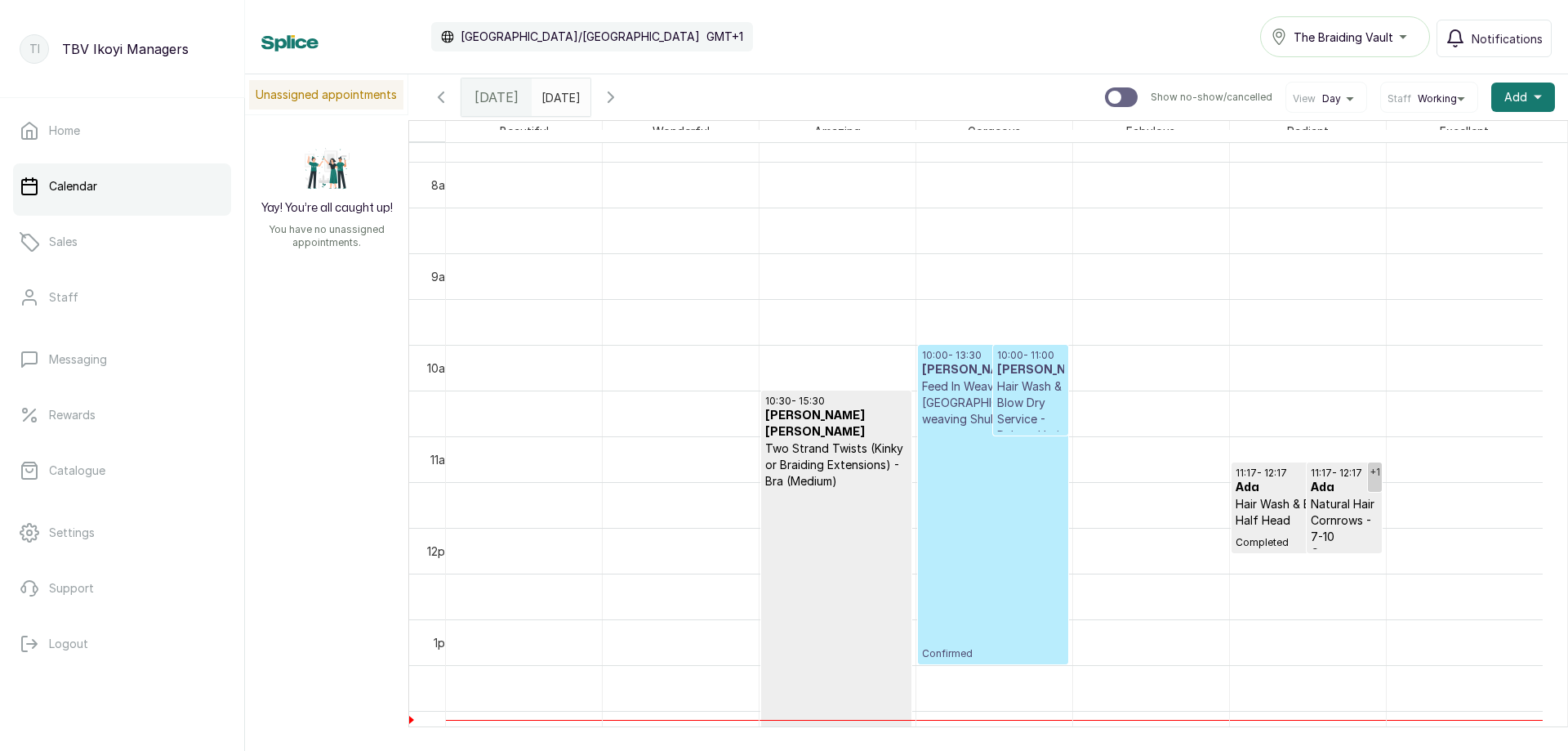
click at [1369, 33] on span "The Braiding Vault" at bounding box center [1343, 37] width 100 height 17
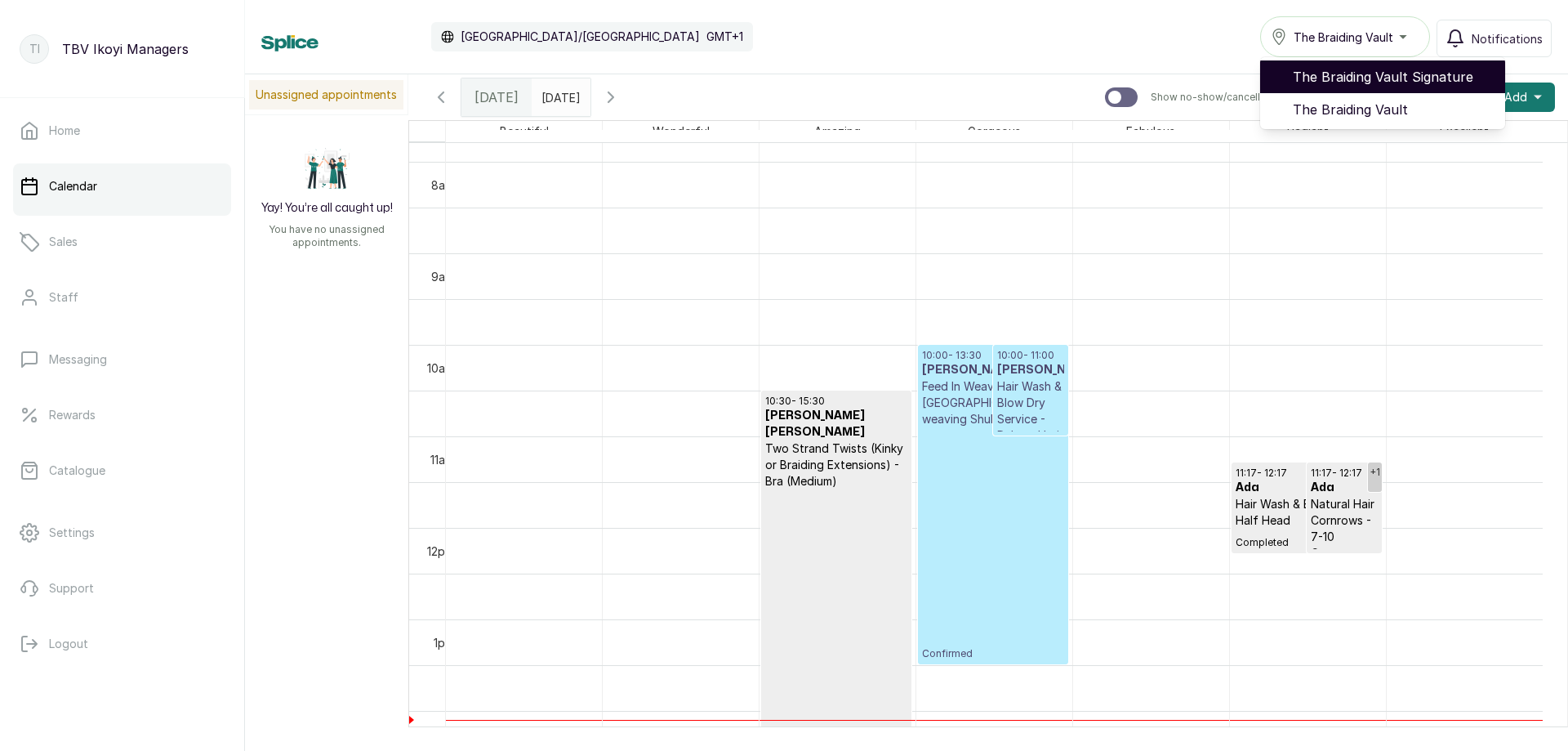
click at [1362, 74] on span "The Braiding Vault Signature" at bounding box center [1392, 76] width 199 height 19
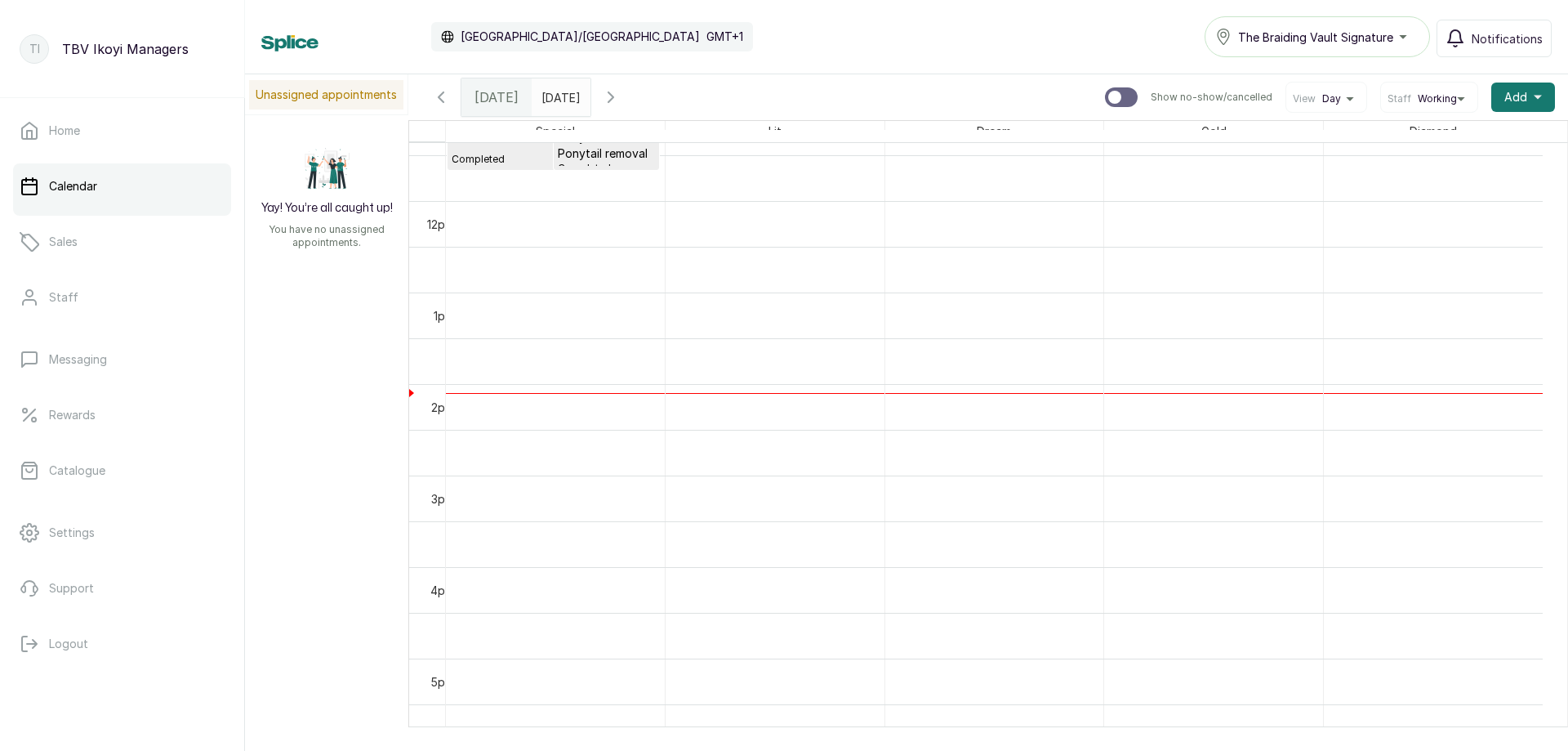
scroll to position [550, 0]
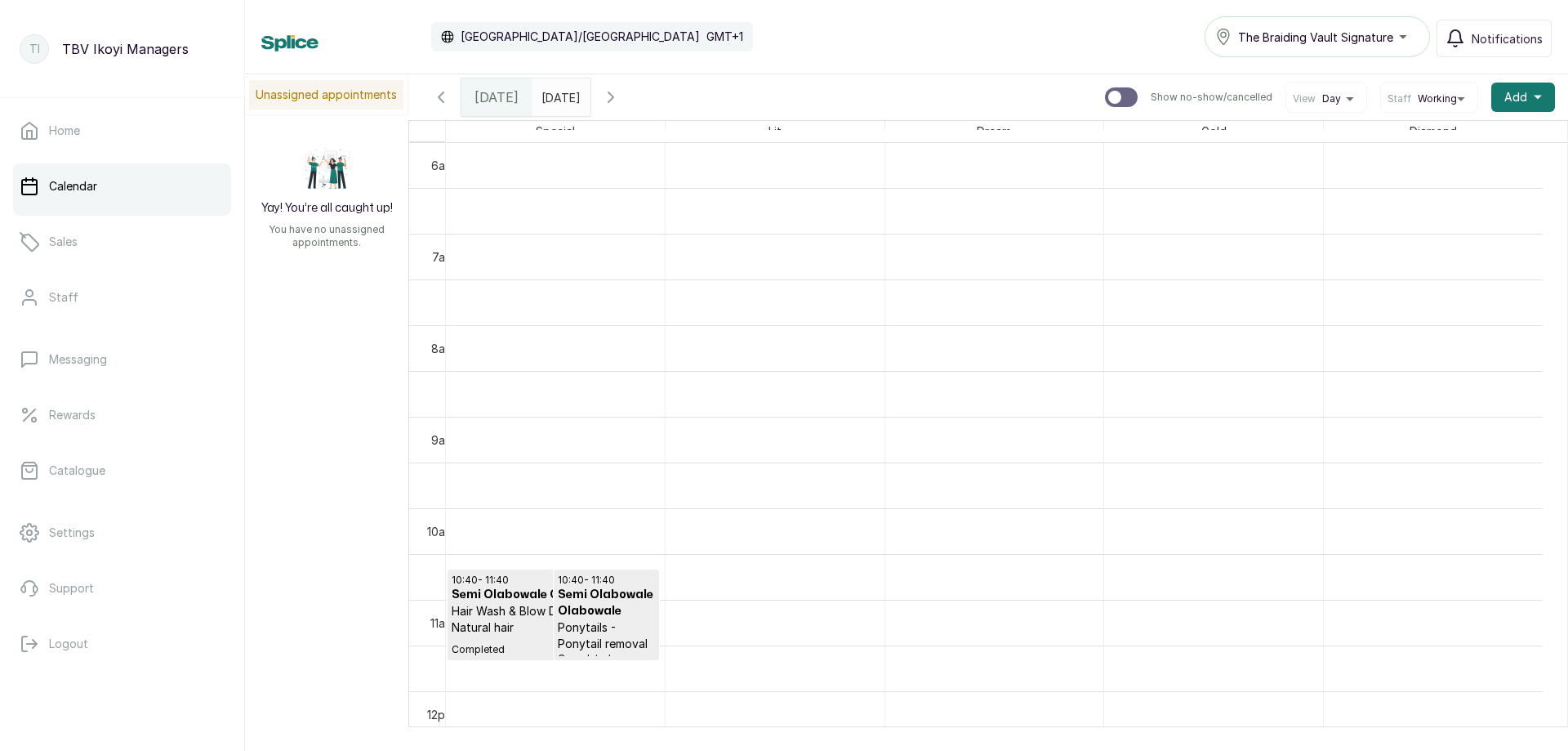
click at [579, 94] on icon "calender simple" at bounding box center [574, 92] width 10 height 11
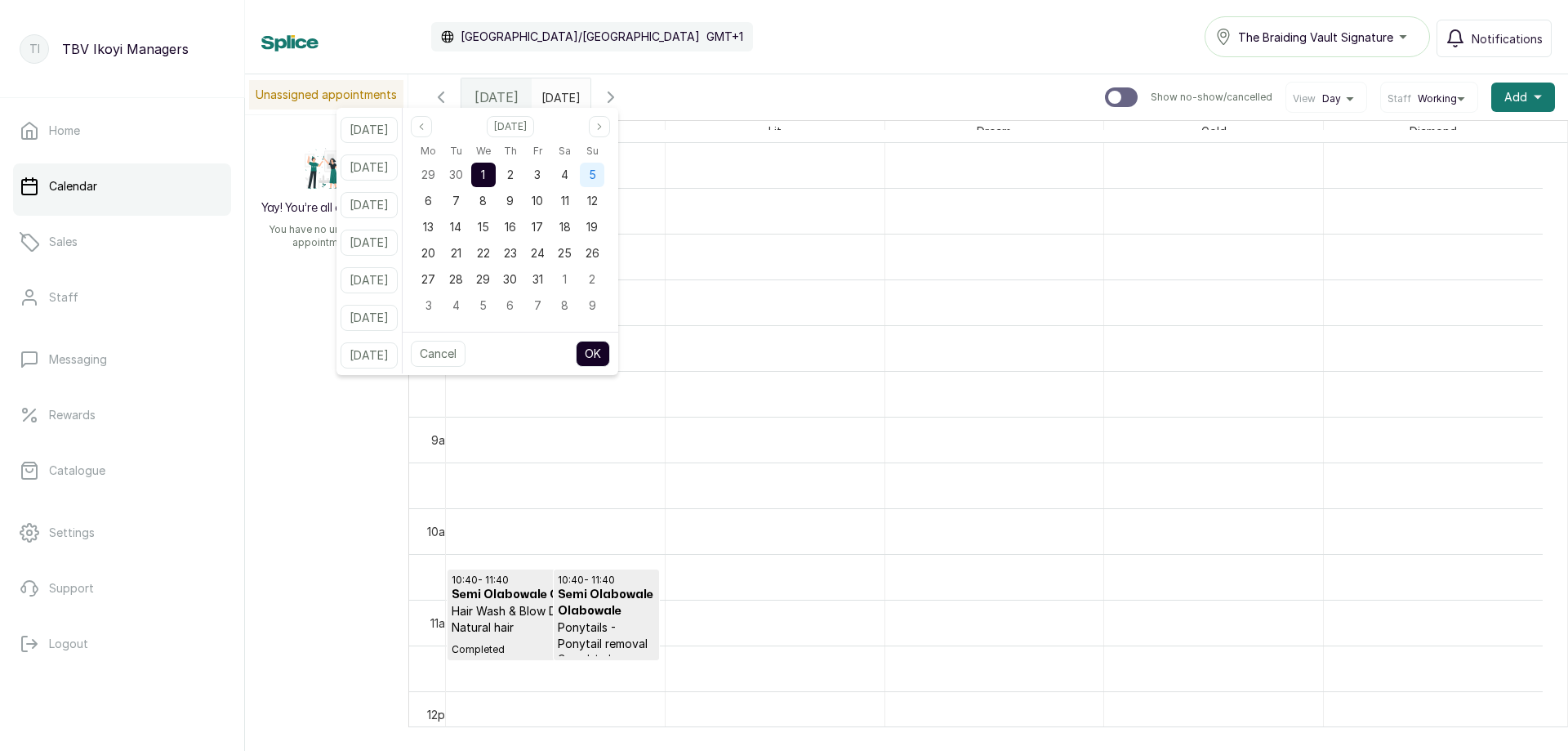
click at [604, 176] on div "5" at bounding box center [592, 174] width 24 height 24
click at [610, 347] on button "OK" at bounding box center [593, 353] width 34 height 26
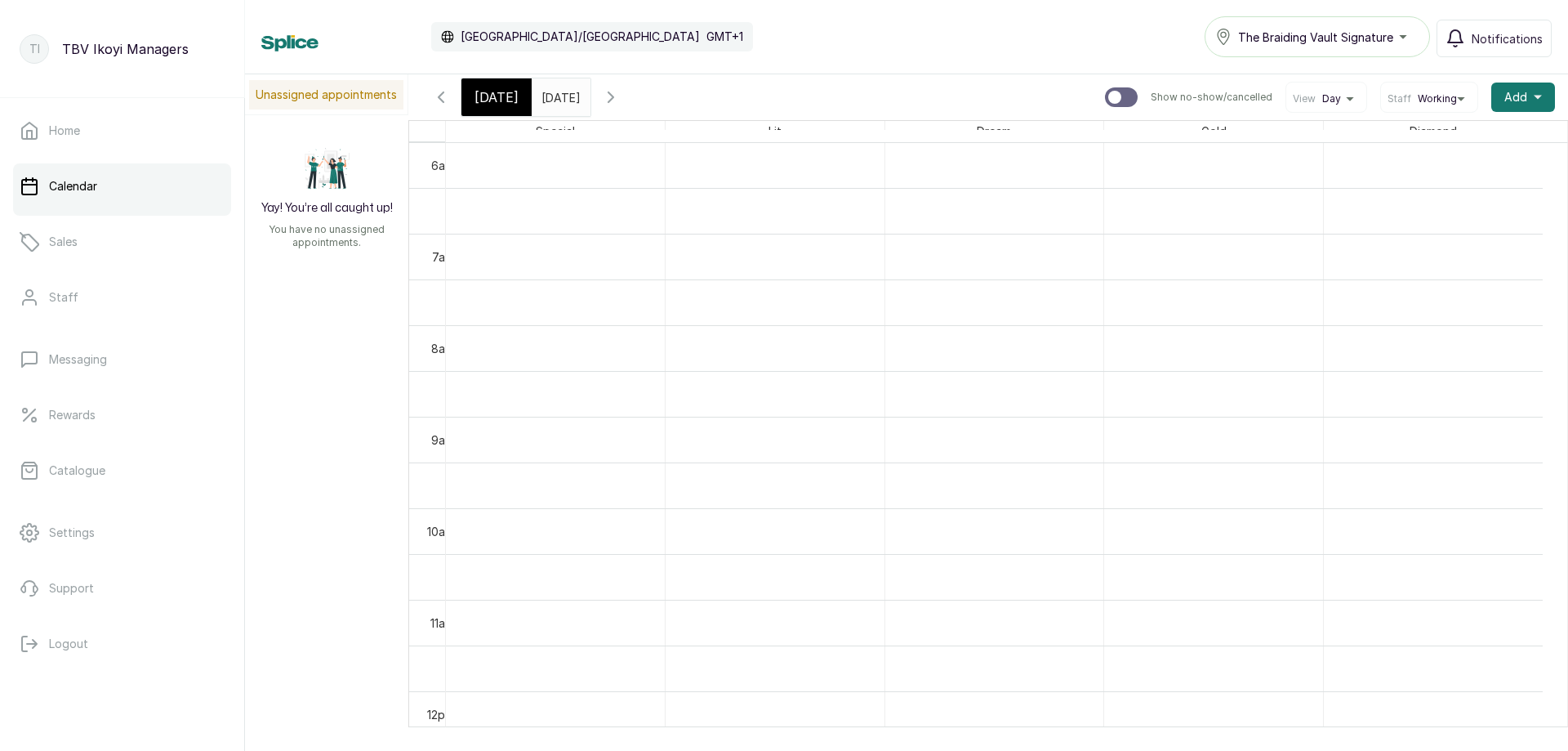
type input "[DATE]"
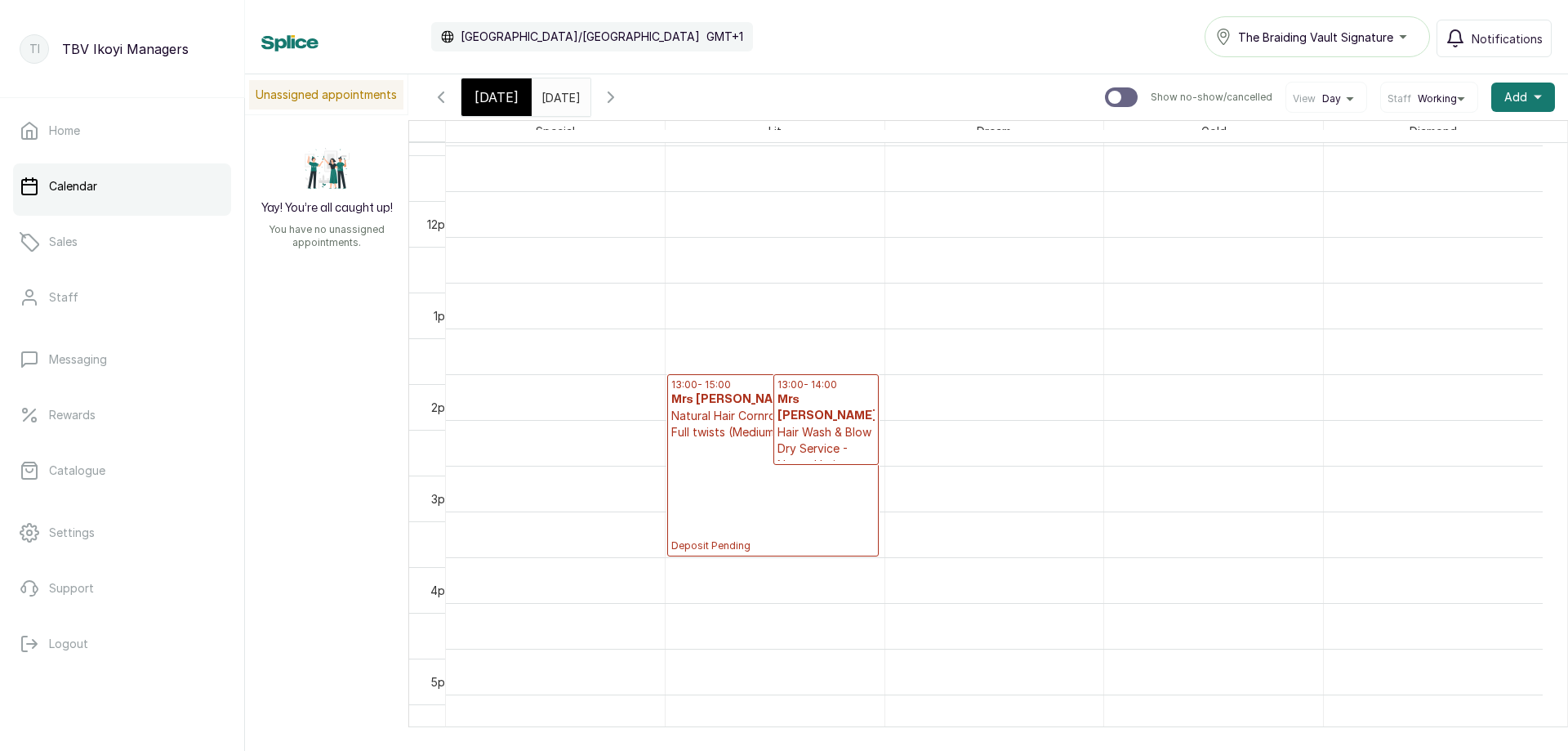
scroll to position [958, 0]
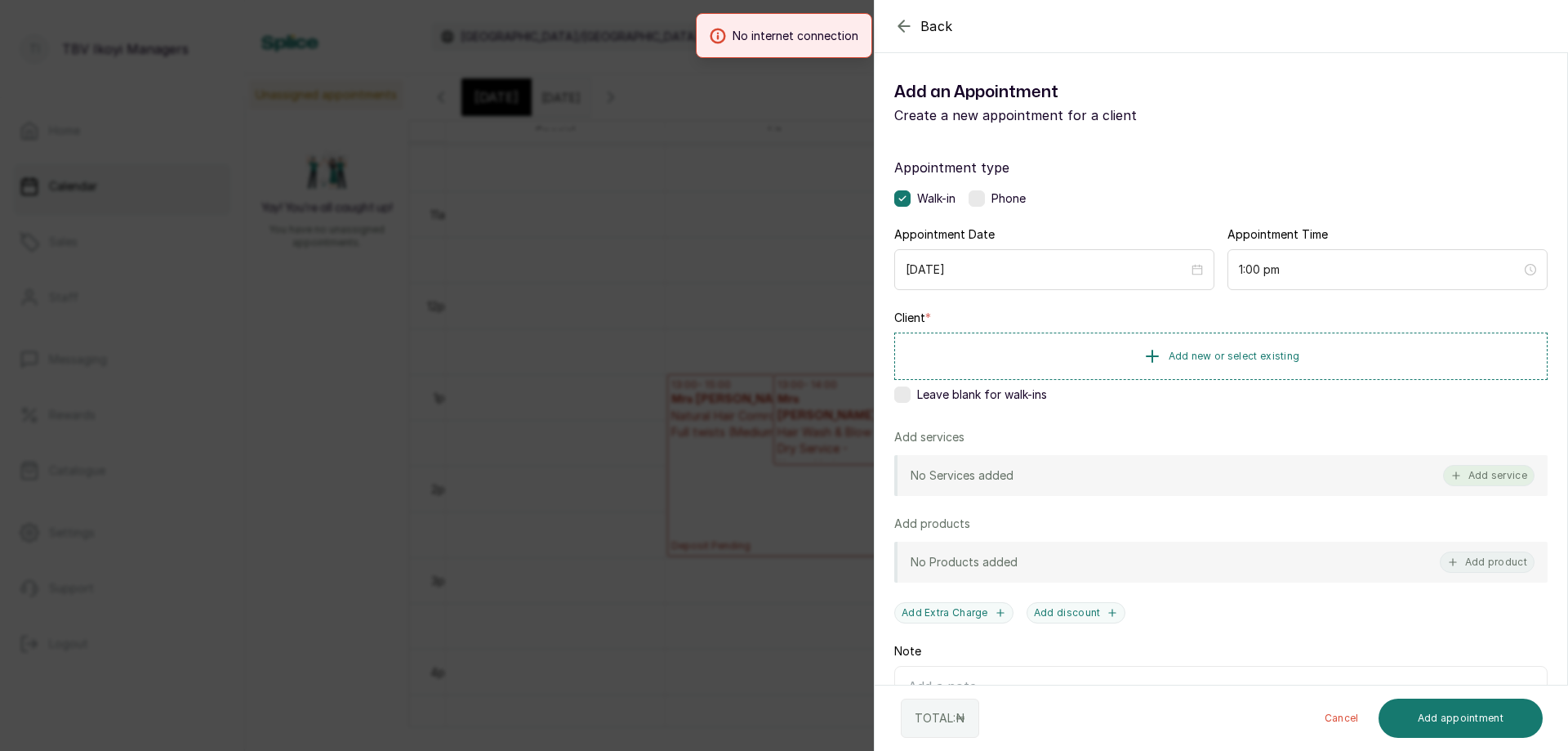
click at [1510, 475] on button "Add service" at bounding box center [1488, 475] width 91 height 21
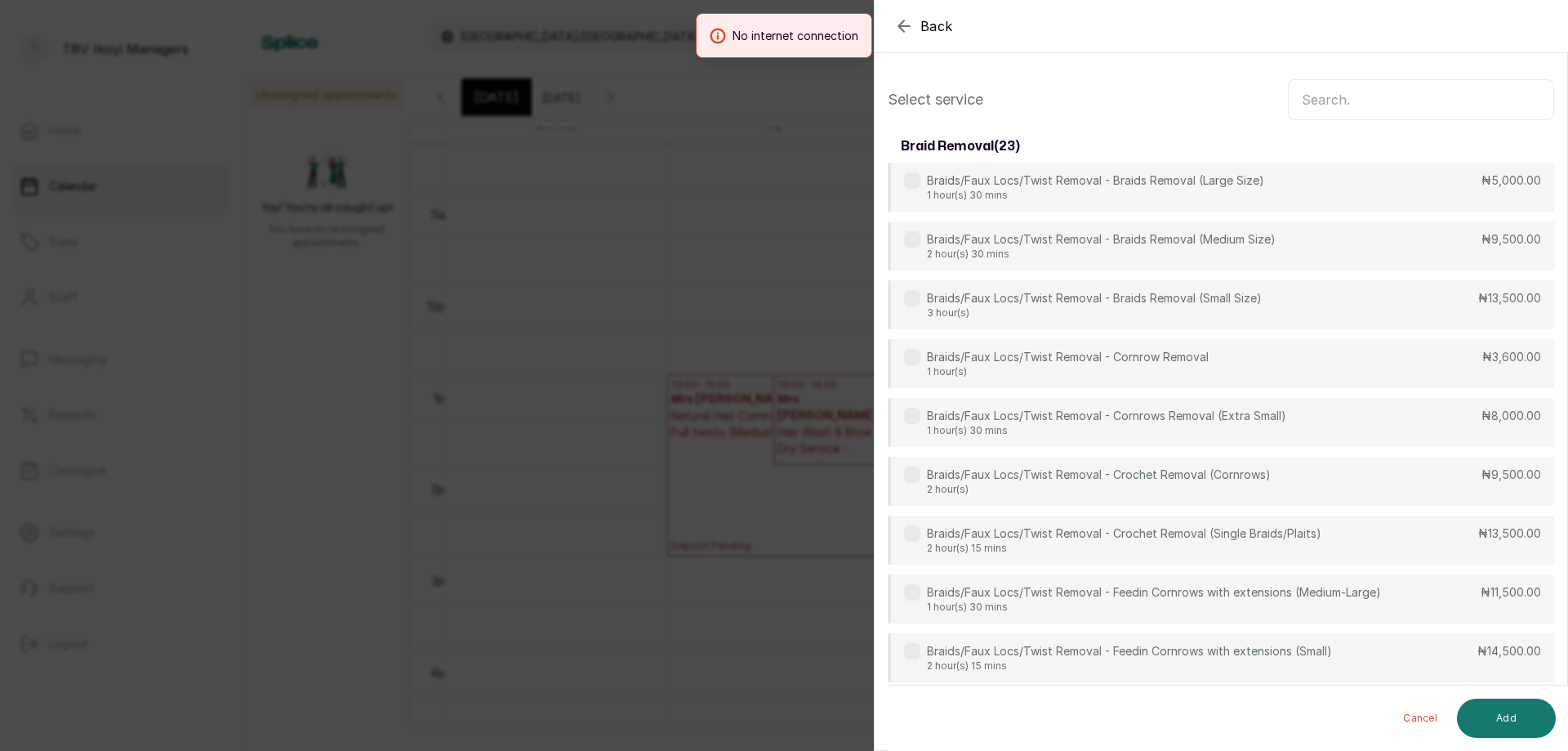
scroll to position [65, 0]
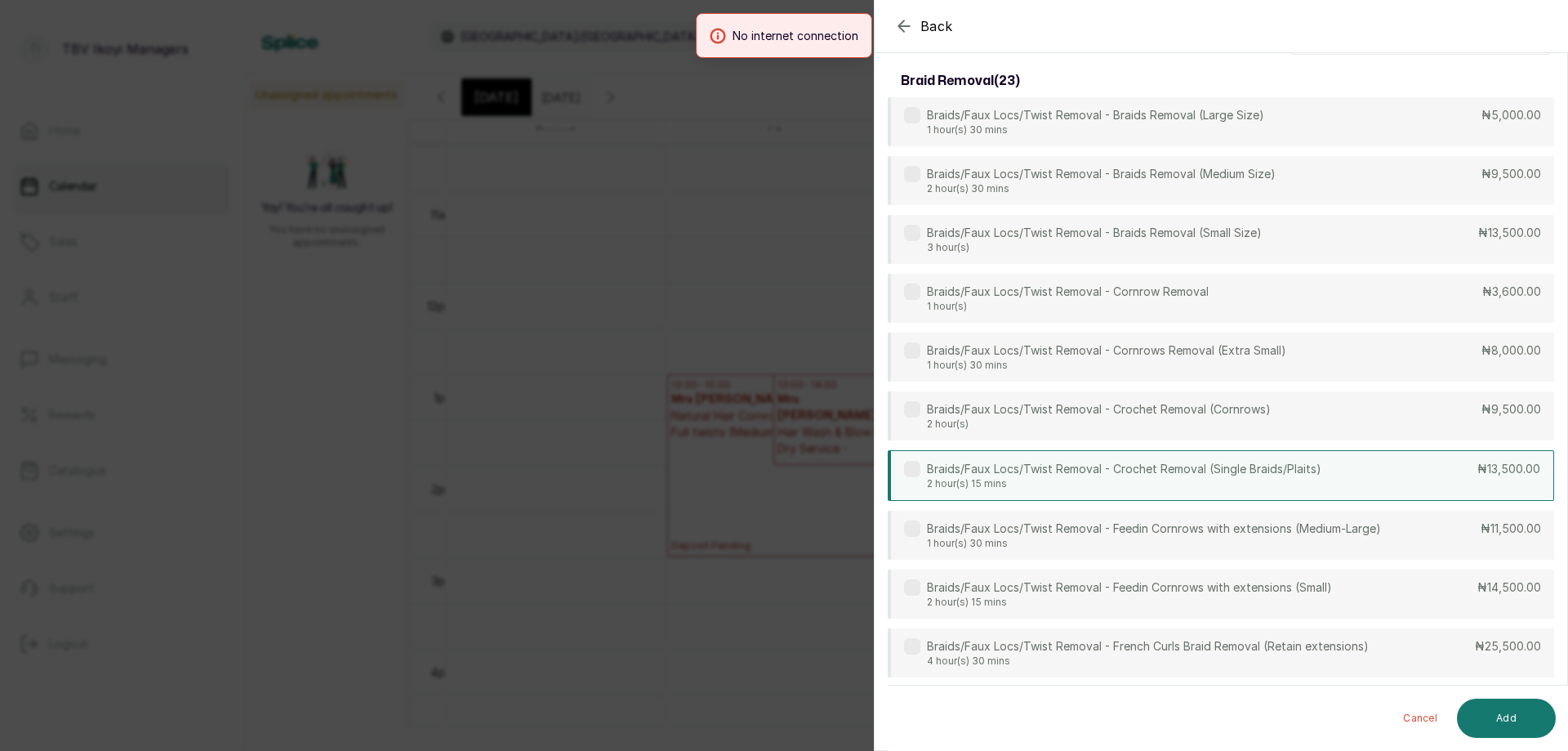
click at [1327, 461] on div "Braids/Faux Locs/Twist Removal - Crochet Removal (Single Braids/Plaits) 2 hour(…" at bounding box center [1221, 476] width 666 height 50
click at [1504, 713] on button "Add" at bounding box center [1507, 718] width 99 height 39
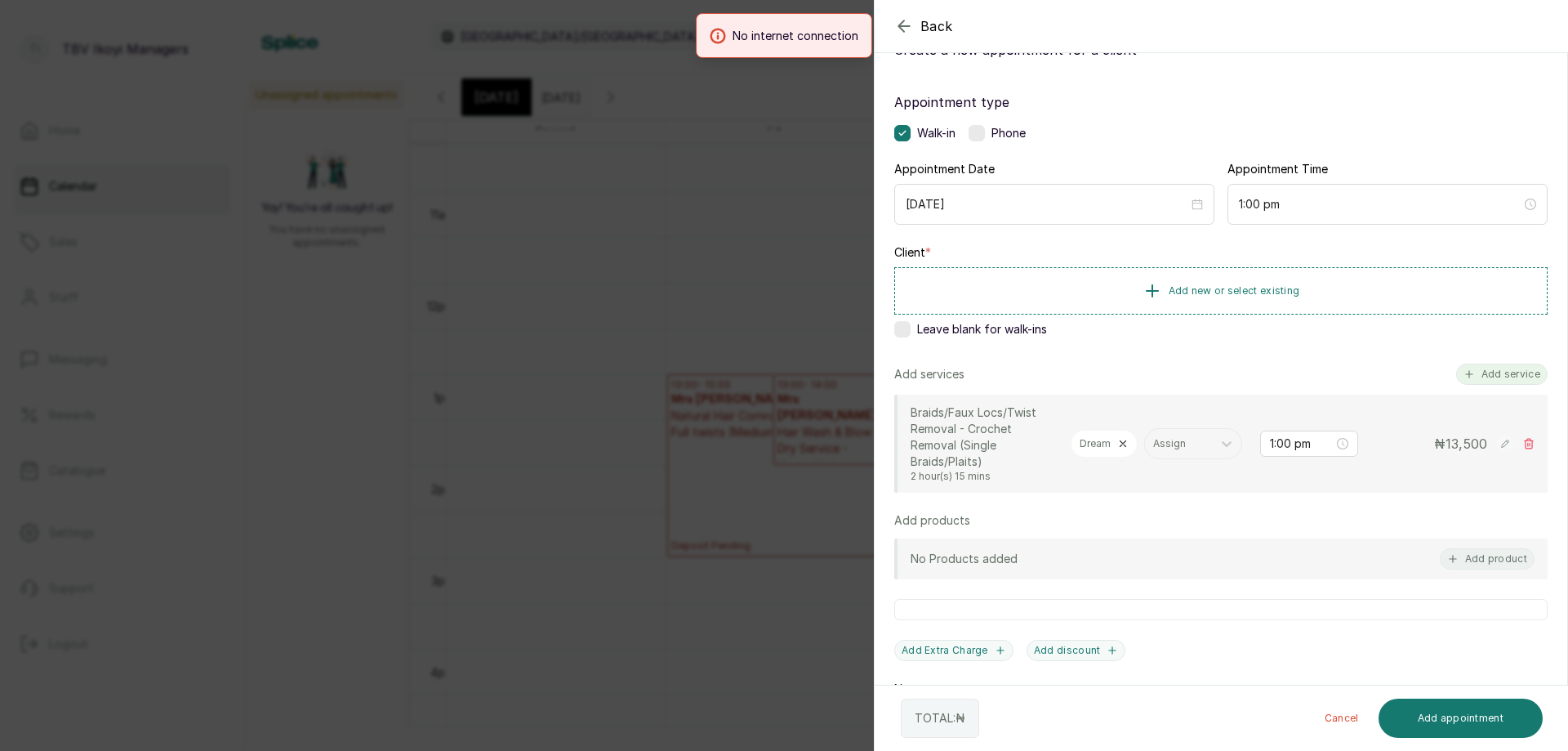
click at [1487, 369] on button "Add service" at bounding box center [1502, 373] width 91 height 21
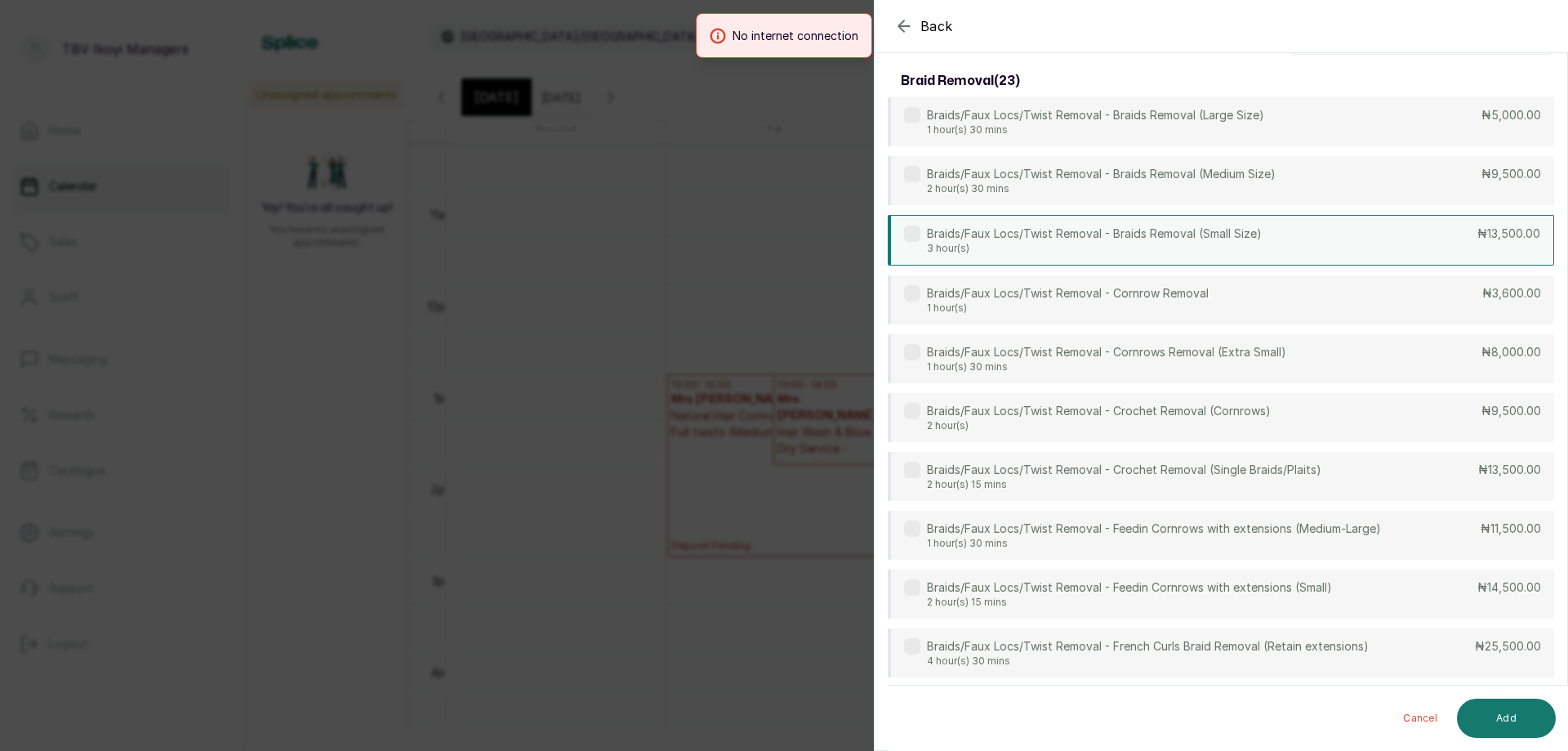
click at [1273, 241] on div "Braids/Faux Locs/Twist Removal - Braids Removal (Small Size) 3 hour(s) ₦13,500.…" at bounding box center [1221, 240] width 666 height 50
click at [1479, 711] on button "Add" at bounding box center [1507, 718] width 99 height 39
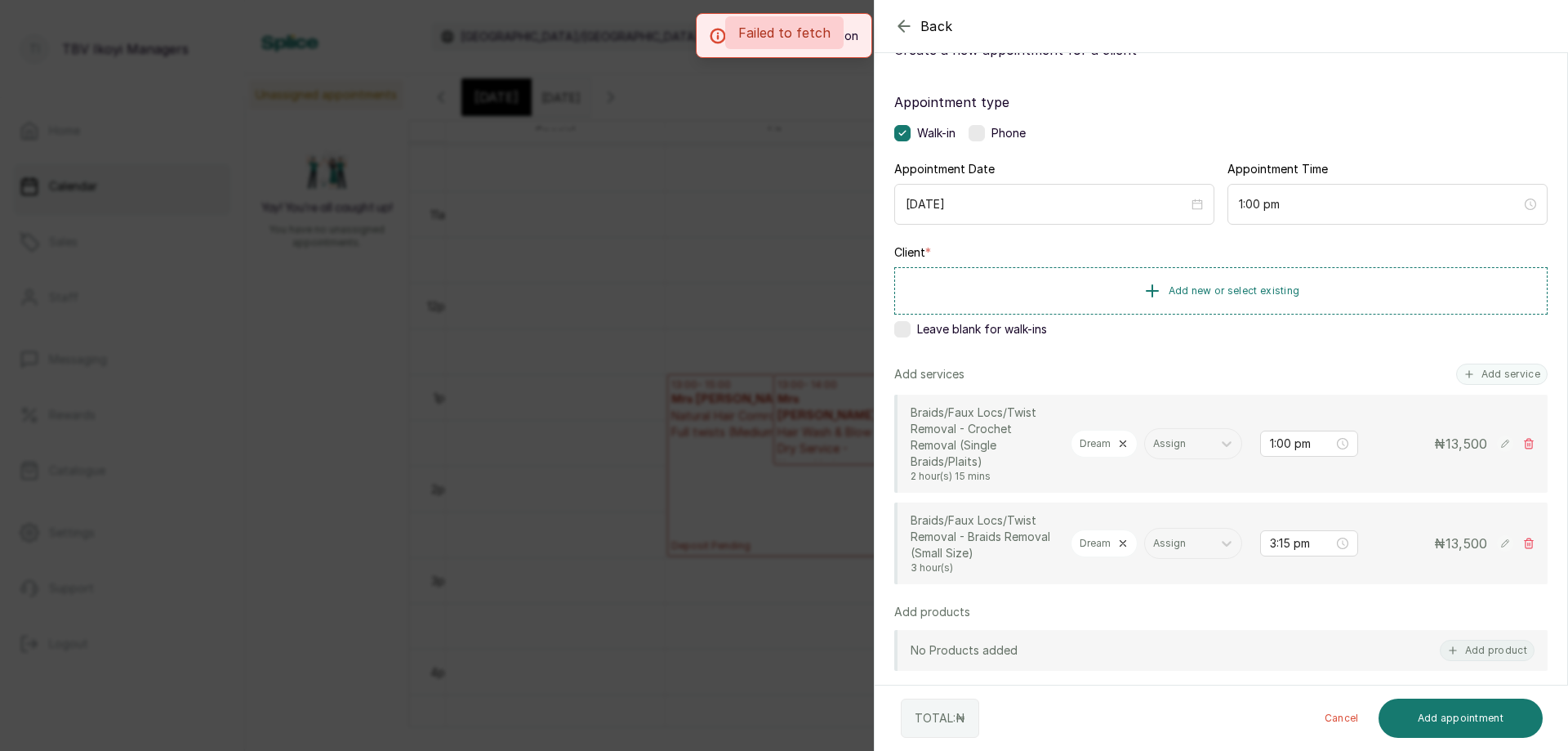
click at [902, 28] on div "Failed to fetch" at bounding box center [784, 33] width 1568 height 33
click at [902, 28] on div "No internet connection" at bounding box center [784, 36] width 1568 height 45
click at [903, 28] on div "No internet connection" at bounding box center [784, 36] width 1568 height 45
click at [884, 17] on div "No internet connection" at bounding box center [784, 36] width 1568 height 45
click at [898, 28] on div "No internet connection" at bounding box center [784, 36] width 1568 height 45
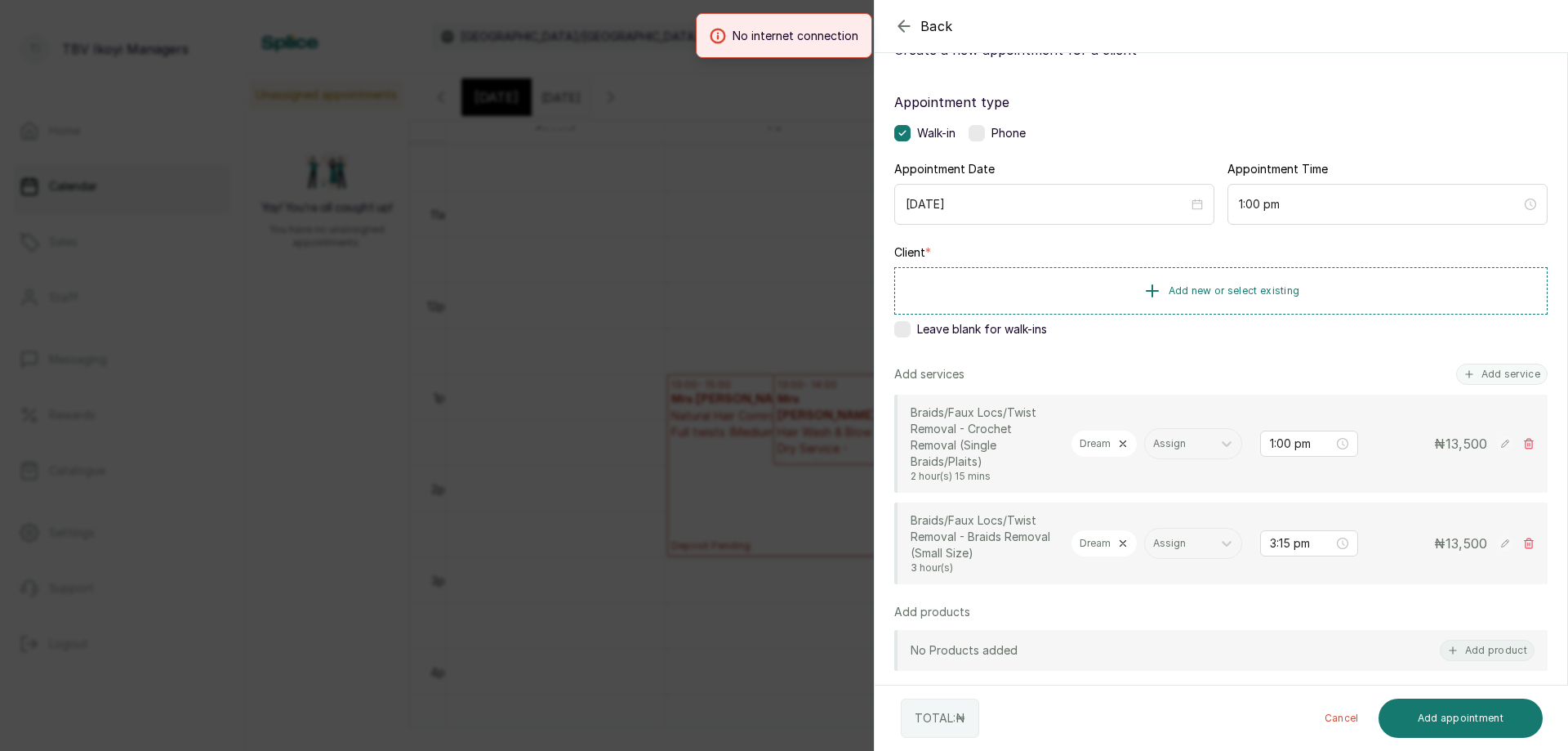
click at [904, 32] on div "No internet connection" at bounding box center [784, 36] width 1568 height 45
click at [593, 316] on div "Back Add Appointment Add an Appointment Create a new appointment for a client A…" at bounding box center [784, 375] width 1568 height 751
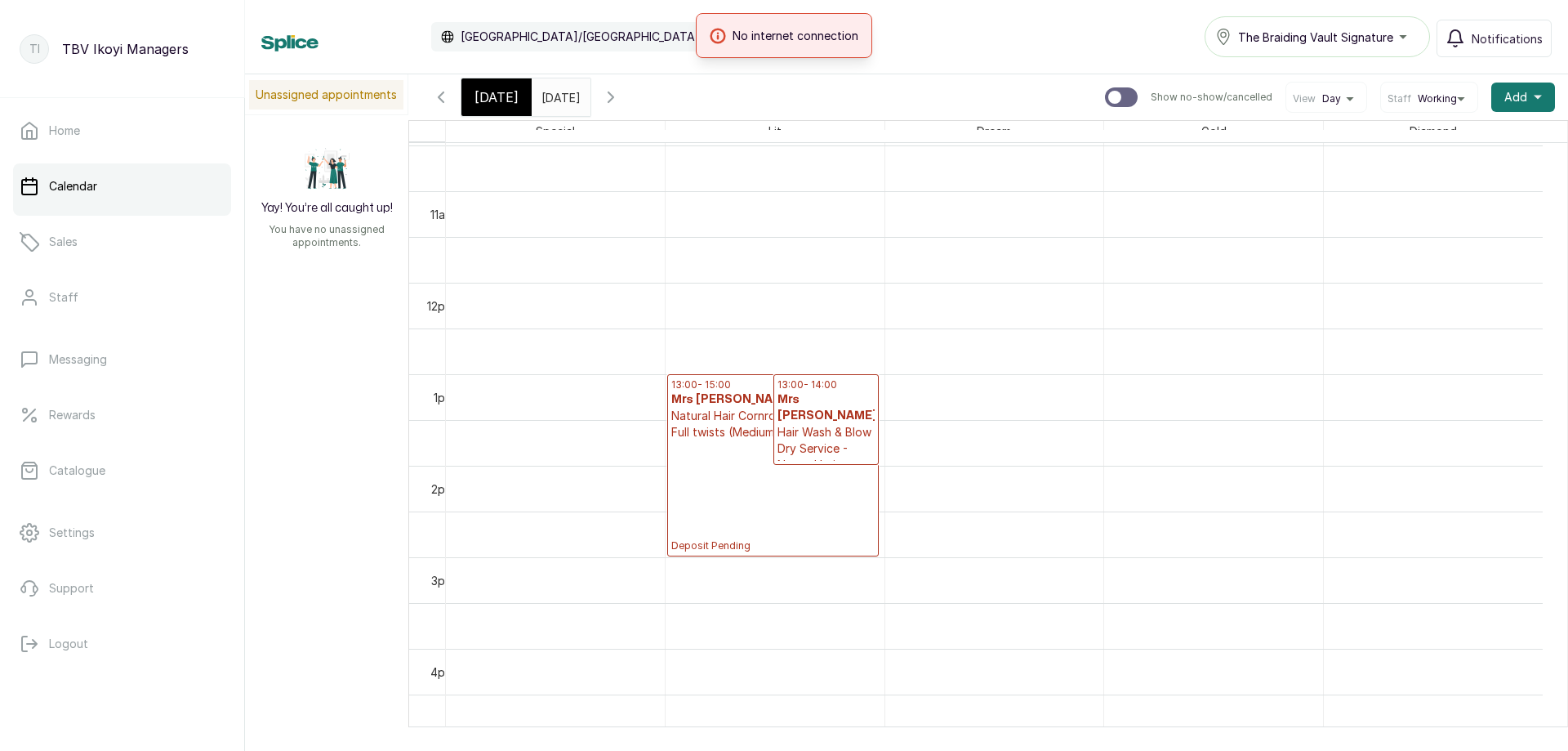
click at [501, 80] on div "[DATE]" at bounding box center [496, 97] width 70 height 38
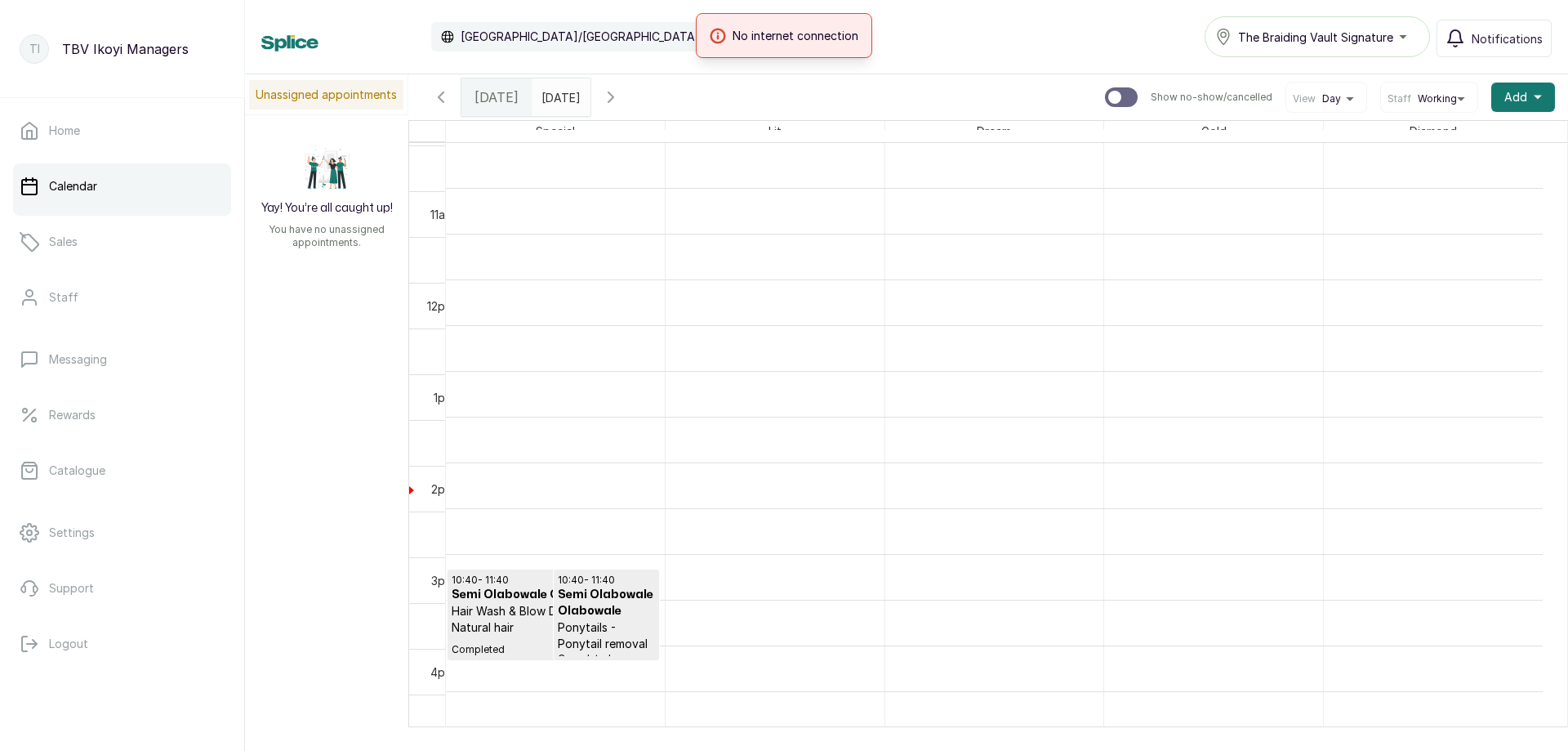
scroll to position [550, 0]
click at [547, 104] on input "[DATE]" at bounding box center [545, 93] width 26 height 28
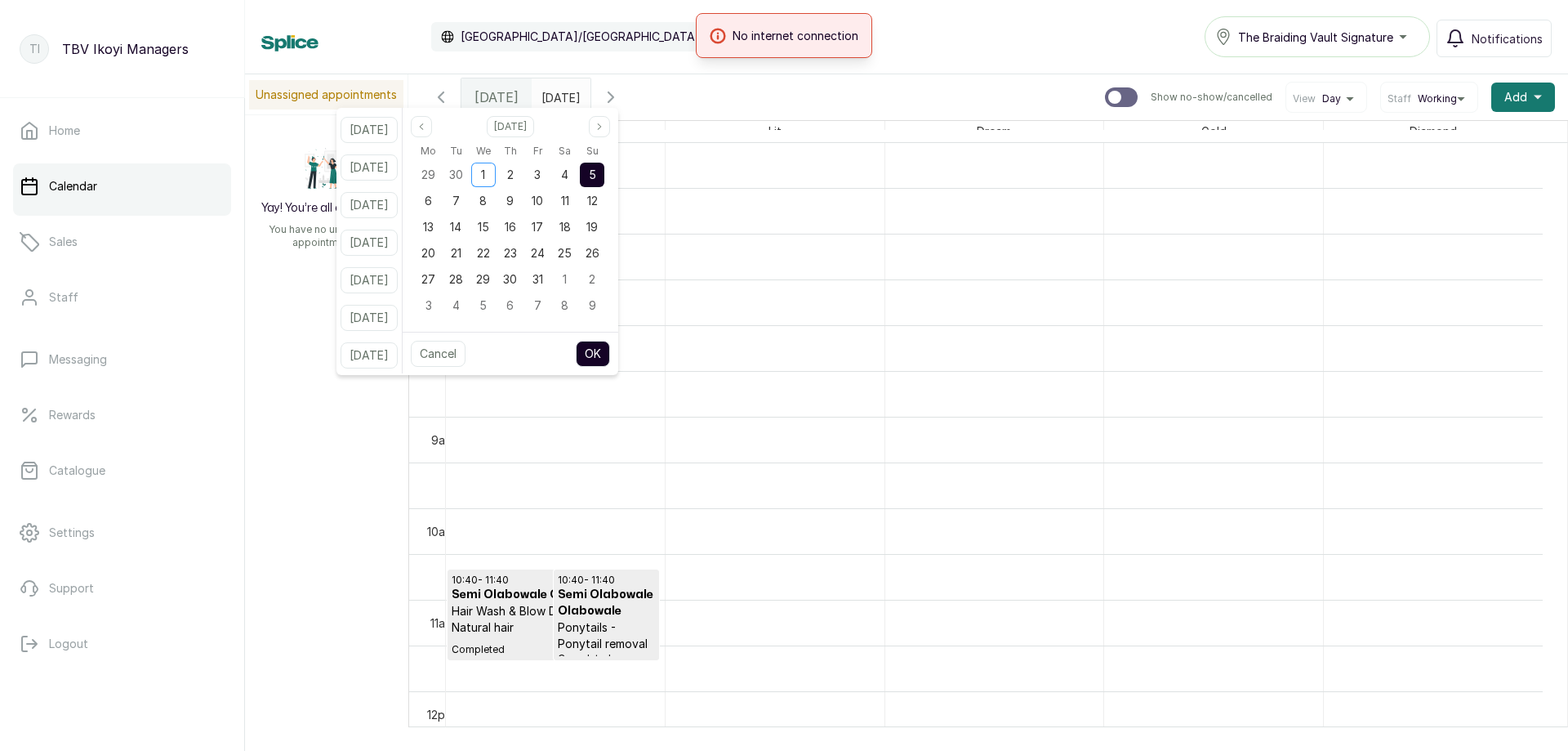
click at [606, 161] on div "Su" at bounding box center [593, 151] width 27 height 21
click at [604, 165] on div "5" at bounding box center [592, 174] width 24 height 24
click at [610, 329] on div "[DATE] Mo Tu We Th Fr Sa Su 29 30 1 2 3 4 5 6 7 8 9 10 11 12 13 14 15 16 17 18 …" at bounding box center [511, 219] width 216 height 224
click at [610, 355] on button "OK" at bounding box center [593, 353] width 34 height 26
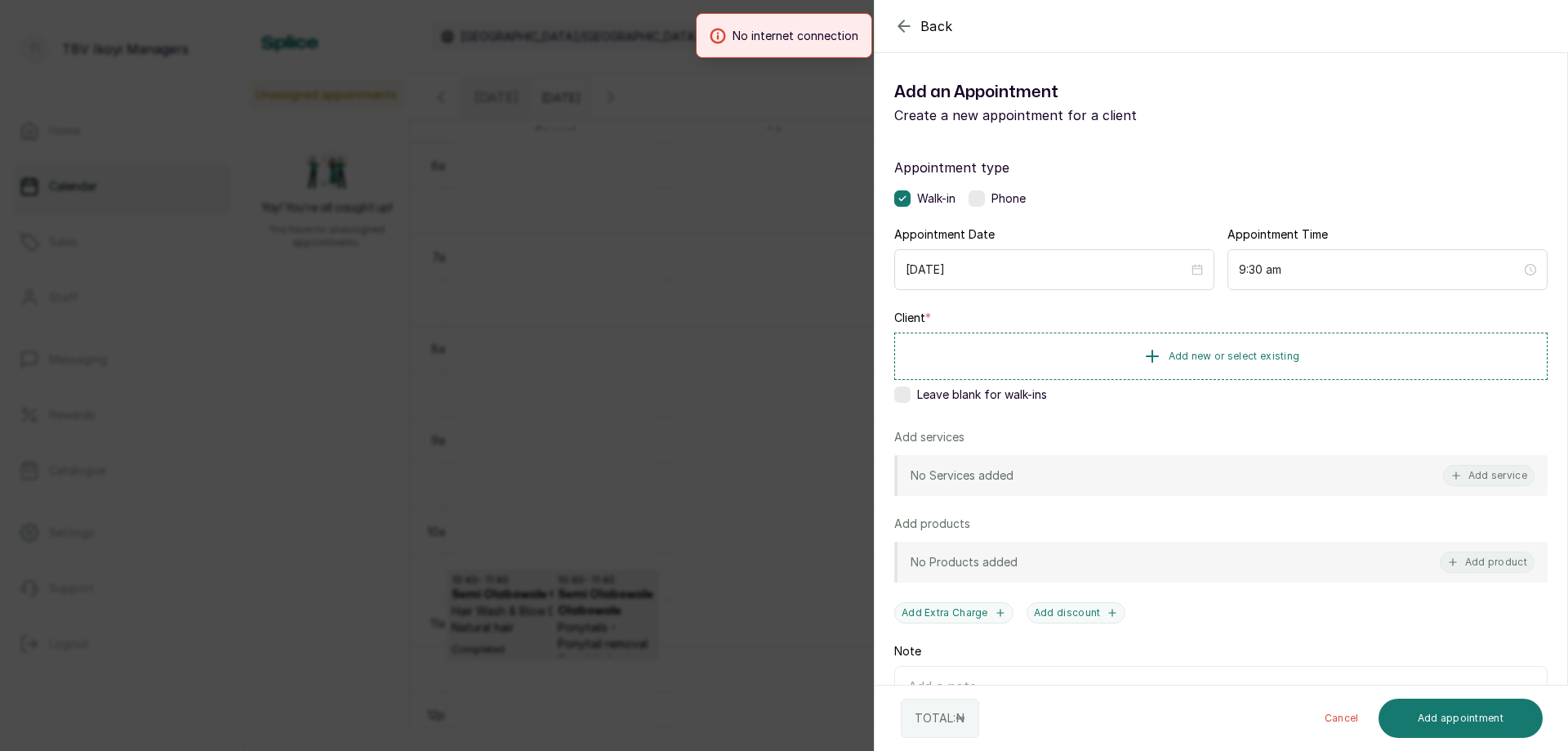
click at [633, 483] on div "Back Add Appointment Add an Appointment Create a new appointment for a client A…" at bounding box center [784, 375] width 1568 height 751
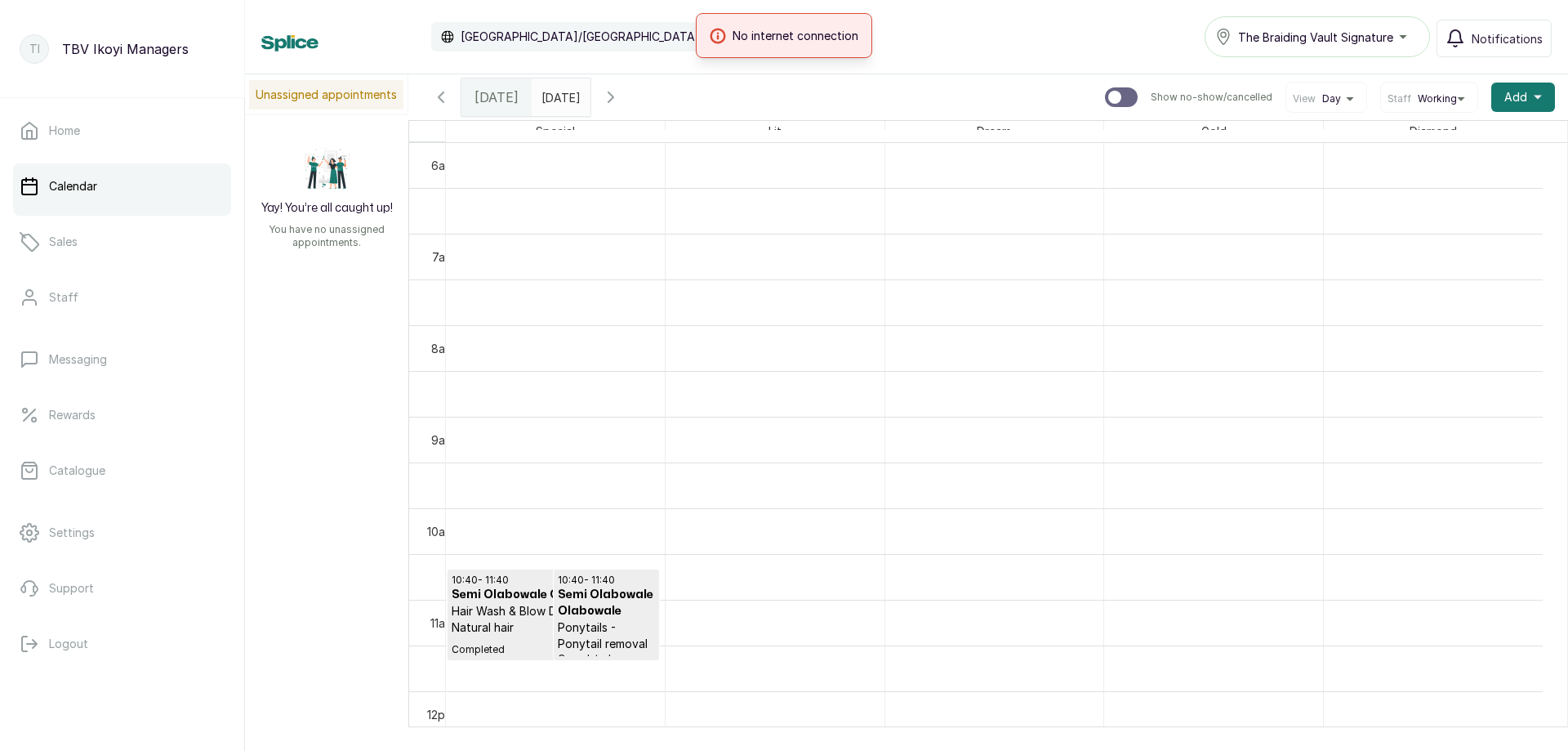
click at [624, 635] on p "Ponytails - Ponytail removal" at bounding box center [606, 635] width 98 height 33
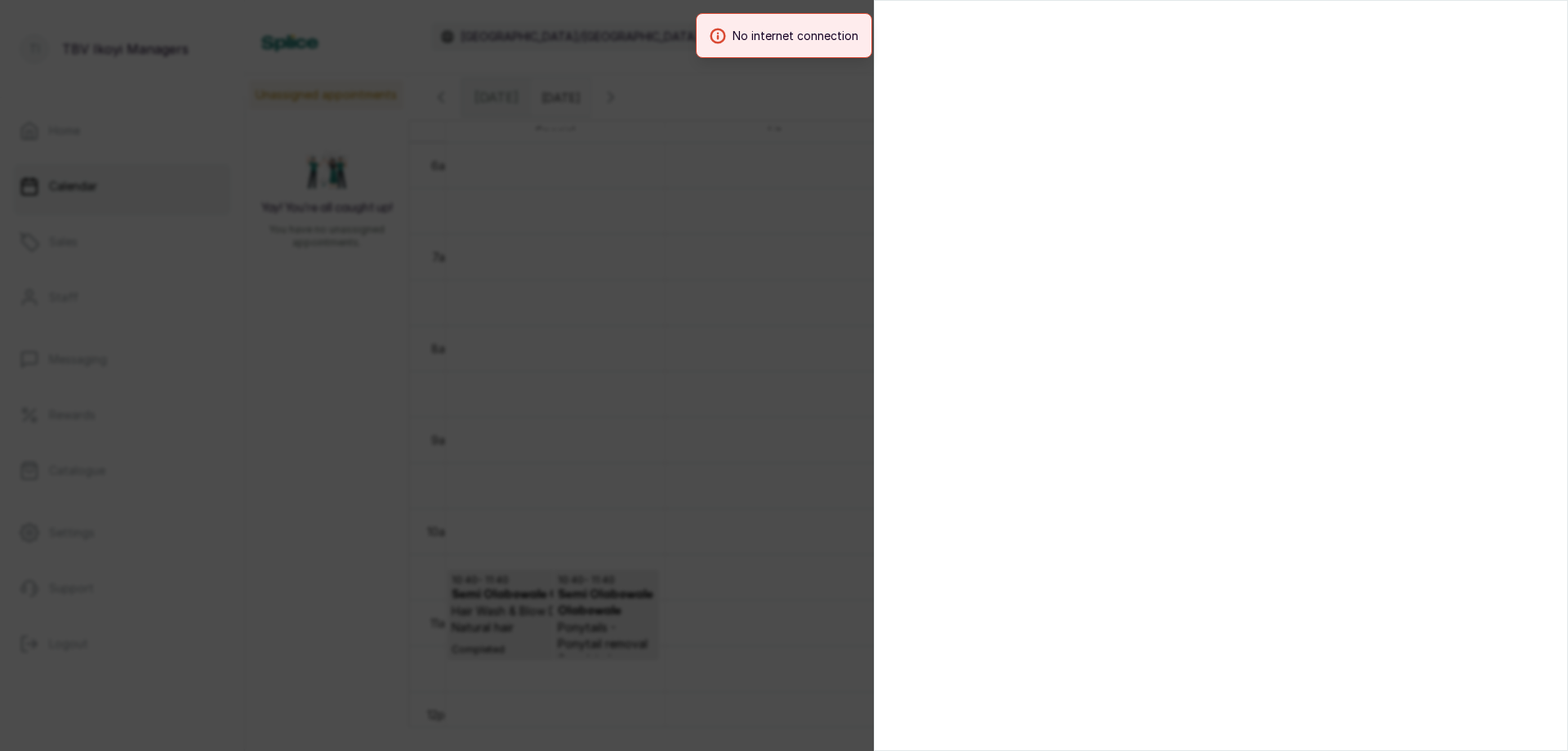
click at [792, 361] on div at bounding box center [784, 375] width 1568 height 751
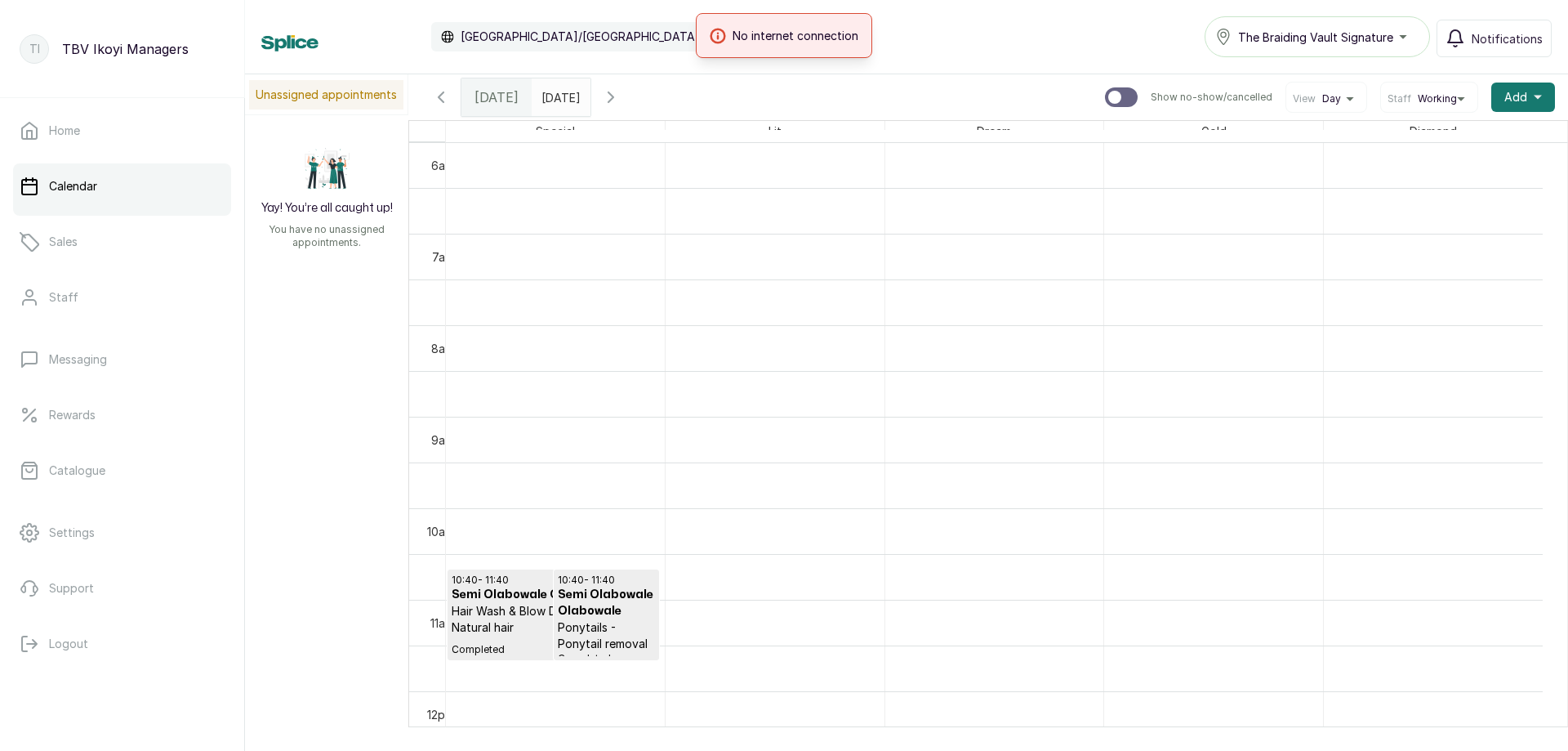
click at [620, 92] on icon "button" at bounding box center [610, 96] width 19 height 19
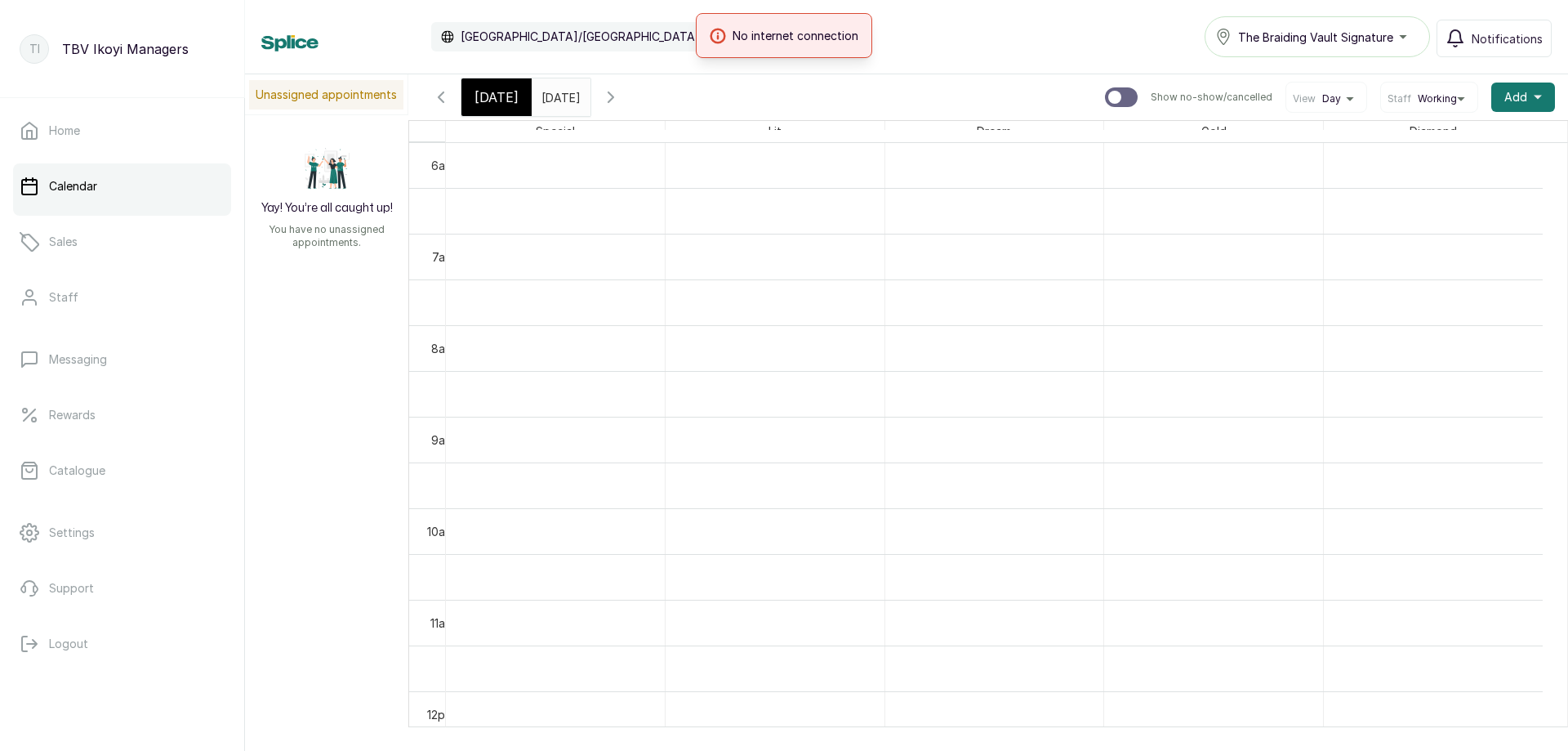
click at [620, 92] on icon "button" at bounding box center [610, 96] width 19 height 19
click at [614, 92] on icon "button" at bounding box center [611, 97] width 5 height 10
click at [620, 92] on icon "button" at bounding box center [610, 96] width 19 height 19
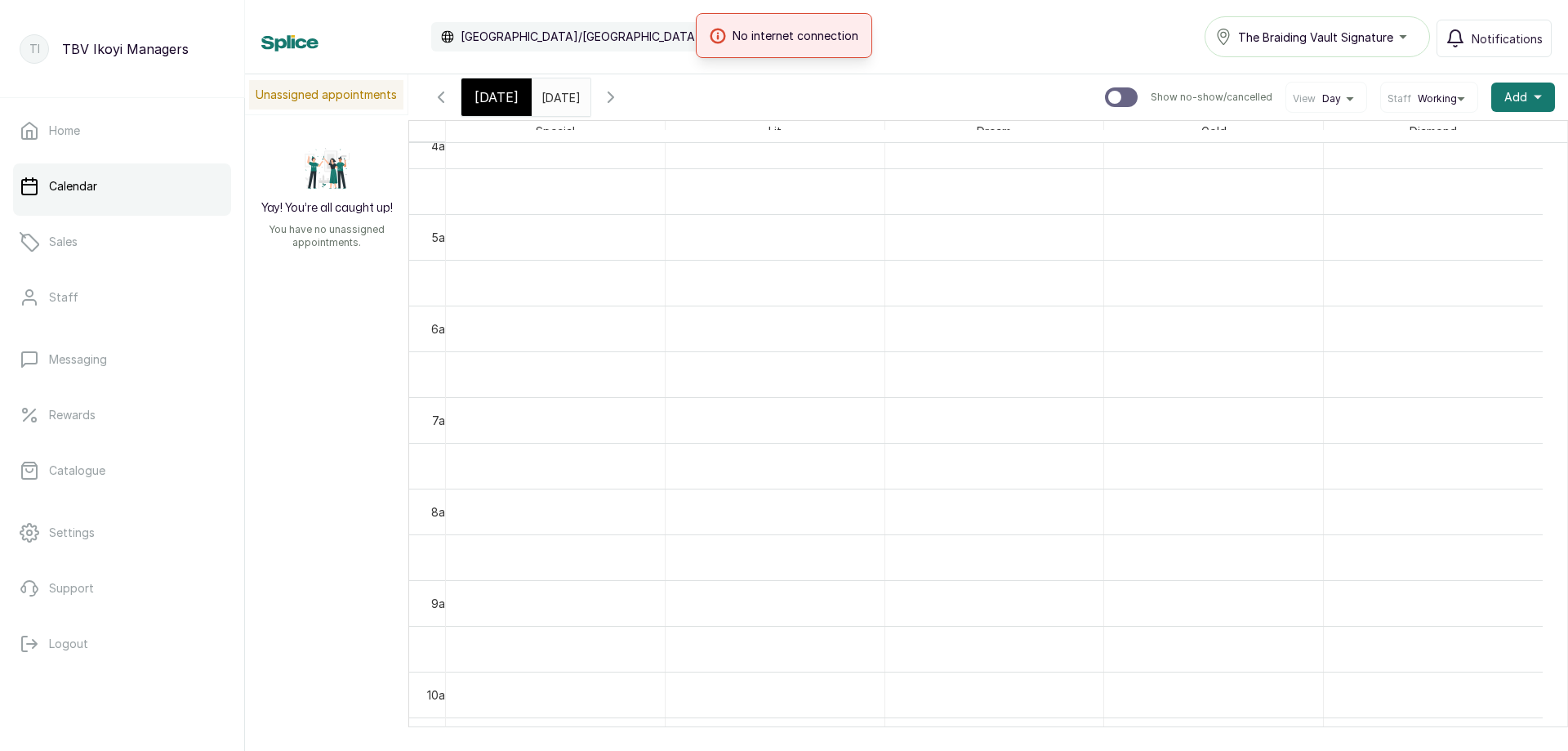
click at [434, 95] on icon "button" at bounding box center [440, 96] width 19 height 19
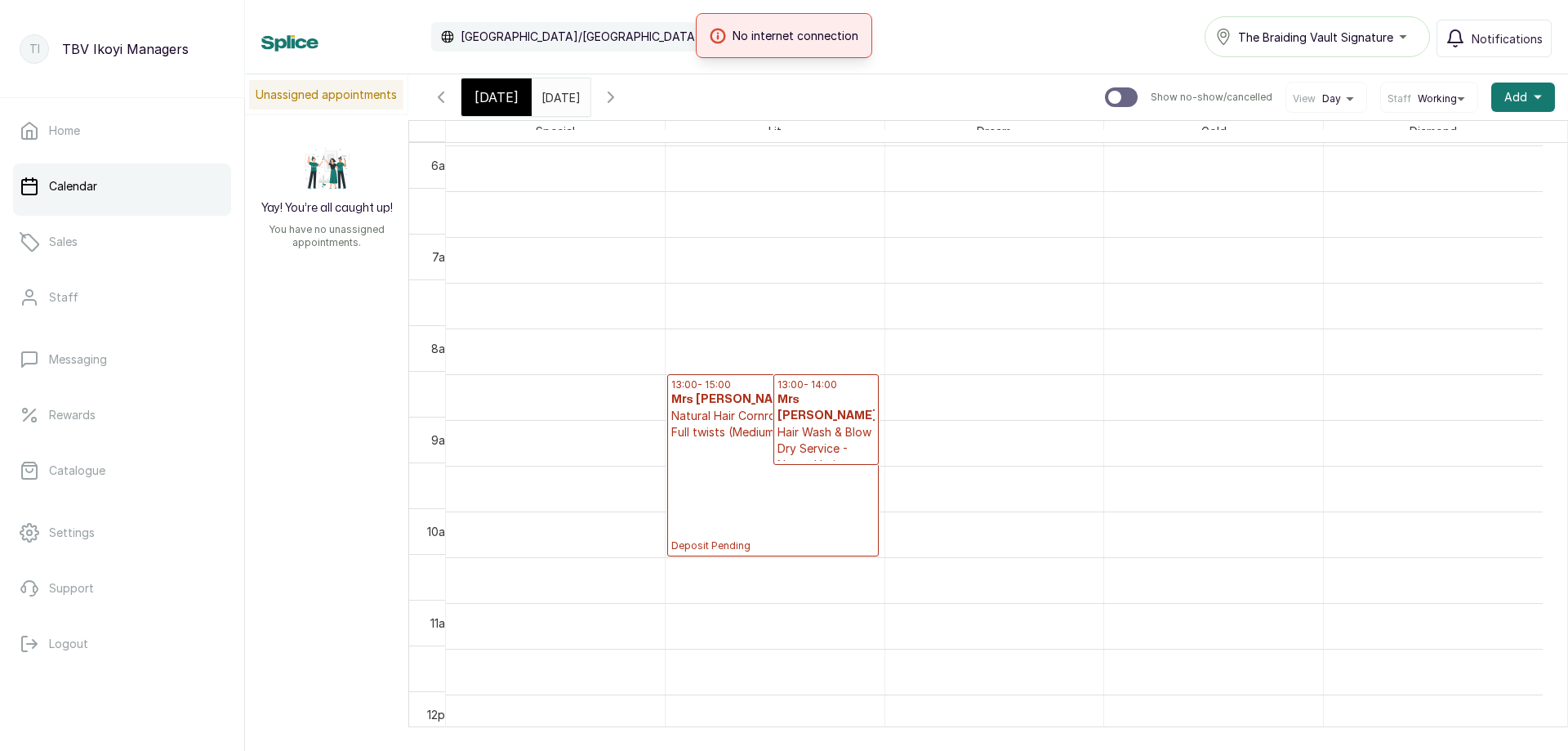
scroll to position [958, 0]
click at [779, 451] on p "Hair Wash & Blow Dry Service - Natural hair" at bounding box center [826, 448] width 97 height 49
